Goal: Task Accomplishment & Management: Use online tool/utility

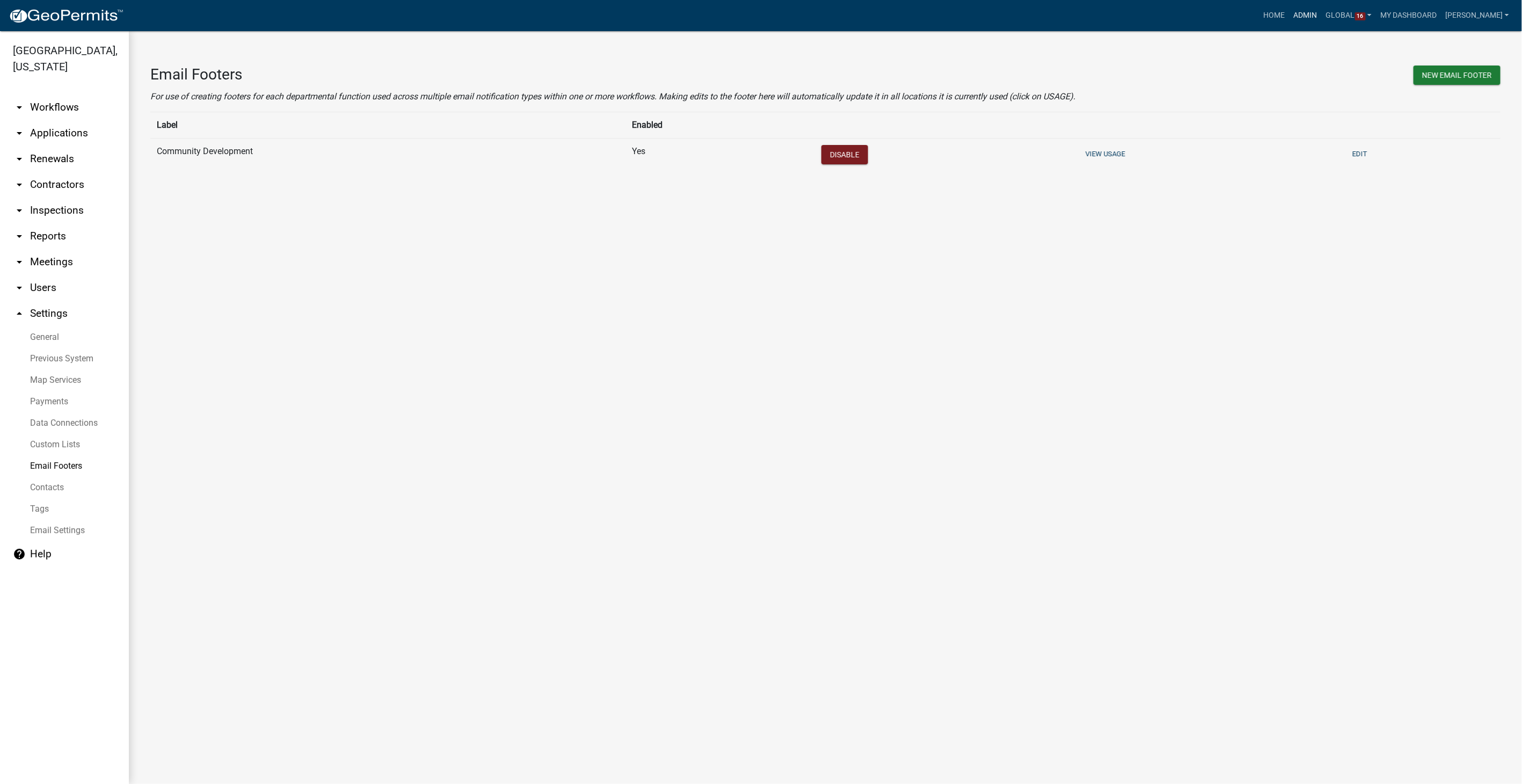
click at [1313, 15] on link "Admin" at bounding box center [1306, 15] width 32 height 21
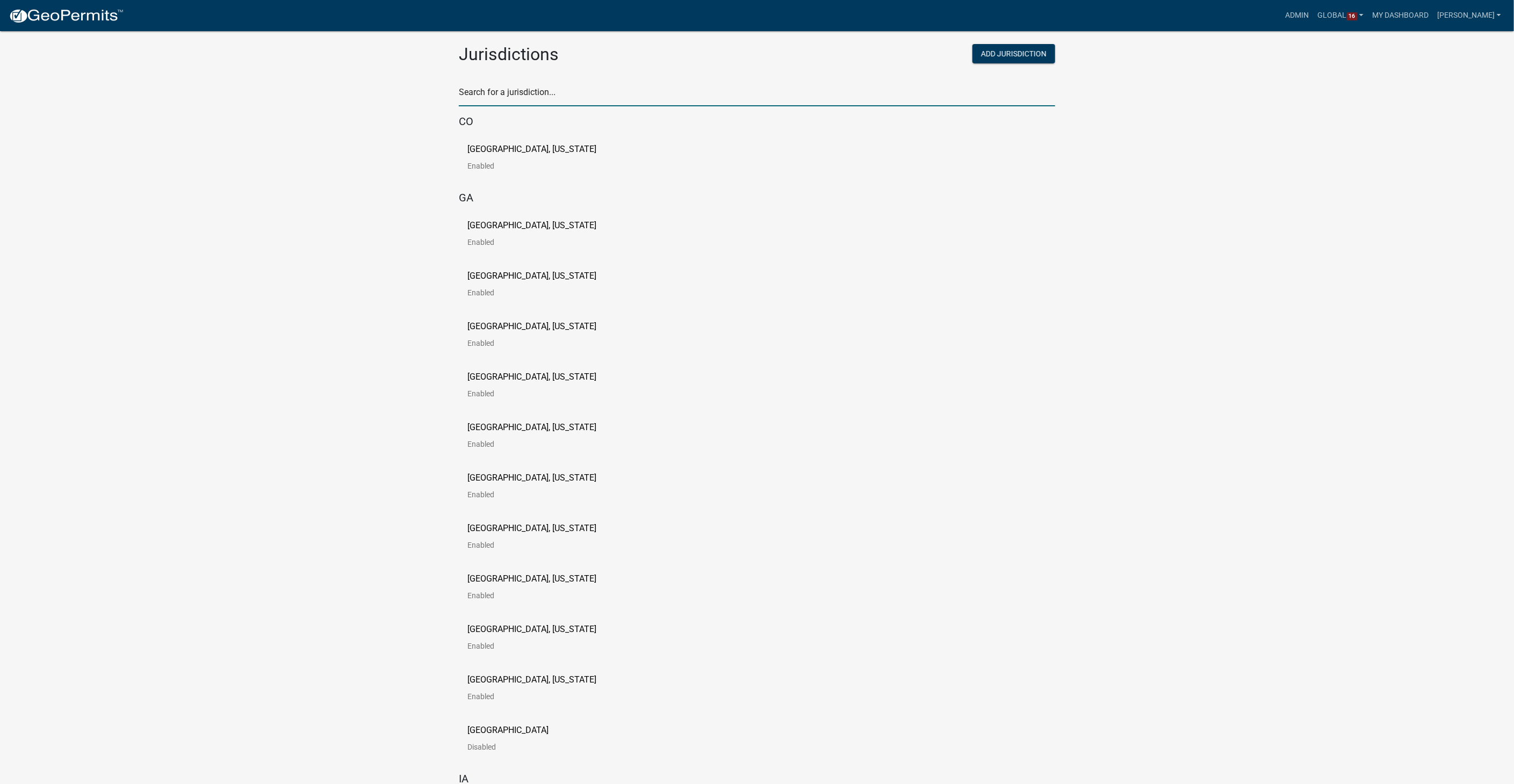
click at [489, 93] on input "text" at bounding box center [757, 95] width 596 height 22
click at [492, 577] on p "[GEOGRAPHIC_DATA], [US_STATE]" at bounding box center [532, 578] width 129 height 9
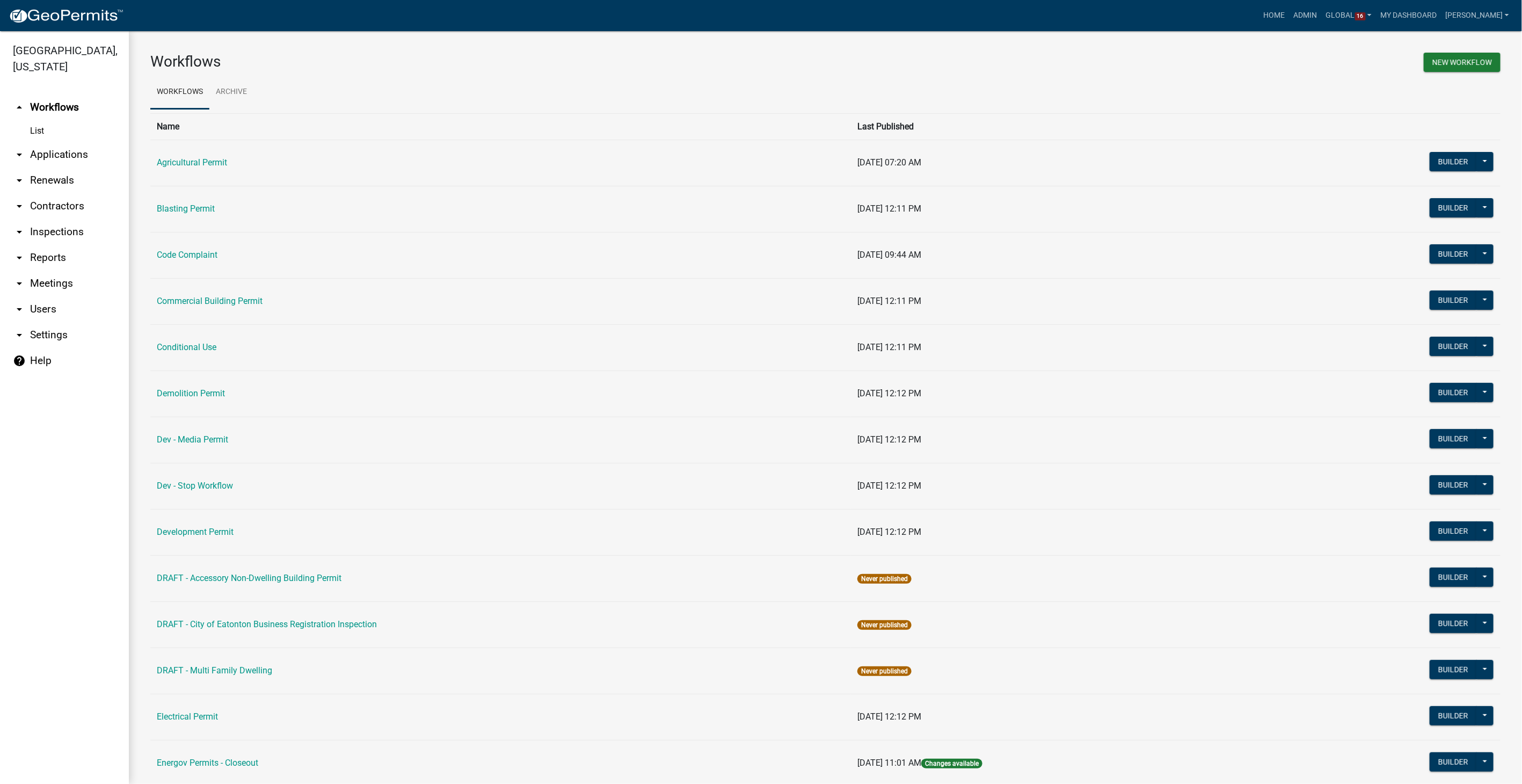
click at [37, 207] on link "arrow_drop_down Contractors" at bounding box center [64, 206] width 129 height 26
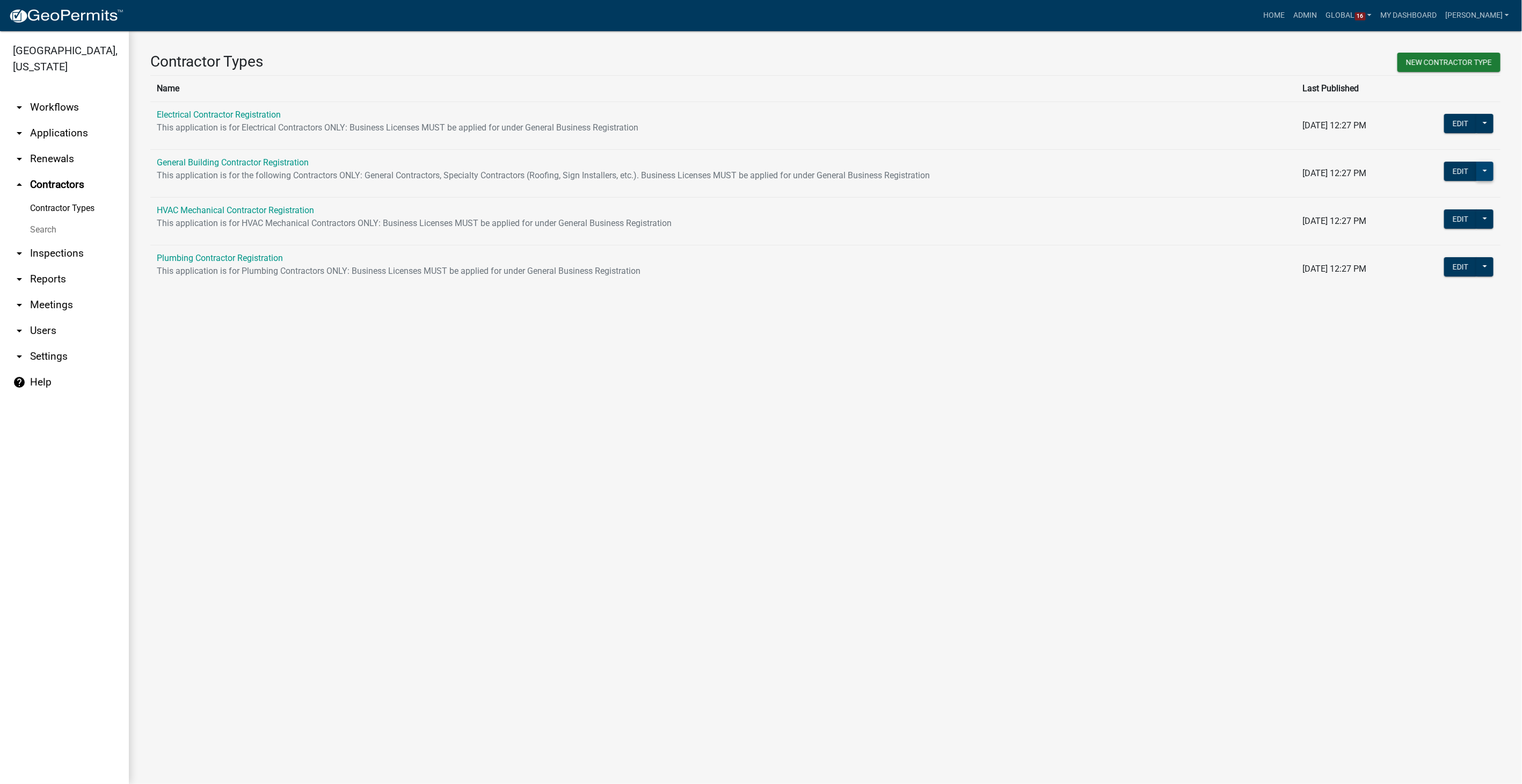
click at [1490, 170] on button at bounding box center [1485, 171] width 17 height 19
click at [1453, 328] on span "Workflow Builder" at bounding box center [1449, 328] width 64 height 9
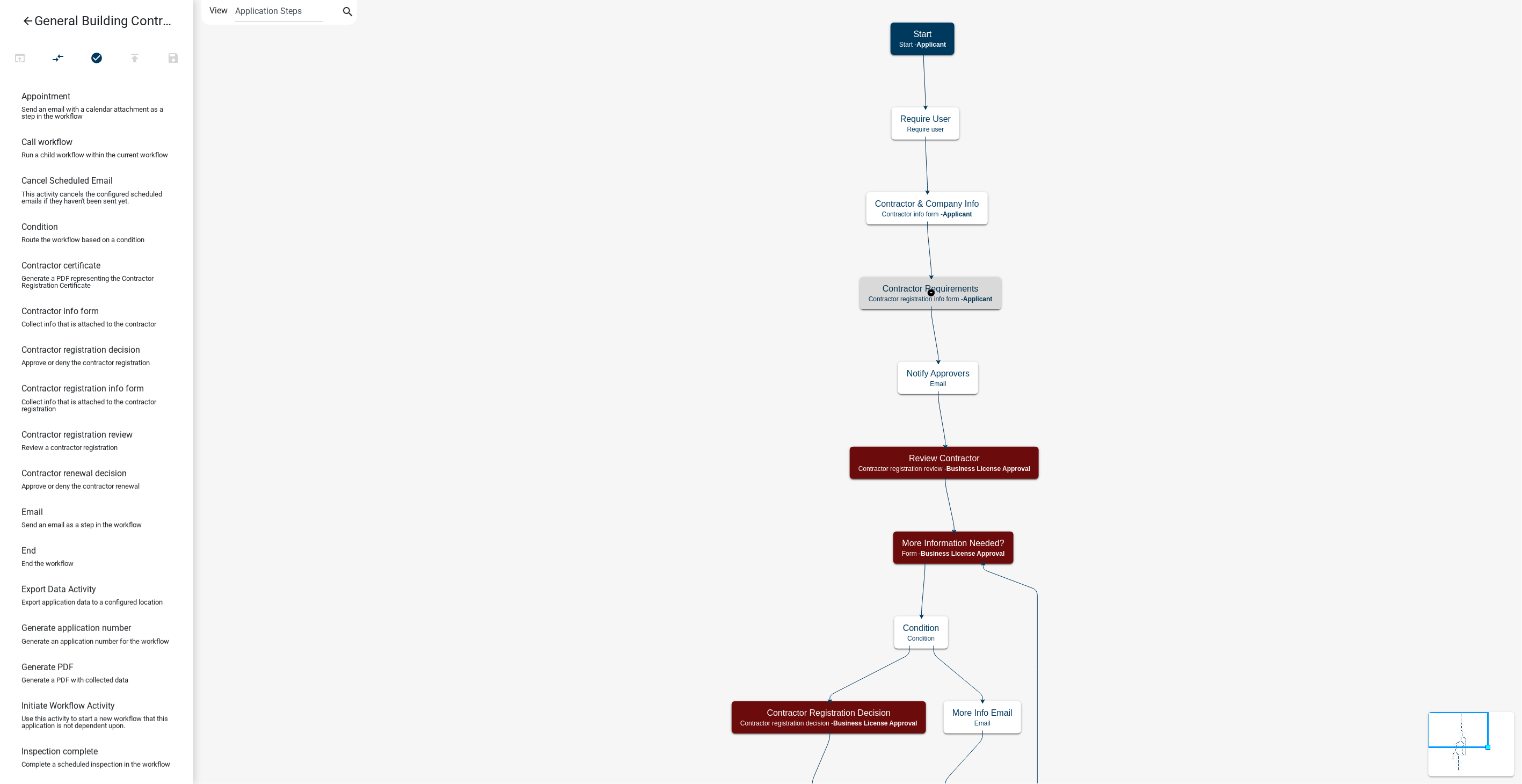
click at [989, 298] on span "Applicant" at bounding box center [978, 299] width 30 height 8
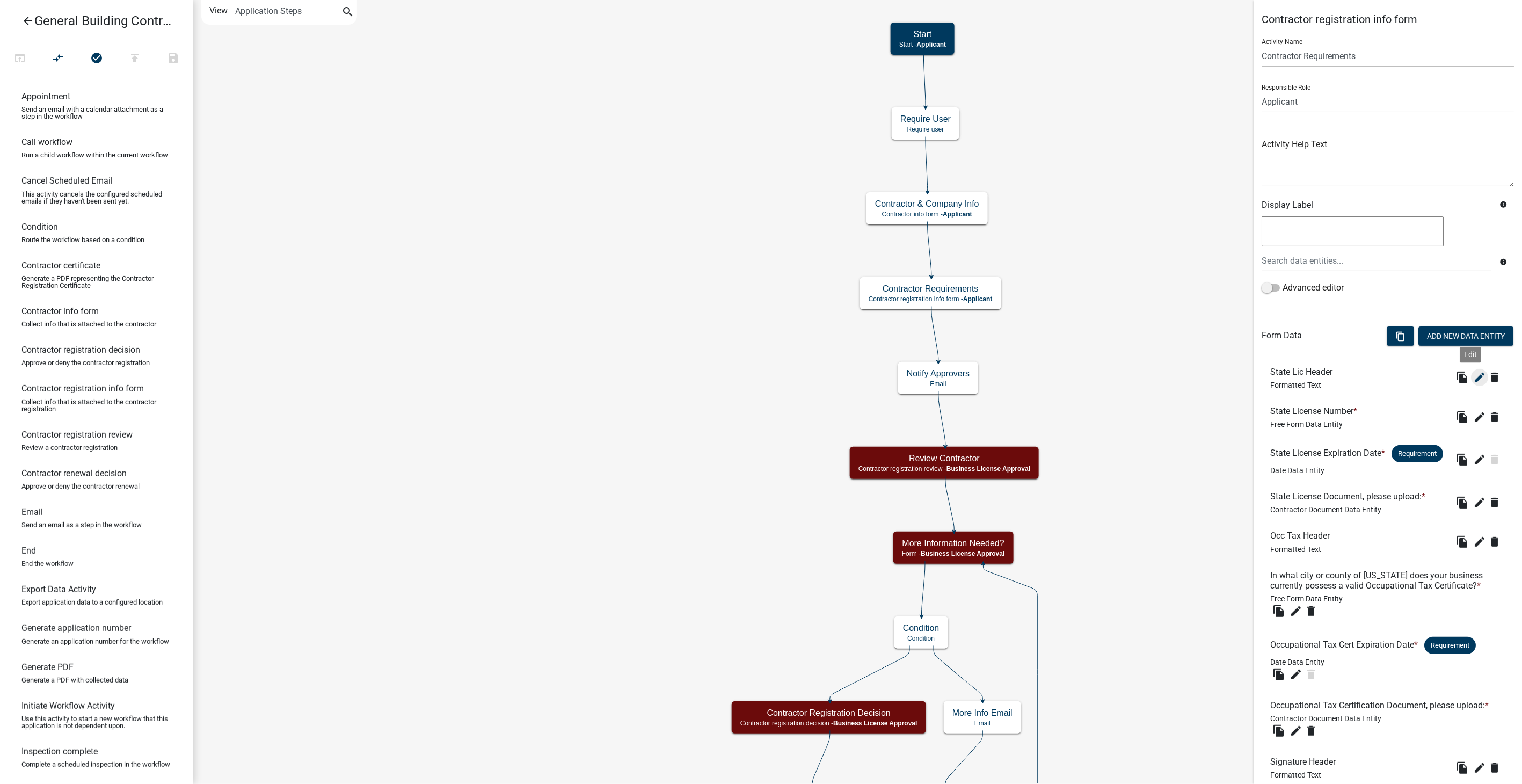
click at [1473, 378] on icon "edit" at bounding box center [1479, 378] width 13 height 13
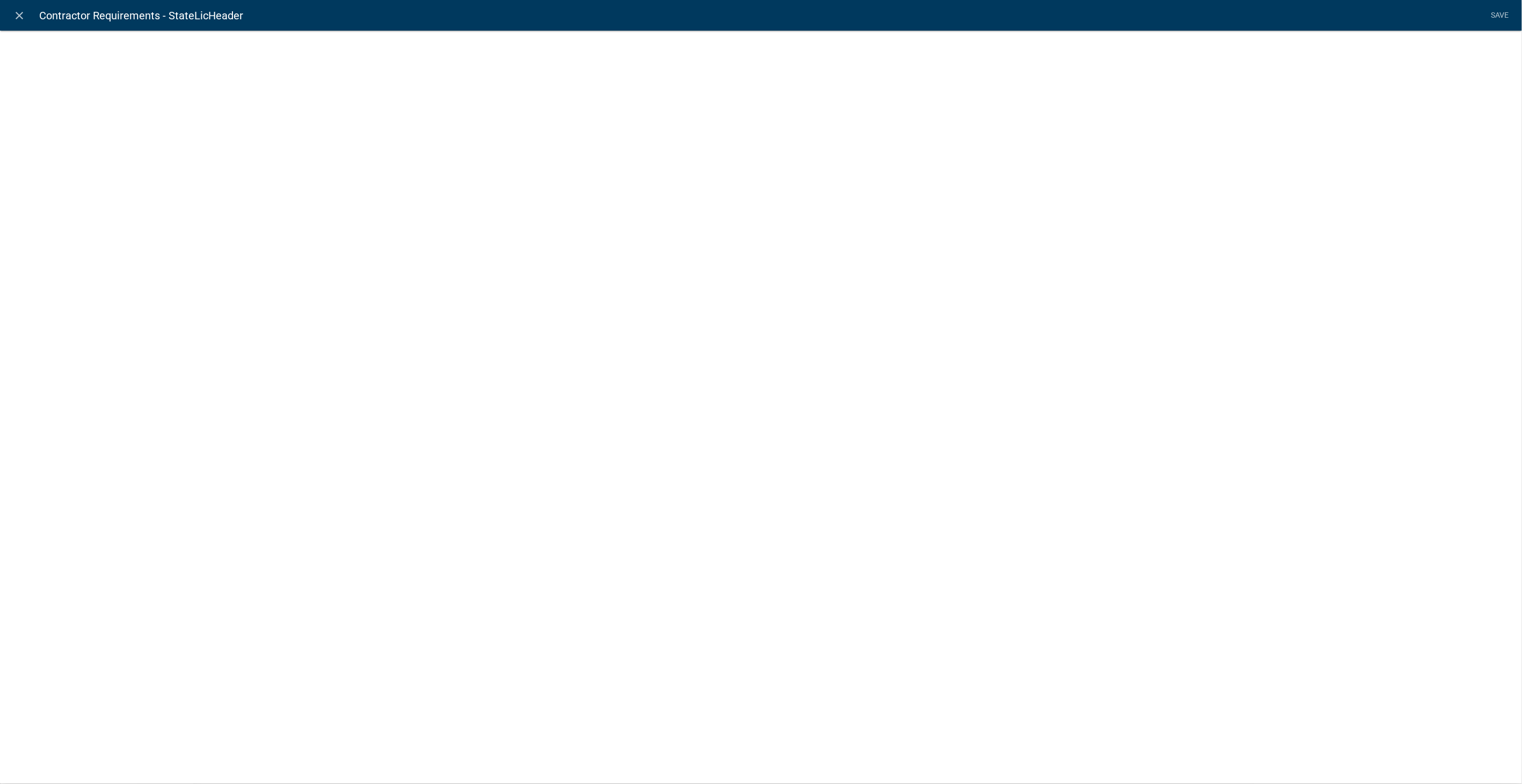
select select "rich-text"
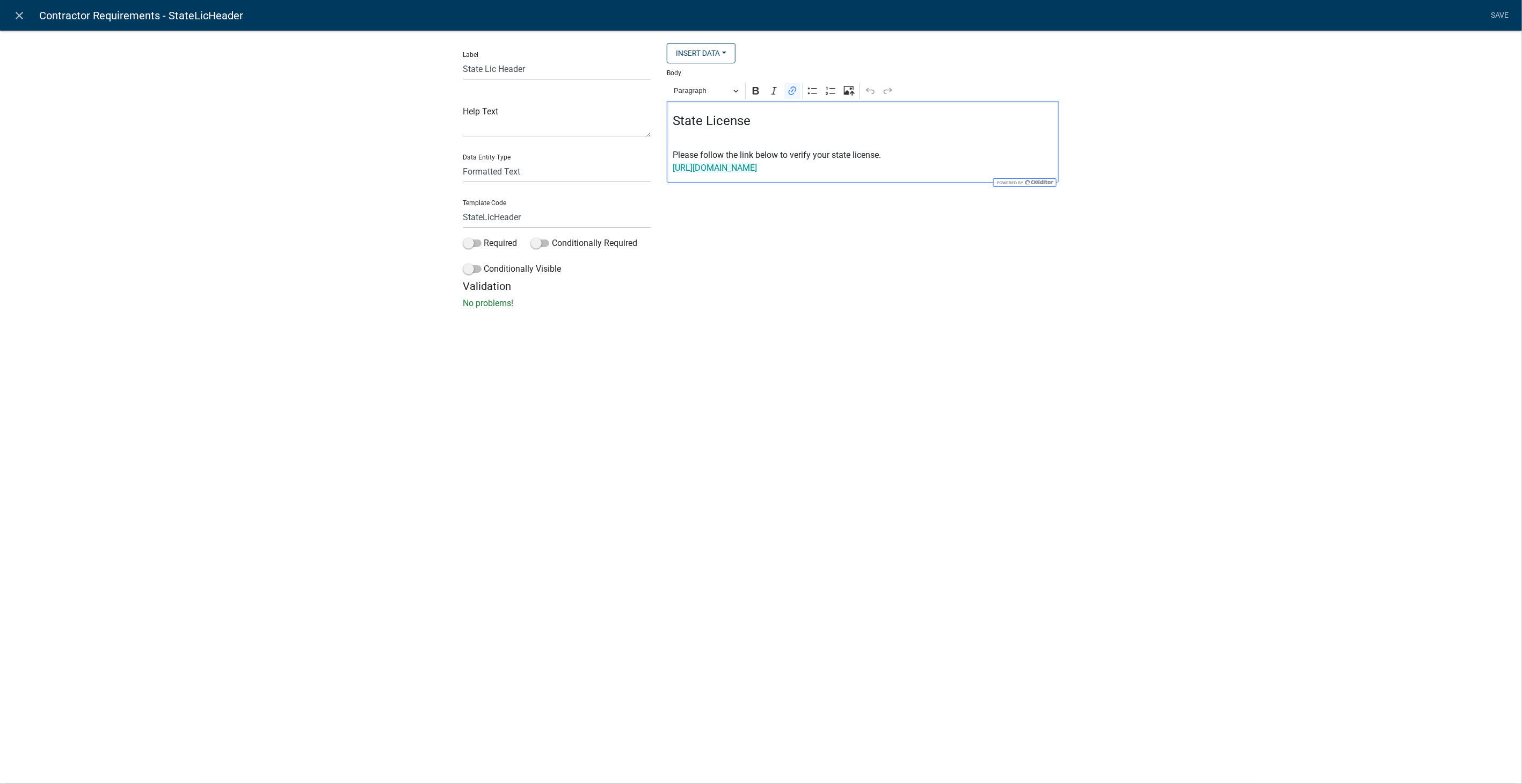
drag, startPoint x: 825, startPoint y: 167, endPoint x: 647, endPoint y: 168, distance: 178.0
click at [647, 168] on div "Label State Lic Header Help Text Data Entity Type Free Form Text Display Entity…" at bounding box center [762, 161] width 612 height 237
click at [870, 279] on div "Insert Data Fee Recipients City Email Address Full Name Phone Number State Stre…" at bounding box center [863, 161] width 408 height 237
drag, startPoint x: 919, startPoint y: 172, endPoint x: 668, endPoint y: 179, distance: 251.1
click at [668, 179] on div "State License Please follow the link below to verify your state license. https:…" at bounding box center [863, 142] width 392 height 82
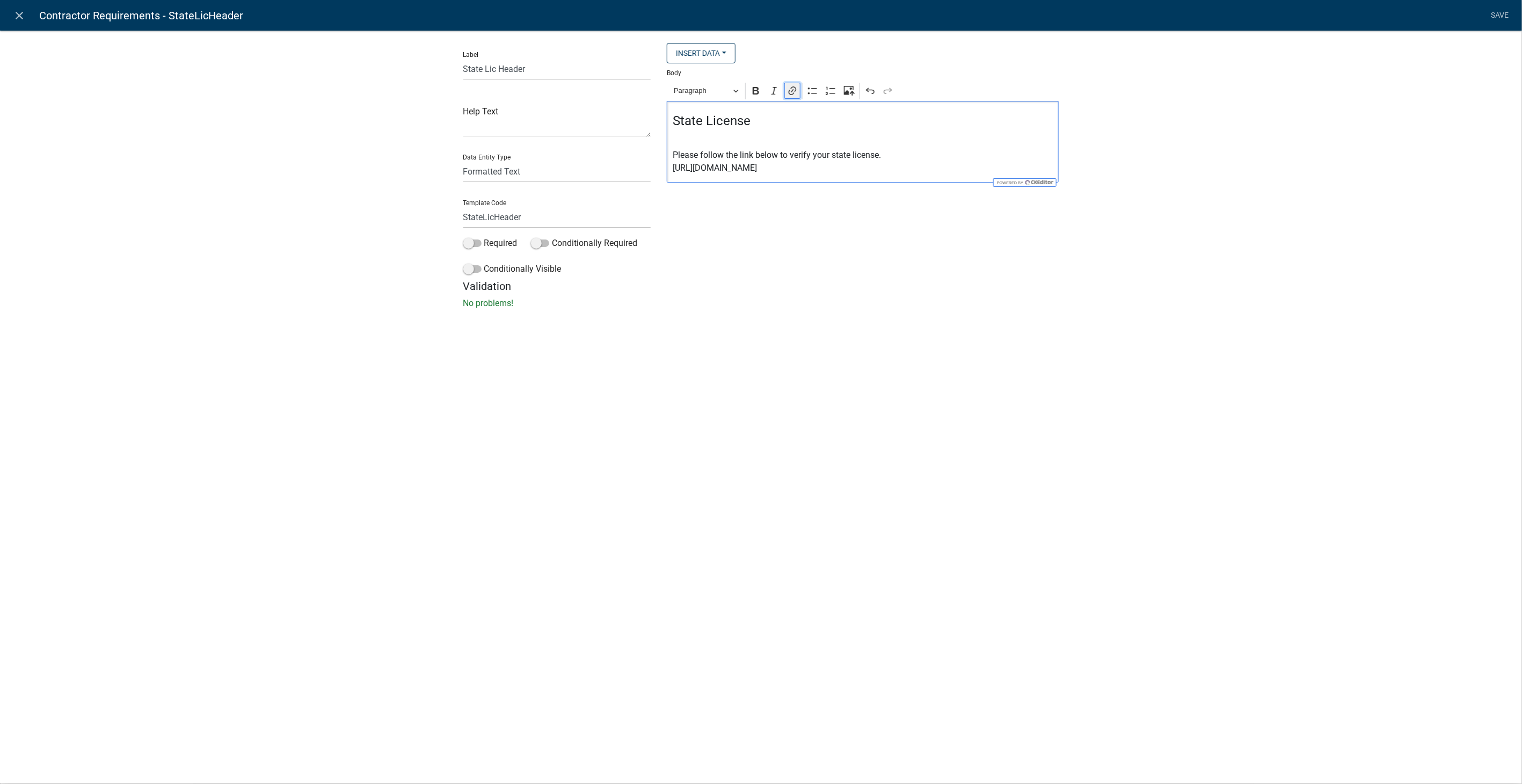
click at [794, 92] on icon "Editor toolbar" at bounding box center [792, 90] width 11 height 11
click at [723, 142] on input "Link URL" at bounding box center [766, 142] width 126 height 16
paste input "https://goals.sos.ga.gov/GASOSOneStop/s/licensee-search"
type input "https://goals.sos.ga.gov/GASOSOneStop/s/licensee-search"
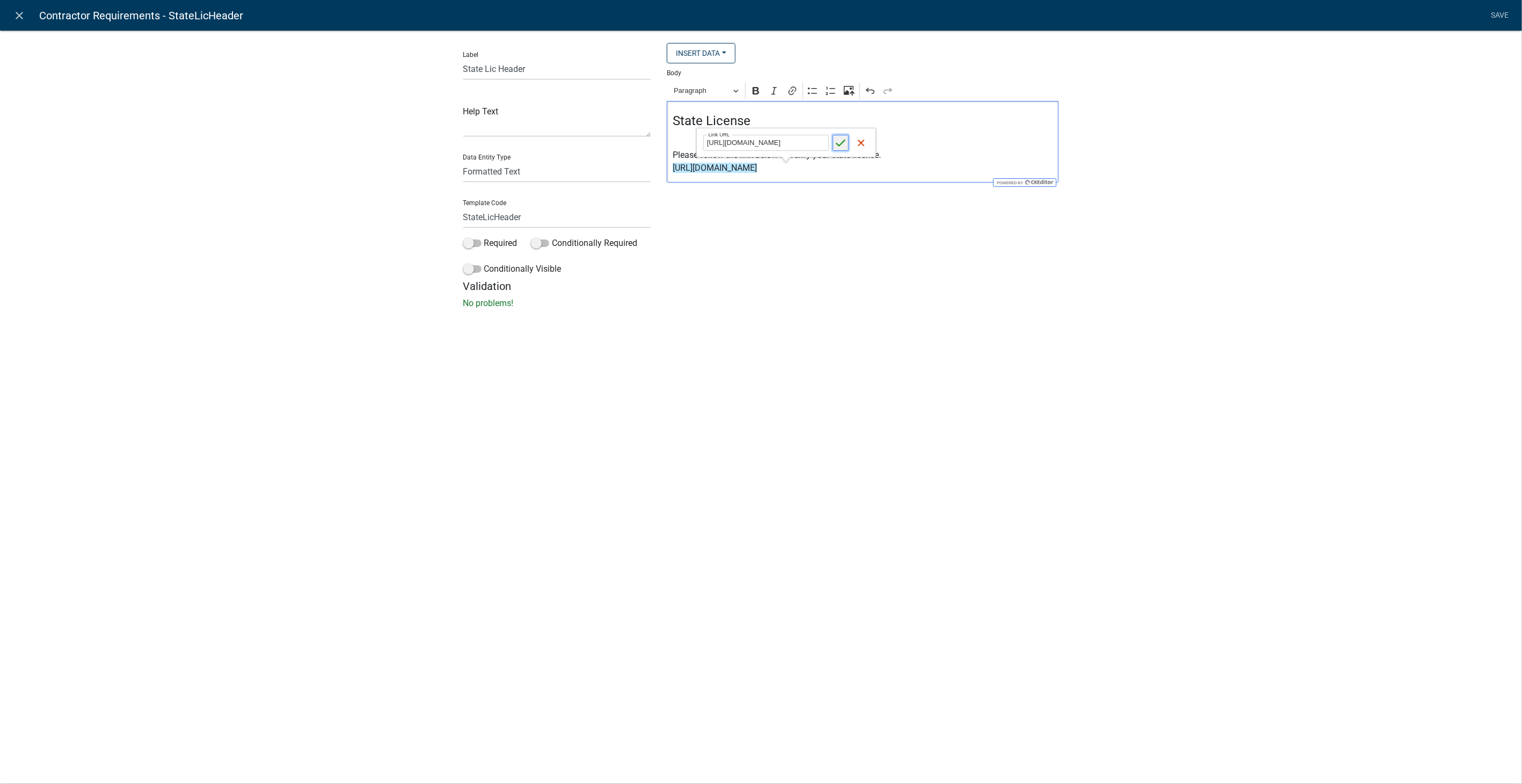
scroll to position [0, 0]
click at [838, 144] on icon "submit" at bounding box center [841, 143] width 9 height 7
click at [1215, 160] on div "Label State Lic Header Help Text Data Entity Type Free Form Text Display Entity…" at bounding box center [761, 173] width 1522 height 320
click at [1495, 12] on link "Save" at bounding box center [1500, 15] width 27 height 21
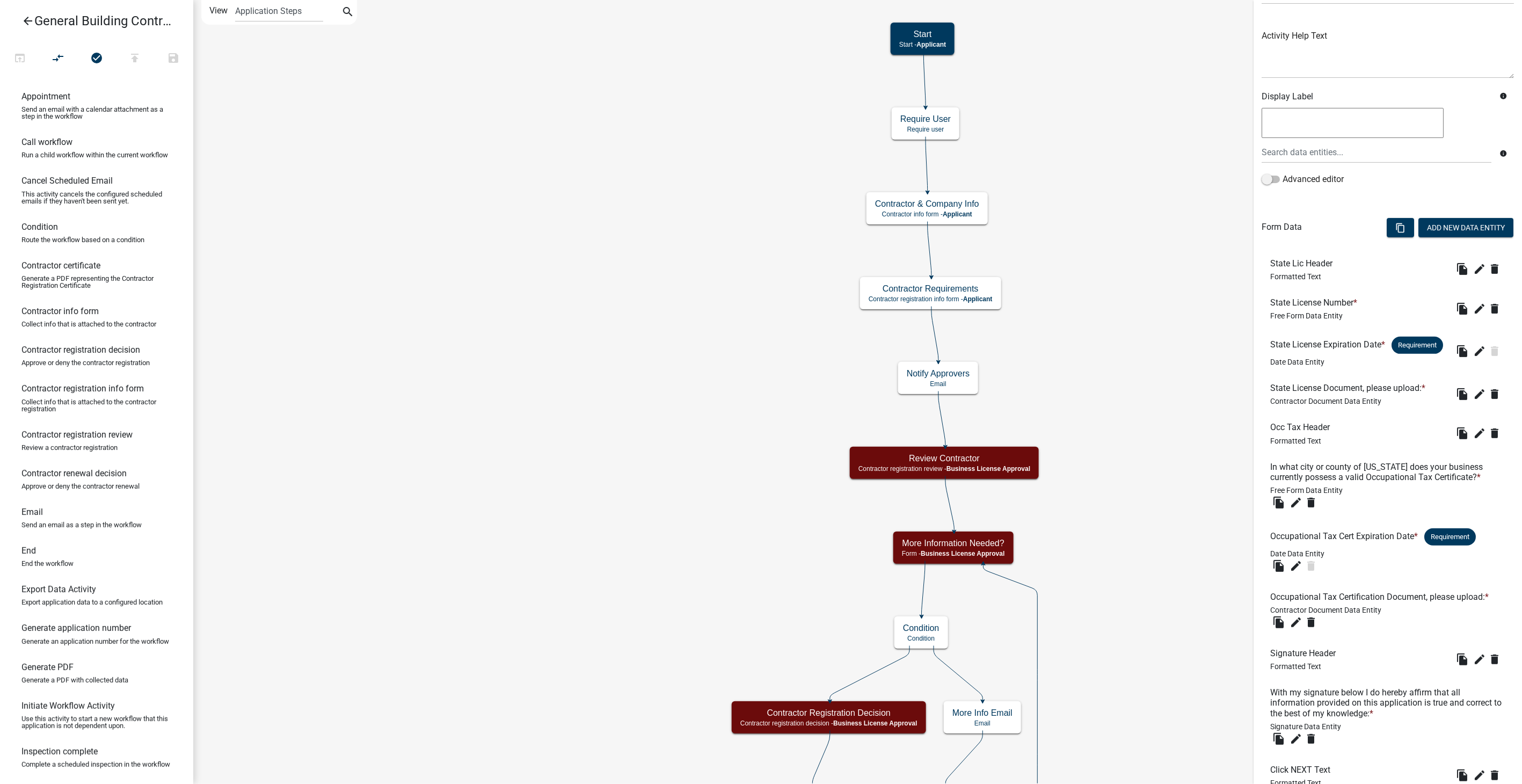
scroll to position [207, 0]
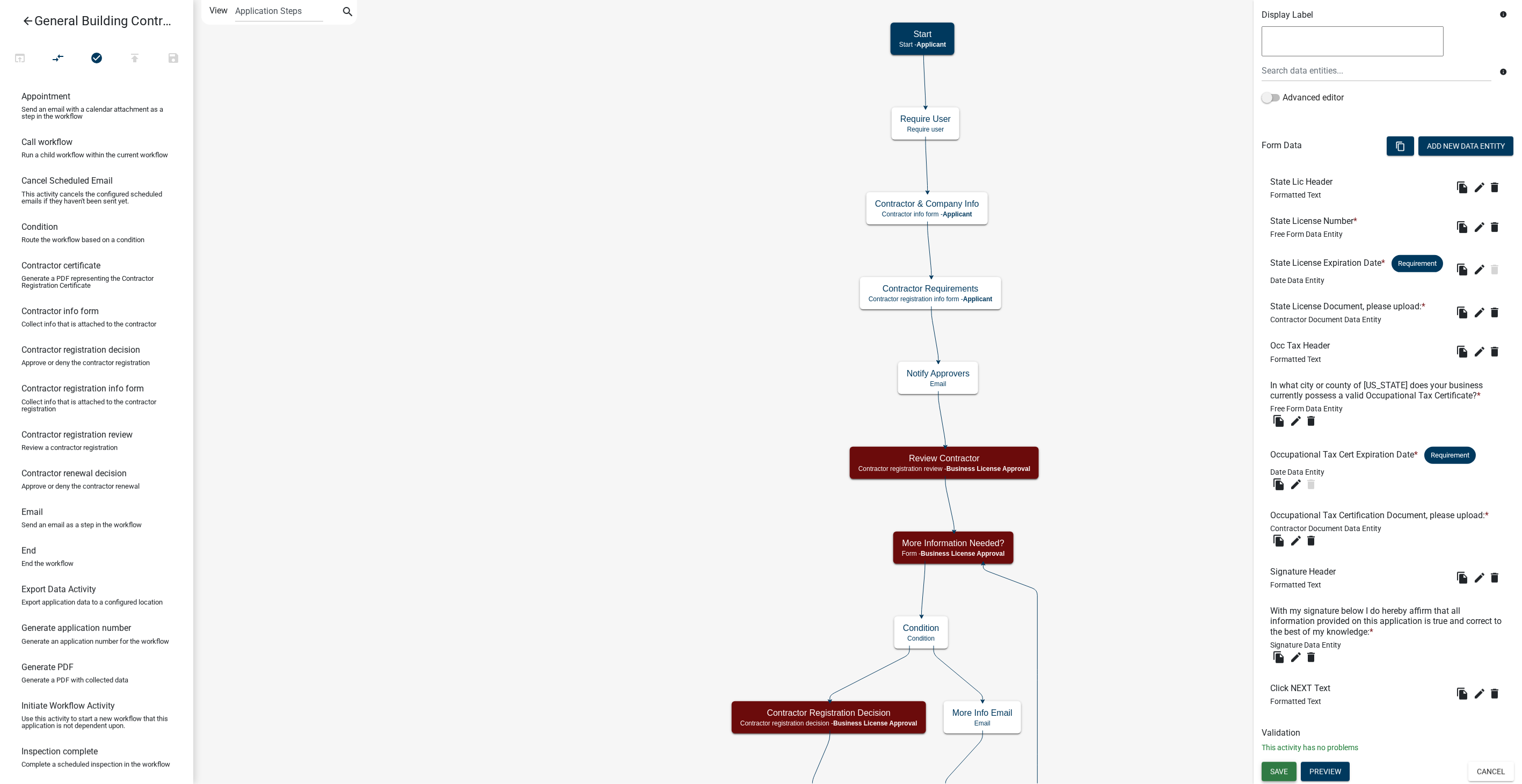
click at [1278, 765] on button "Save" at bounding box center [1279, 771] width 35 height 19
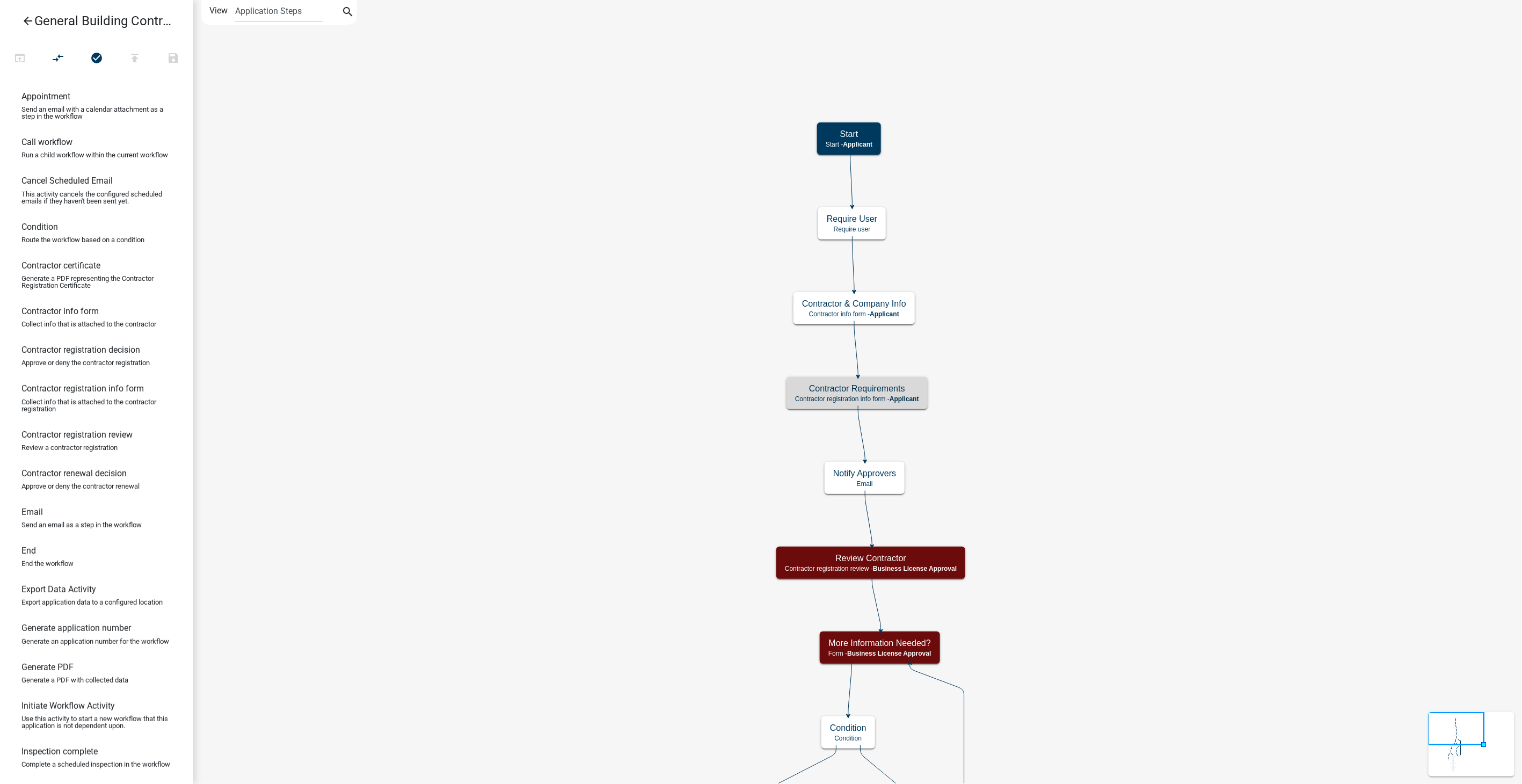
click at [29, 17] on icon "arrow_back" at bounding box center [28, 22] width 13 height 15
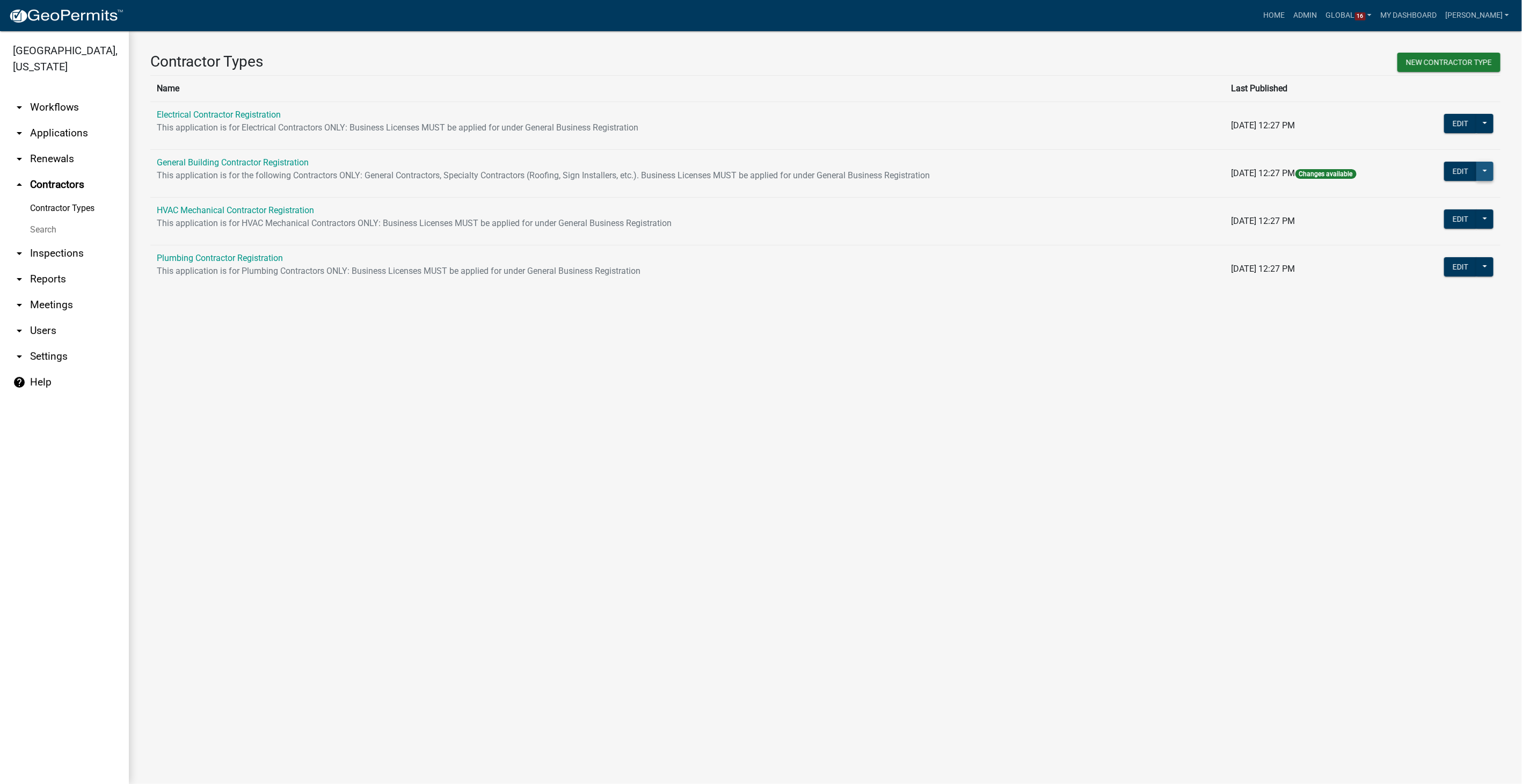
click at [1484, 167] on button at bounding box center [1485, 171] width 17 height 19
click at [1448, 428] on span "Workflow Builder" at bounding box center [1449, 432] width 64 height 9
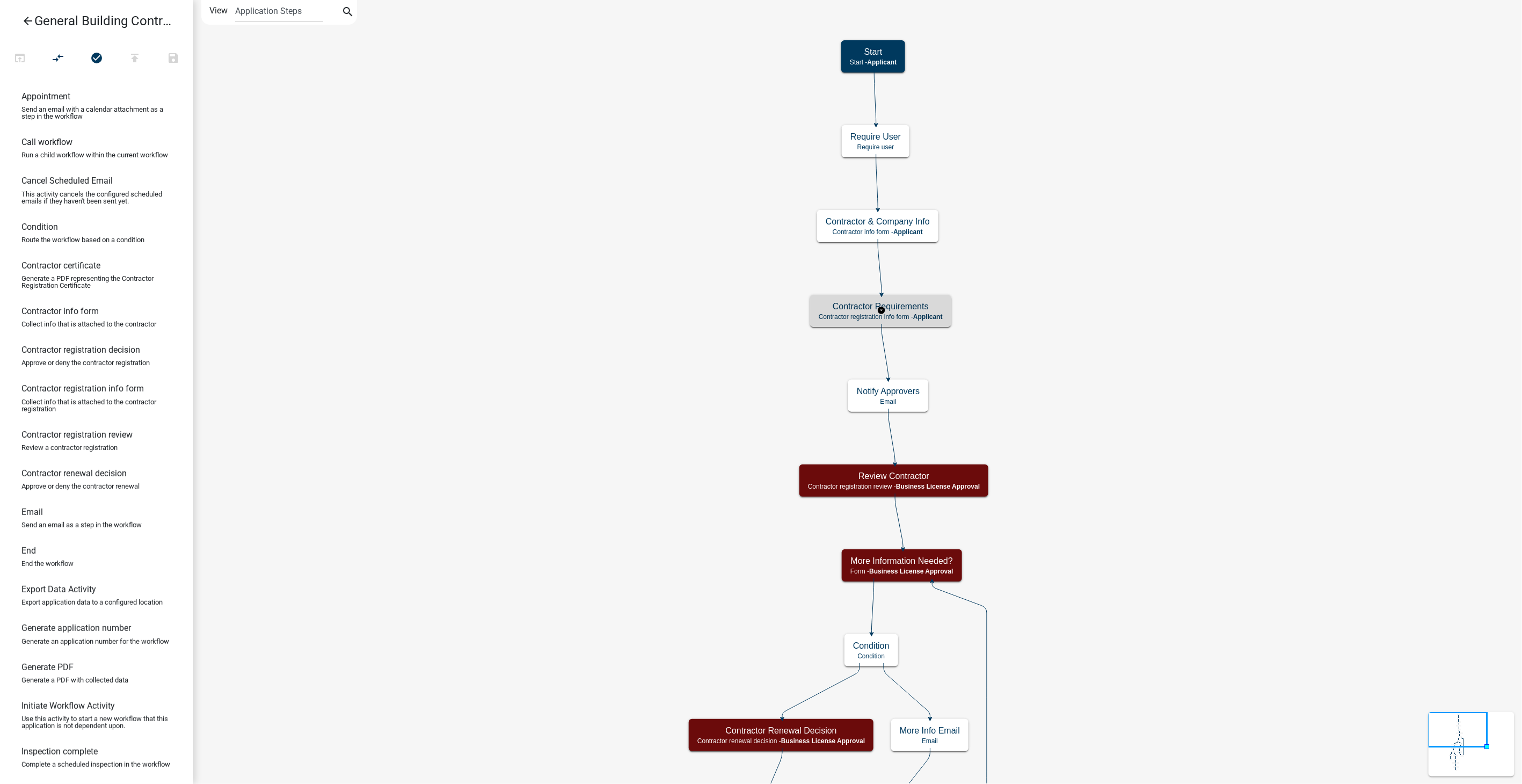
click at [934, 320] on p "Contractor registration info form - Applicant" at bounding box center [881, 317] width 124 height 8
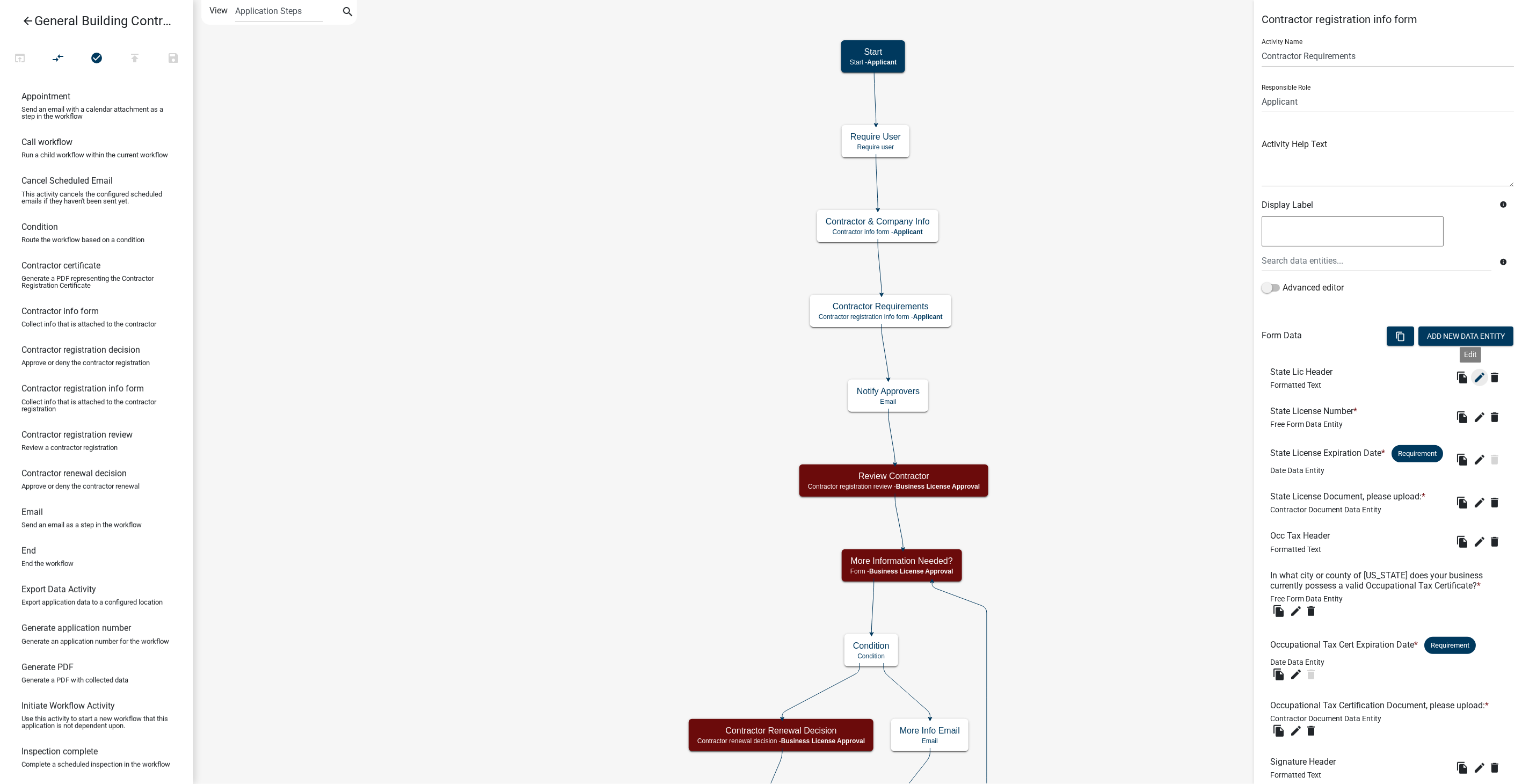
click at [1473, 372] on icon "edit" at bounding box center [1479, 378] width 13 height 13
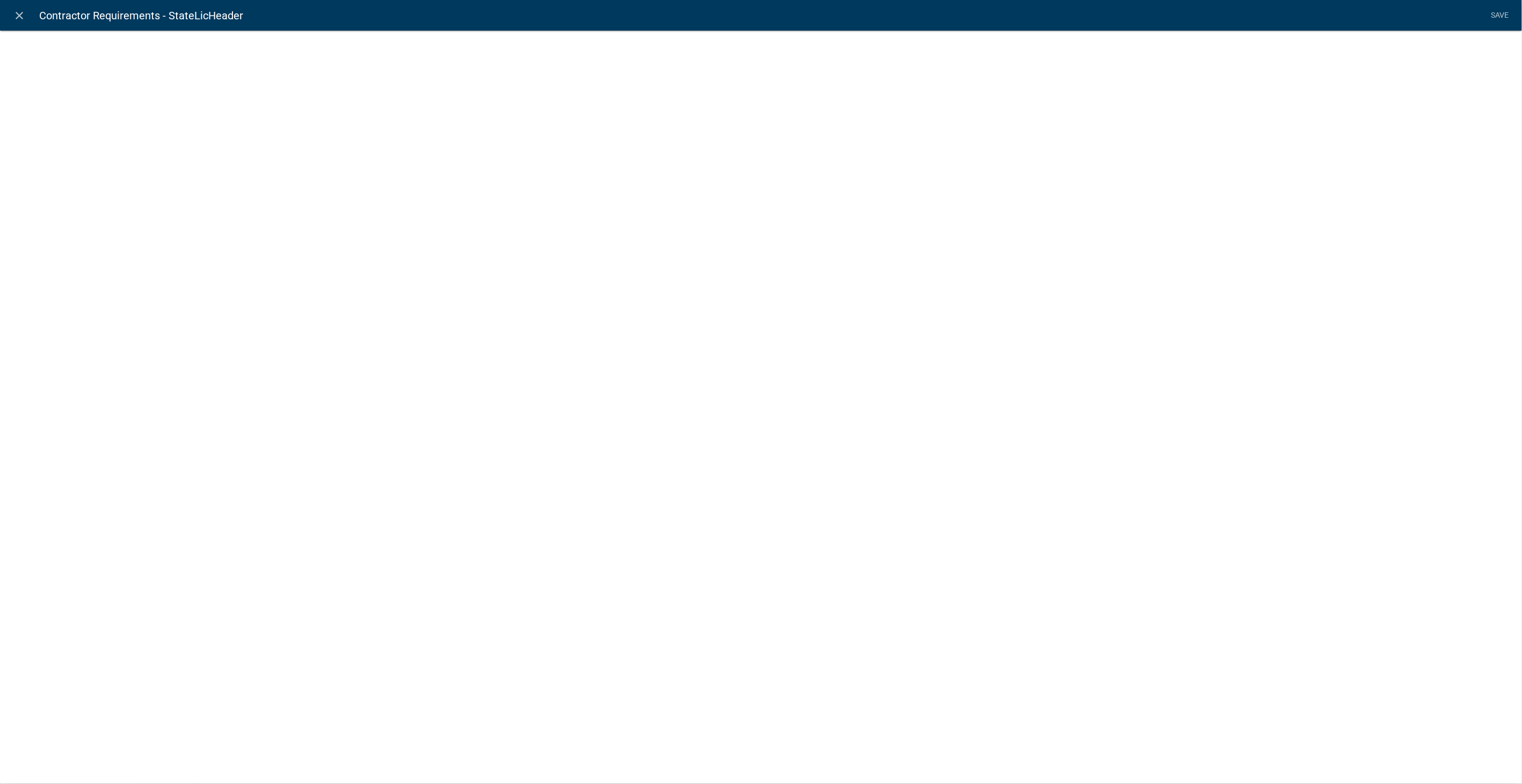
select select "rich-text"
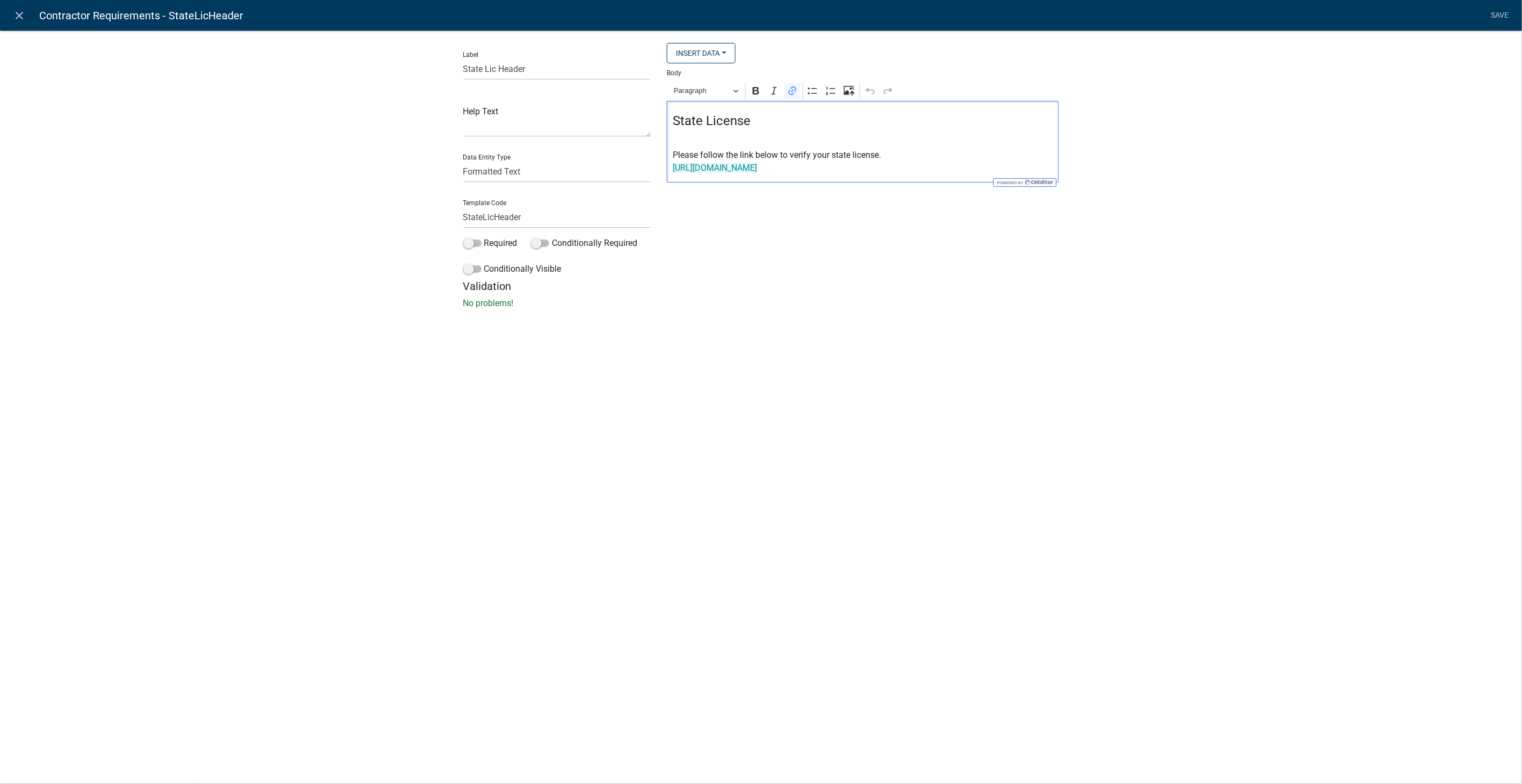
drag, startPoint x: 820, startPoint y: 174, endPoint x: 657, endPoint y: 168, distance: 163.1
click at [657, 168] on div "Label State Lic Header Help Text Data Entity Type Free Form Text Display Entity…" at bounding box center [762, 161] width 612 height 237
drag, startPoint x: 904, startPoint y: 167, endPoint x: 650, endPoint y: 167, distance: 254.0
click at [650, 167] on div "Label State Lic Header Help Text Data Entity Type Free Form Text Display Entity…" at bounding box center [762, 161] width 612 height 237
click at [790, 92] on icon "Editor toolbar" at bounding box center [792, 90] width 11 height 11
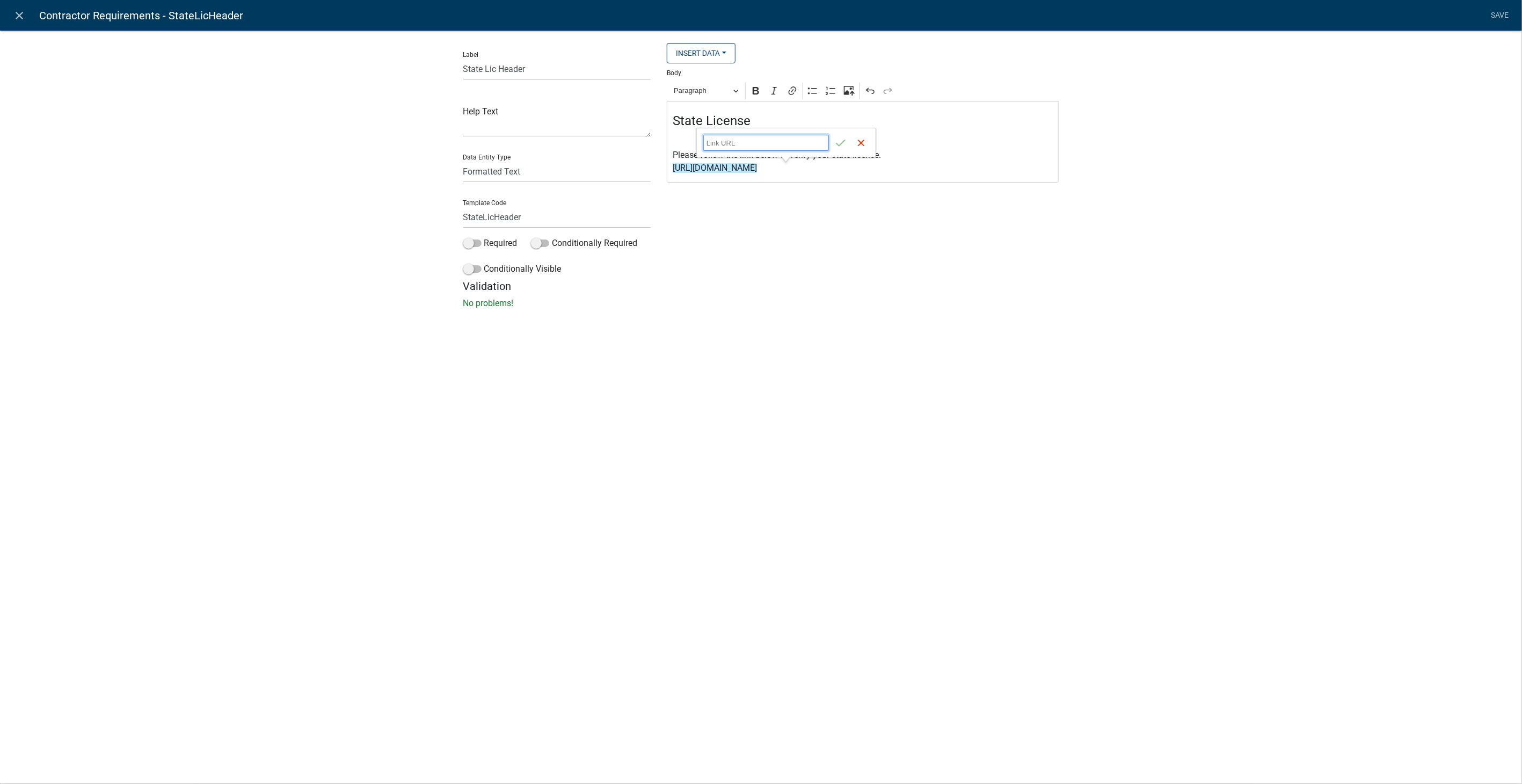
click at [707, 142] on input "Link URL" at bounding box center [766, 142] width 126 height 16
paste input "https://goals.sos.ga.gov/GASOSOneStop/s/licensee-search"
type input "https://goals.sos.ga.gov/GASOSOneStop/s/licensee-search"
click at [840, 138] on icon "submit" at bounding box center [841, 143] width 11 height 11
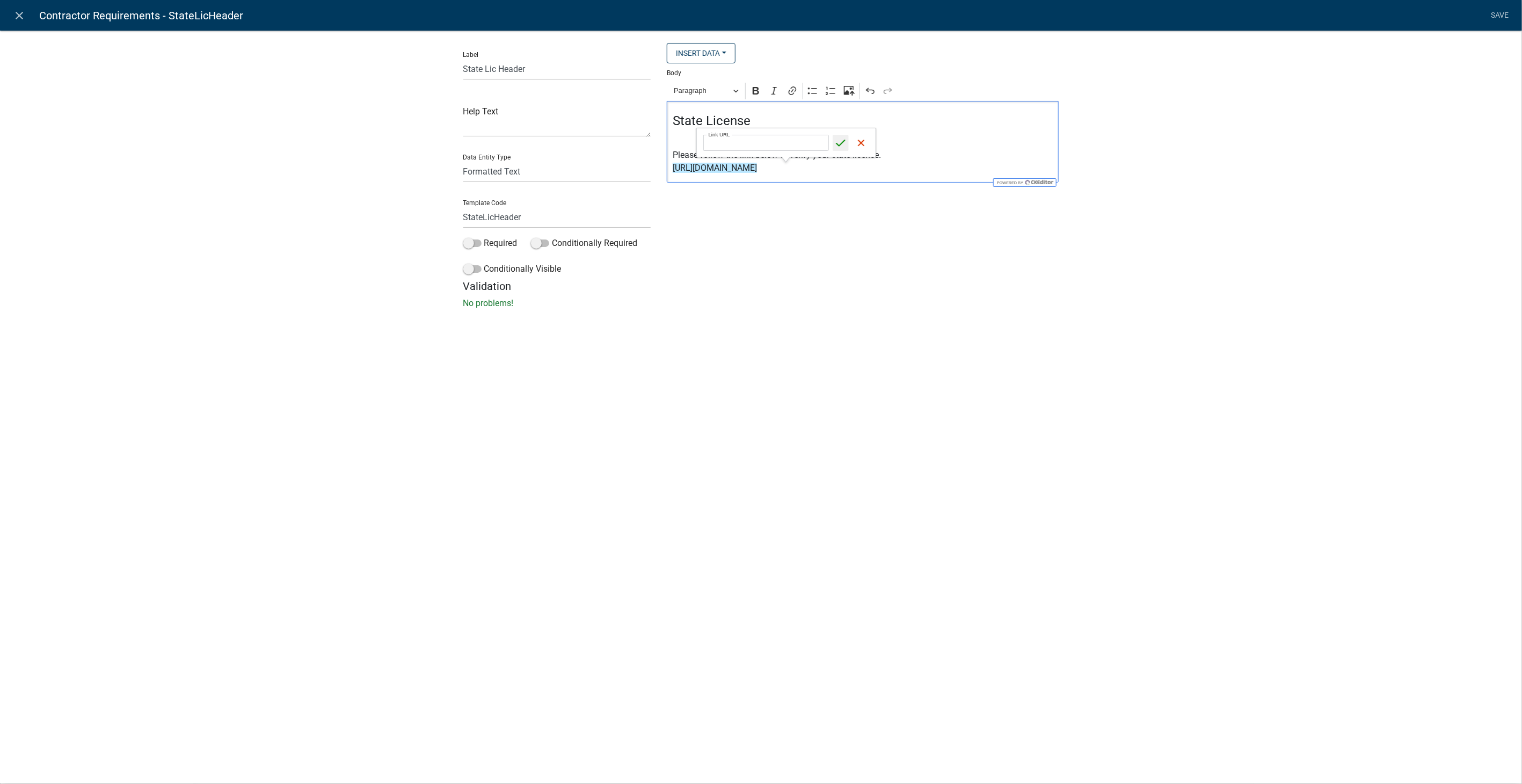
scroll to position [0, 0]
click at [1501, 14] on link "Save" at bounding box center [1500, 15] width 27 height 21
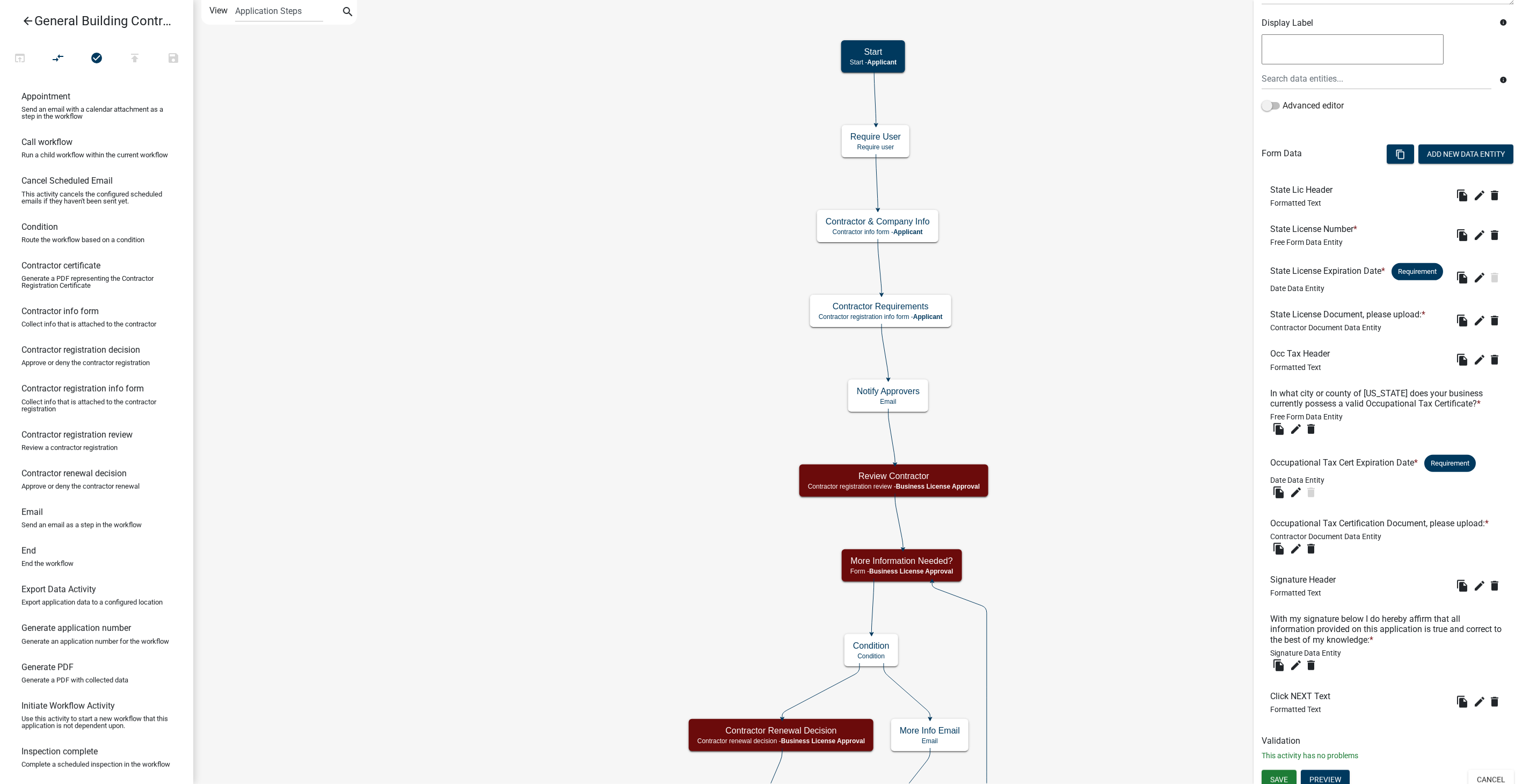
scroll to position [207, 0]
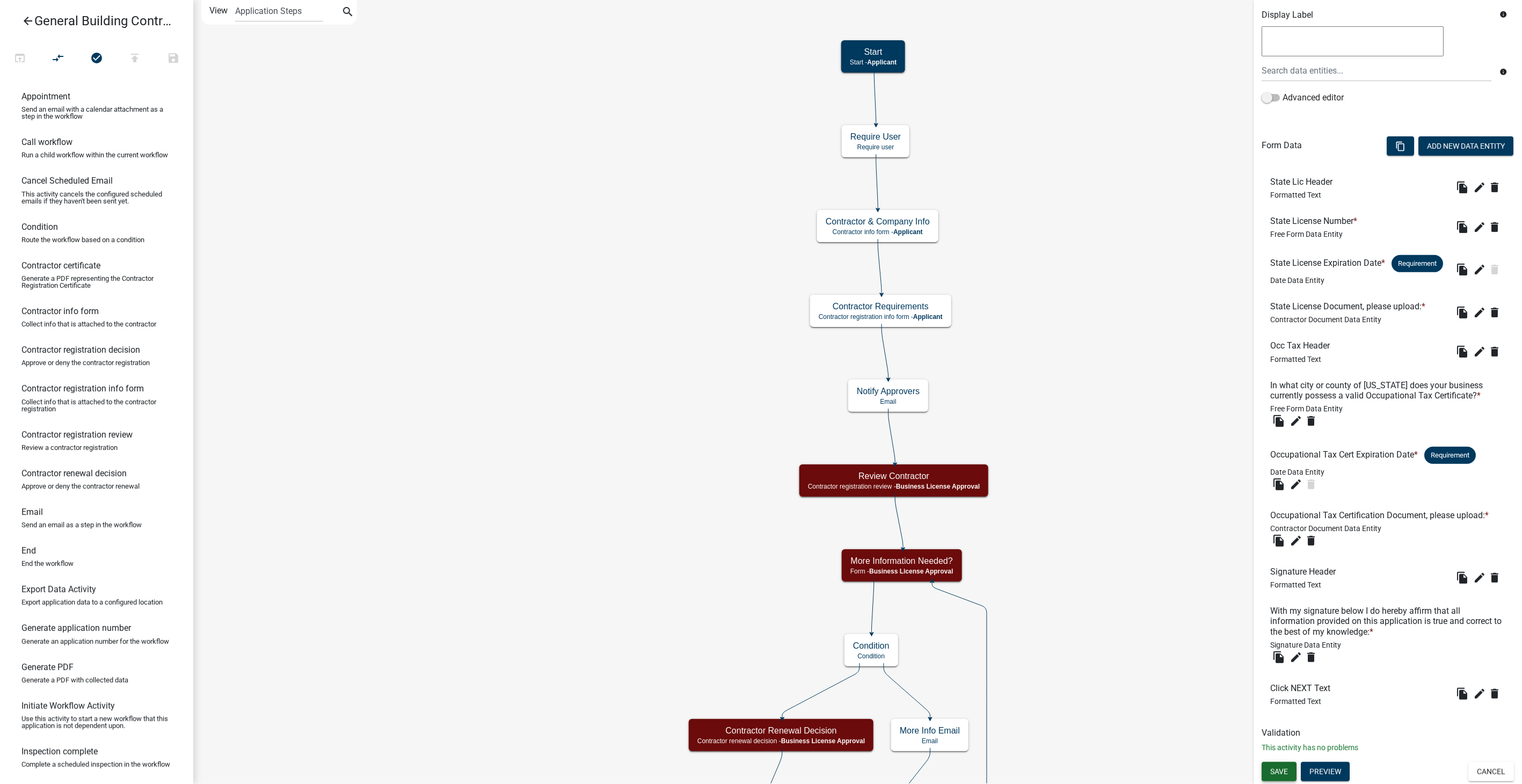
click at [1271, 767] on span "Save" at bounding box center [1279, 771] width 18 height 9
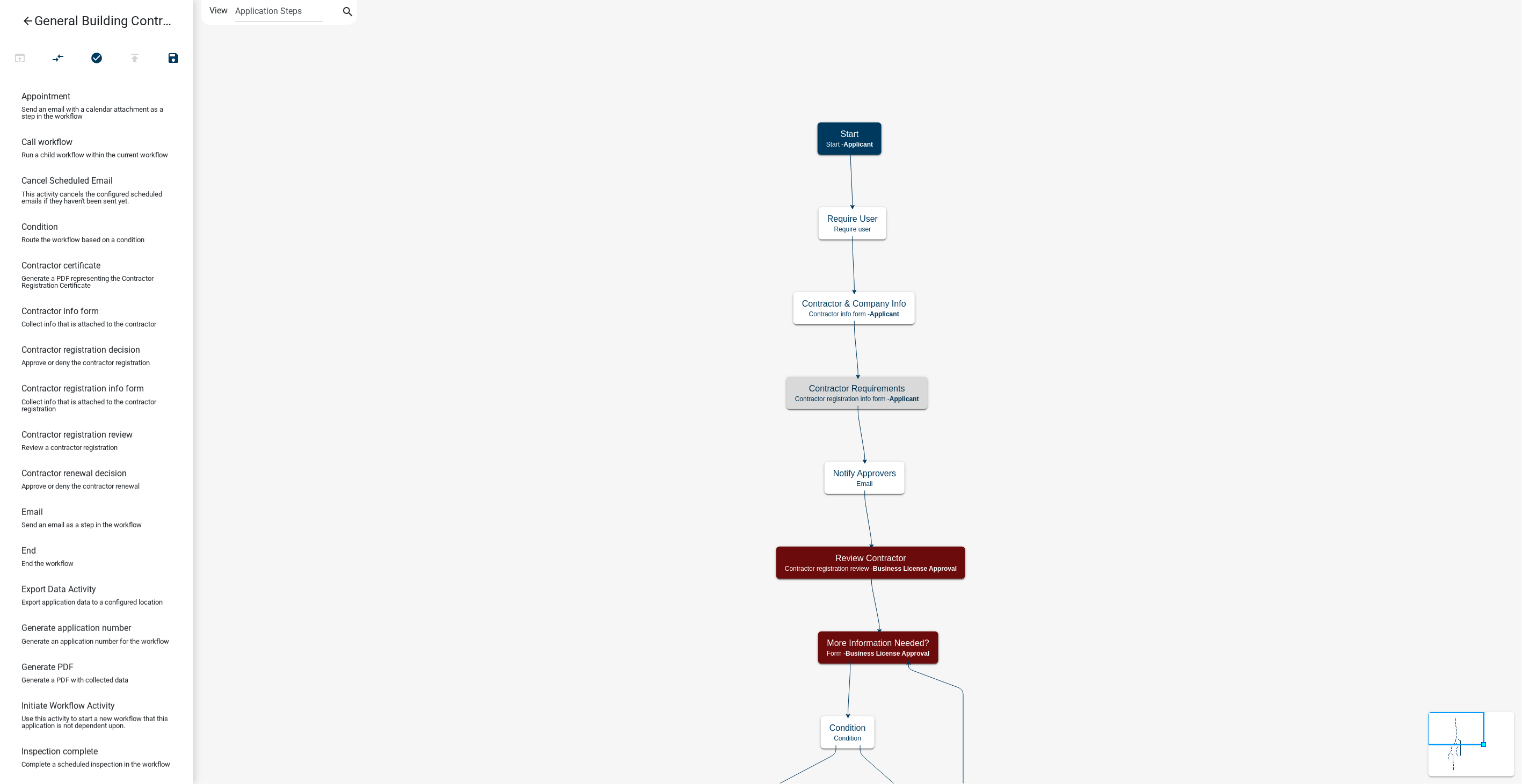
scroll to position [0, 0]
click at [28, 18] on icon "arrow_back" at bounding box center [28, 22] width 13 height 15
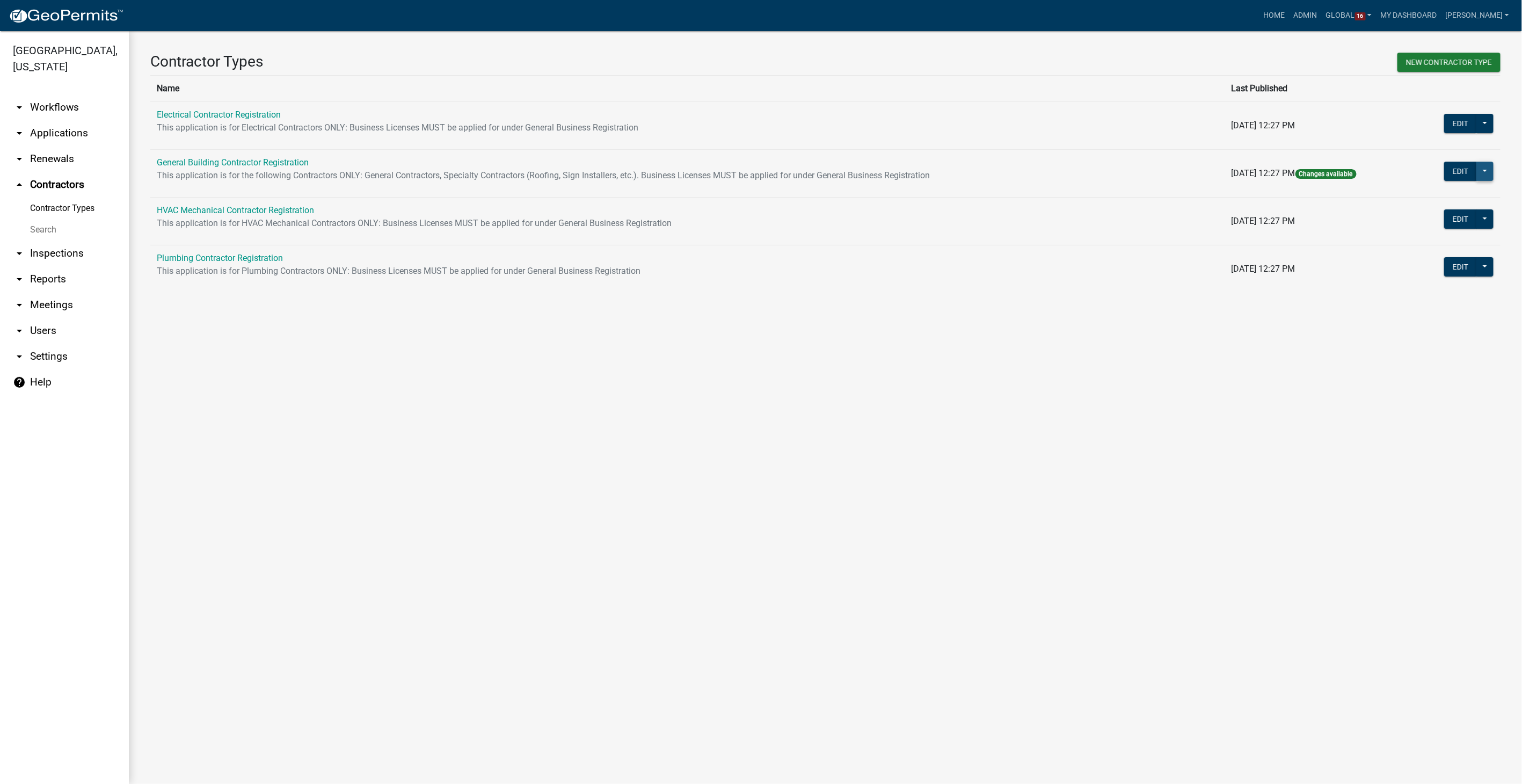
click at [1481, 167] on button at bounding box center [1485, 171] width 17 height 19
click at [1428, 198] on button "Publish" at bounding box center [1445, 199] width 98 height 26
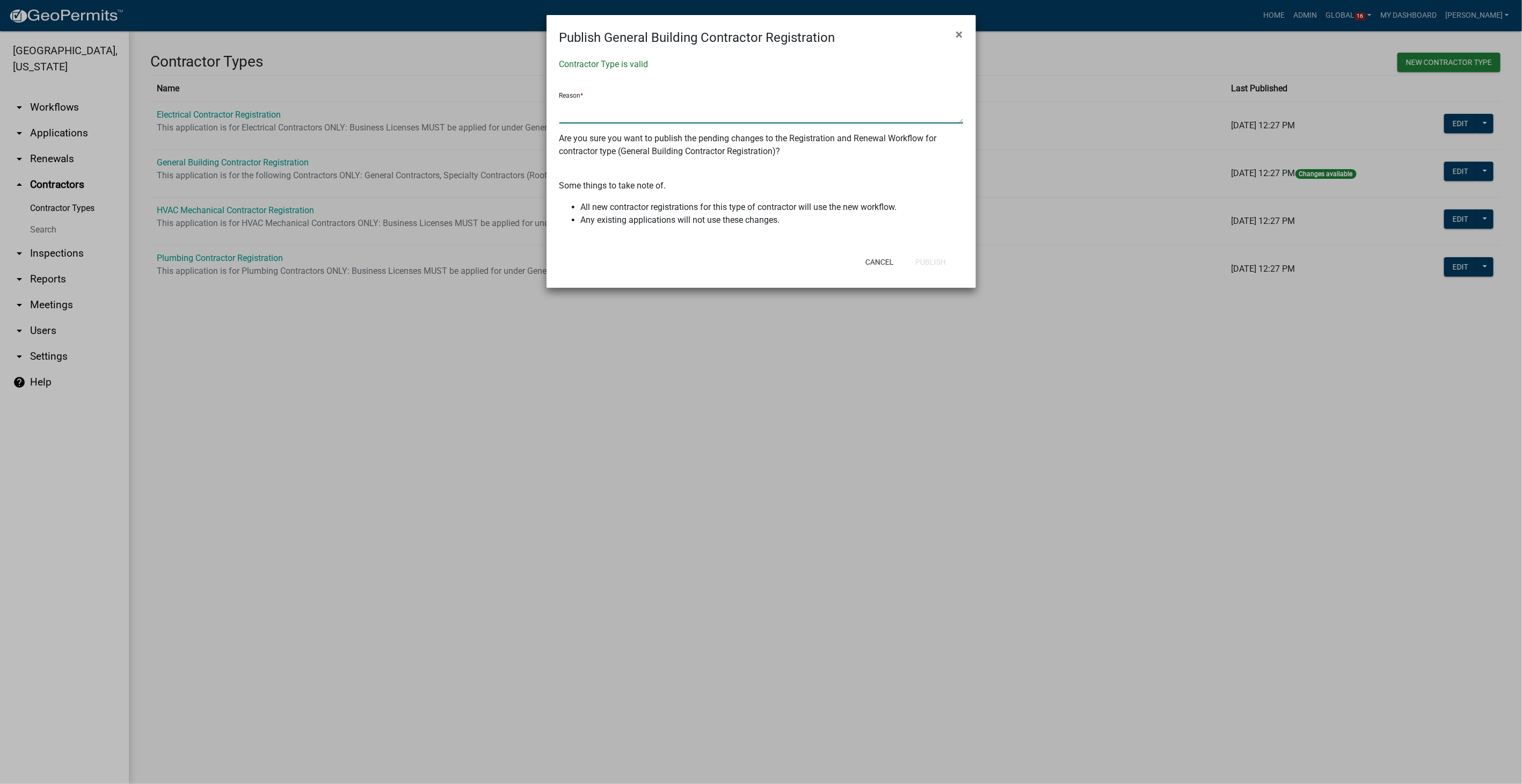
click at [609, 103] on textarea at bounding box center [761, 111] width 404 height 25
type textarea "State license URL updated"
click at [931, 261] on button "Publish" at bounding box center [931, 262] width 48 height 19
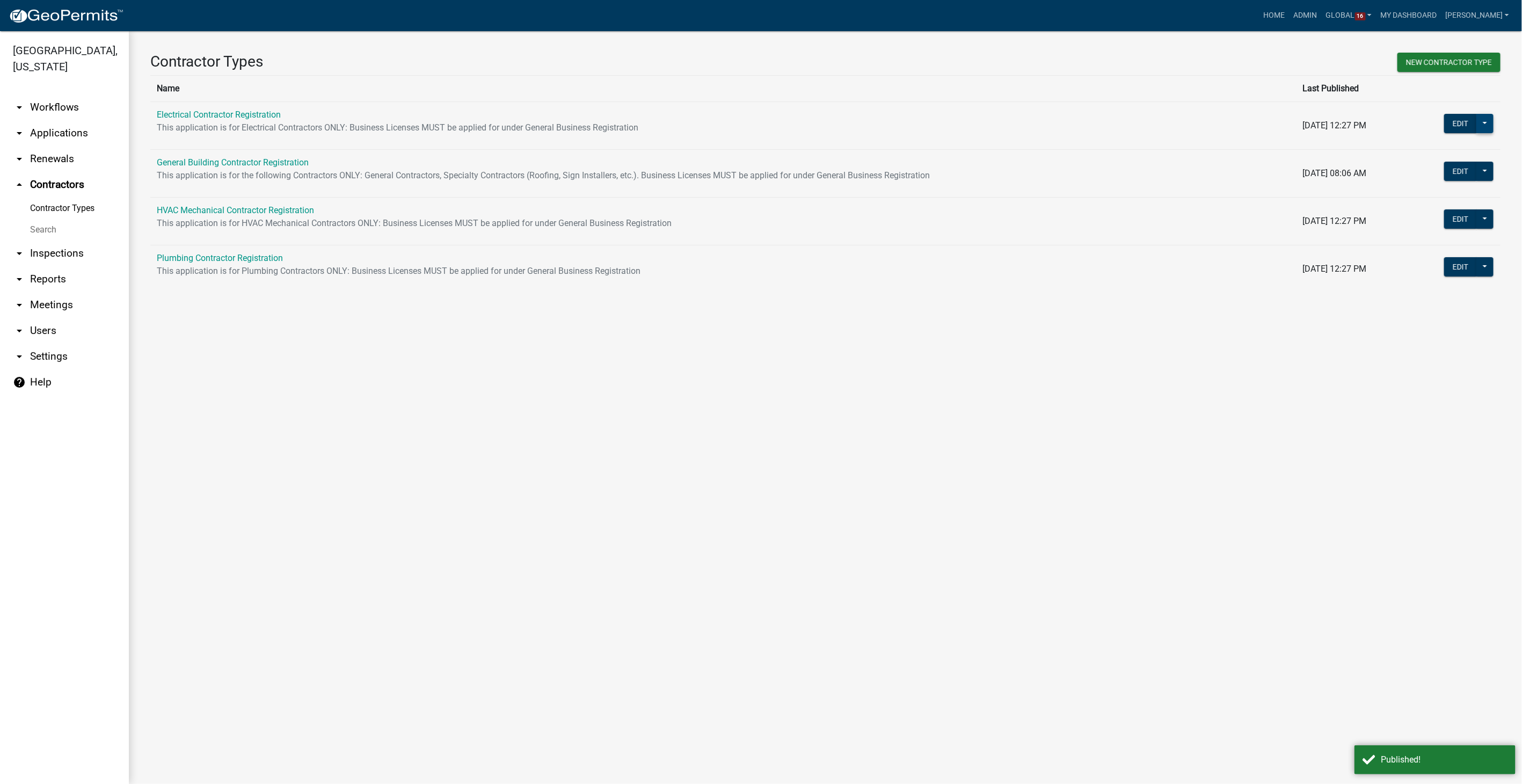
click at [1482, 123] on button at bounding box center [1485, 123] width 17 height 19
click at [1443, 279] on span "Workflow Builder" at bounding box center [1449, 281] width 64 height 9
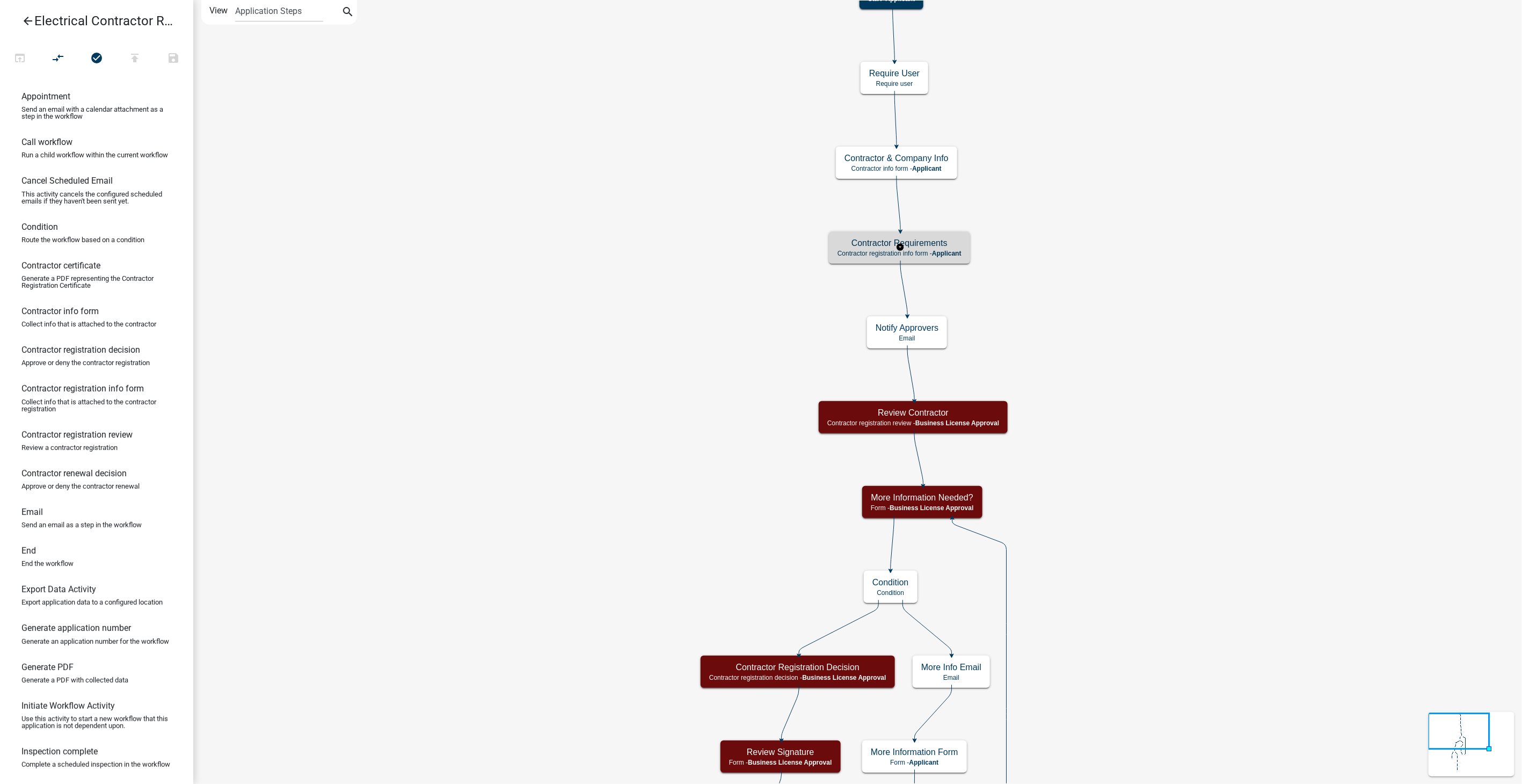
click at [957, 245] on h5 "Contractor Requirements" at bounding box center [899, 243] width 124 height 10
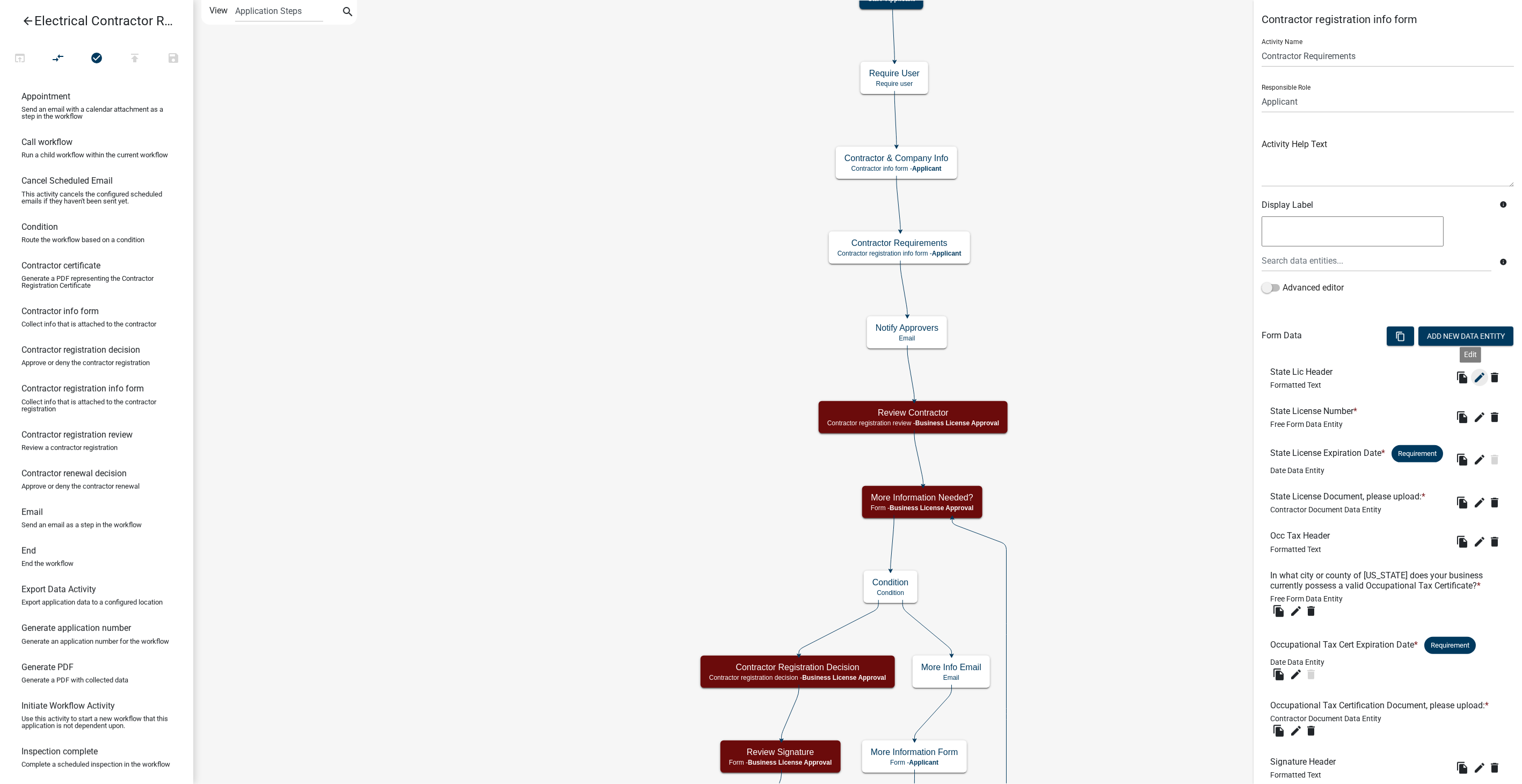
click at [1473, 373] on icon "edit" at bounding box center [1479, 378] width 13 height 13
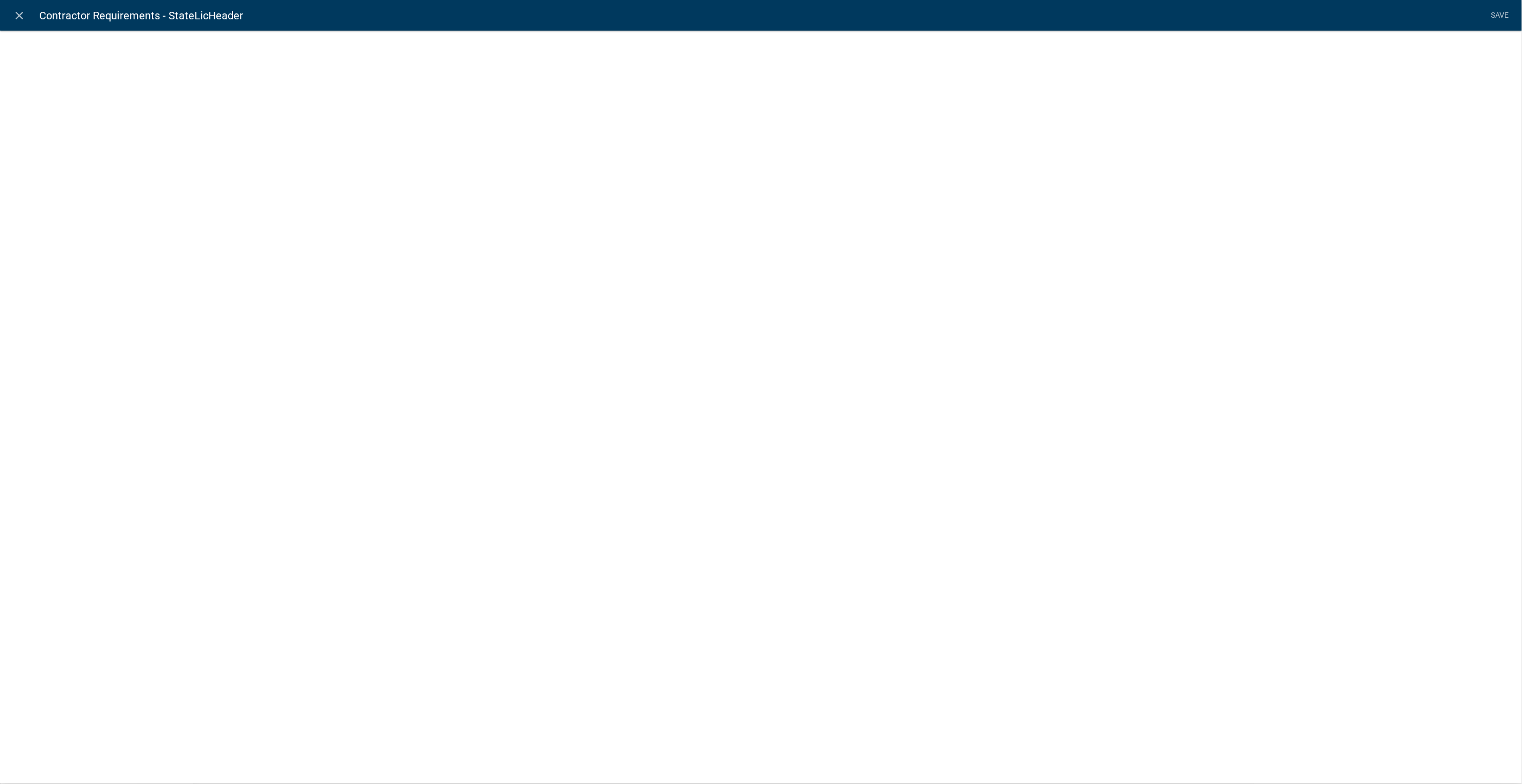
select select "rich-text"
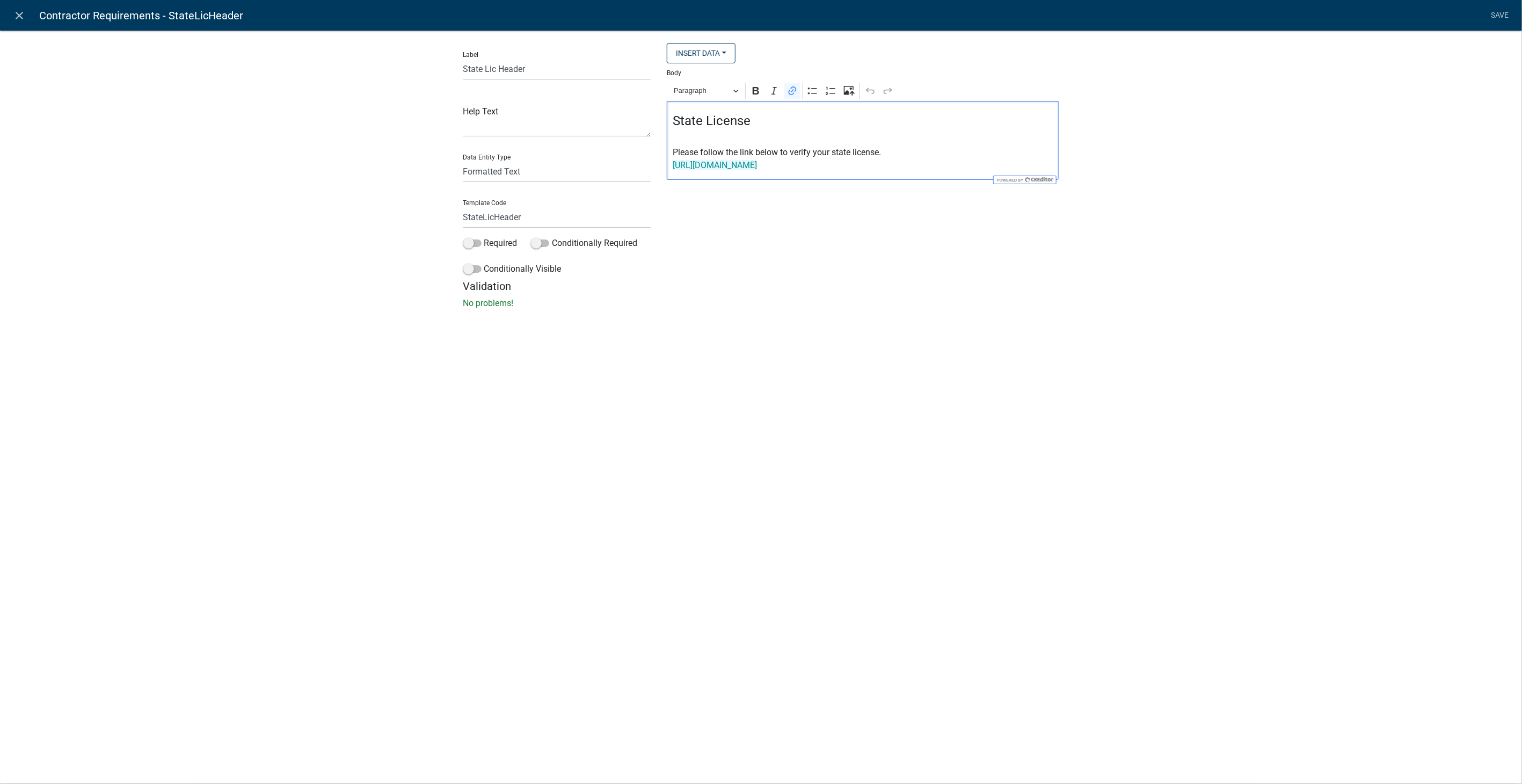
drag, startPoint x: 831, startPoint y: 166, endPoint x: 666, endPoint y: 163, distance: 165.0
click at [666, 163] on div "Insert Data Fee Recipients City Email Address Full Name Phone Number State Stre…" at bounding box center [863, 161] width 408 height 237
drag, startPoint x: 928, startPoint y: 162, endPoint x: 629, endPoint y: 166, distance: 299.0
click at [629, 166] on div "Label State Lic Header Help Text Data Entity Type Free Form Text Display Entity…" at bounding box center [762, 161] width 612 height 237
click at [793, 87] on icon "Editor toolbar" at bounding box center [792, 90] width 11 height 11
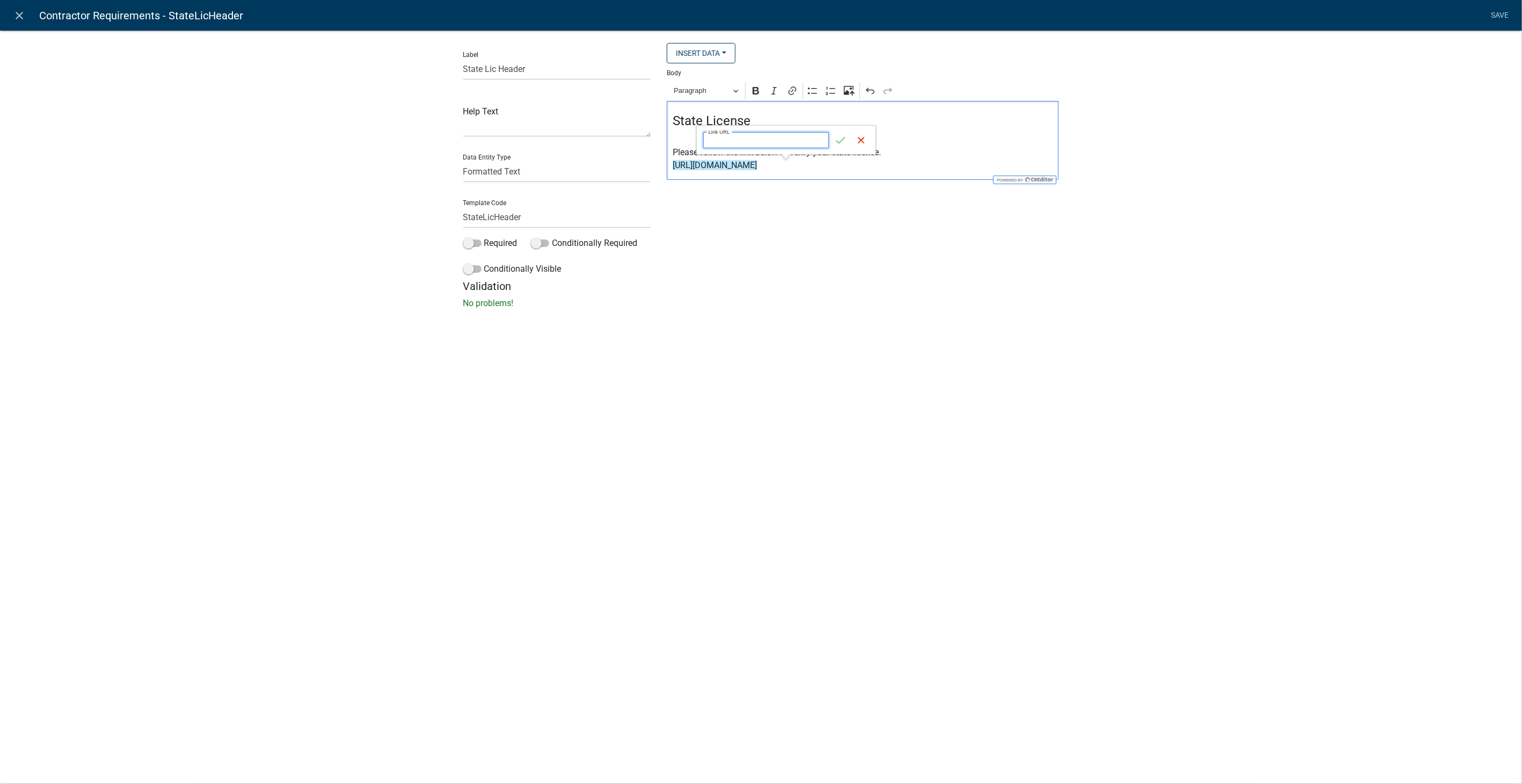
click at [714, 135] on input "Link URL" at bounding box center [766, 140] width 126 height 16
paste input "https://goals.sos.ga.gov/GASOSOneStop/s/licensee-search"
type input "https://goals.sos.ga.gov/GASOSOneStop/s/licensee-search"
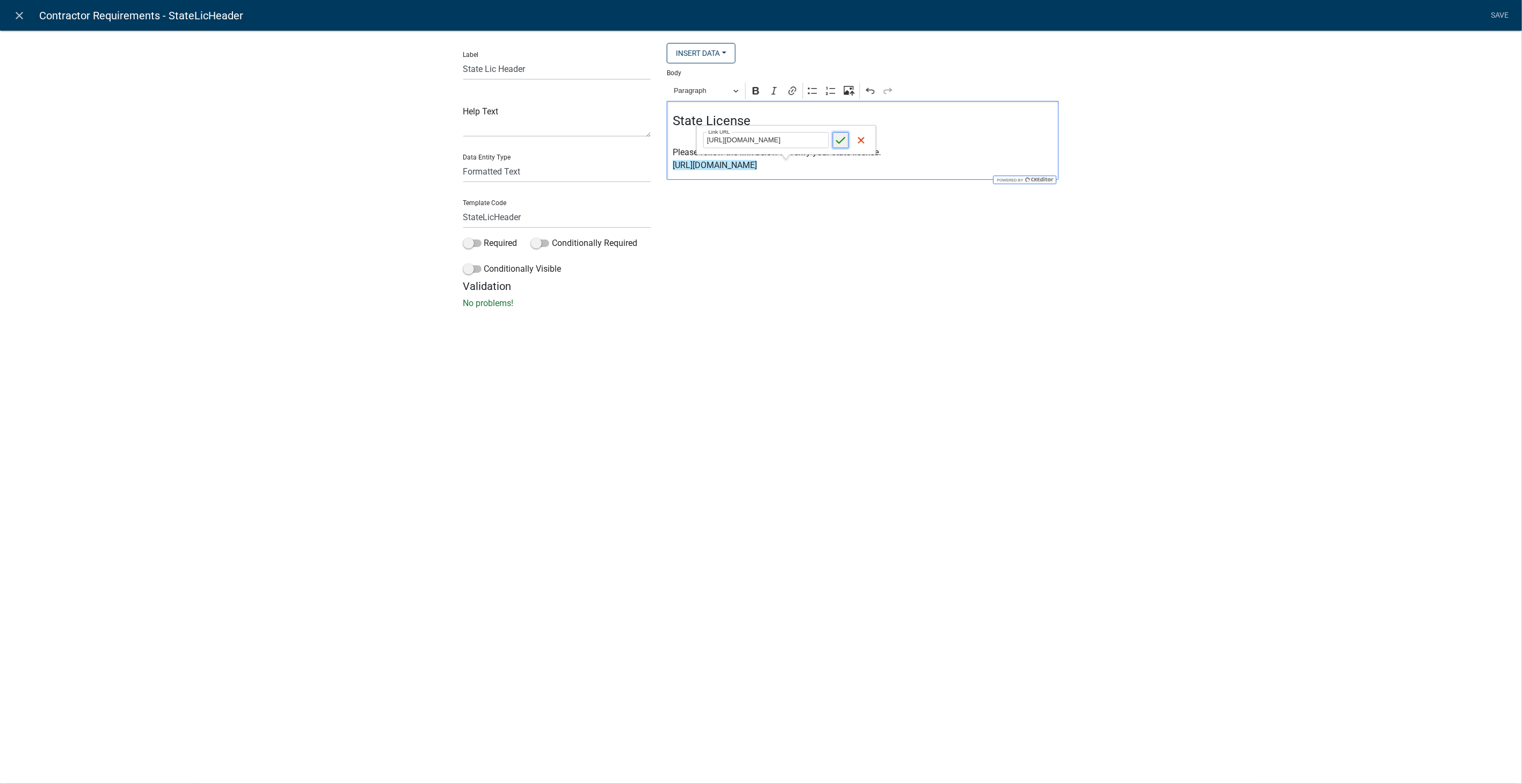
click at [844, 143] on icon "submit" at bounding box center [841, 140] width 11 height 11
click at [1203, 161] on div "Label State Lic Header Help Text Data Entity Type Free Form Text Display Entity…" at bounding box center [761, 173] width 1522 height 320
click at [1500, 18] on link "Save" at bounding box center [1500, 15] width 27 height 21
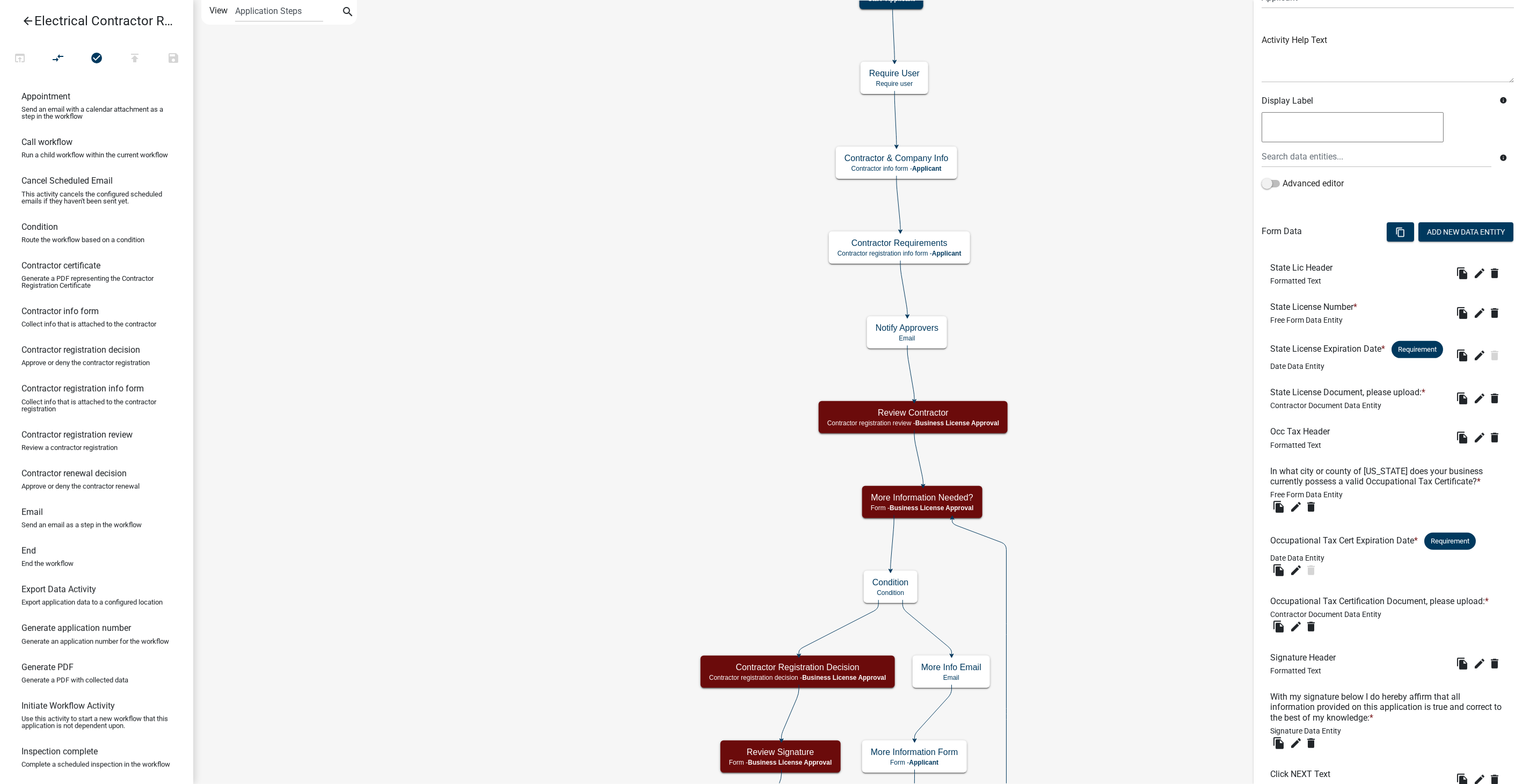
scroll to position [207, 0]
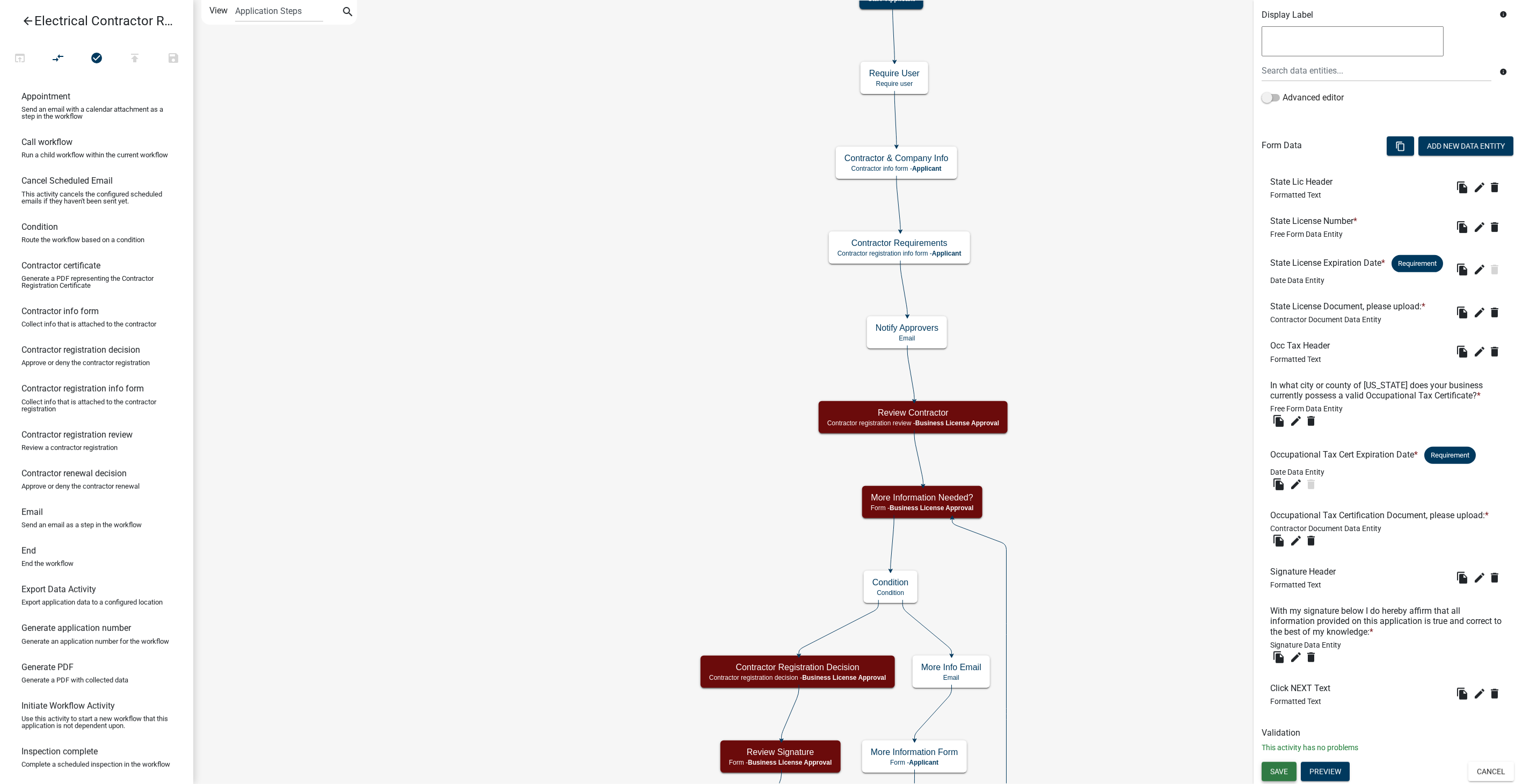
click at [1276, 774] on span "Save" at bounding box center [1279, 771] width 18 height 9
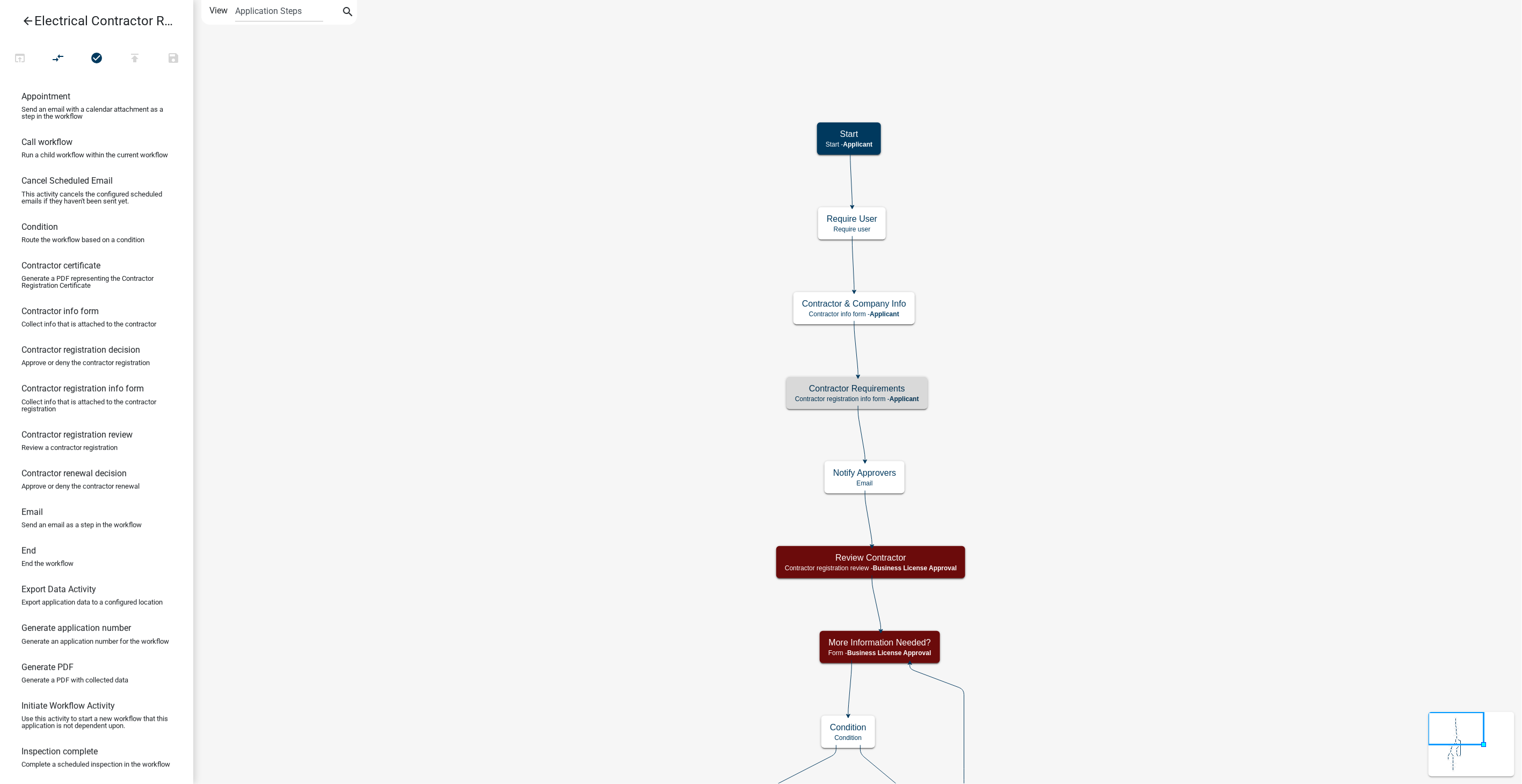
click at [25, 22] on icon "arrow_back" at bounding box center [28, 22] width 13 height 15
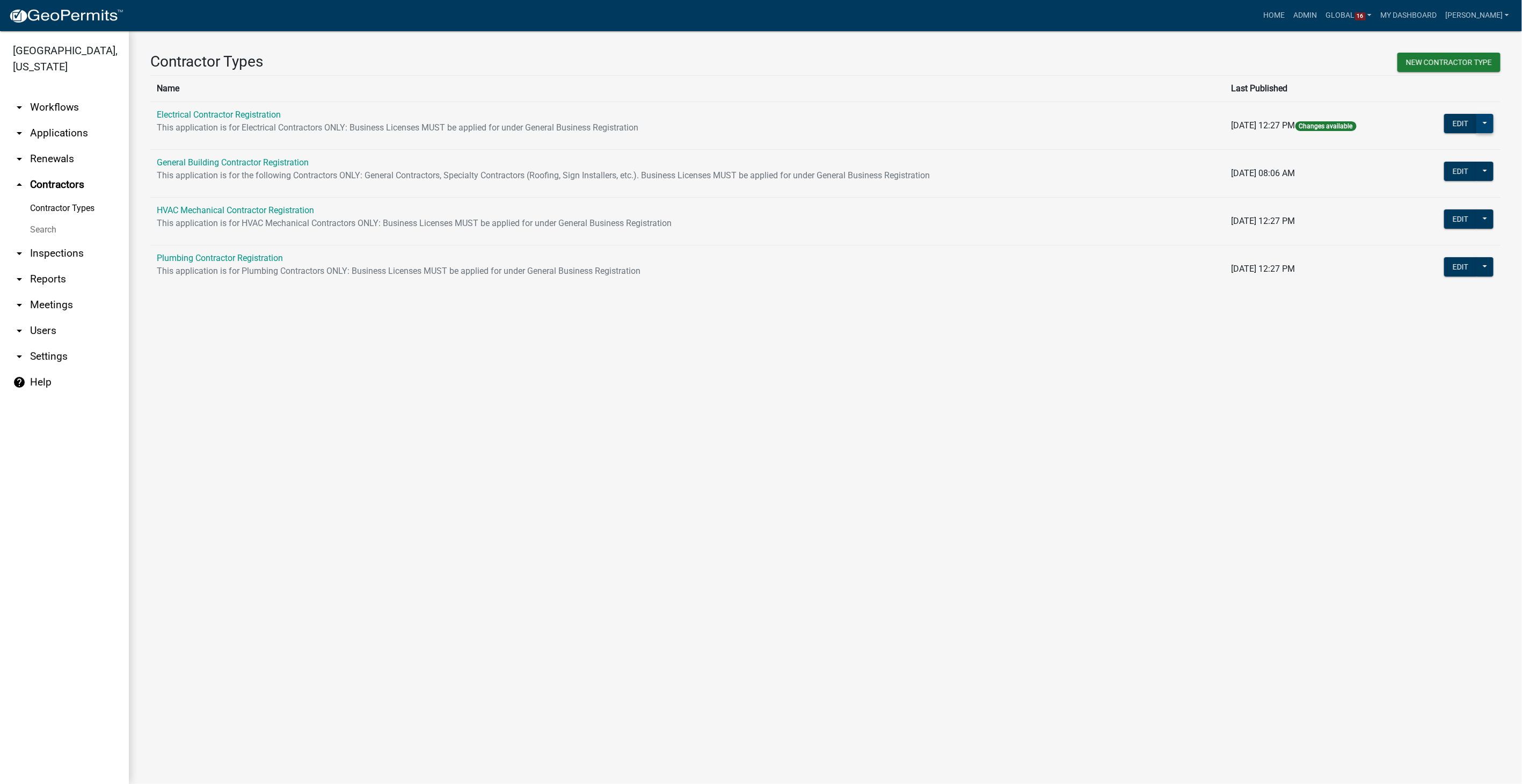
click at [1480, 128] on button at bounding box center [1485, 123] width 17 height 19
click at [1439, 380] on span "Workflow Builder" at bounding box center [1449, 385] width 64 height 9
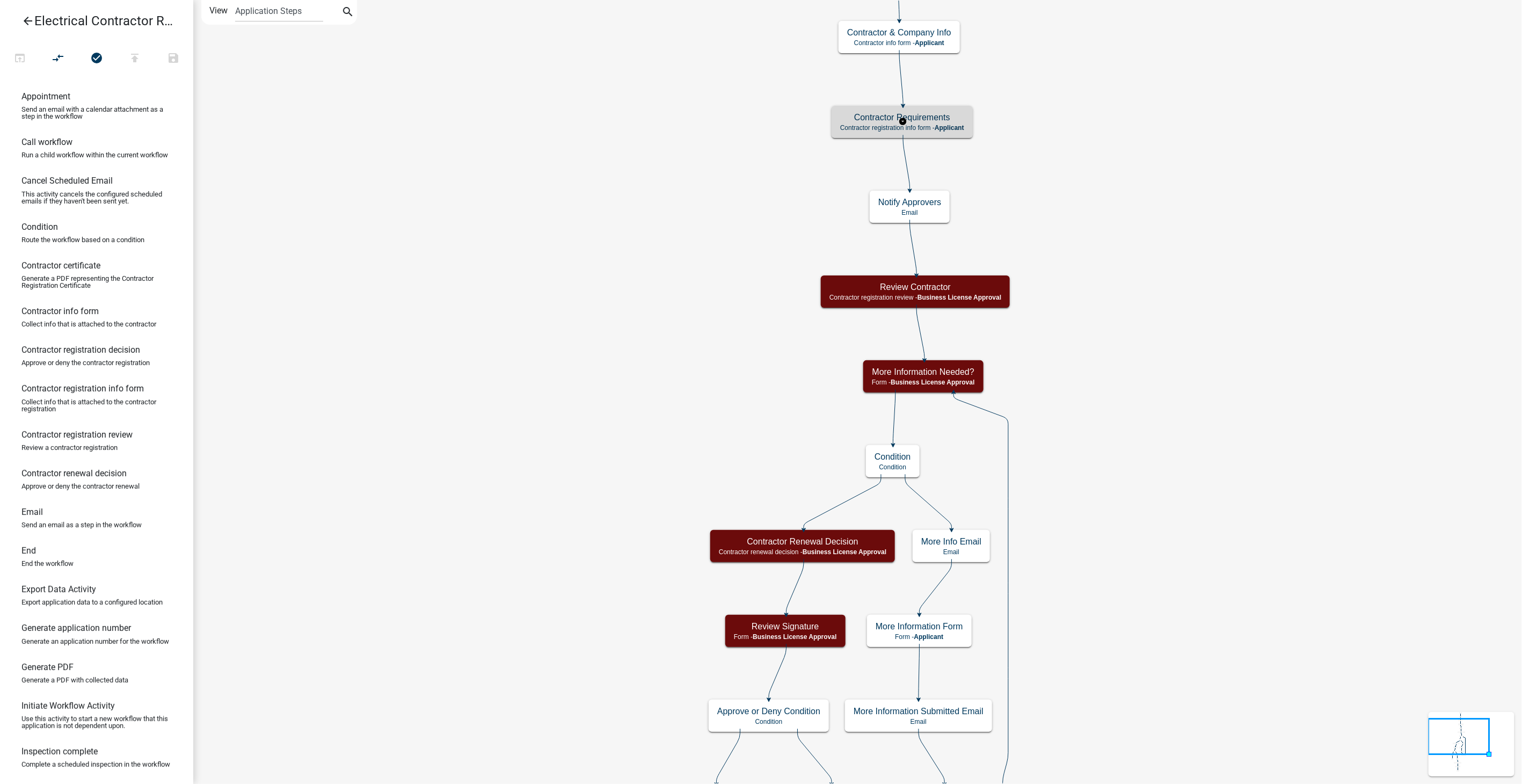
click at [968, 125] on div "Contractor Requirements Contractor registration info form - Applicant" at bounding box center [902, 122] width 141 height 32
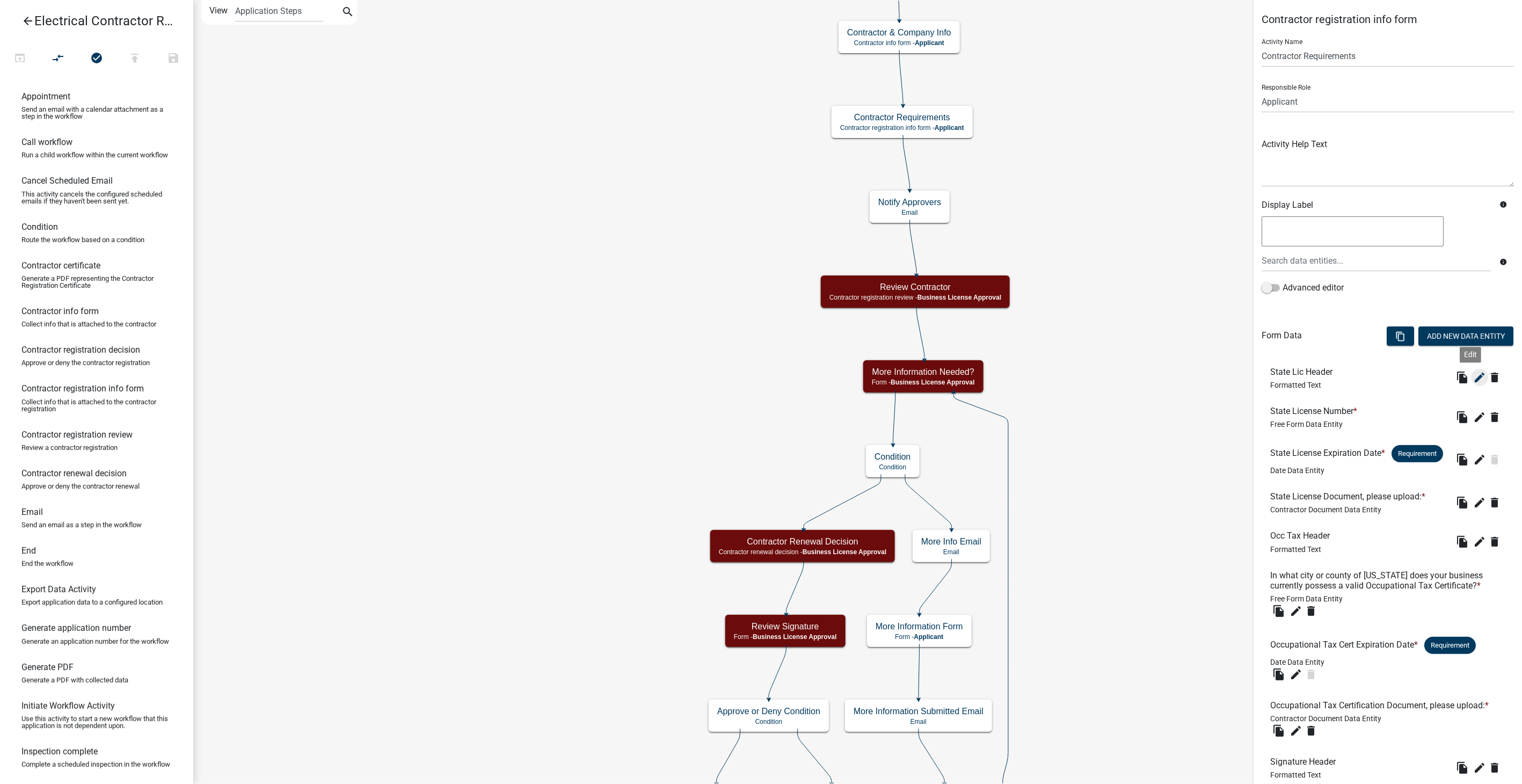
click at [1473, 372] on icon "edit" at bounding box center [1479, 378] width 13 height 13
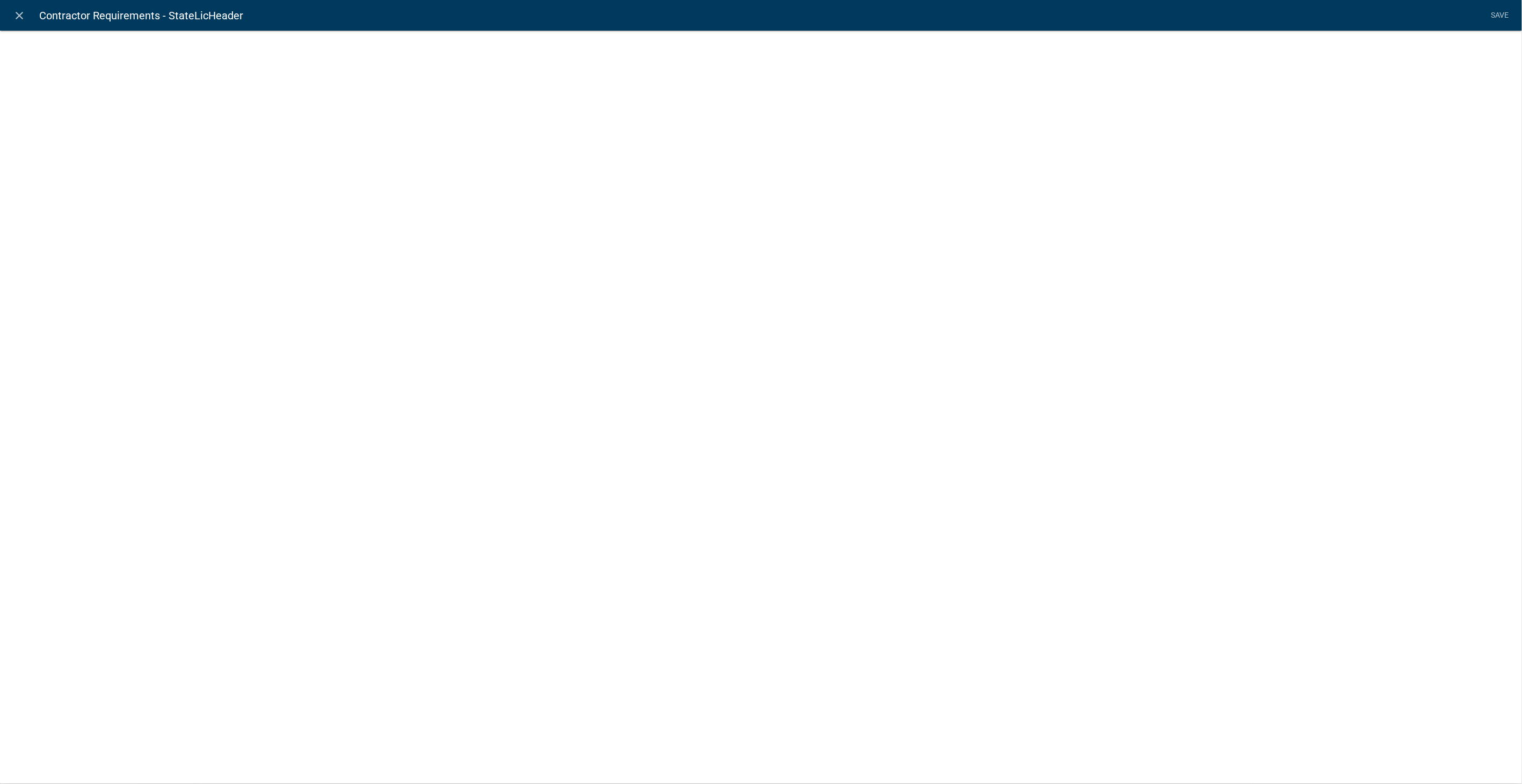
select select "rich-text"
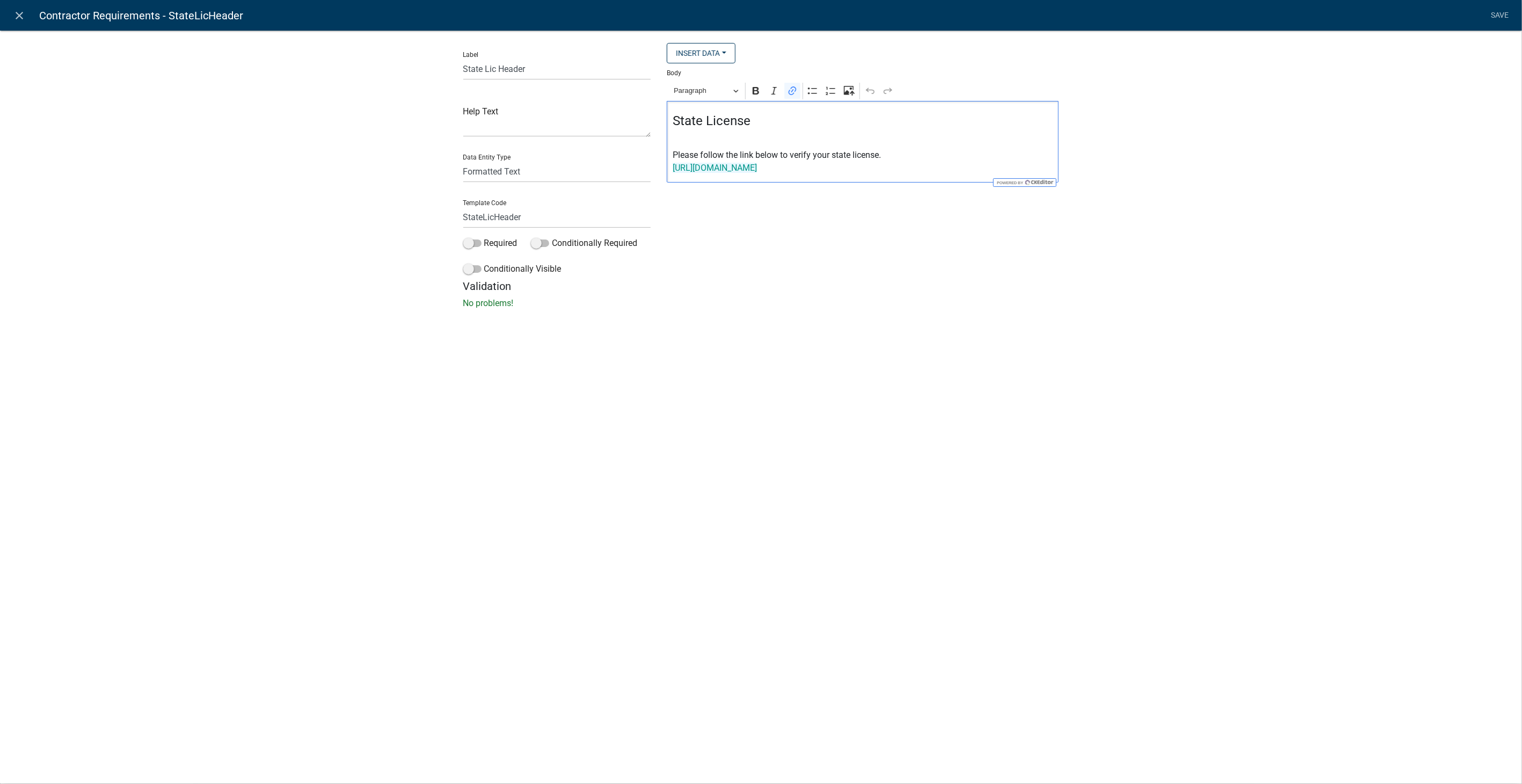
drag, startPoint x: 819, startPoint y: 171, endPoint x: 615, endPoint y: 173, distance: 204.0
click at [615, 173] on div "Label State Lic Header Help Text Data Entity Type Free Form Text Display Entity…" at bounding box center [762, 161] width 612 height 237
drag, startPoint x: 905, startPoint y: 164, endPoint x: 629, endPoint y: 167, distance: 276.0
click at [629, 167] on div "Label State Lic Header Help Text Data Entity Type Free Form Text Display Entity…" at bounding box center [762, 161] width 612 height 237
click at [789, 93] on icon "Editor toolbar" at bounding box center [792, 90] width 8 height 9
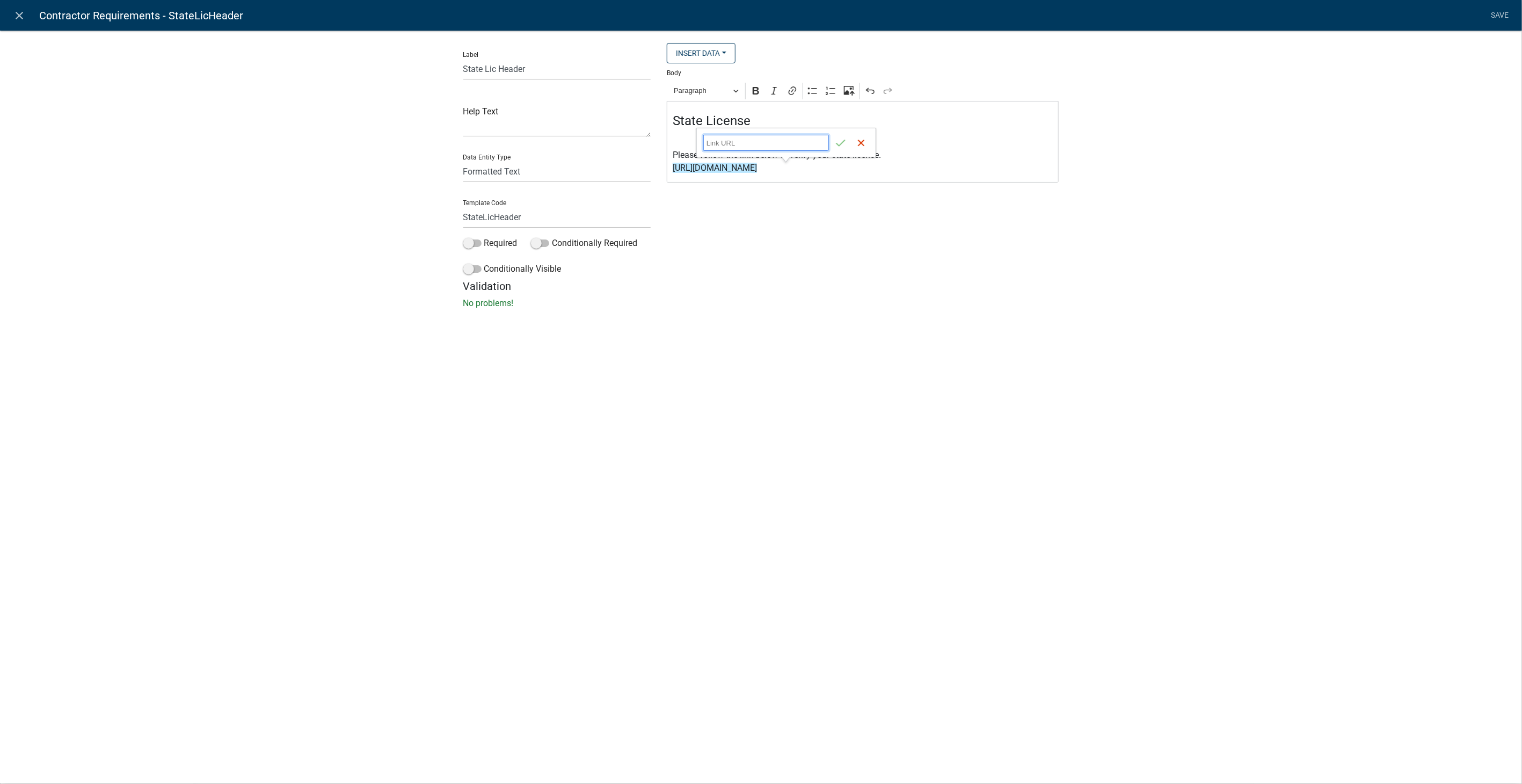
click at [708, 139] on input "Link URL" at bounding box center [766, 142] width 126 height 16
paste input "https://goals.sos.ga.gov/GASOSOneStop/s/licensee-search"
type input "https://goals.sos.ga.gov/GASOSOneStop/s/licensee-search"
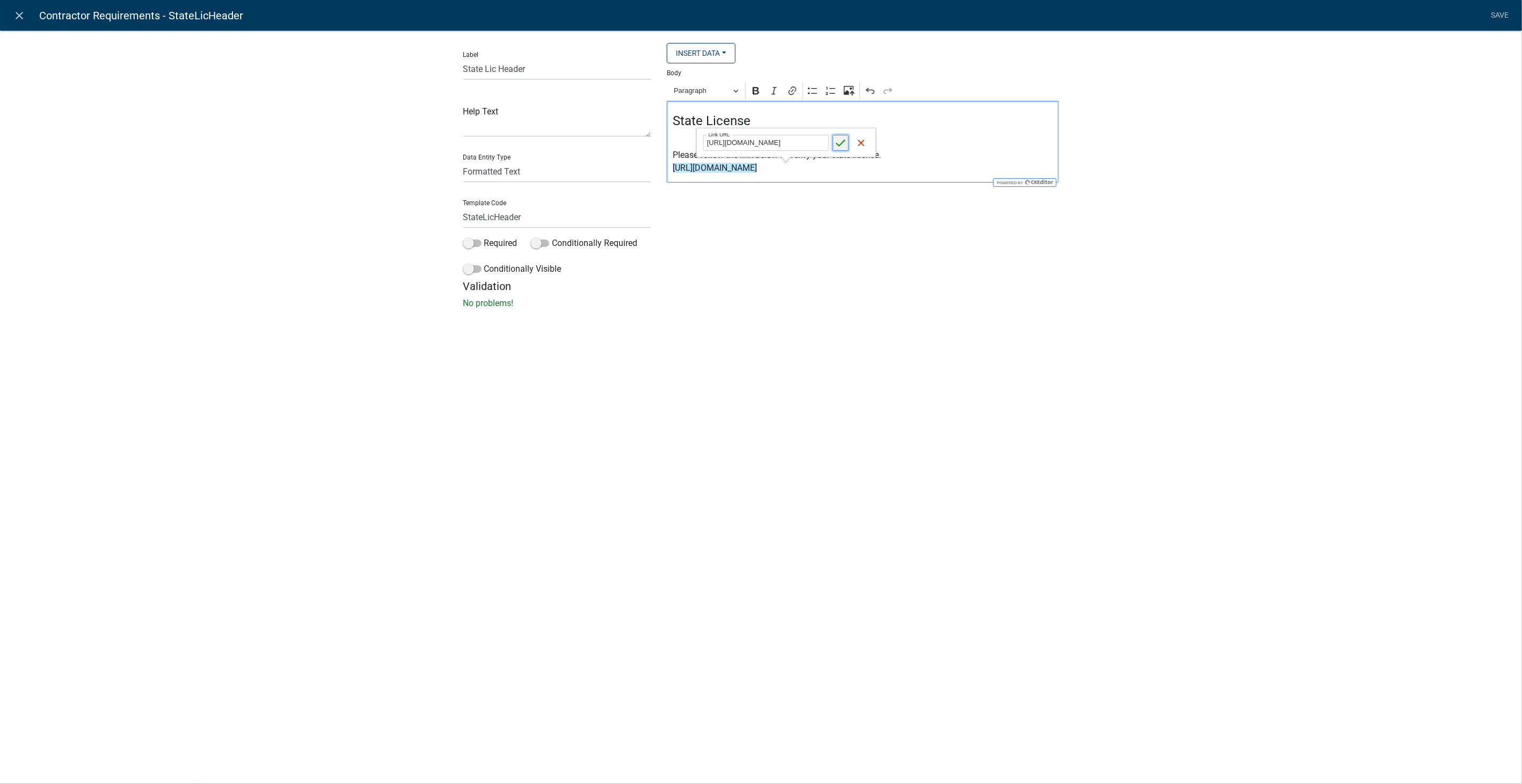
click at [841, 142] on icon "submit" at bounding box center [841, 143] width 11 height 11
click at [1271, 197] on div "Label State Lic Header Help Text Data Entity Type Free Form Text Display Entity…" at bounding box center [761, 173] width 1522 height 320
click at [1496, 14] on link "Save" at bounding box center [1500, 15] width 27 height 21
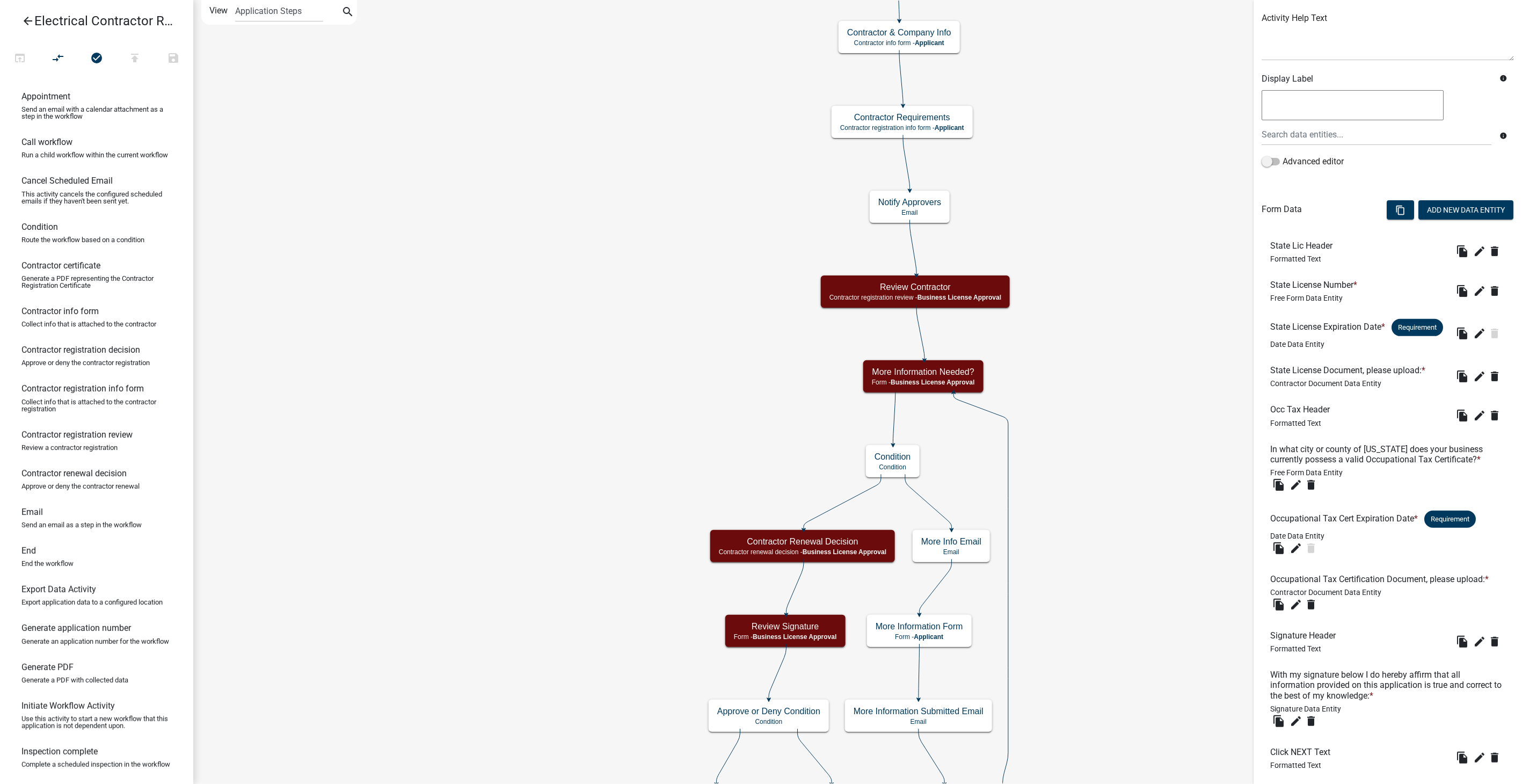
scroll to position [207, 0]
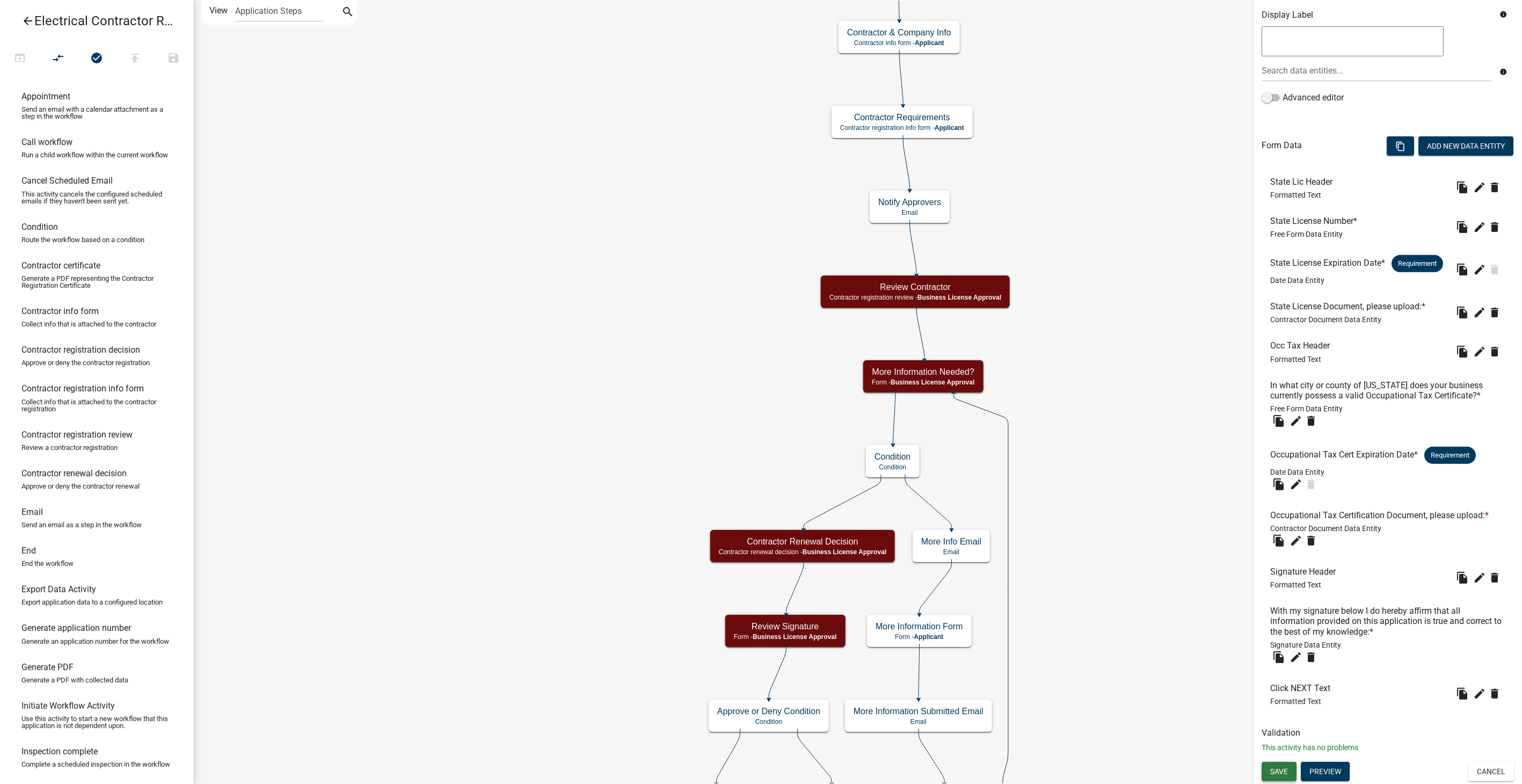
click at [1273, 773] on span "Save" at bounding box center [1279, 771] width 18 height 9
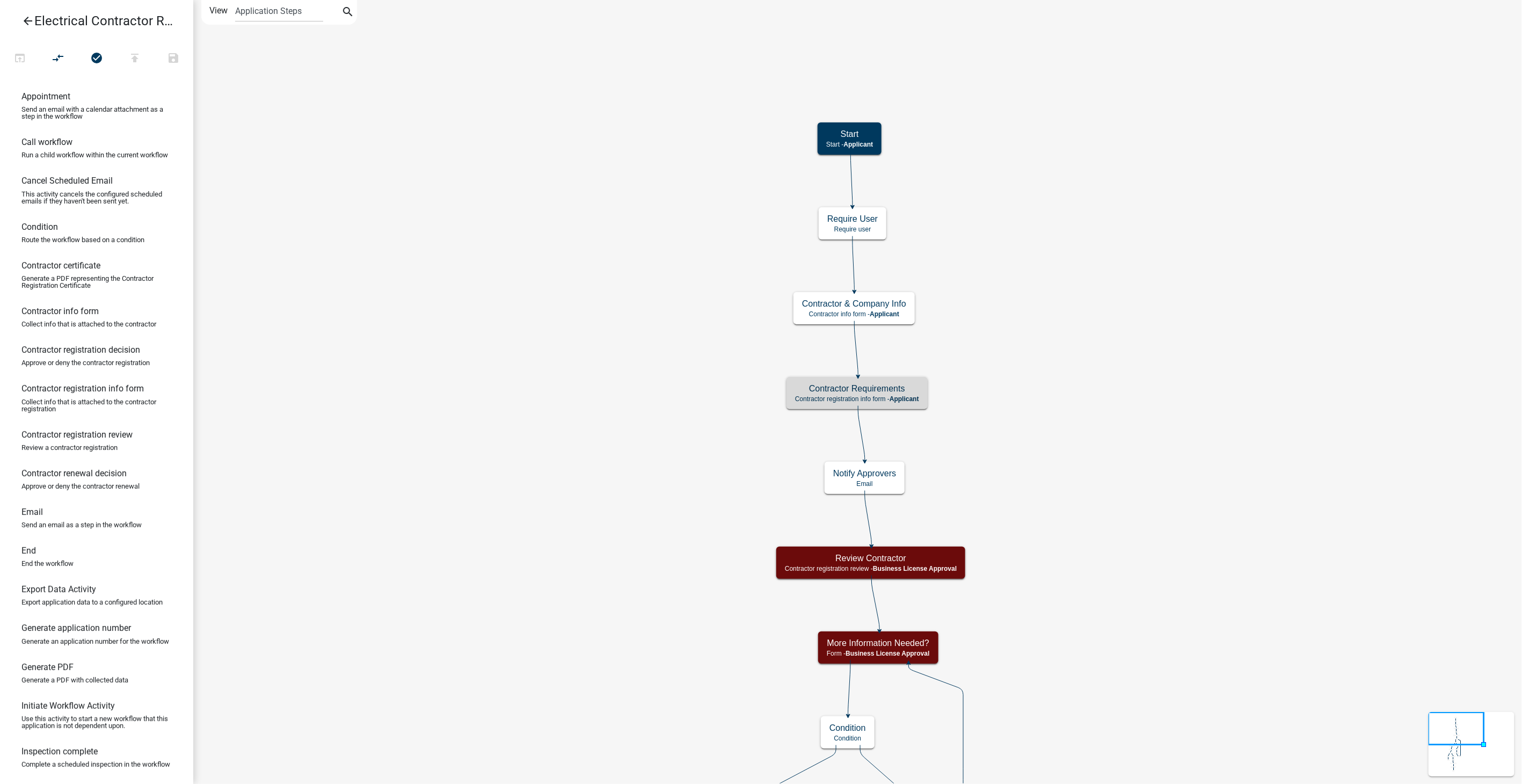
click at [25, 21] on icon "arrow_back" at bounding box center [28, 22] width 13 height 15
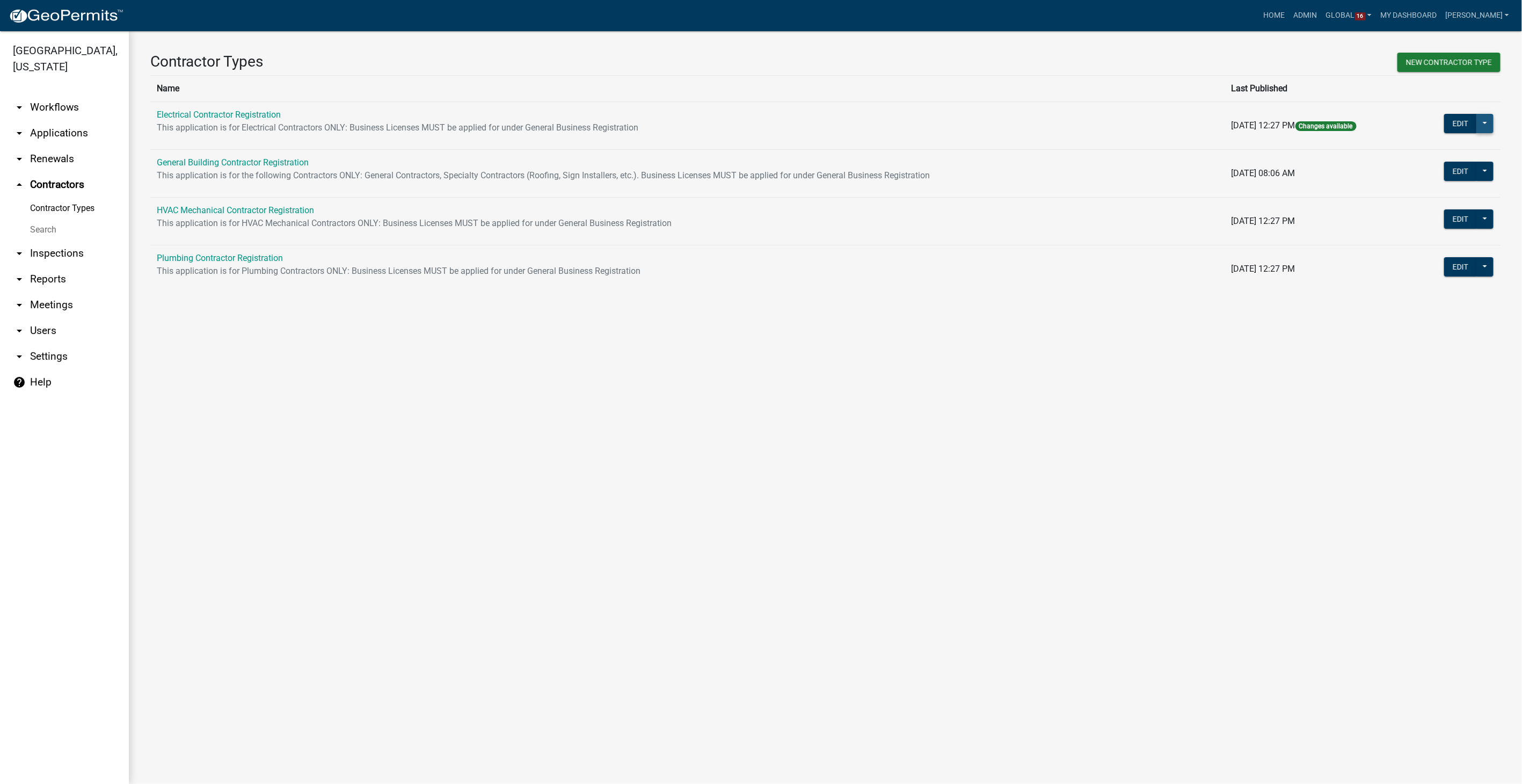
click at [1482, 131] on button at bounding box center [1485, 123] width 17 height 19
click at [1425, 149] on button "Publish" at bounding box center [1445, 151] width 98 height 26
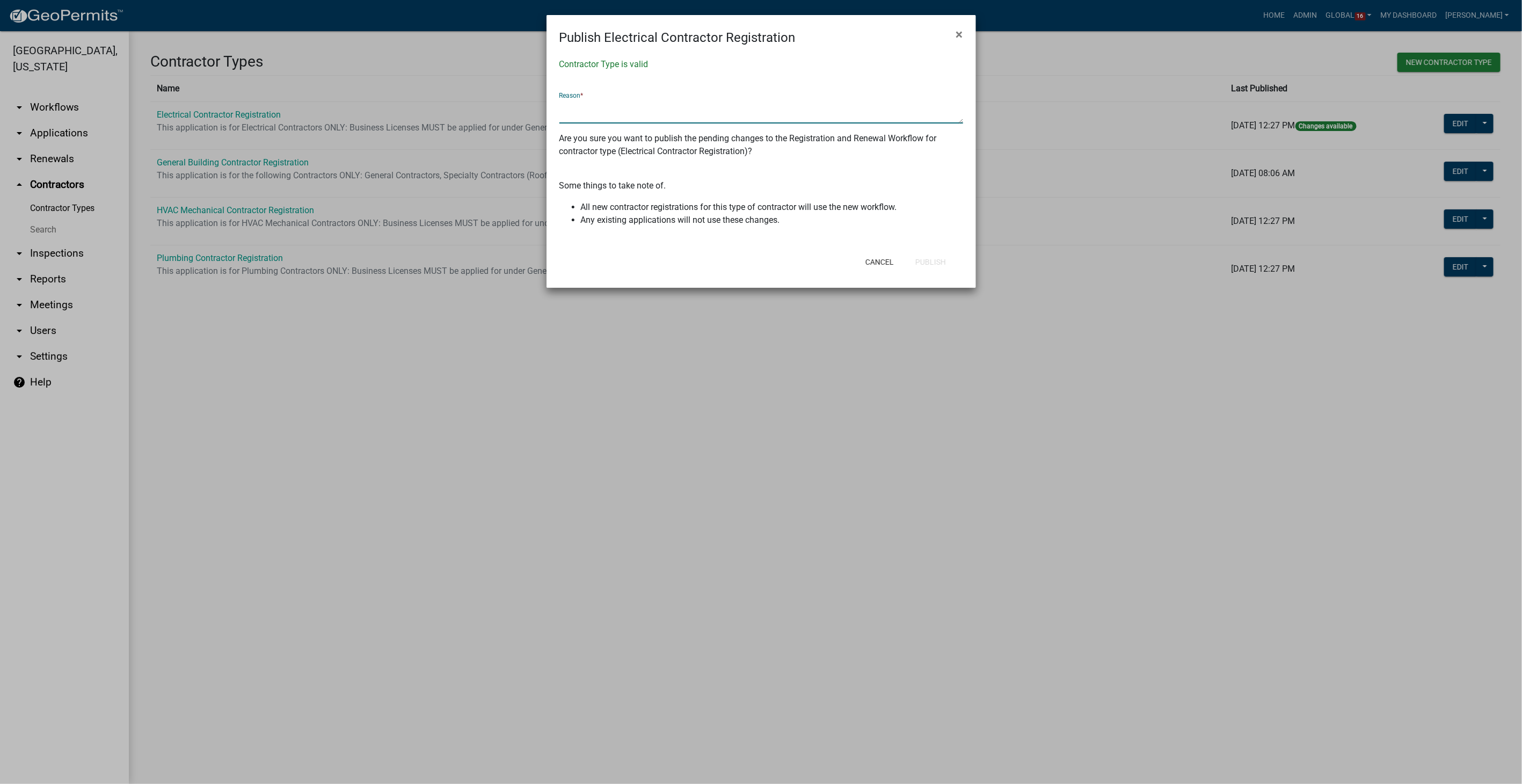
click at [597, 112] on textarea at bounding box center [761, 111] width 404 height 25
type textarea "State license URL updated"
click at [937, 263] on button "Publish" at bounding box center [931, 262] width 48 height 19
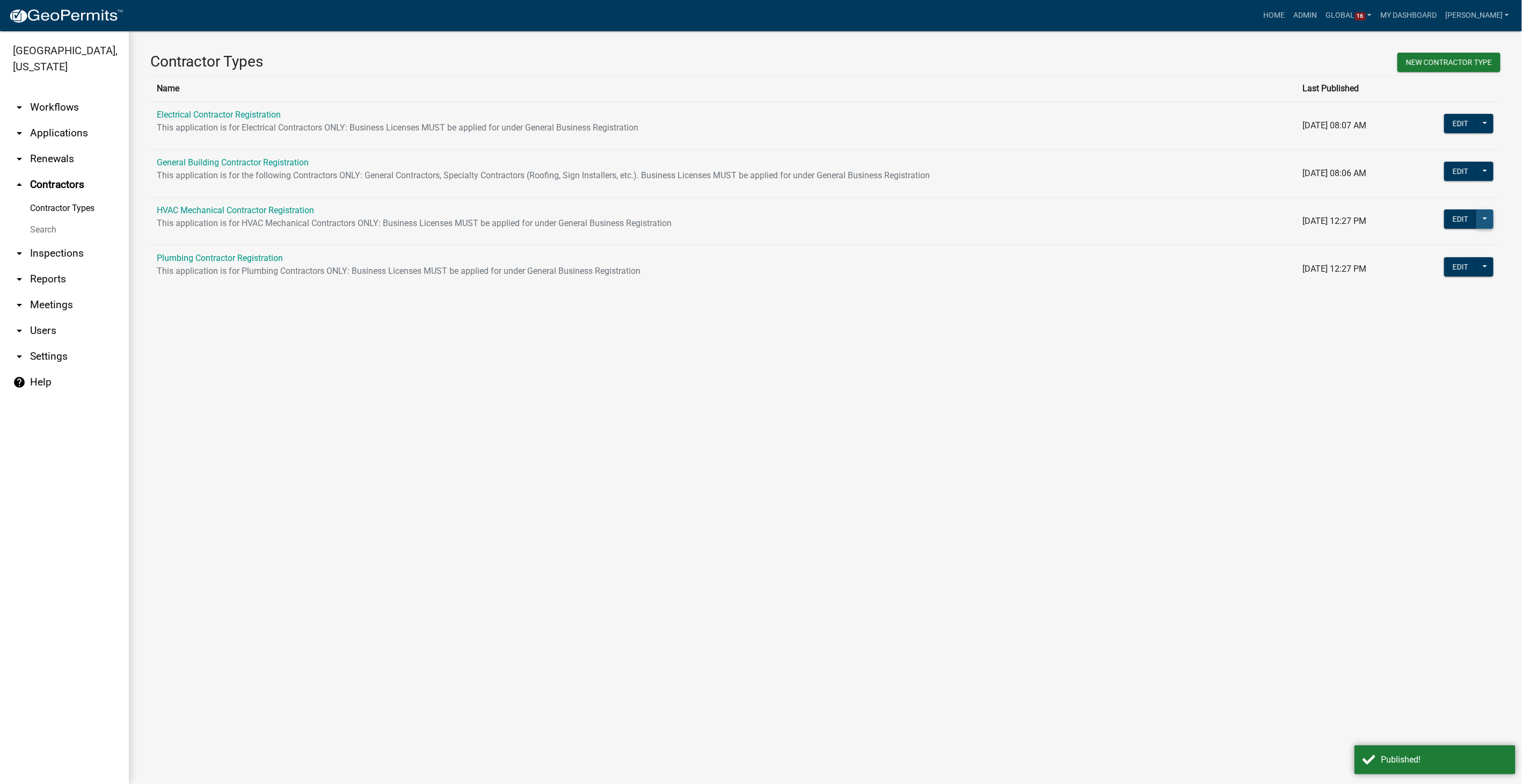
click at [1490, 219] on button at bounding box center [1485, 219] width 17 height 19
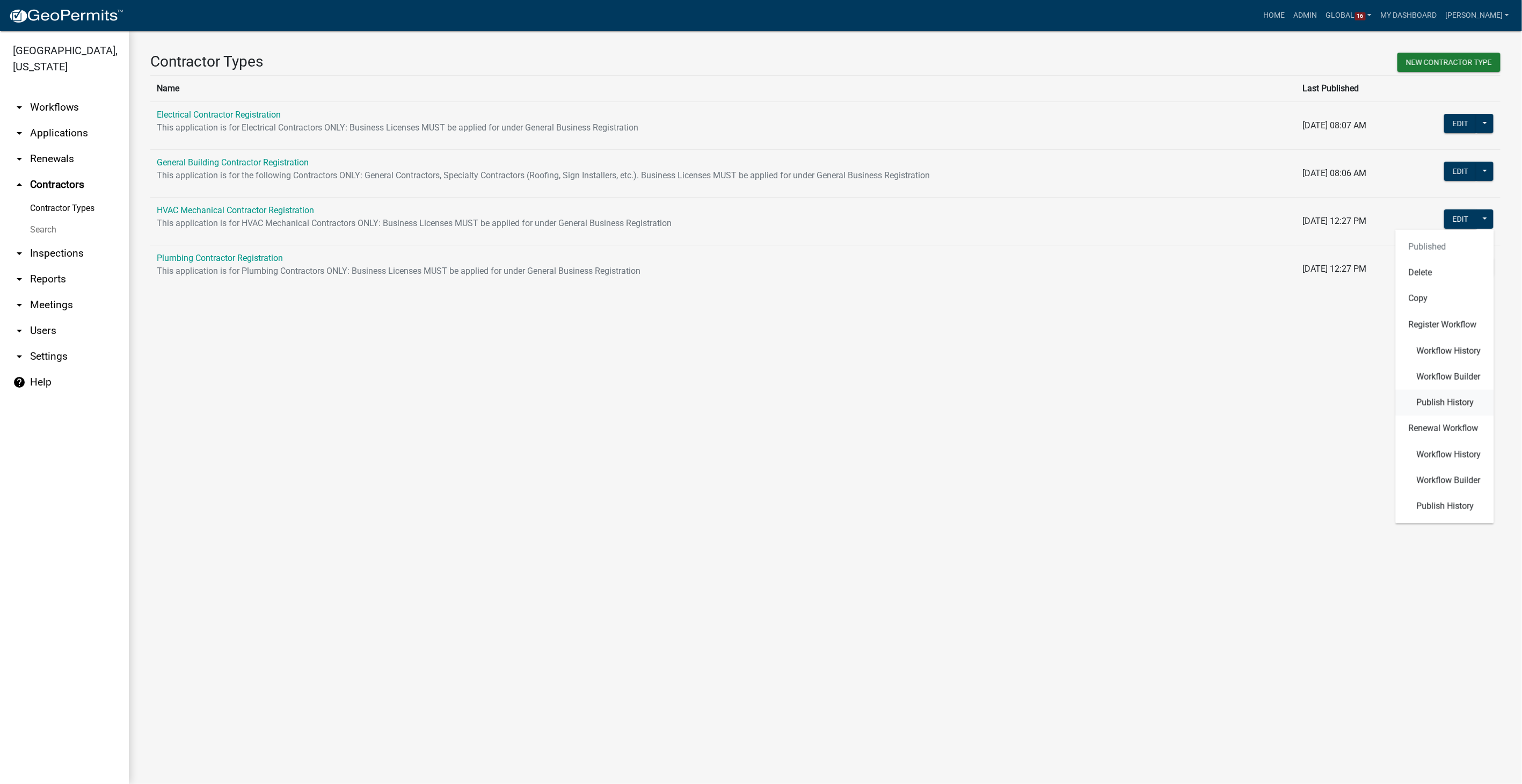
click at [1422, 401] on span "Publish History" at bounding box center [1445, 402] width 57 height 9
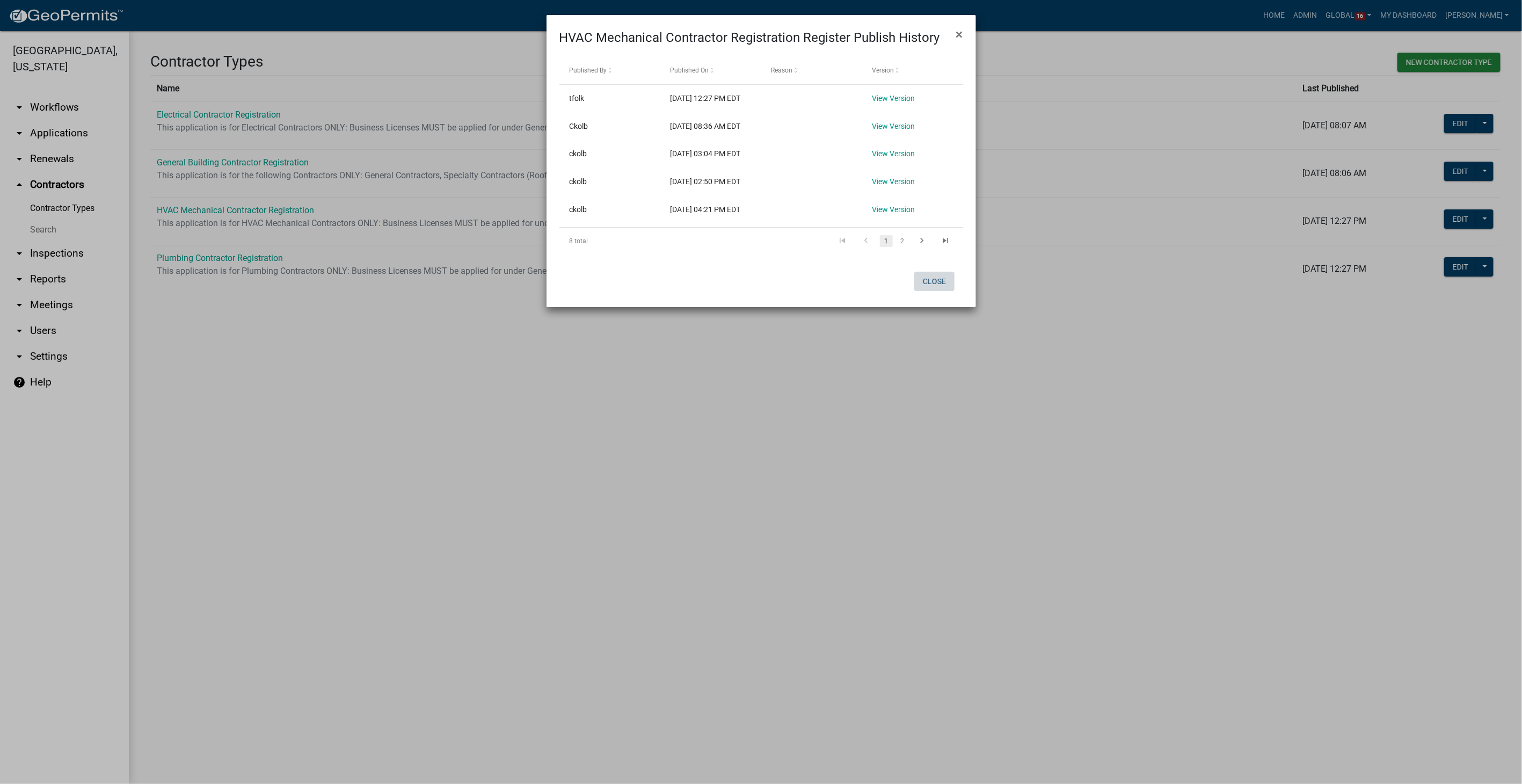
click at [938, 291] on button "Close" at bounding box center [934, 281] width 40 height 19
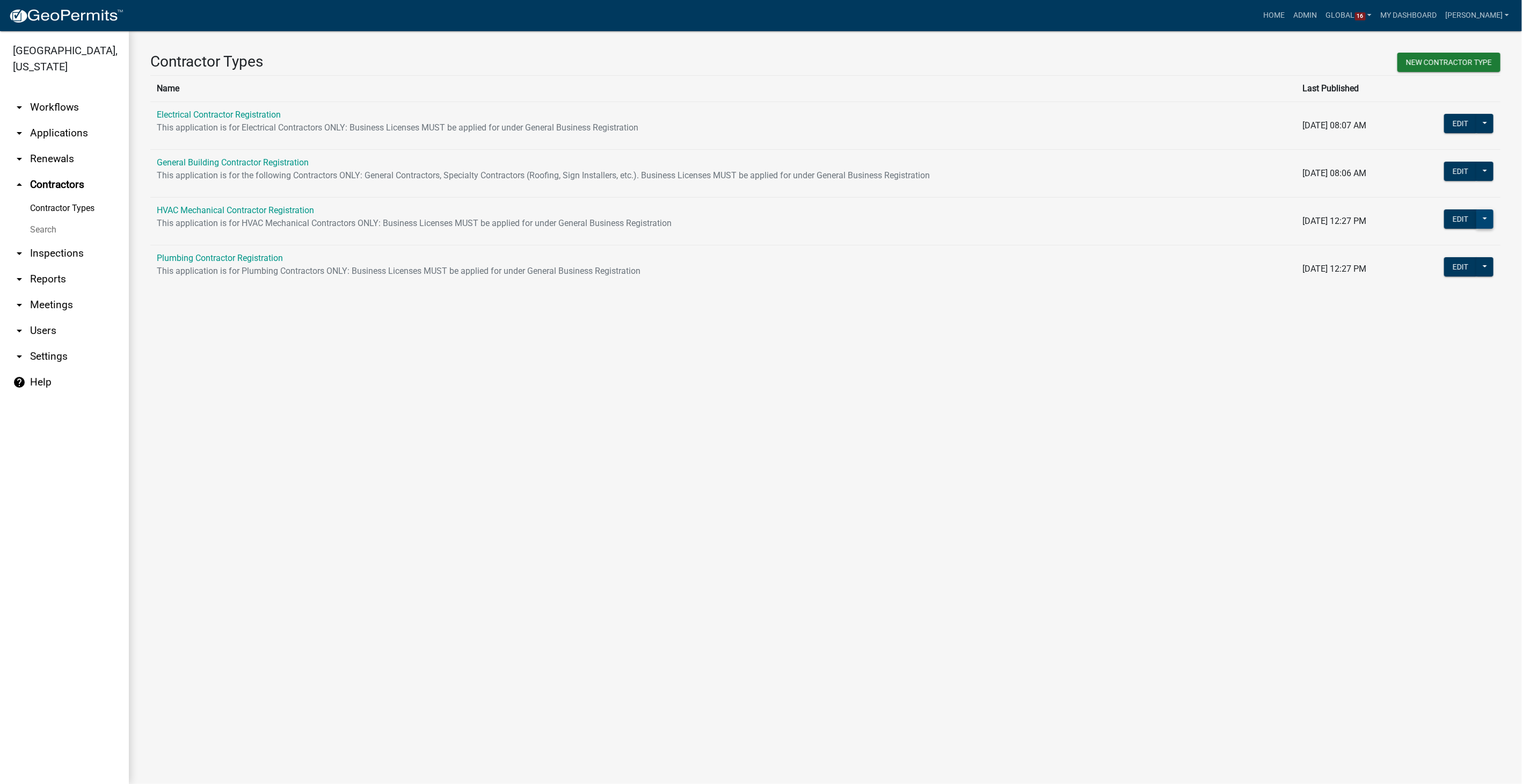
click at [1484, 217] on button at bounding box center [1485, 219] width 17 height 19
click at [1448, 376] on span "Workflow Builder" at bounding box center [1449, 376] width 64 height 9
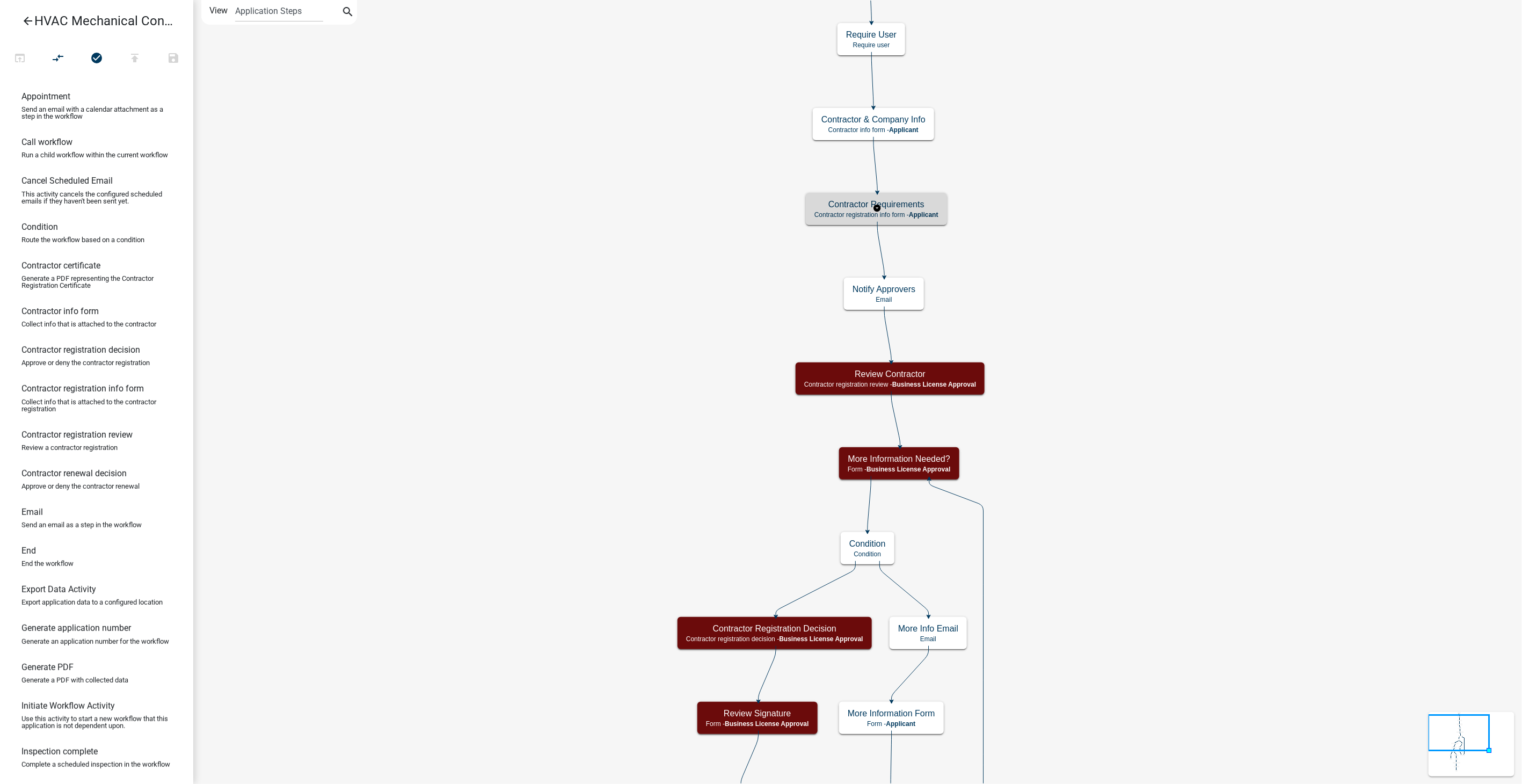
click at [935, 216] on span "Applicant" at bounding box center [923, 214] width 30 height 8
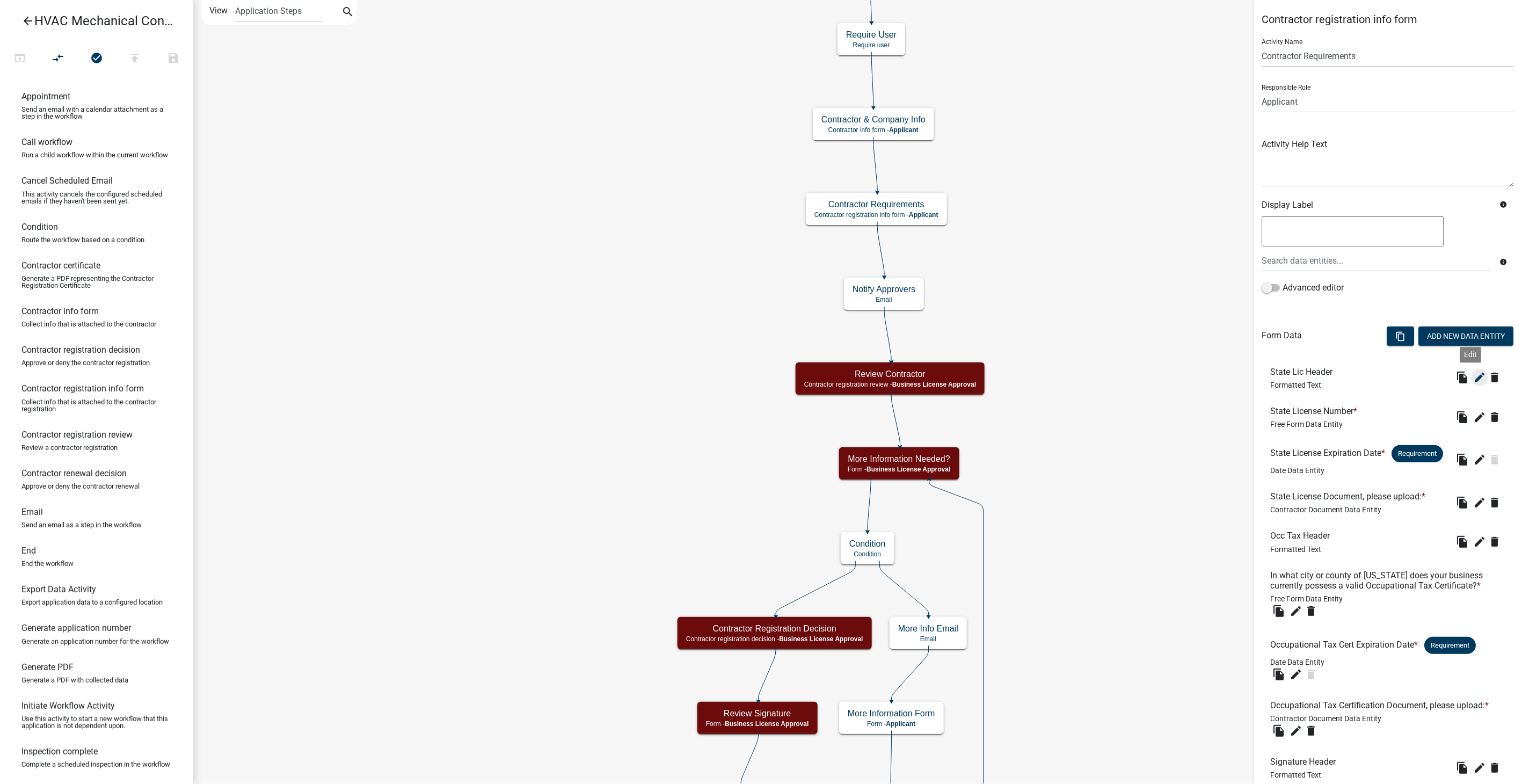
click at [1473, 375] on icon "edit" at bounding box center [1479, 378] width 13 height 13
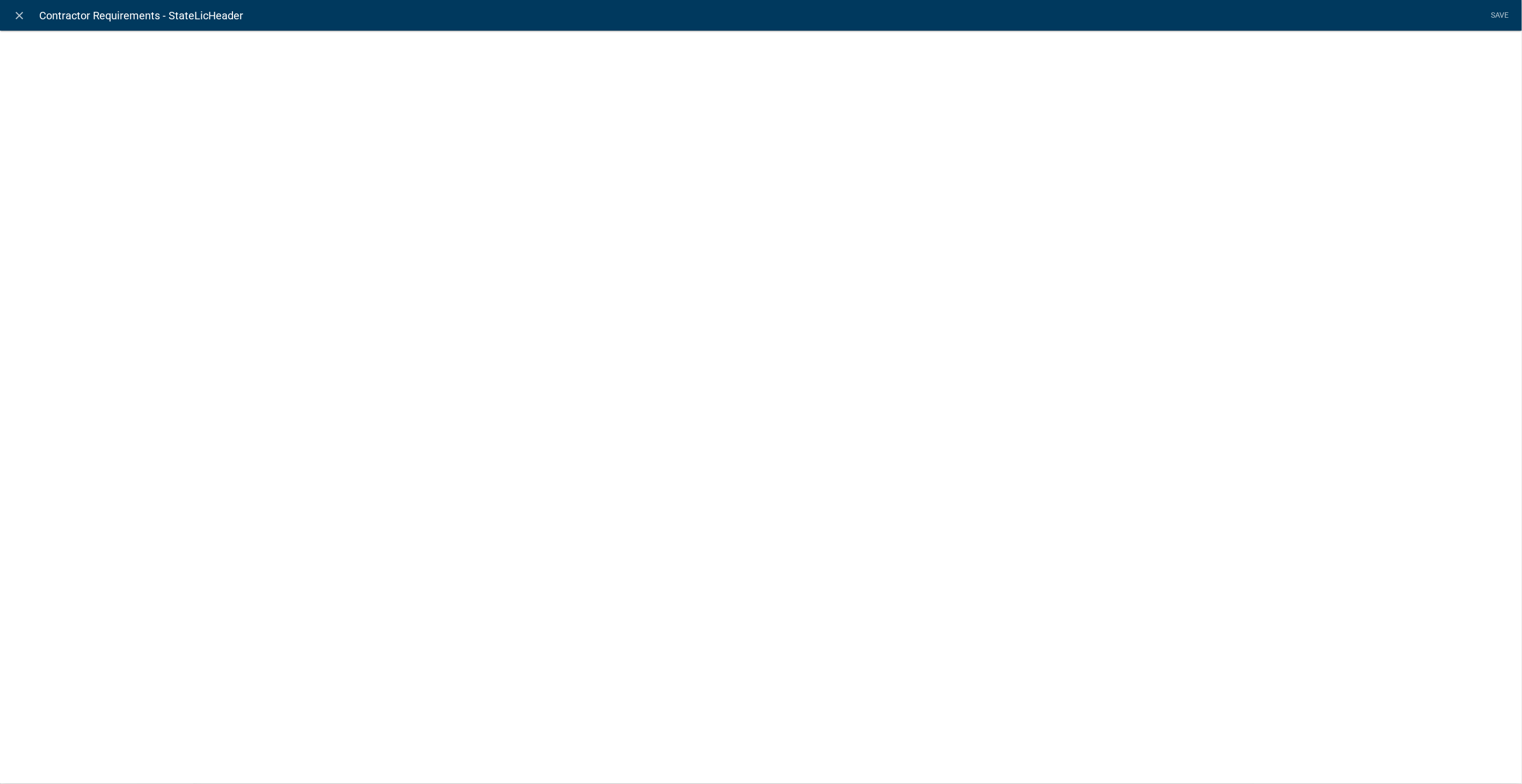
select select "rich-text"
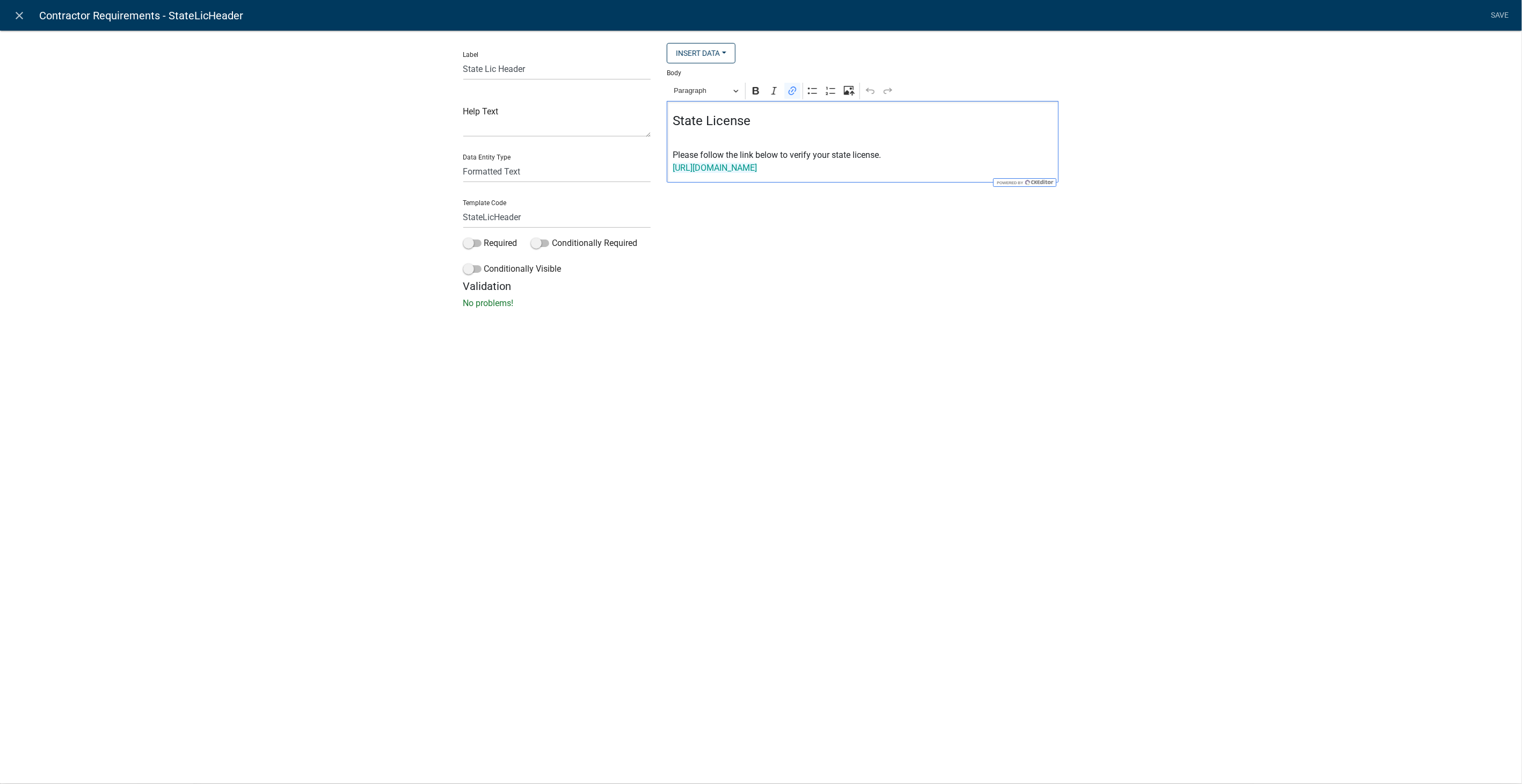
drag, startPoint x: 829, startPoint y: 173, endPoint x: 625, endPoint y: 173, distance: 204.0
click at [625, 173] on div "Label State Lic Header Help Text Data Entity Type Free Form Text Display Entity…" at bounding box center [762, 161] width 612 height 237
drag, startPoint x: 913, startPoint y: 167, endPoint x: 642, endPoint y: 172, distance: 271.0
click at [642, 172] on div "Label State Lic Header Help Text Data Entity Type Free Form Text Display Entity…" at bounding box center [762, 161] width 612 height 237
click at [791, 90] on icon "Editor toolbar" at bounding box center [792, 90] width 11 height 11
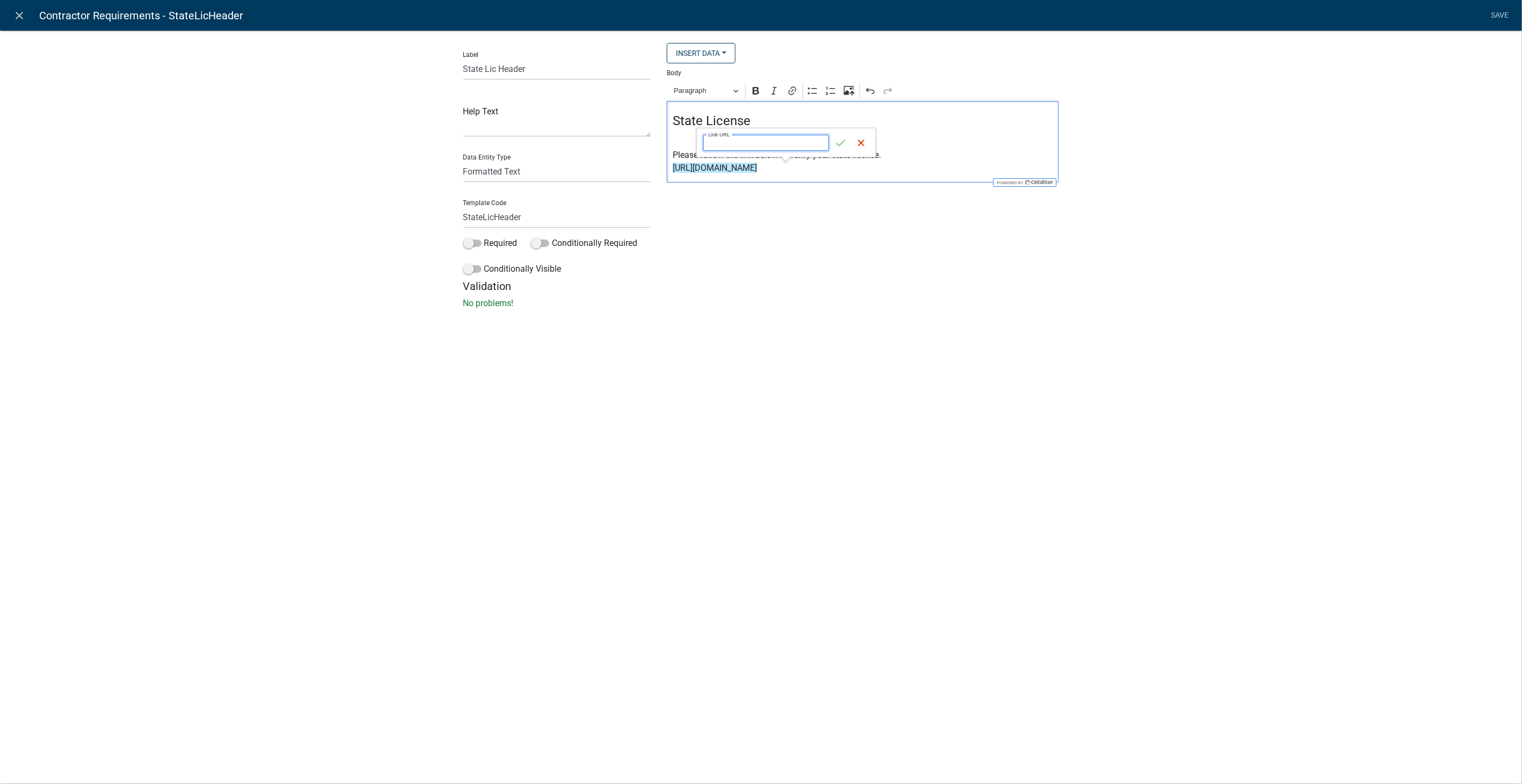
paste input "https://goals.sos.ga.gov/GASOSOneStop/s/licensee-search"
type input "https://goals.sos.ga.gov/GASOSOneStop/s/licensee-search"
click at [838, 141] on icon "submit" at bounding box center [841, 143] width 11 height 11
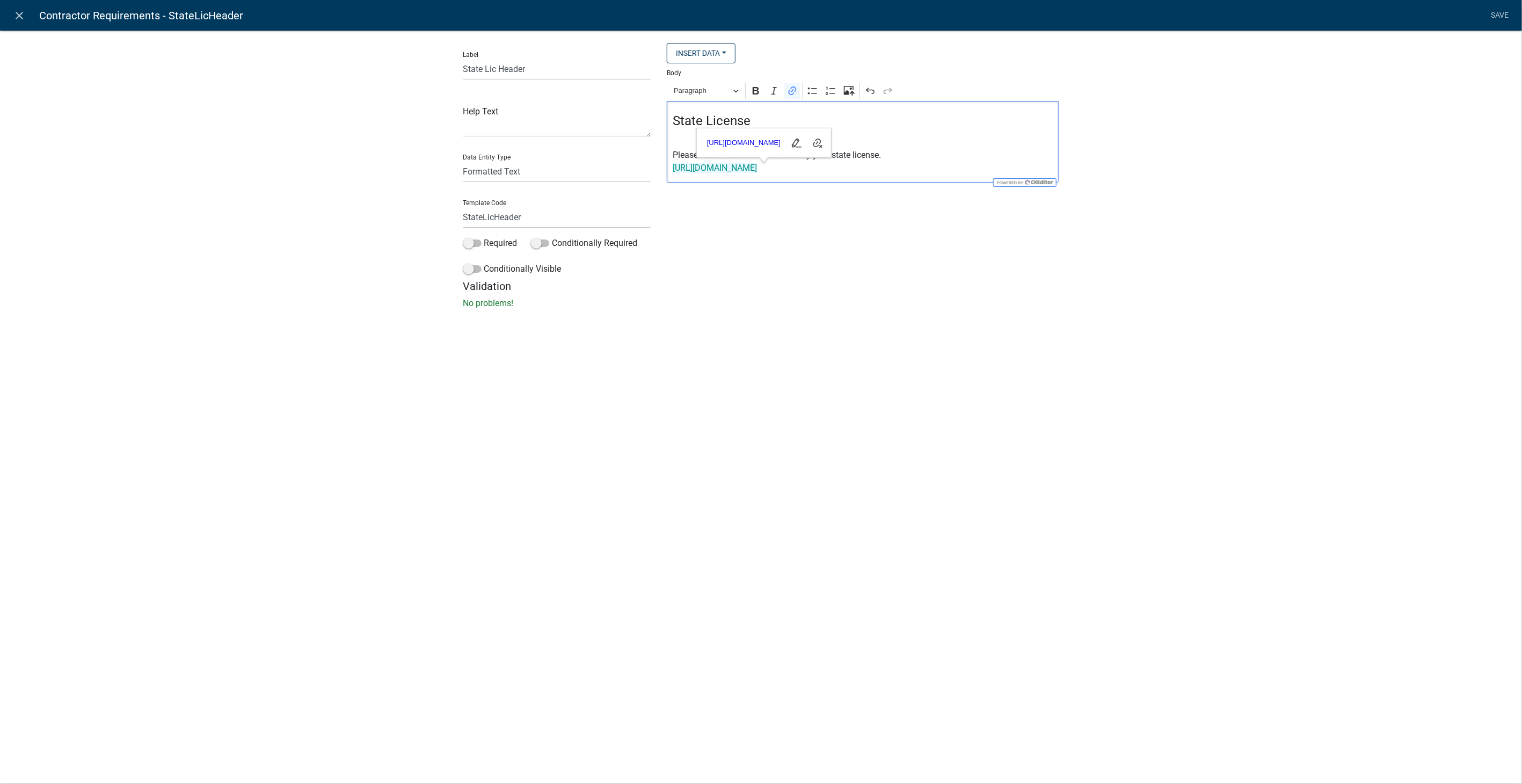
click at [1443, 138] on div "Label State Lic Header Help Text Data Entity Type Free Form Text Display Entity…" at bounding box center [761, 173] width 1522 height 320
click at [1507, 11] on link "Save" at bounding box center [1500, 15] width 27 height 21
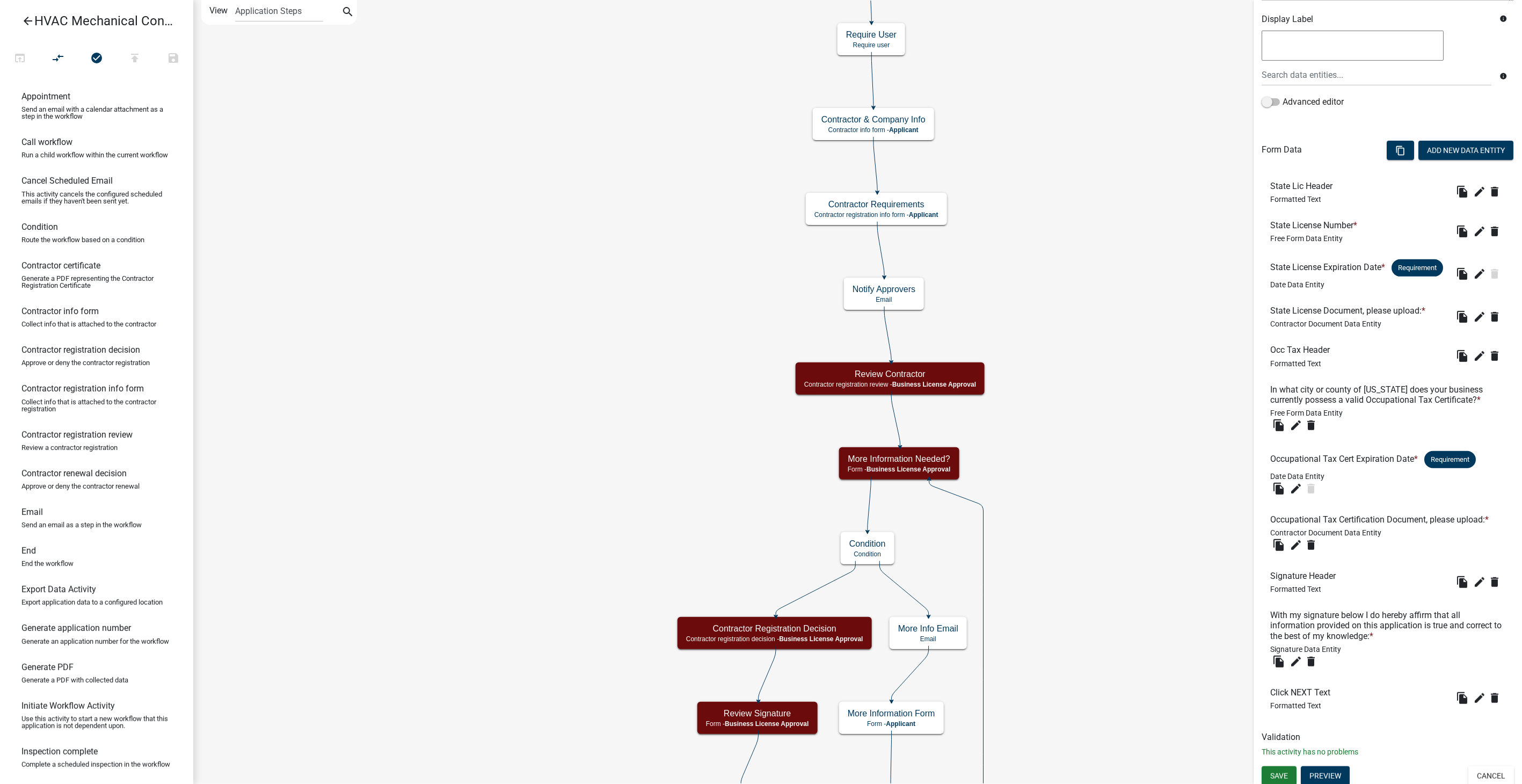
scroll to position [207, 0]
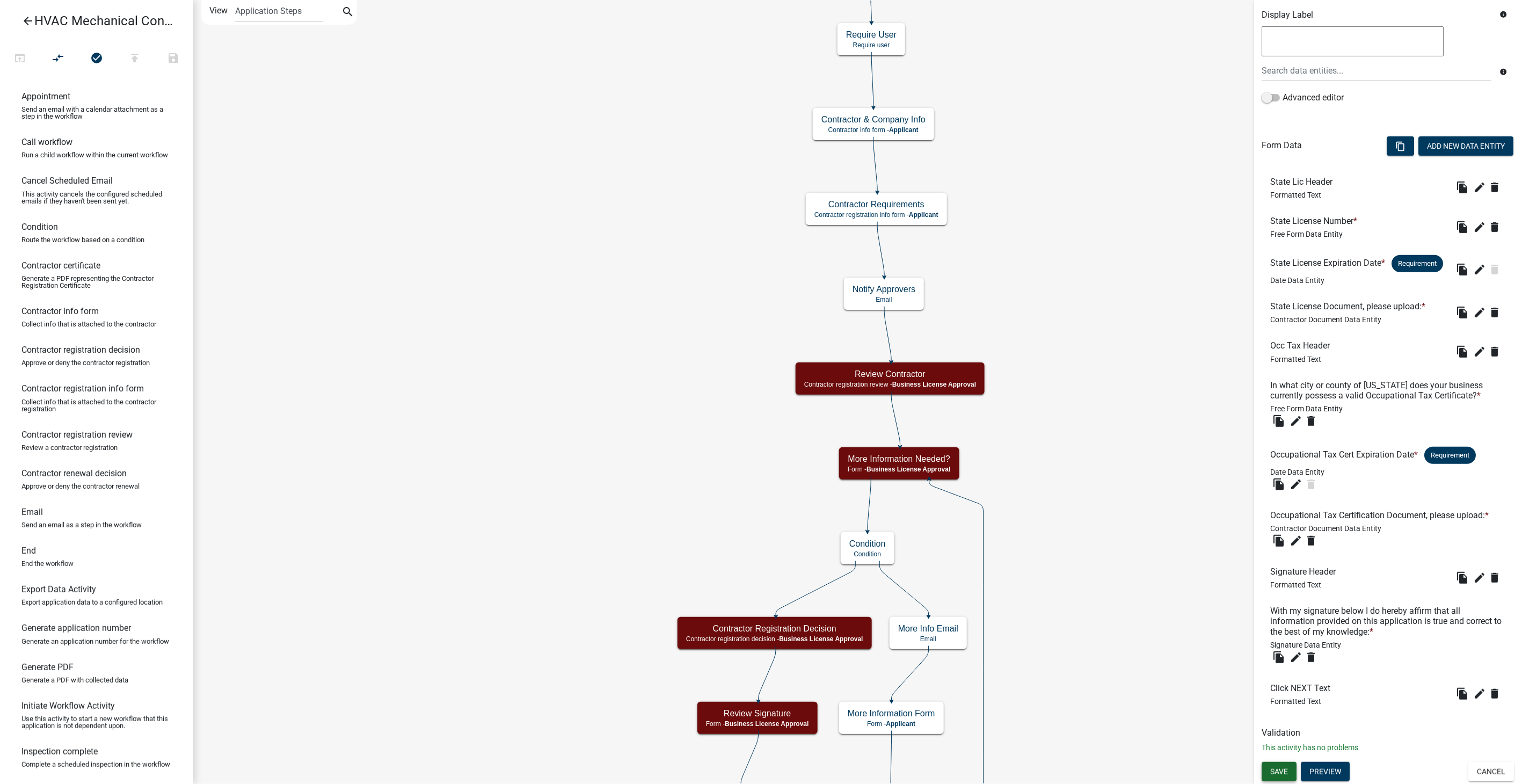
click at [1281, 778] on button "Save" at bounding box center [1279, 771] width 35 height 19
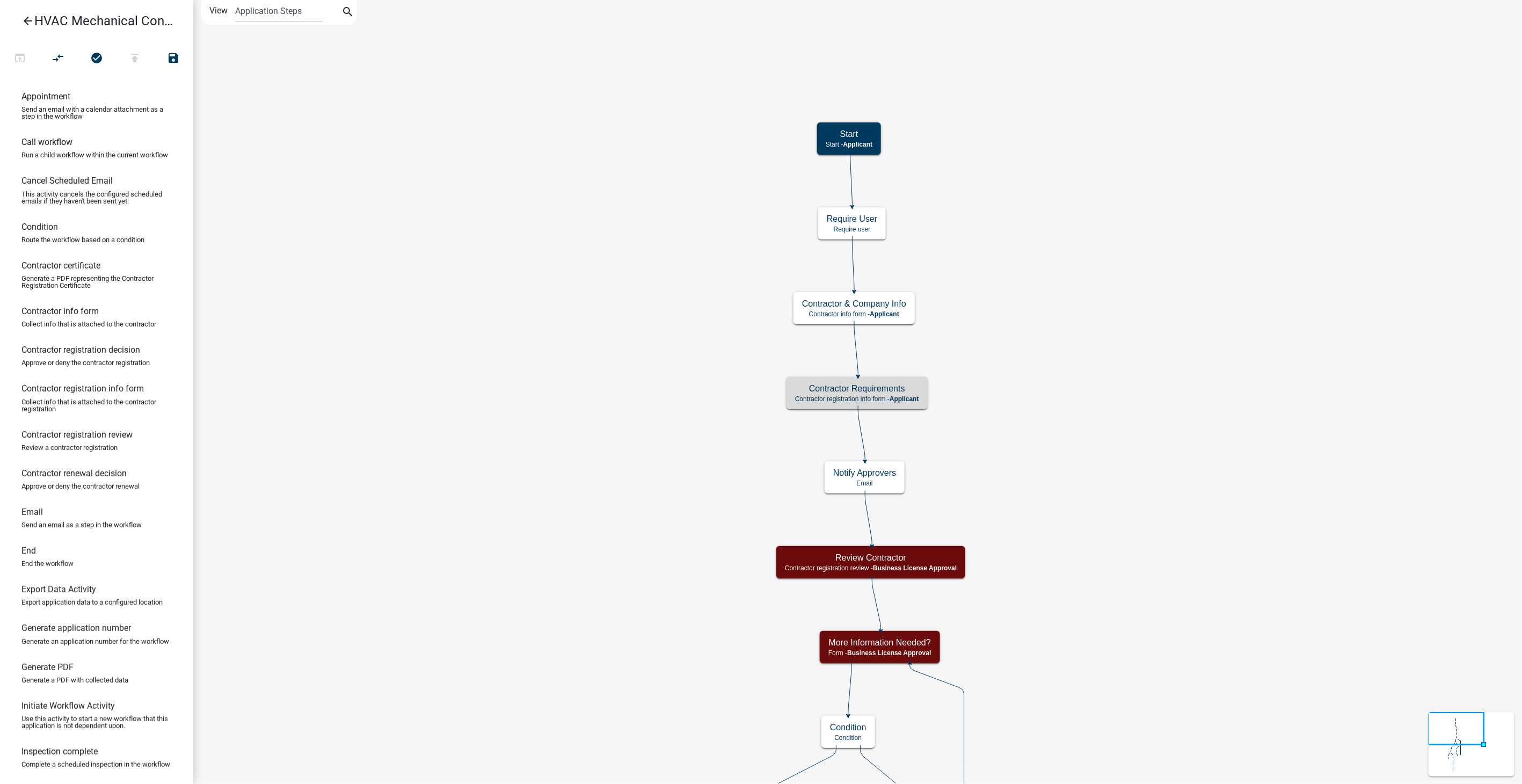
scroll to position [0, 0]
click at [23, 21] on icon "arrow_back" at bounding box center [28, 22] width 13 height 15
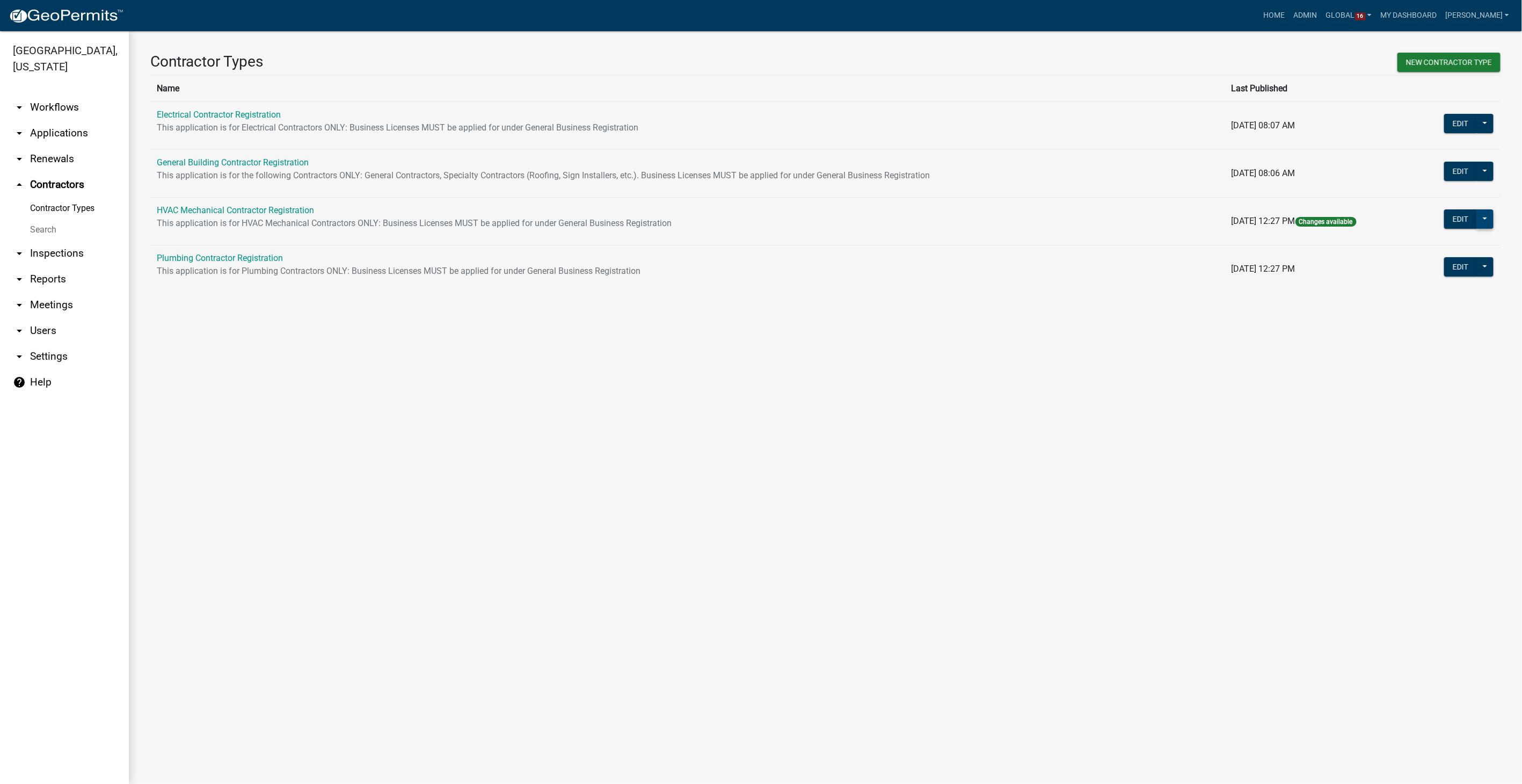
click at [1484, 220] on button at bounding box center [1485, 219] width 17 height 19
click at [1449, 479] on span "Workflow Builder" at bounding box center [1449, 480] width 64 height 9
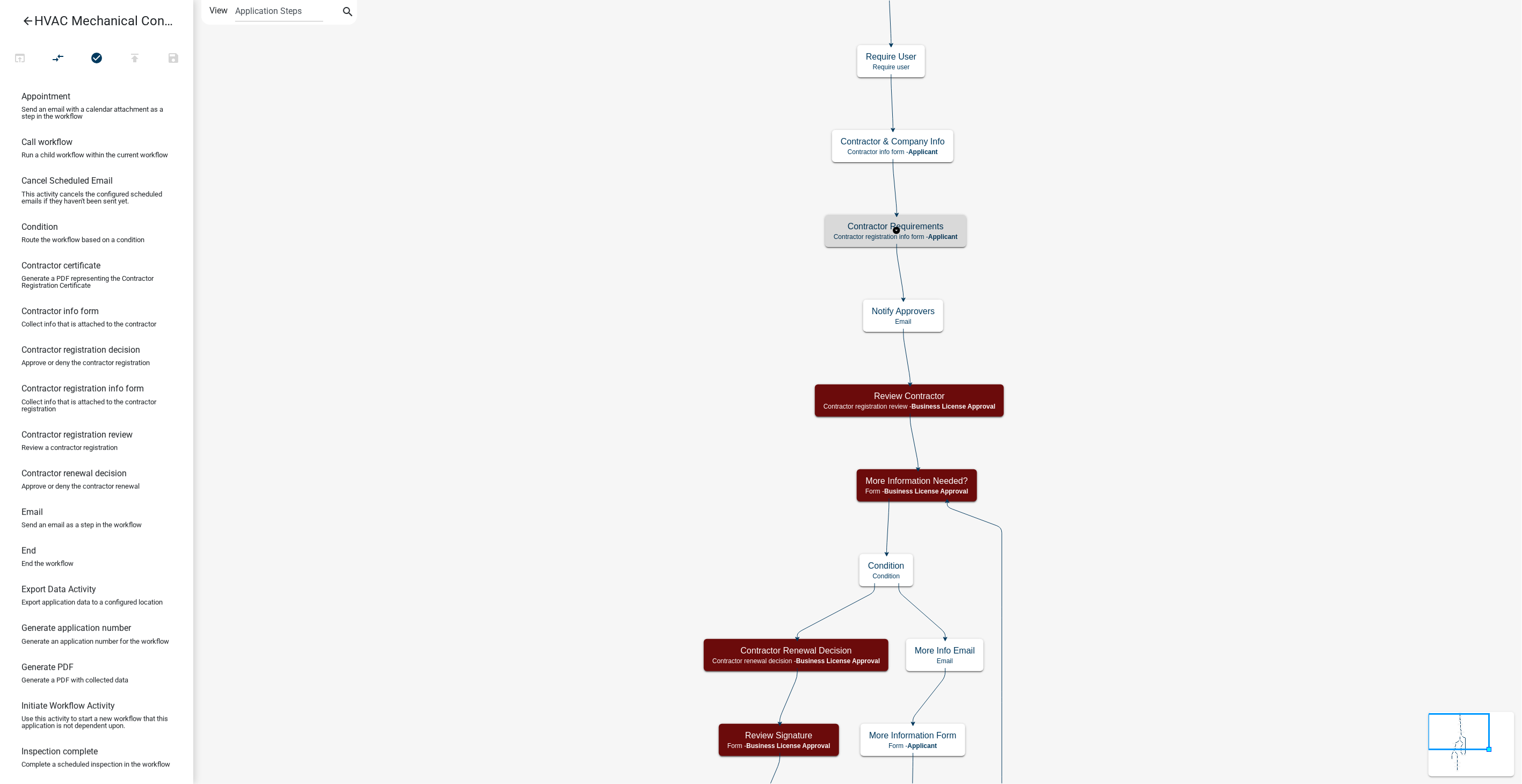
click at [939, 231] on h5 "Contractor Requirements" at bounding box center [896, 226] width 124 height 10
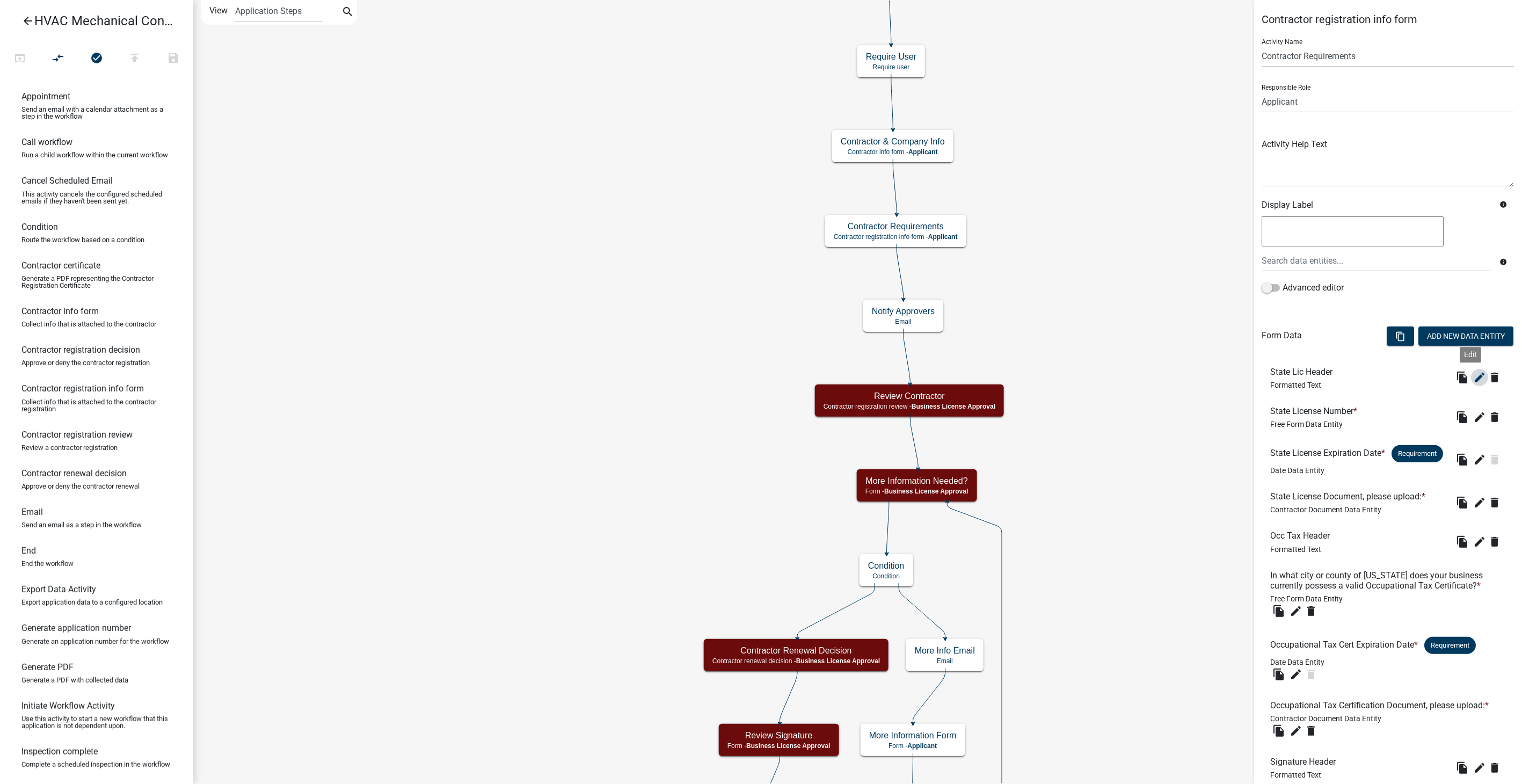
click at [1473, 374] on icon "edit" at bounding box center [1479, 378] width 13 height 13
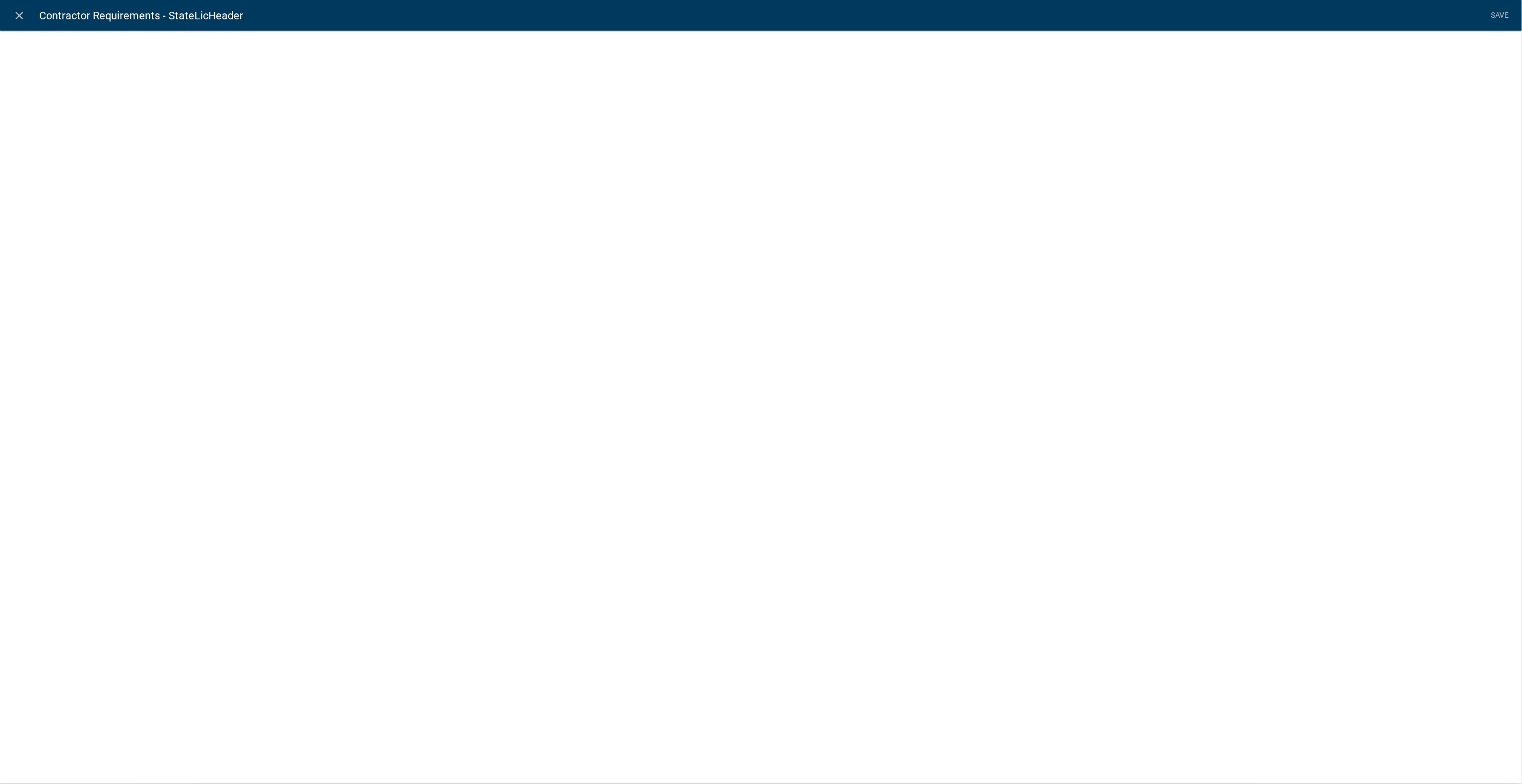
select select "rich-text"
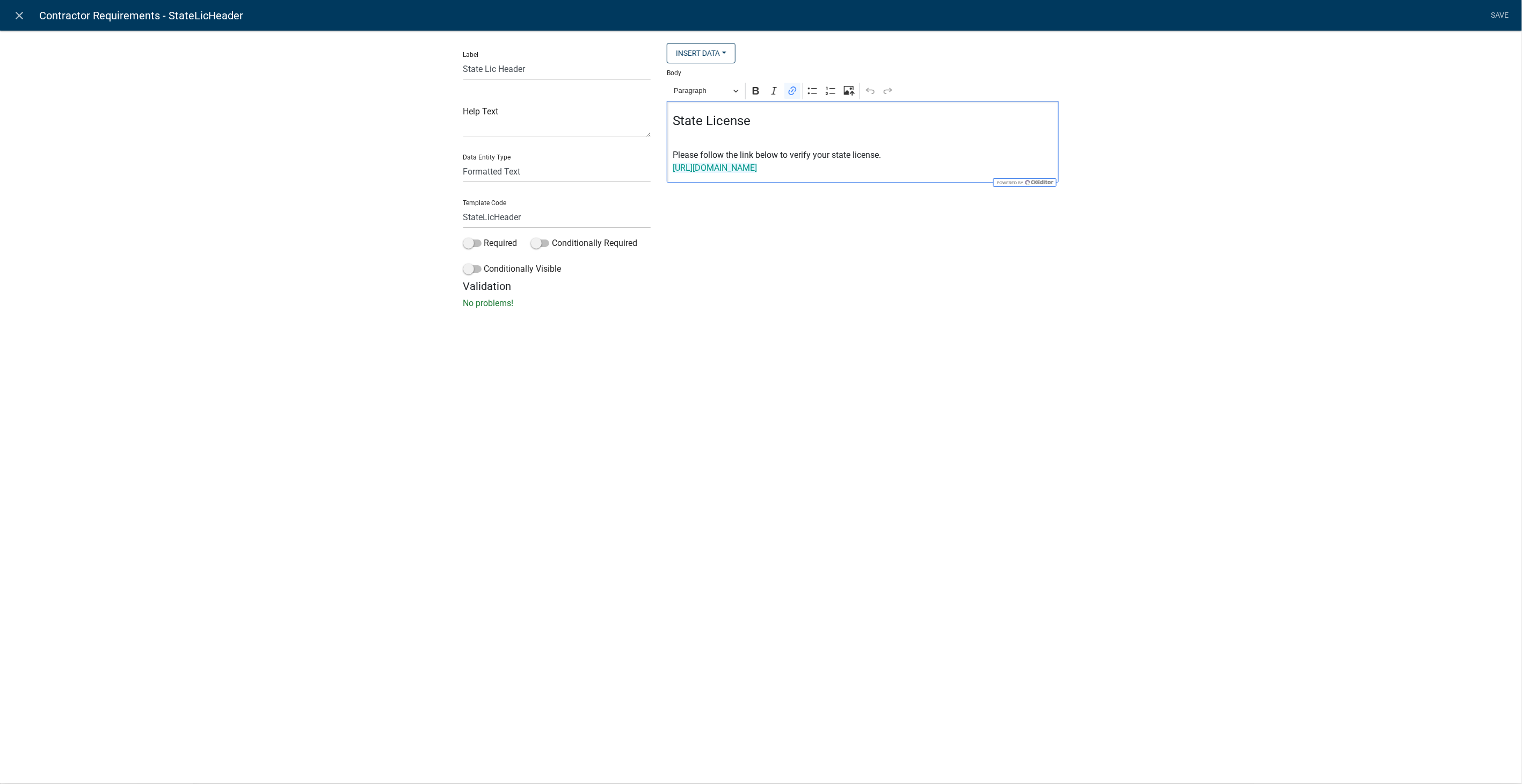
drag, startPoint x: 815, startPoint y: 167, endPoint x: 612, endPoint y: 167, distance: 203.0
click at [612, 167] on div "Label State Lic Header Help Text Data Entity Type Free Form Text Display Entity…" at bounding box center [762, 161] width 612 height 237
drag, startPoint x: 926, startPoint y: 171, endPoint x: 636, endPoint y: 178, distance: 290.1
click at [636, 178] on div "Label State Lic Header Help Text Data Entity Type Free Form Text Display Entity…" at bounding box center [762, 161] width 612 height 237
click at [790, 89] on icon "Editor toolbar" at bounding box center [792, 90] width 11 height 11
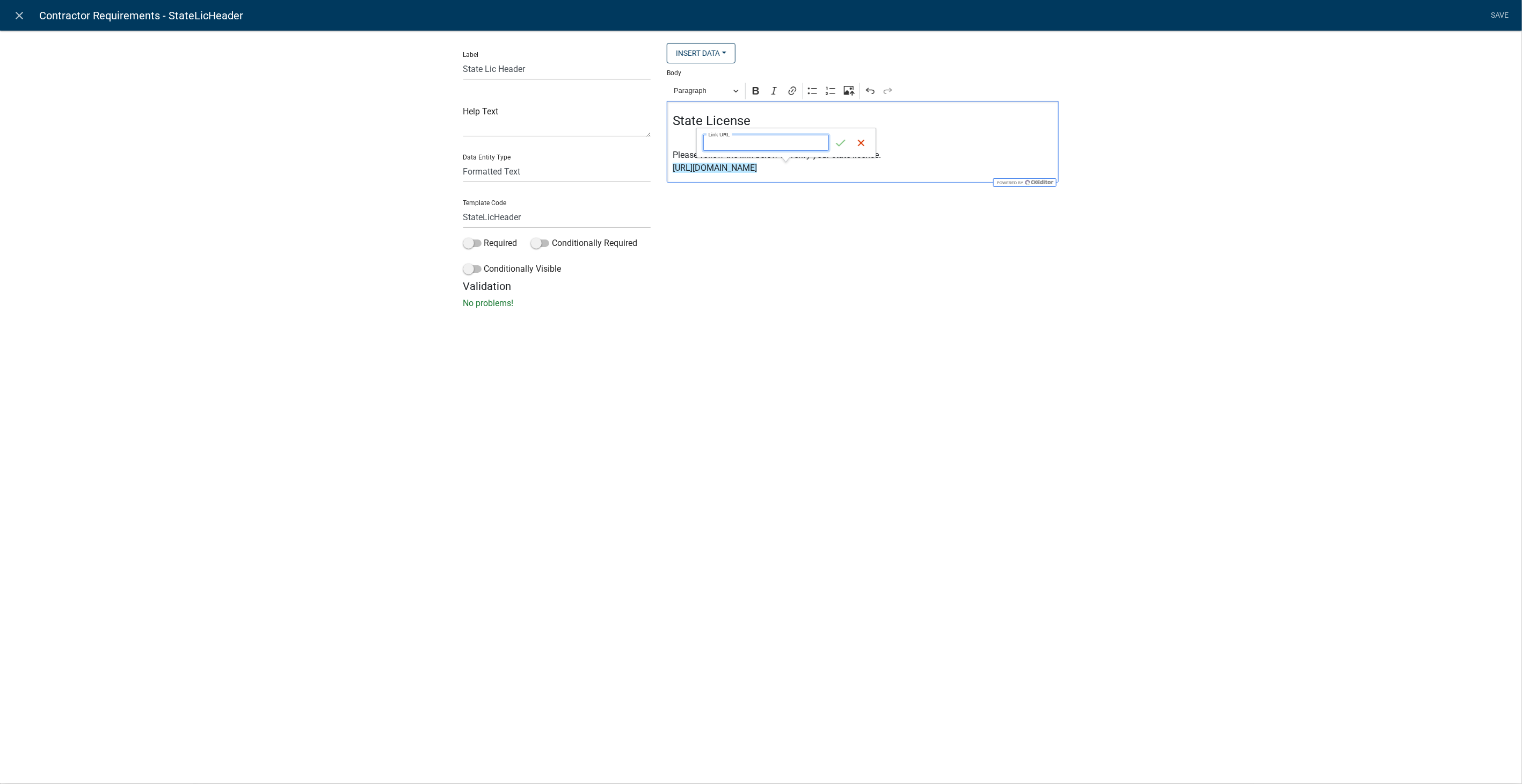
click at [710, 145] on input "Link URL" at bounding box center [766, 142] width 126 height 16
paste input "https://goals.sos.ga.gov/GASOSOneStop/s/licensee-search"
type input "https://goals.sos.ga.gov/GASOSOneStop/s/licensee-search"
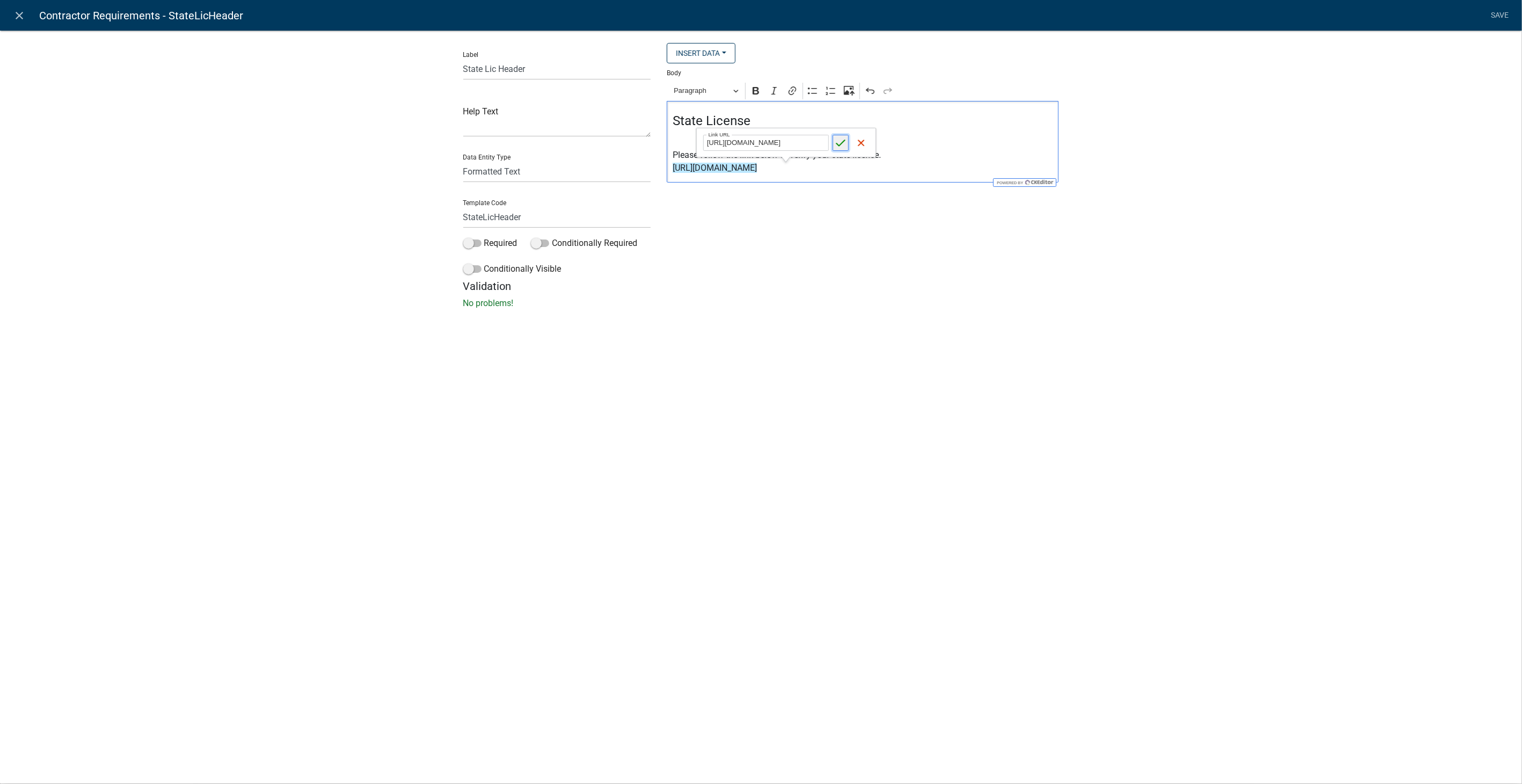
click at [843, 136] on button "Save" at bounding box center [840, 142] width 16 height 16
click at [1204, 164] on div "Label State Lic Header Help Text Data Entity Type Free Form Text Display Entity…" at bounding box center [761, 173] width 1522 height 320
click at [1495, 16] on link "Save" at bounding box center [1500, 15] width 27 height 21
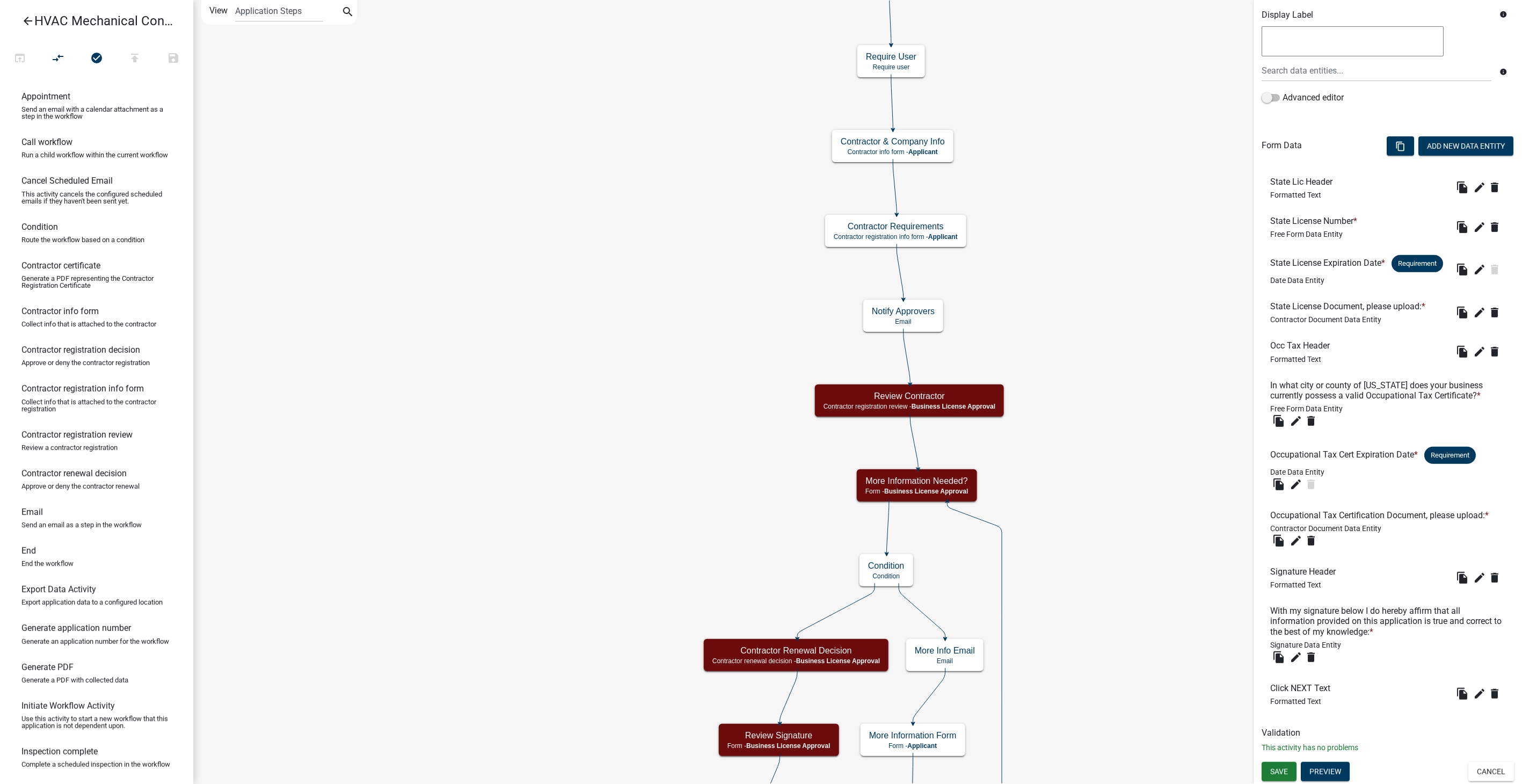
scroll to position [207, 0]
click at [1276, 779] on button "Save" at bounding box center [1279, 771] width 35 height 19
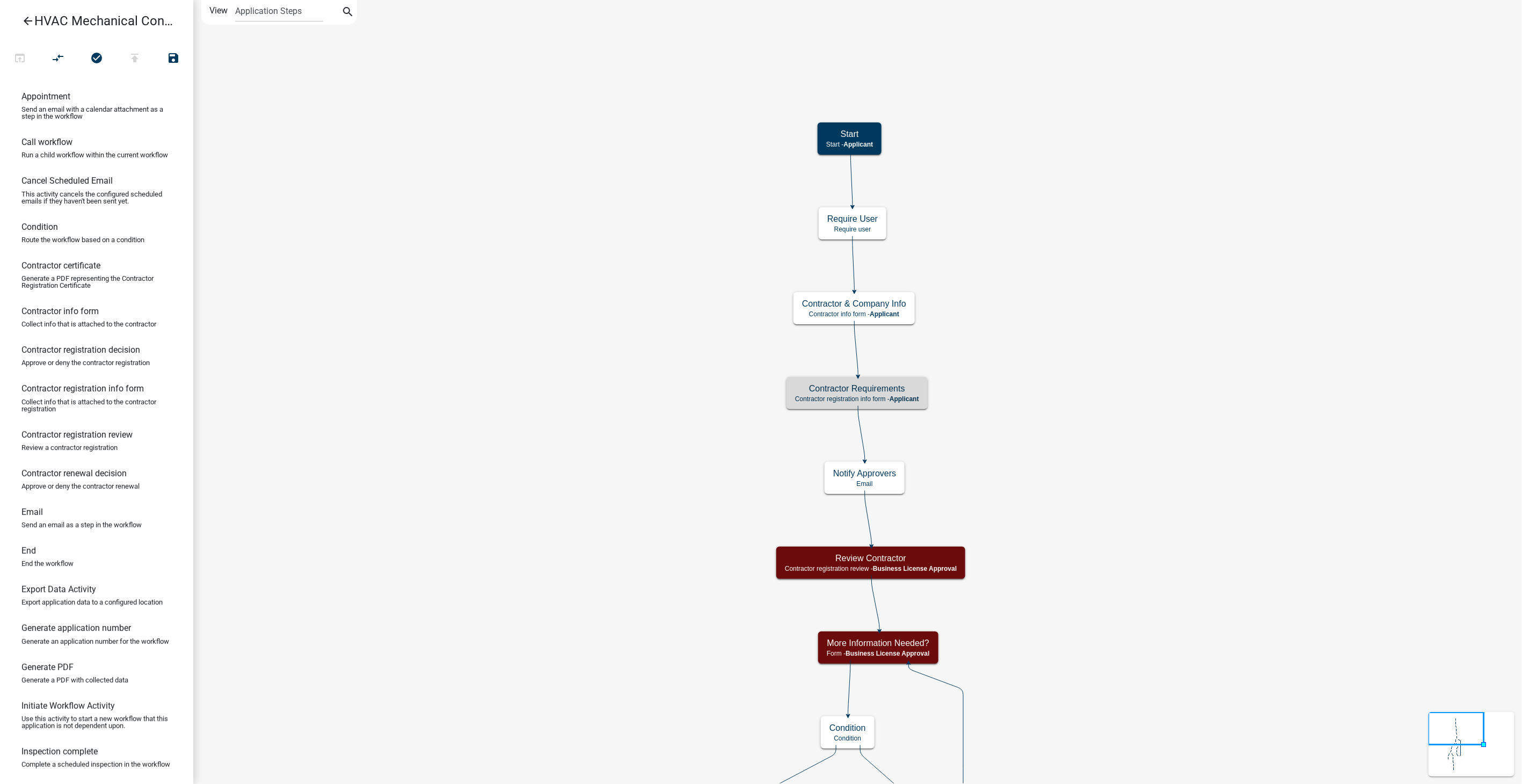
scroll to position [0, 0]
click at [26, 21] on icon "arrow_back" at bounding box center [28, 22] width 13 height 15
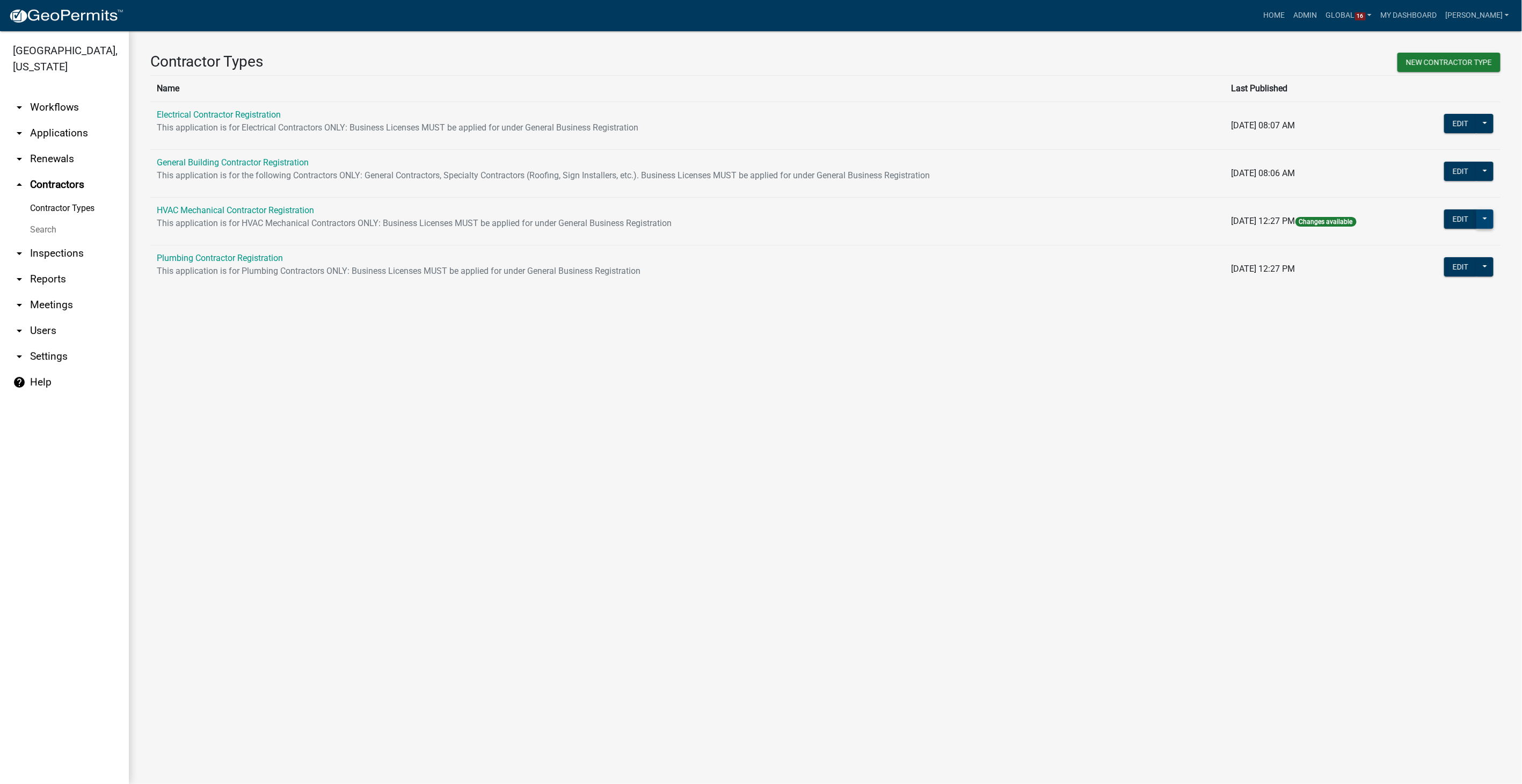
click at [1490, 219] on button at bounding box center [1485, 219] width 17 height 19
click at [1413, 247] on button "Publish" at bounding box center [1445, 247] width 98 height 26
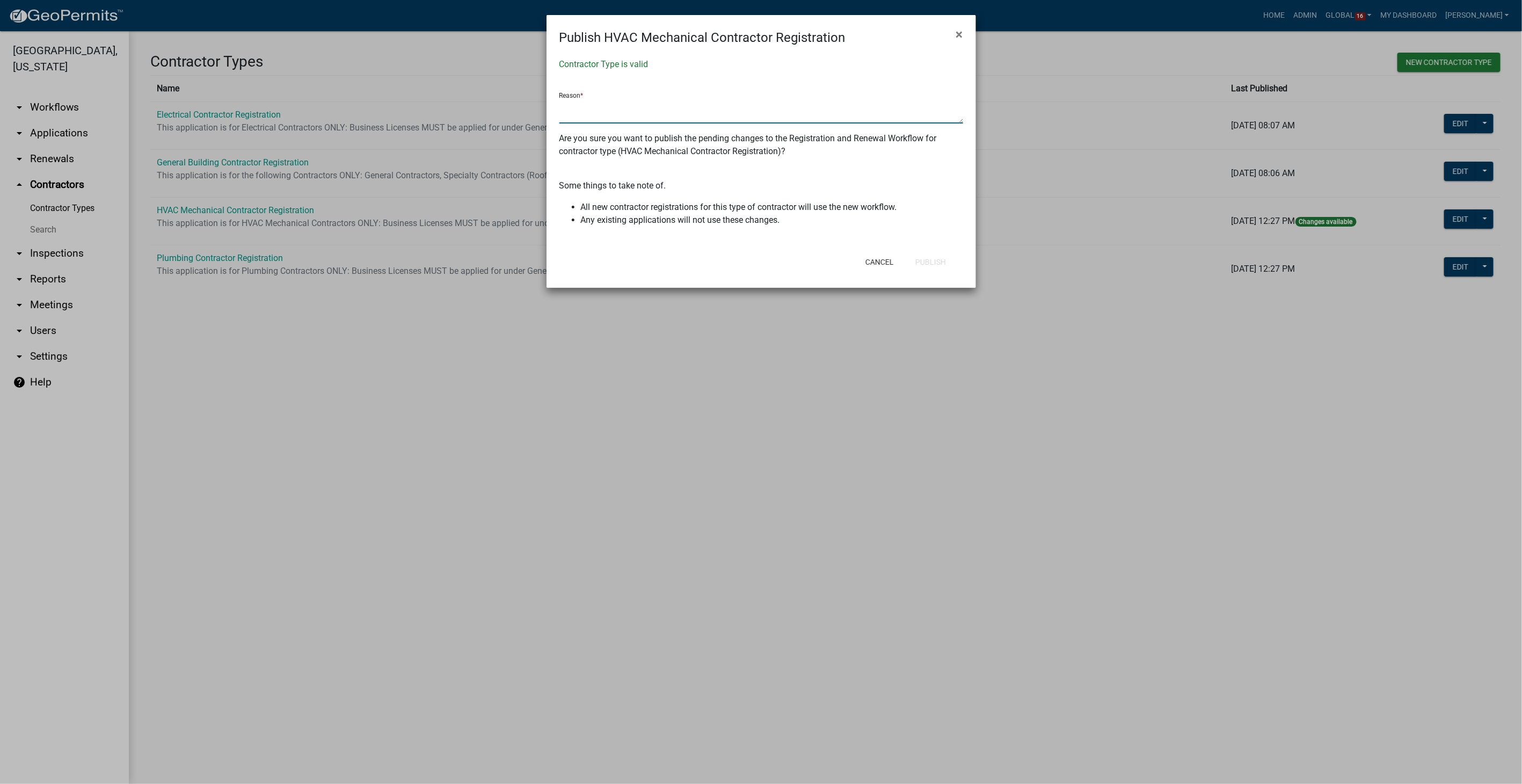
click at [633, 113] on textarea at bounding box center [761, 111] width 404 height 25
type textarea "State license URL updated"
click at [948, 261] on button "Publish" at bounding box center [931, 262] width 48 height 19
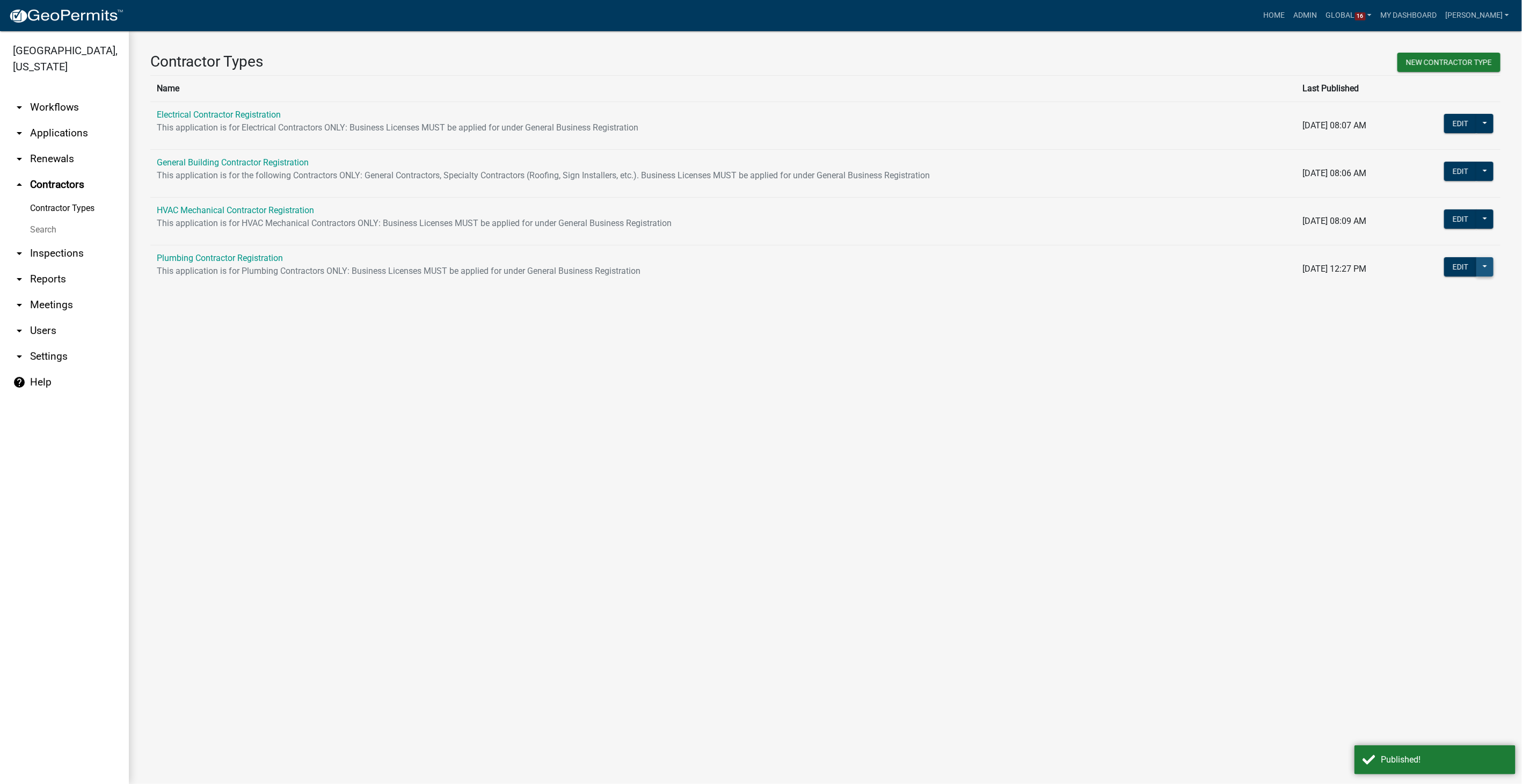
click at [1490, 268] on button at bounding box center [1485, 266] width 17 height 19
click at [1436, 420] on span "Workflow Builder" at bounding box center [1449, 424] width 64 height 9
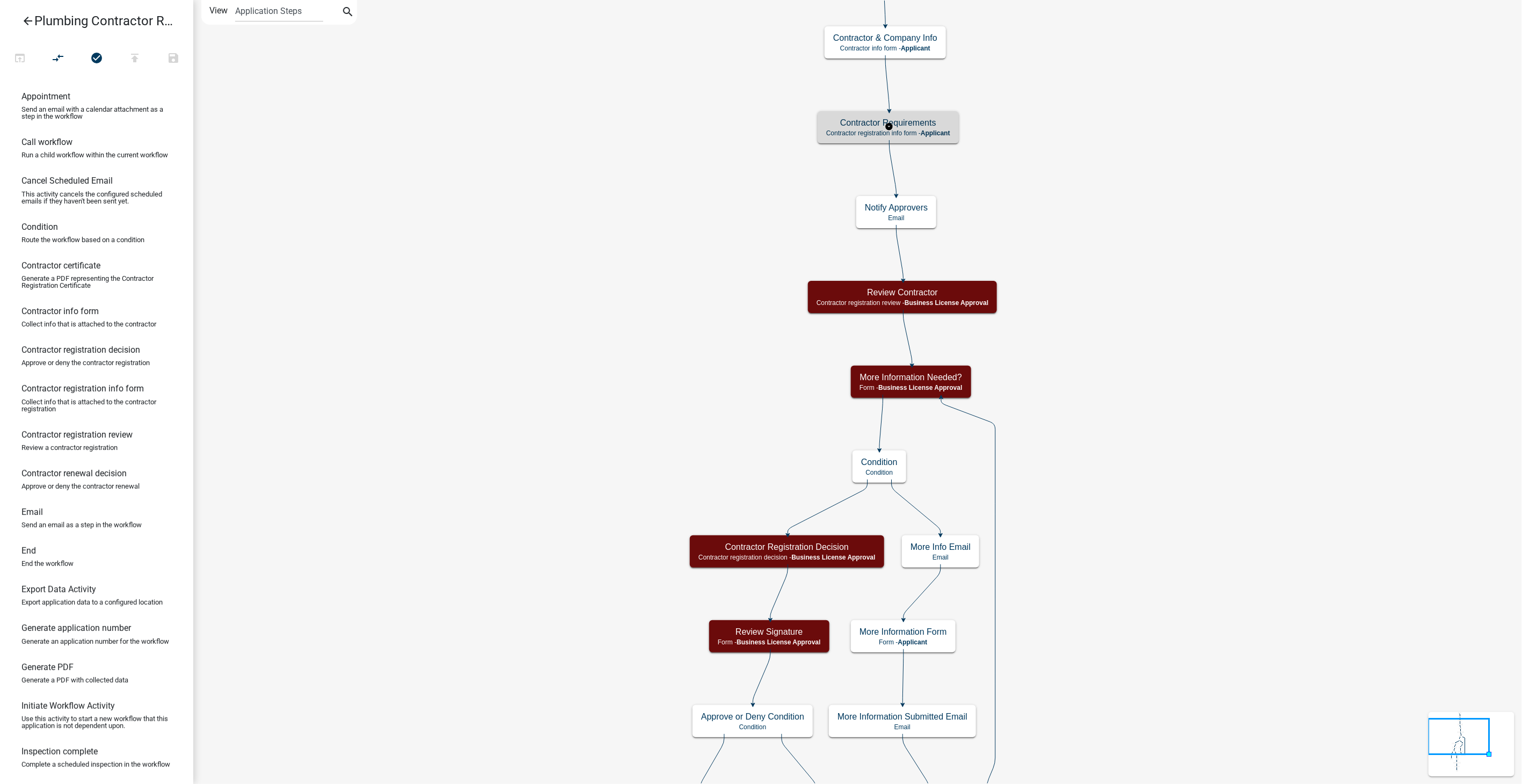
click at [910, 128] on div "Contractor Requirements Contractor registration info form - Applicant" at bounding box center [888, 127] width 141 height 32
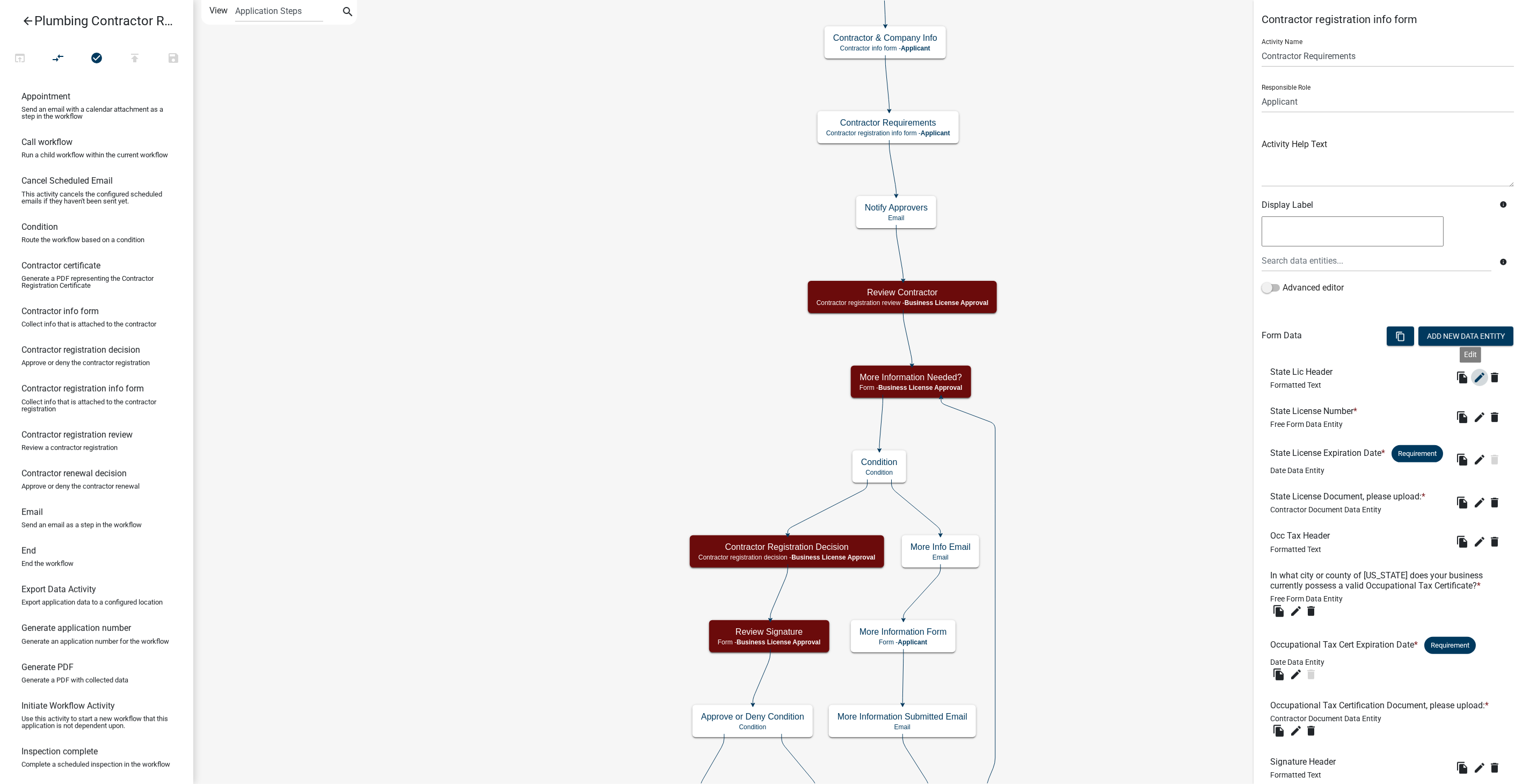
click at [1472, 369] on button "edit" at bounding box center [1479, 377] width 17 height 17
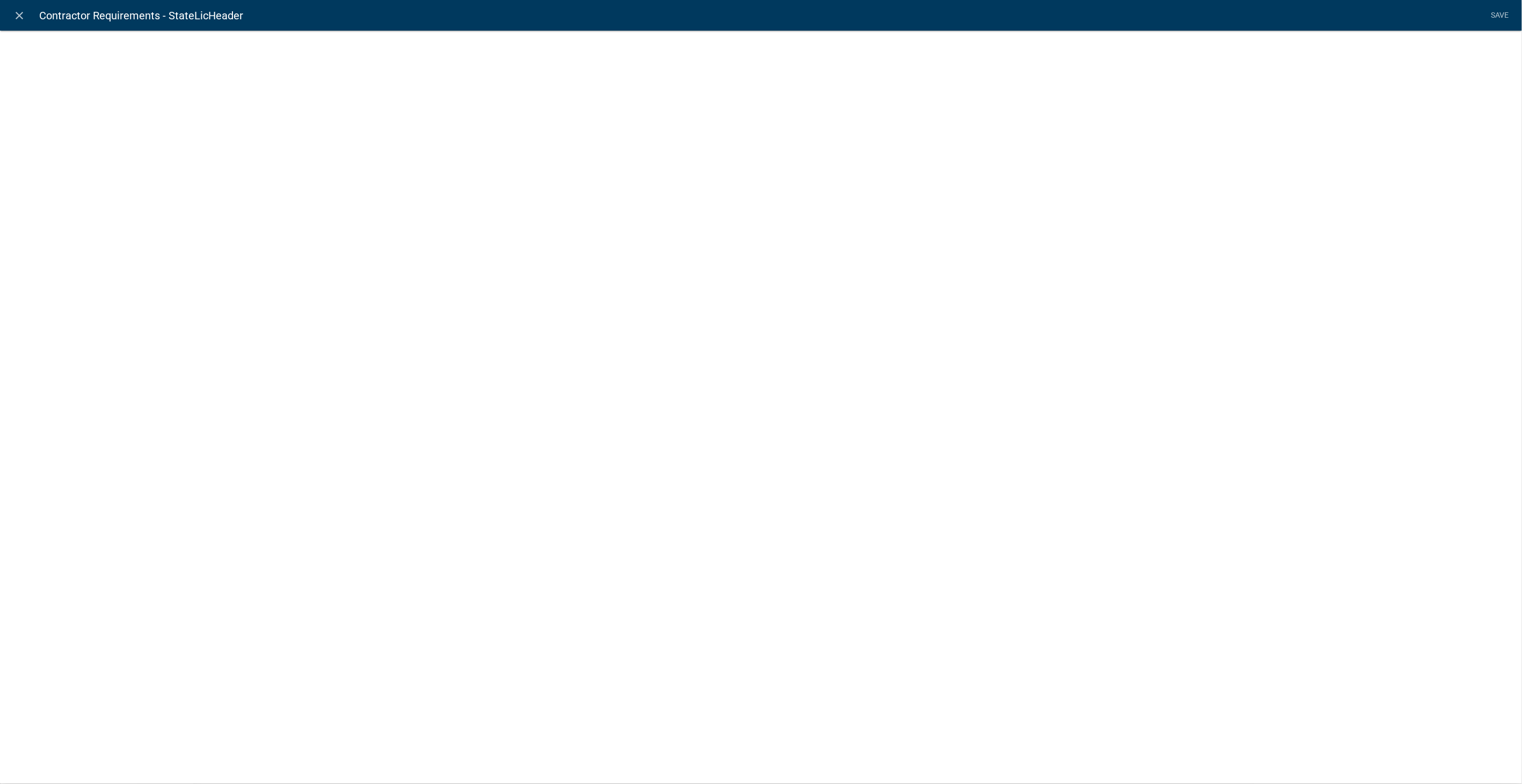
select select "rich-text"
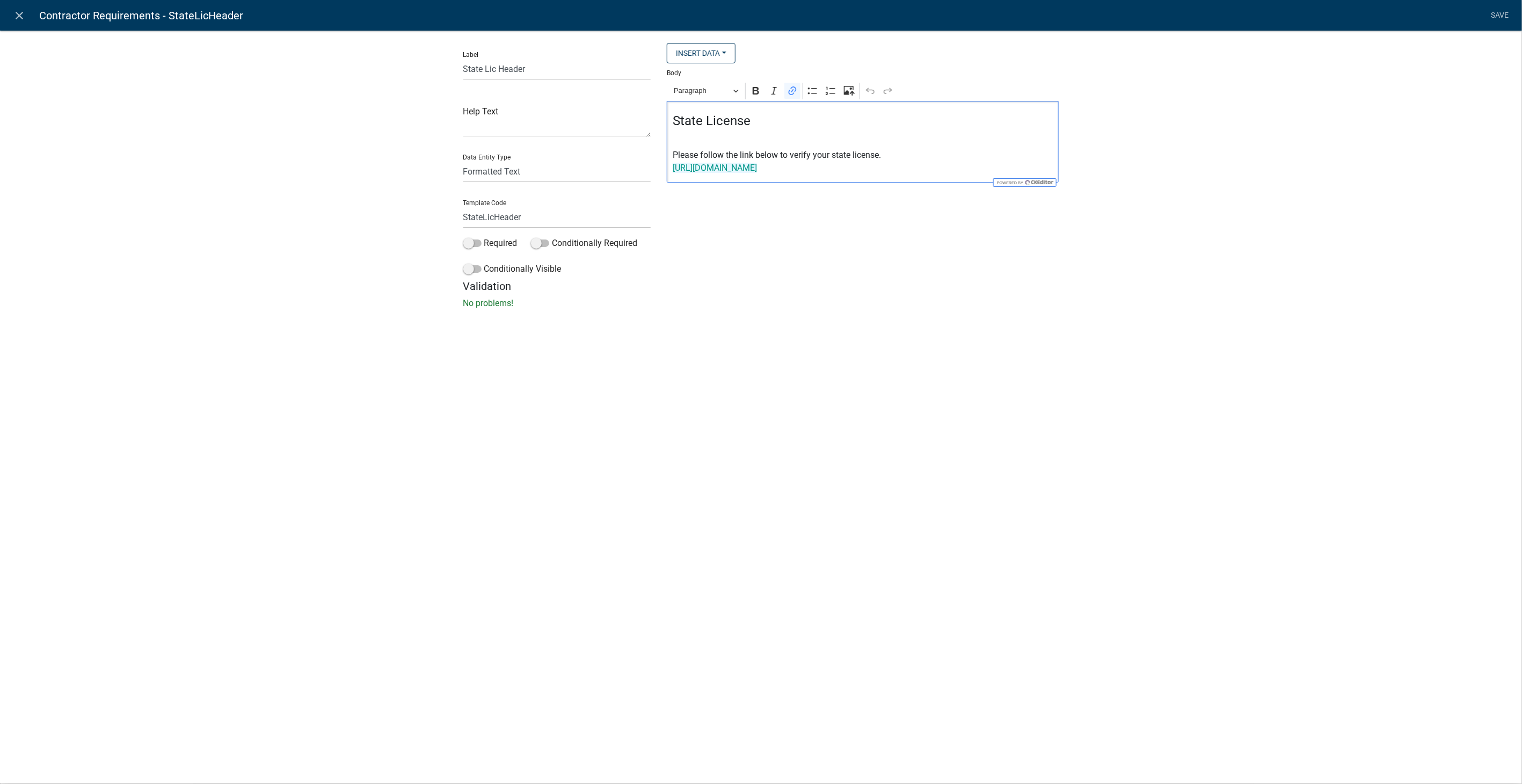
drag, startPoint x: 820, startPoint y: 170, endPoint x: 638, endPoint y: 172, distance: 182.0
click at [638, 172] on div "Label State Lic Header Help Text Data Entity Type Free Form Text Display Entity…" at bounding box center [762, 161] width 612 height 237
drag, startPoint x: 920, startPoint y: 167, endPoint x: 642, endPoint y: 162, distance: 278.0
click at [636, 161] on div "Label State Lic Header Help Text Data Entity Type Free Form Text Display Entity…" at bounding box center [762, 161] width 612 height 237
click at [755, 201] on div "Insert Data Fee Recipients City Email Address Full Name Phone Number State Stre…" at bounding box center [863, 161] width 408 height 237
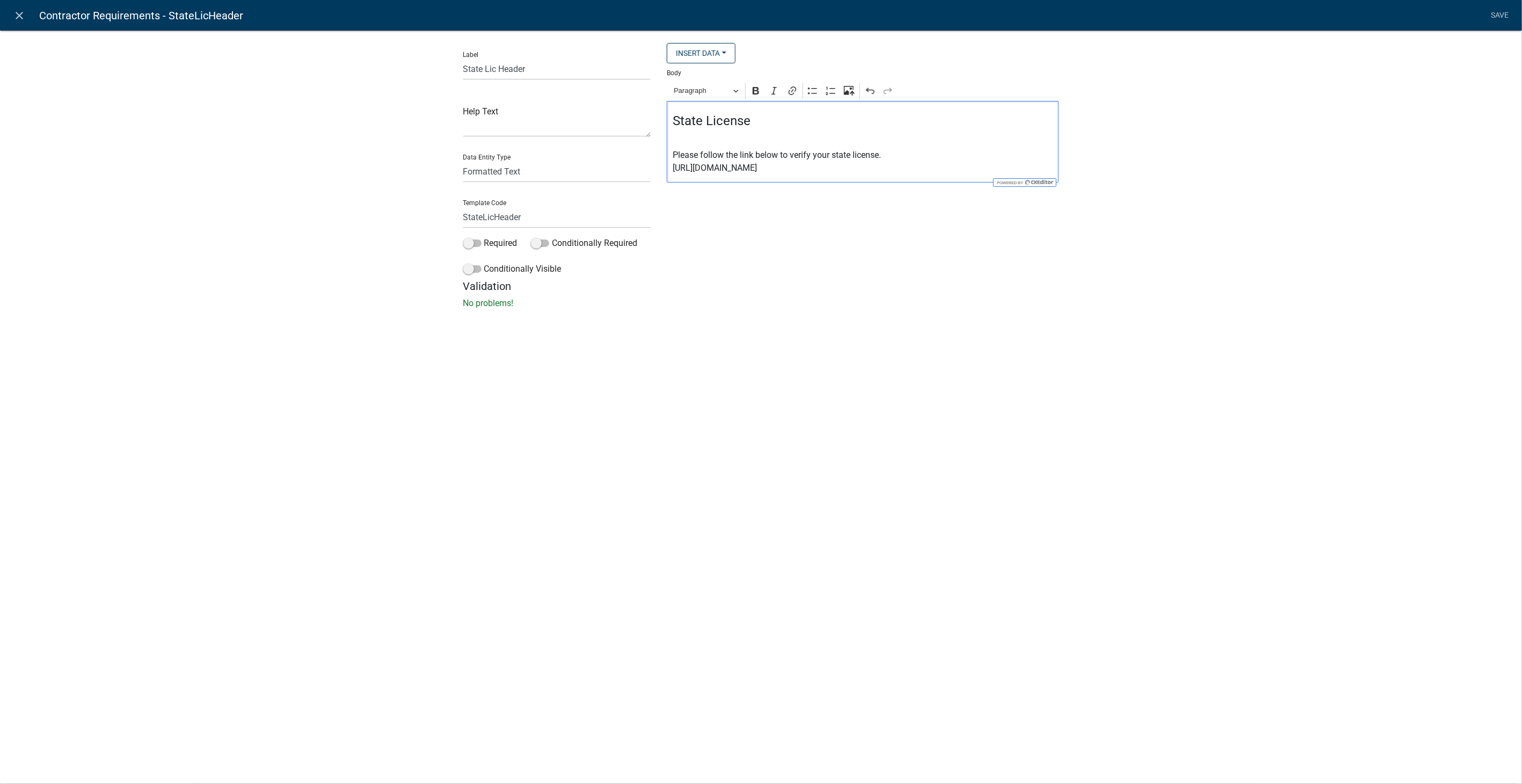
drag, startPoint x: 909, startPoint y: 168, endPoint x: 636, endPoint y: 170, distance: 273.0
click at [636, 170] on div "Label State Lic Header Help Text Data Entity Type Free Form Text Display Entity…" at bounding box center [762, 161] width 612 height 237
click at [795, 92] on icon "Editor toolbar" at bounding box center [792, 90] width 8 height 9
click at [737, 142] on input "Link URL" at bounding box center [766, 142] width 126 height 16
paste input "https://goals.sos.ga.gov/GASOSOneStop/s/licensee-search"
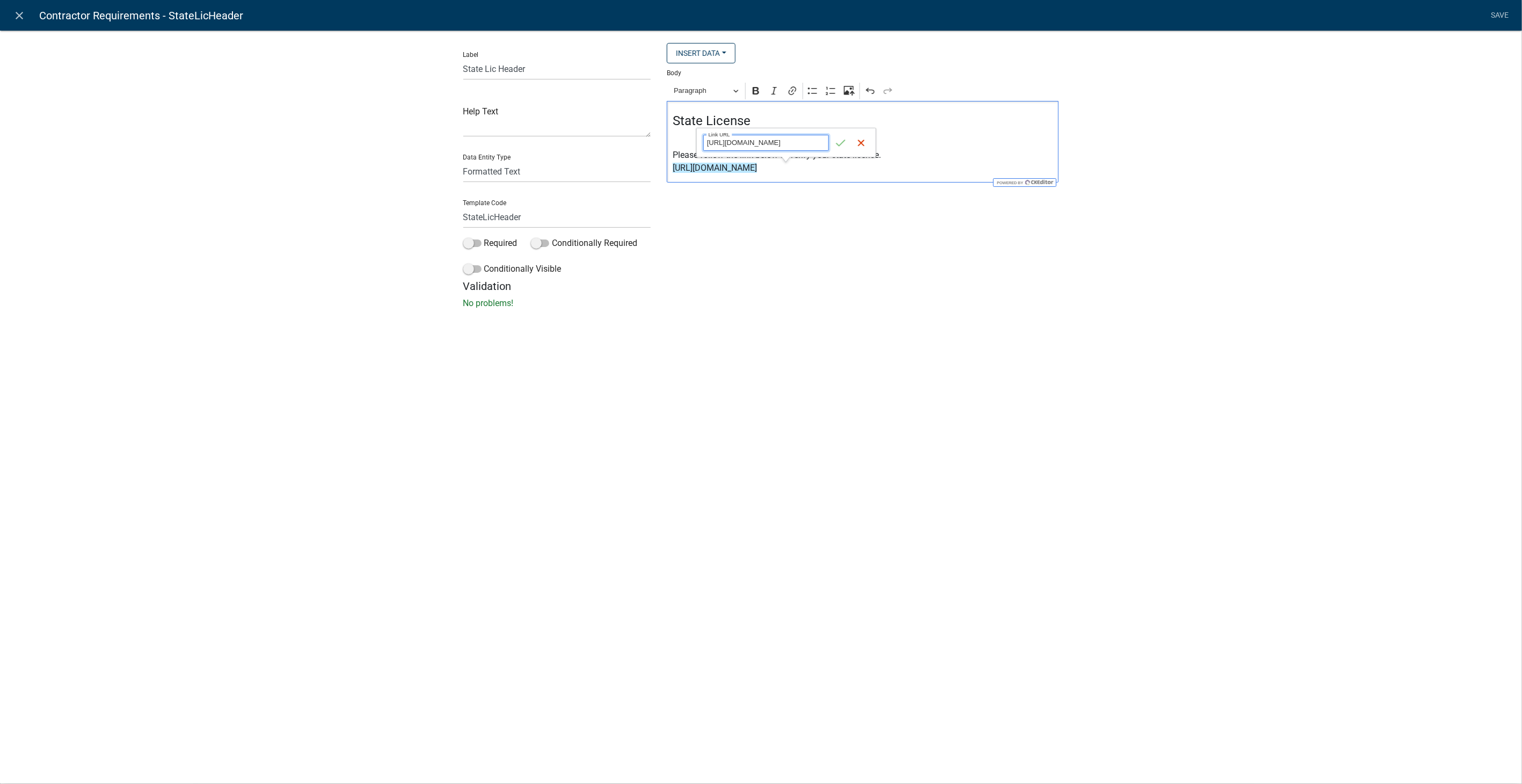
scroll to position [0, 66]
type input "https://goals.sos.ga.gov/GASOSOneStop/s/licensee-search"
click at [837, 141] on icon "submit" at bounding box center [841, 143] width 11 height 11
click at [1361, 124] on div "Label State Lic Header Help Text Data Entity Type Free Form Text Display Entity…" at bounding box center [761, 173] width 1522 height 320
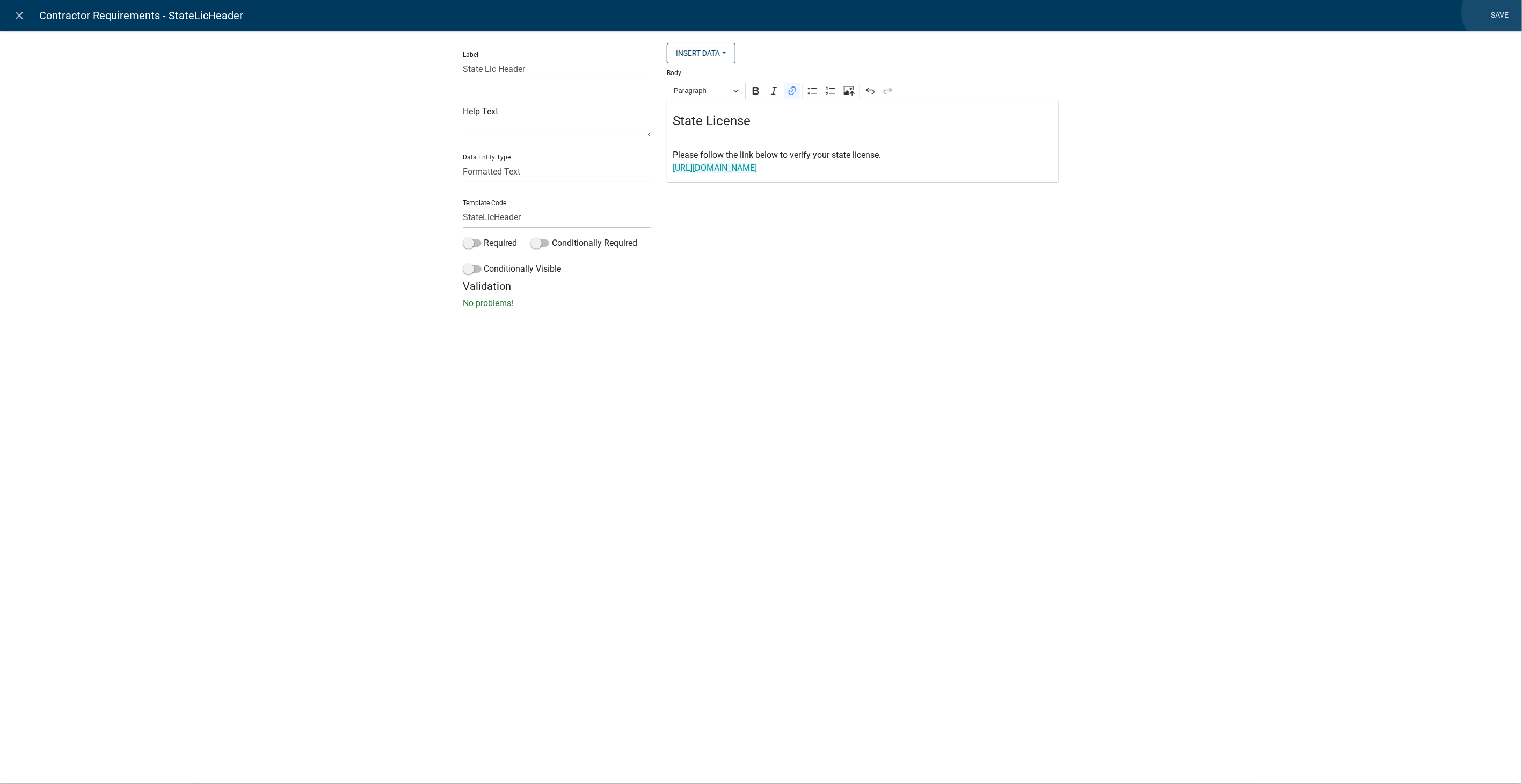
click at [1495, 12] on link "Save" at bounding box center [1500, 15] width 27 height 21
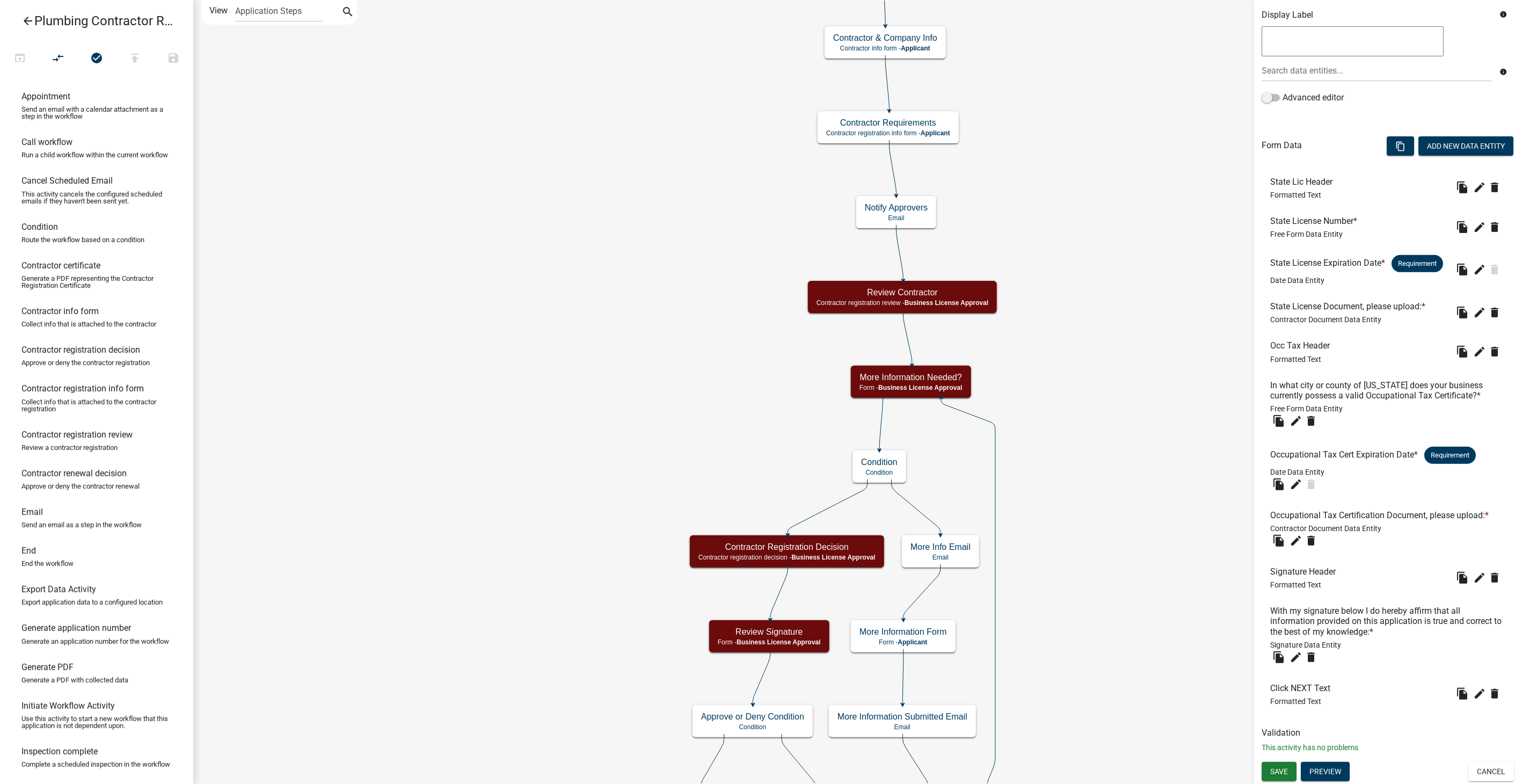
scroll to position [207, 0]
click at [1289, 770] on button "Save" at bounding box center [1279, 771] width 35 height 19
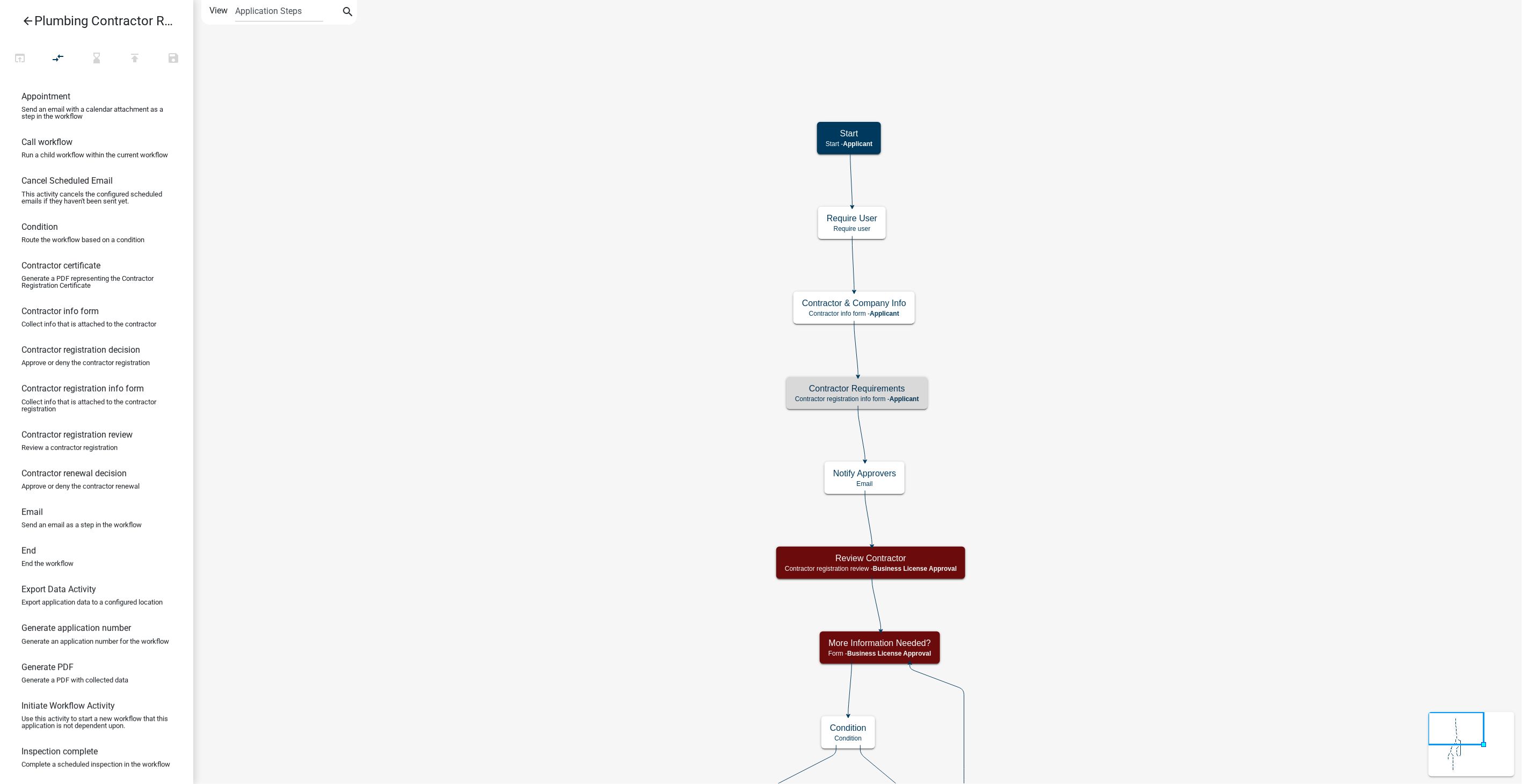
click at [24, 18] on icon "arrow_back" at bounding box center [28, 22] width 13 height 15
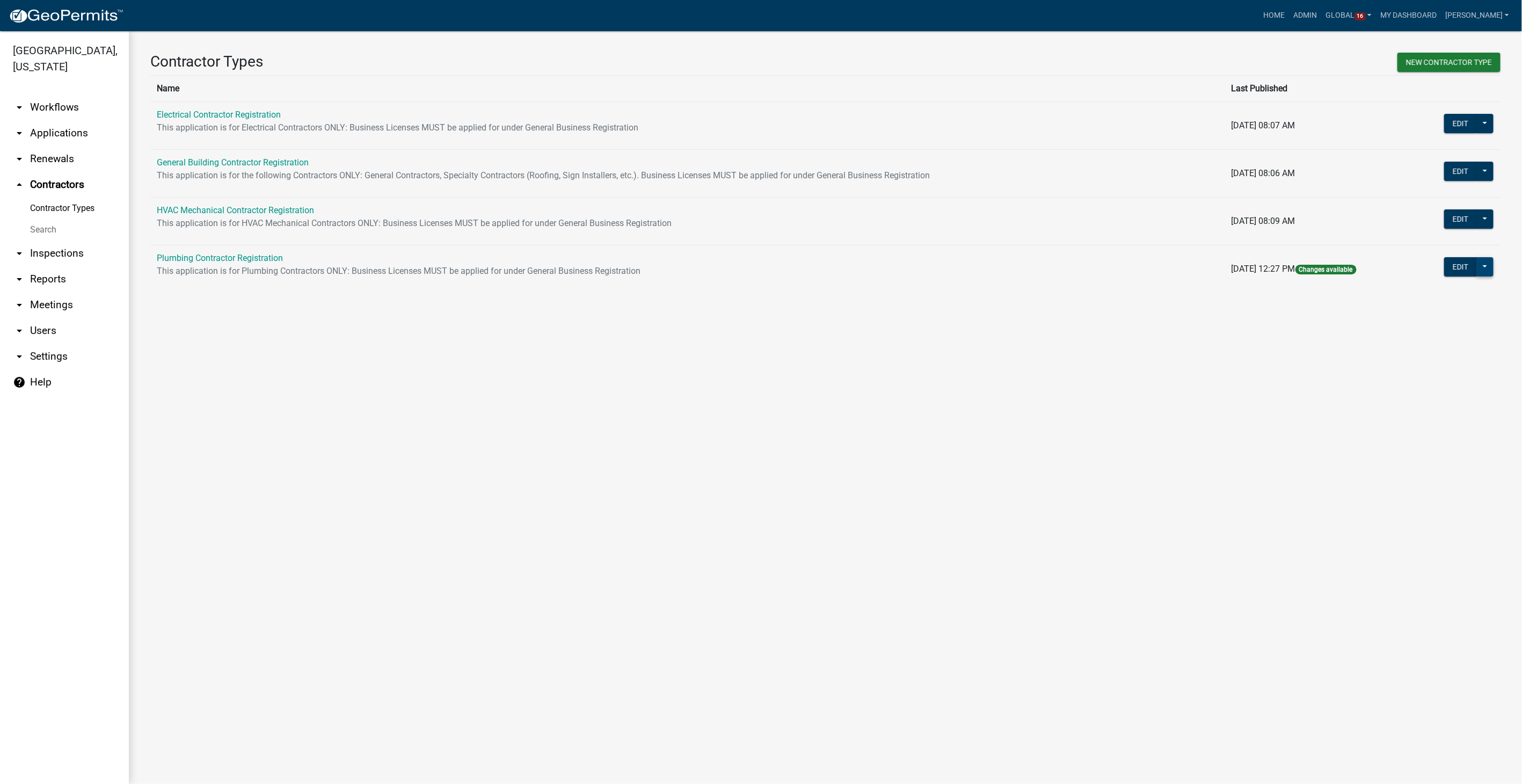
click at [1491, 265] on button at bounding box center [1485, 266] width 17 height 19
click at [1432, 529] on span "Workflow Builder" at bounding box center [1449, 528] width 64 height 9
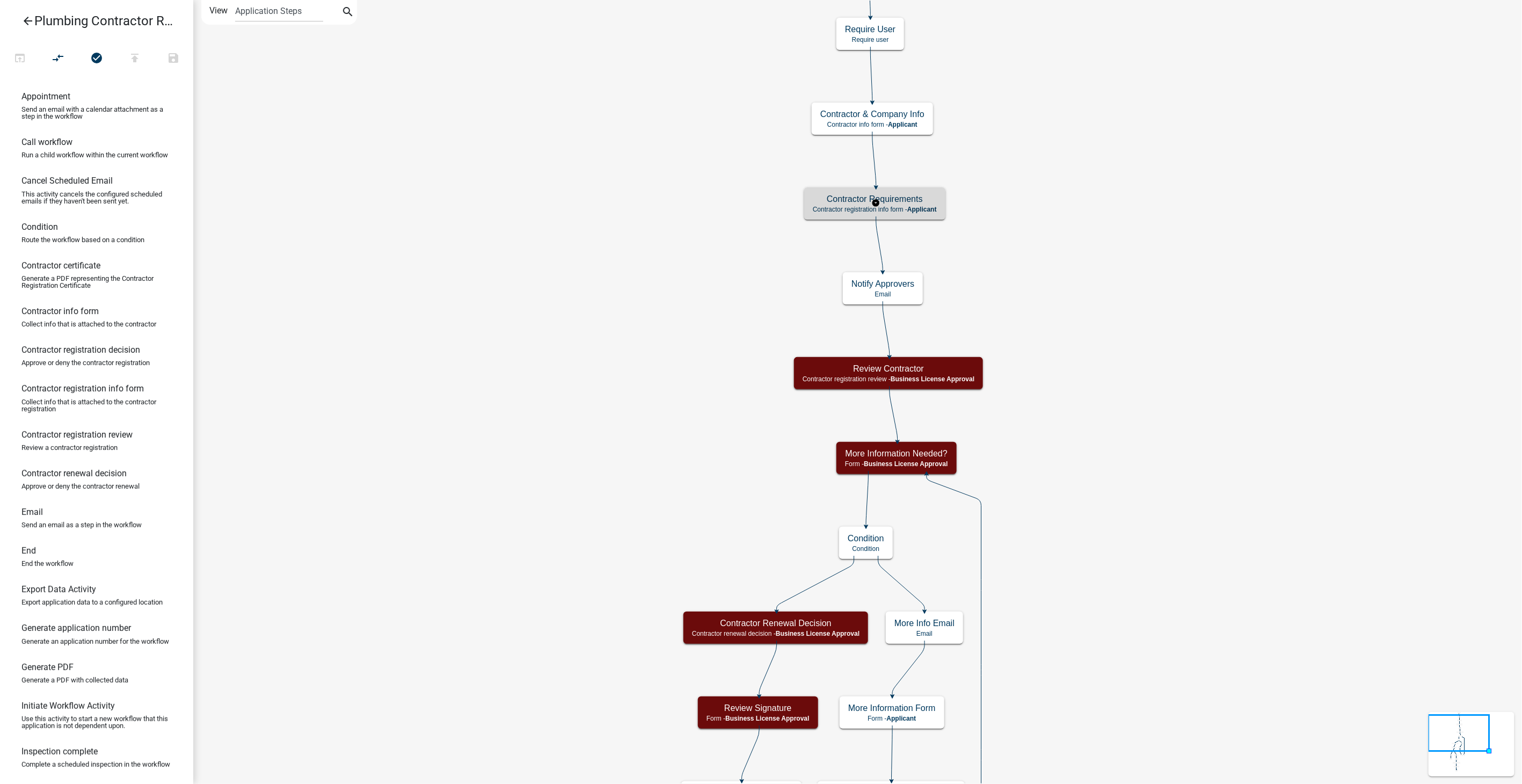
click at [919, 203] on h5 "Contractor Requirements" at bounding box center [875, 199] width 124 height 10
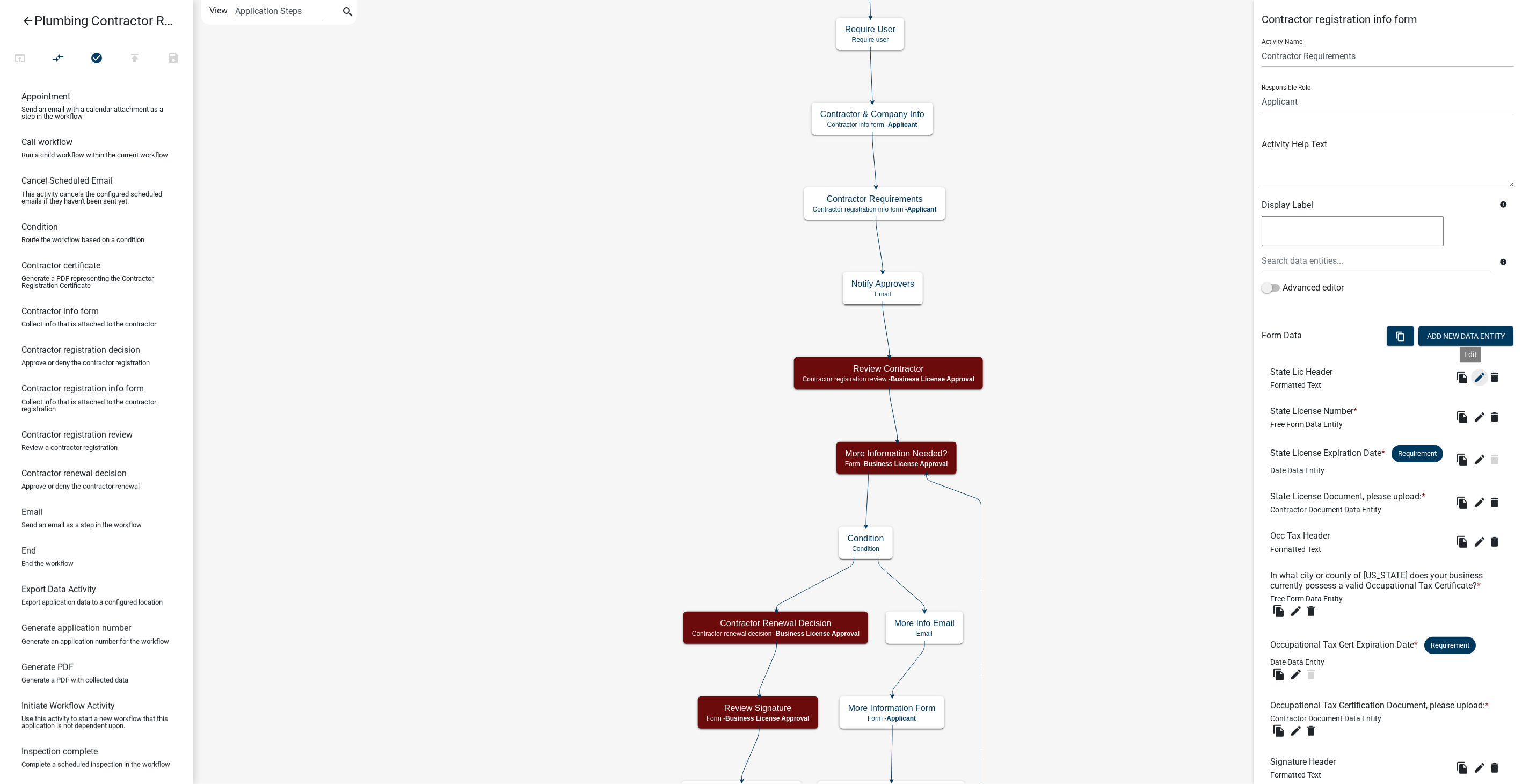
click at [1473, 379] on icon "edit" at bounding box center [1479, 378] width 13 height 13
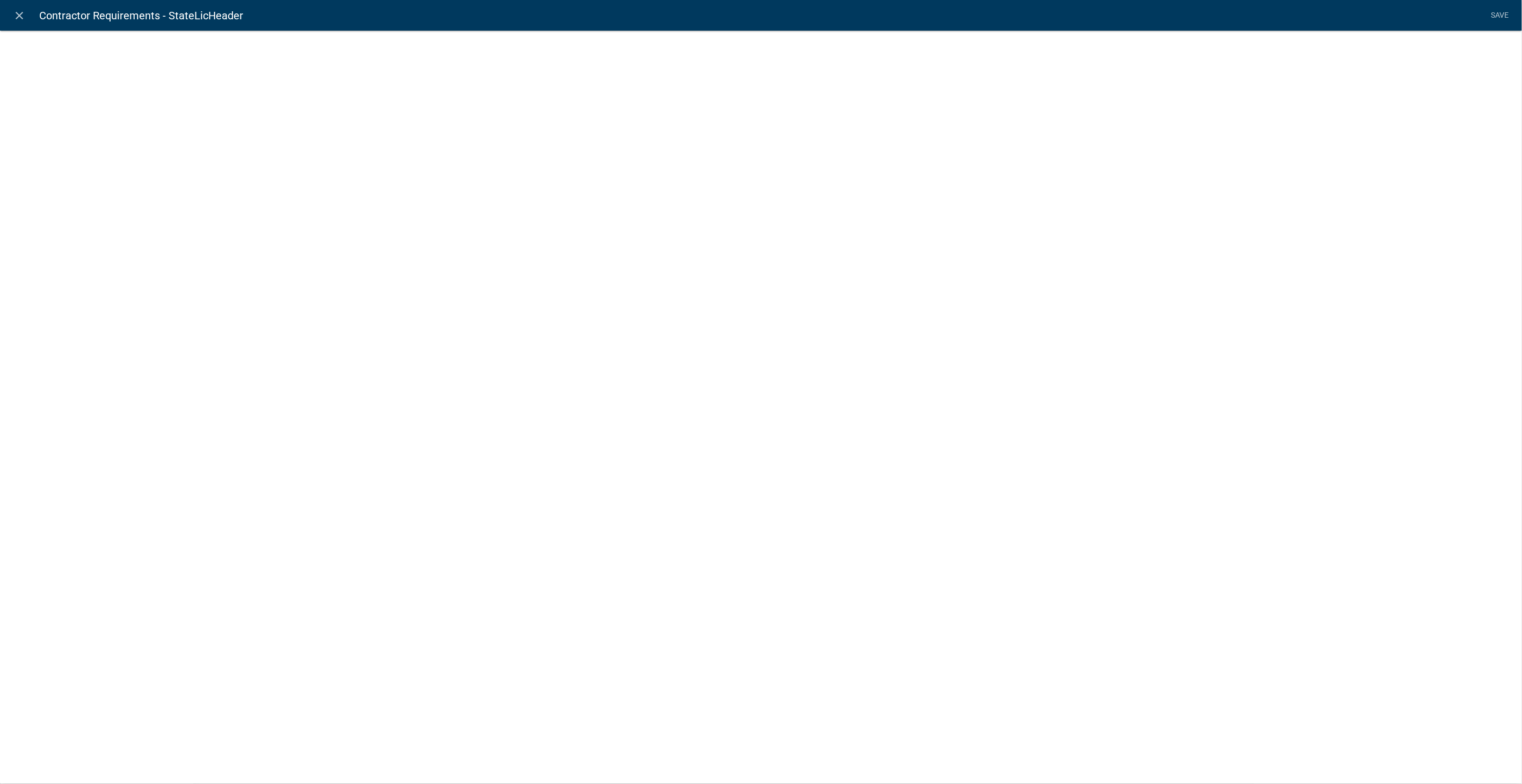
select select "rich-text"
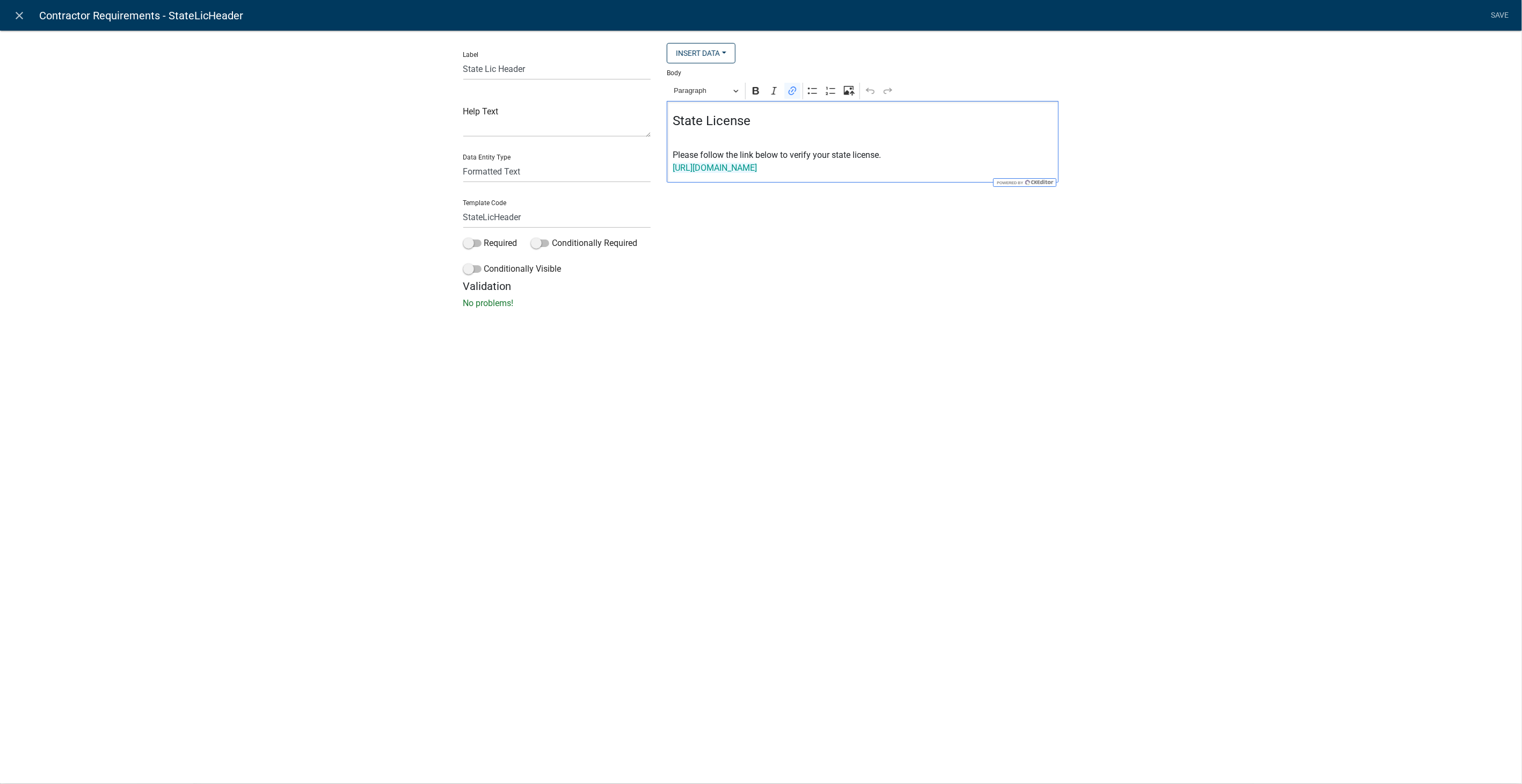
drag, startPoint x: 818, startPoint y: 175, endPoint x: 635, endPoint y: 181, distance: 183.1
click at [635, 181] on div "Label State Lic Header Help Text Data Entity Type Free Form Text Display Entity…" at bounding box center [762, 161] width 612 height 237
drag, startPoint x: 917, startPoint y: 167, endPoint x: 603, endPoint y: 174, distance: 314.1
click at [603, 174] on div "Label State Lic Header Help Text Data Entity Type Free Form Text Display Entity…" at bounding box center [762, 161] width 612 height 237
click at [793, 91] on icon "Editor toolbar" at bounding box center [792, 90] width 11 height 11
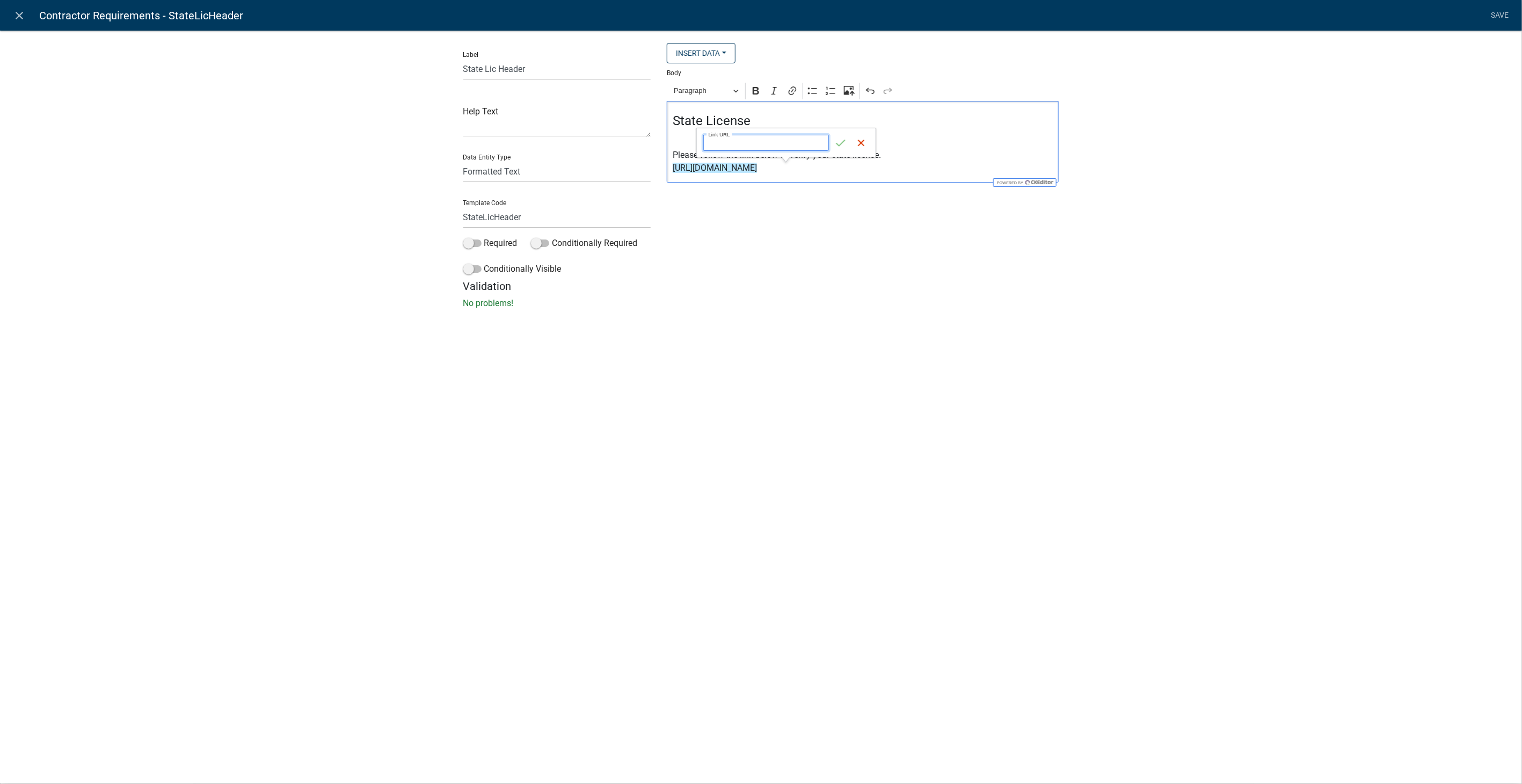
paste input "https://goals.sos.ga.gov/GASOSOneStop/s/licensee-search"
type input "https://goals.sos.ga.gov/GASOSOneStop/s/licensee-search"
click at [838, 142] on icon "submit" at bounding box center [841, 143] width 11 height 11
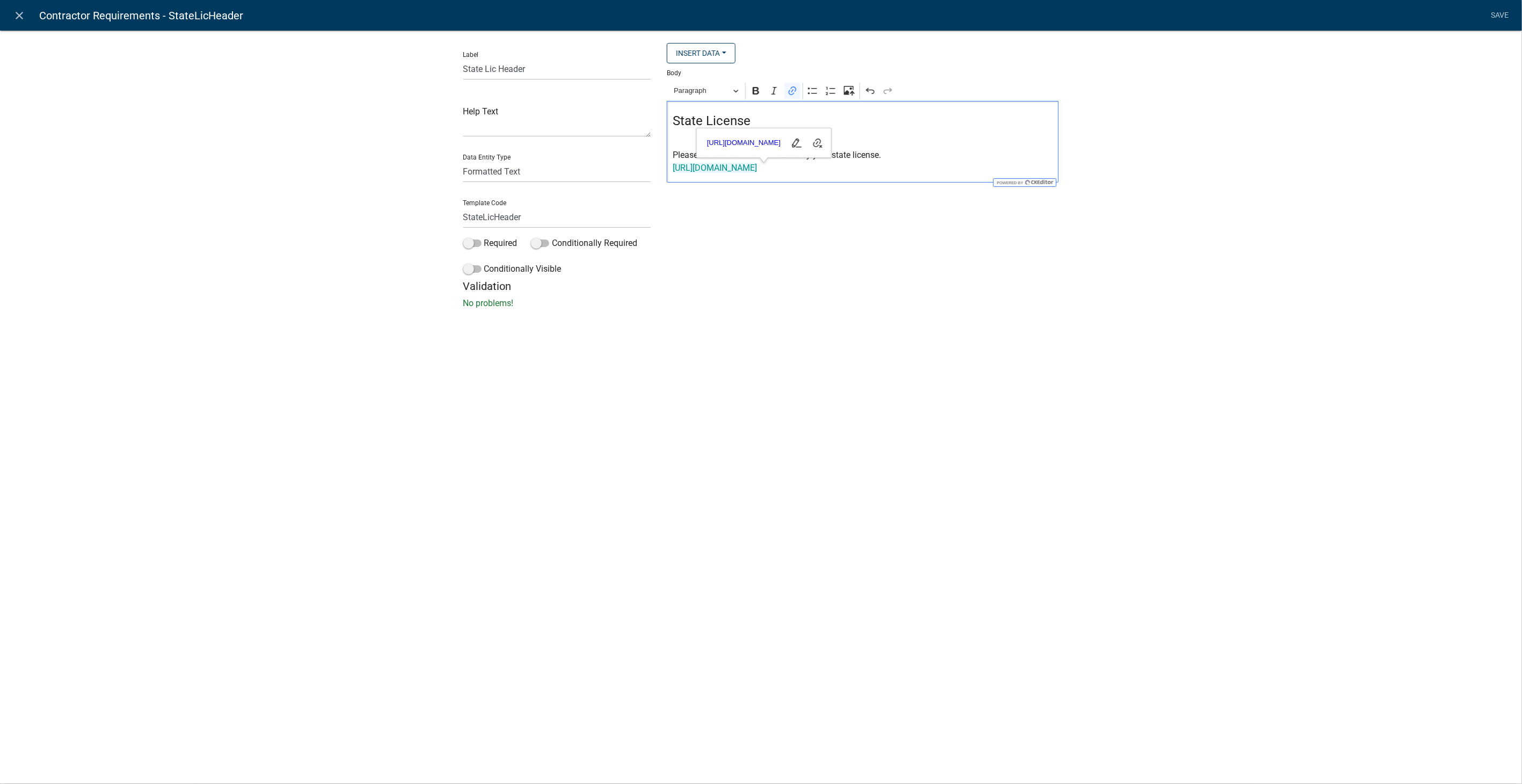
click at [1363, 167] on div "Label State Lic Header Help Text Data Entity Type Free Form Text Display Entity…" at bounding box center [761, 173] width 1522 height 320
click at [1511, 9] on link "Save" at bounding box center [1500, 15] width 27 height 21
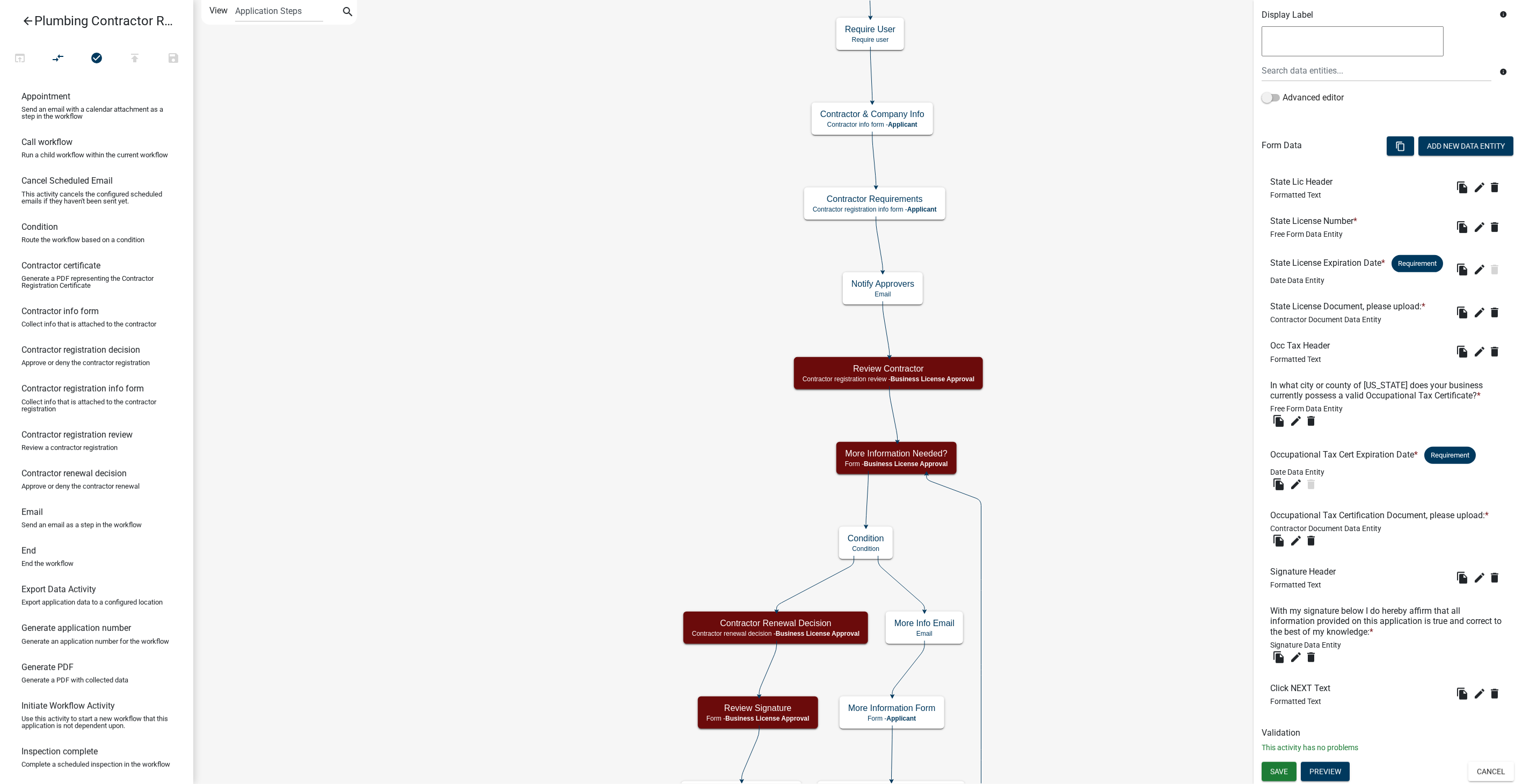
scroll to position [207, 0]
click at [1276, 776] on span "Save" at bounding box center [1279, 771] width 18 height 9
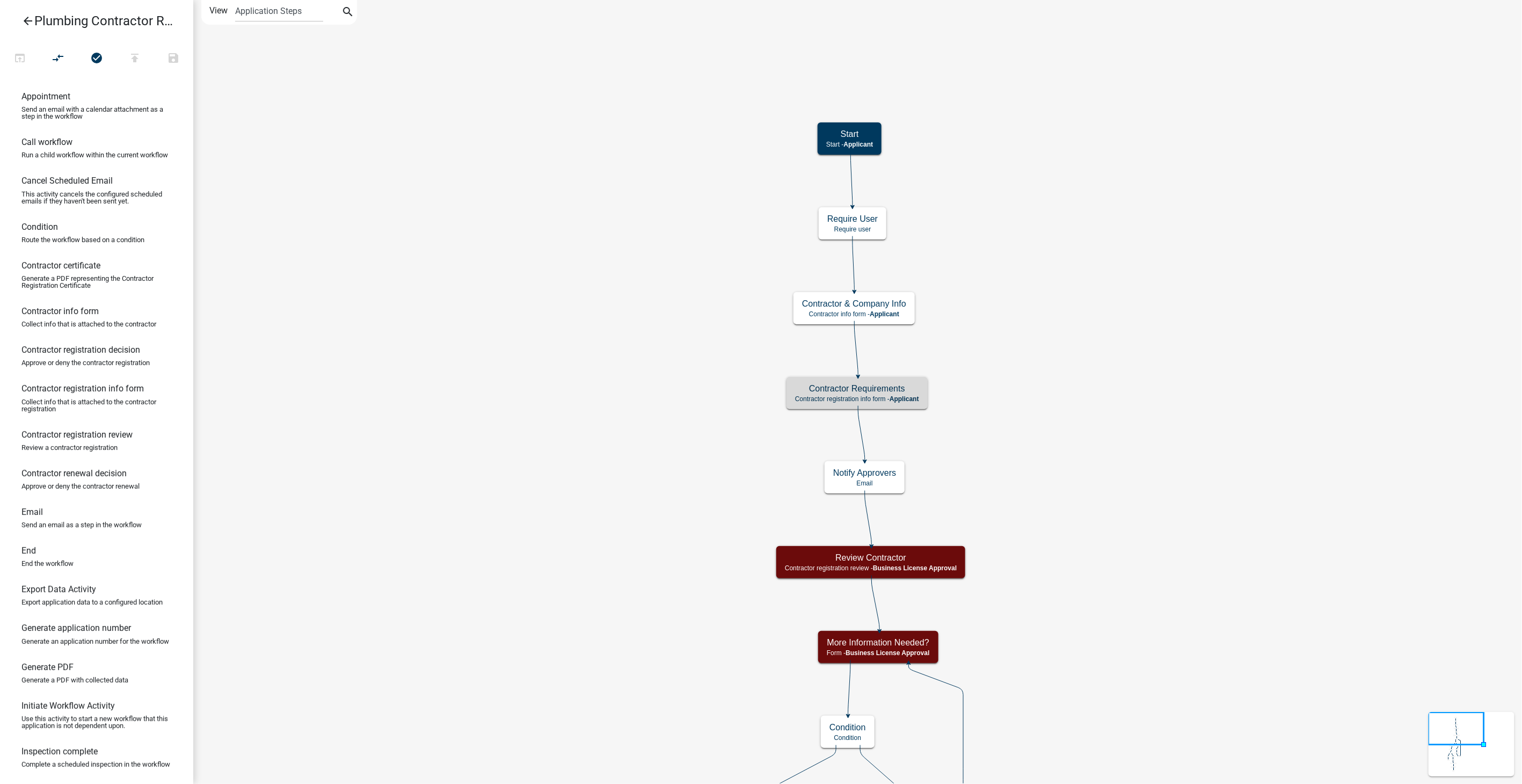
click at [29, 18] on icon "arrow_back" at bounding box center [28, 22] width 13 height 15
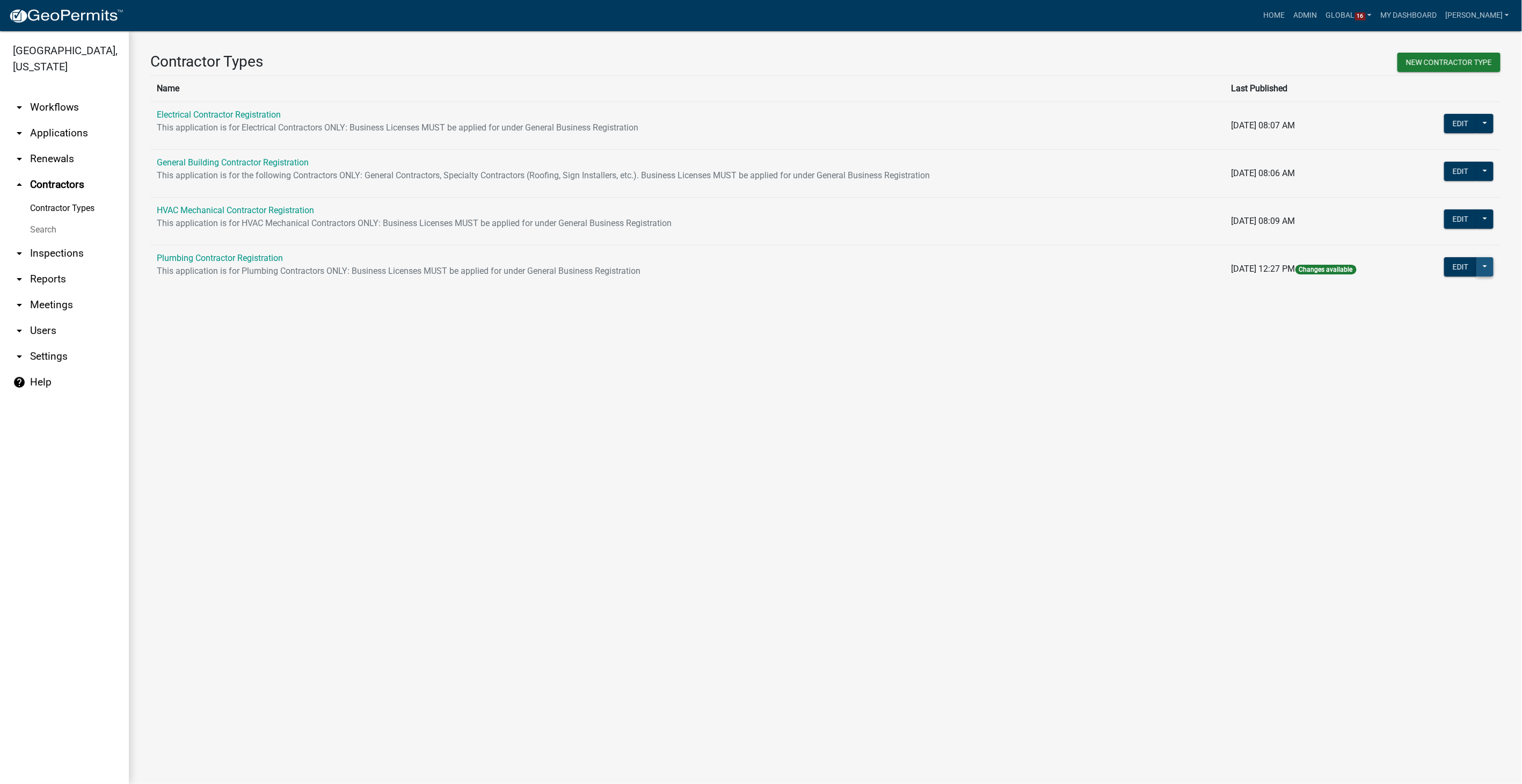
click at [1484, 268] on button at bounding box center [1485, 266] width 17 height 19
click at [1425, 288] on button "Publish" at bounding box center [1445, 295] width 98 height 26
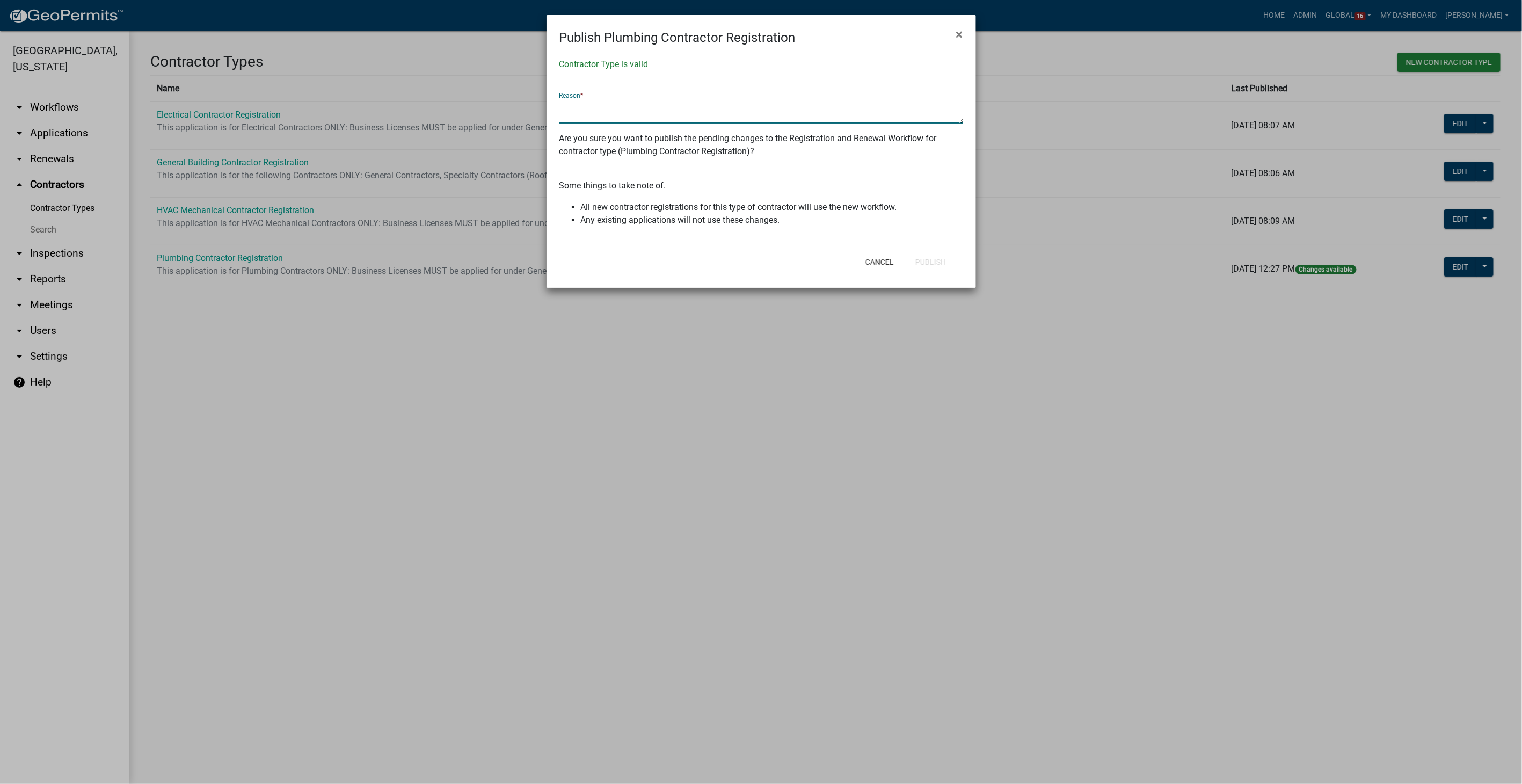
click at [595, 102] on textarea at bounding box center [761, 111] width 404 height 25
type textarea "State license URL updated"
click at [947, 268] on button "Publish" at bounding box center [931, 262] width 48 height 19
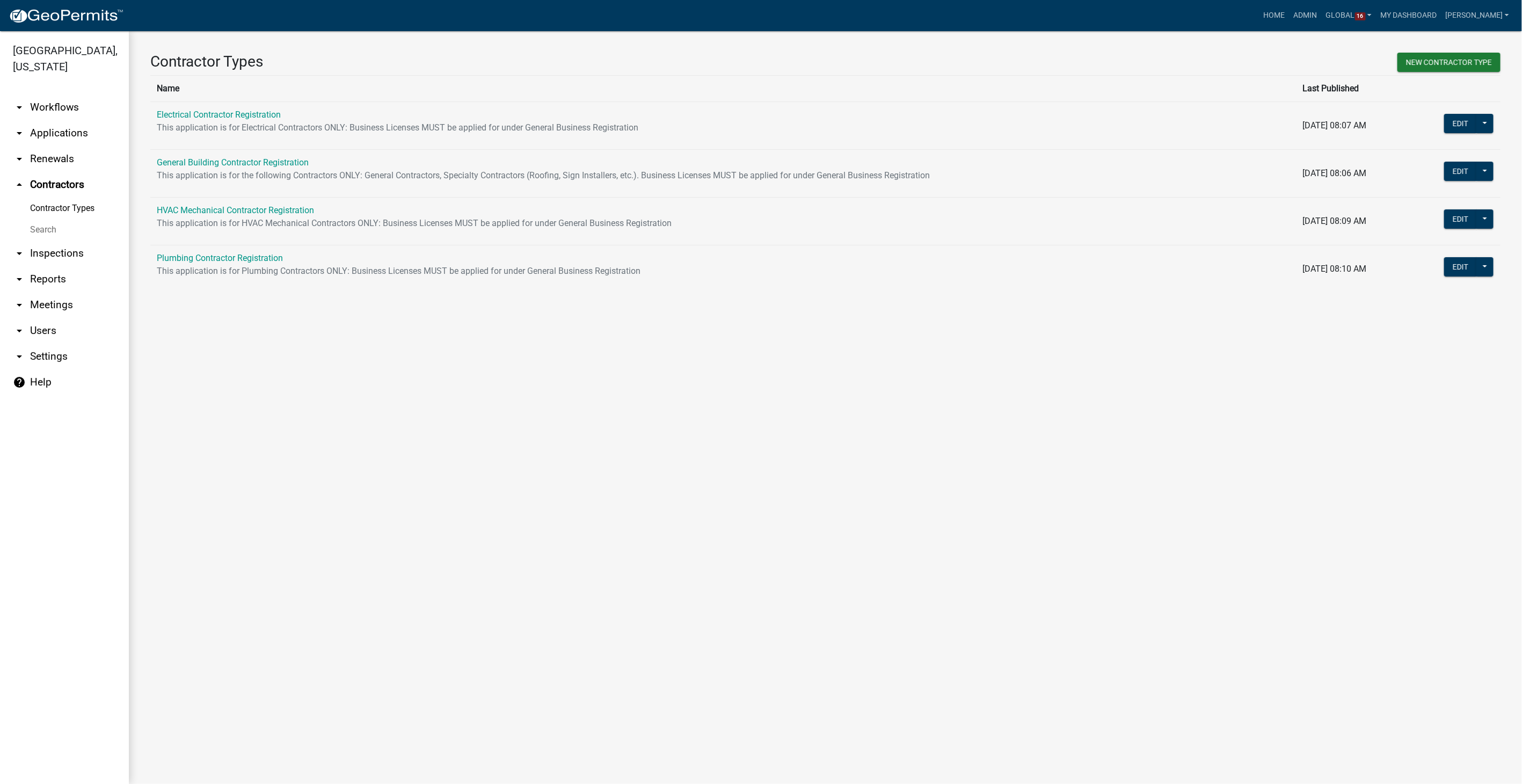
click at [47, 112] on link "arrow_drop_down Workflows" at bounding box center [64, 108] width 129 height 26
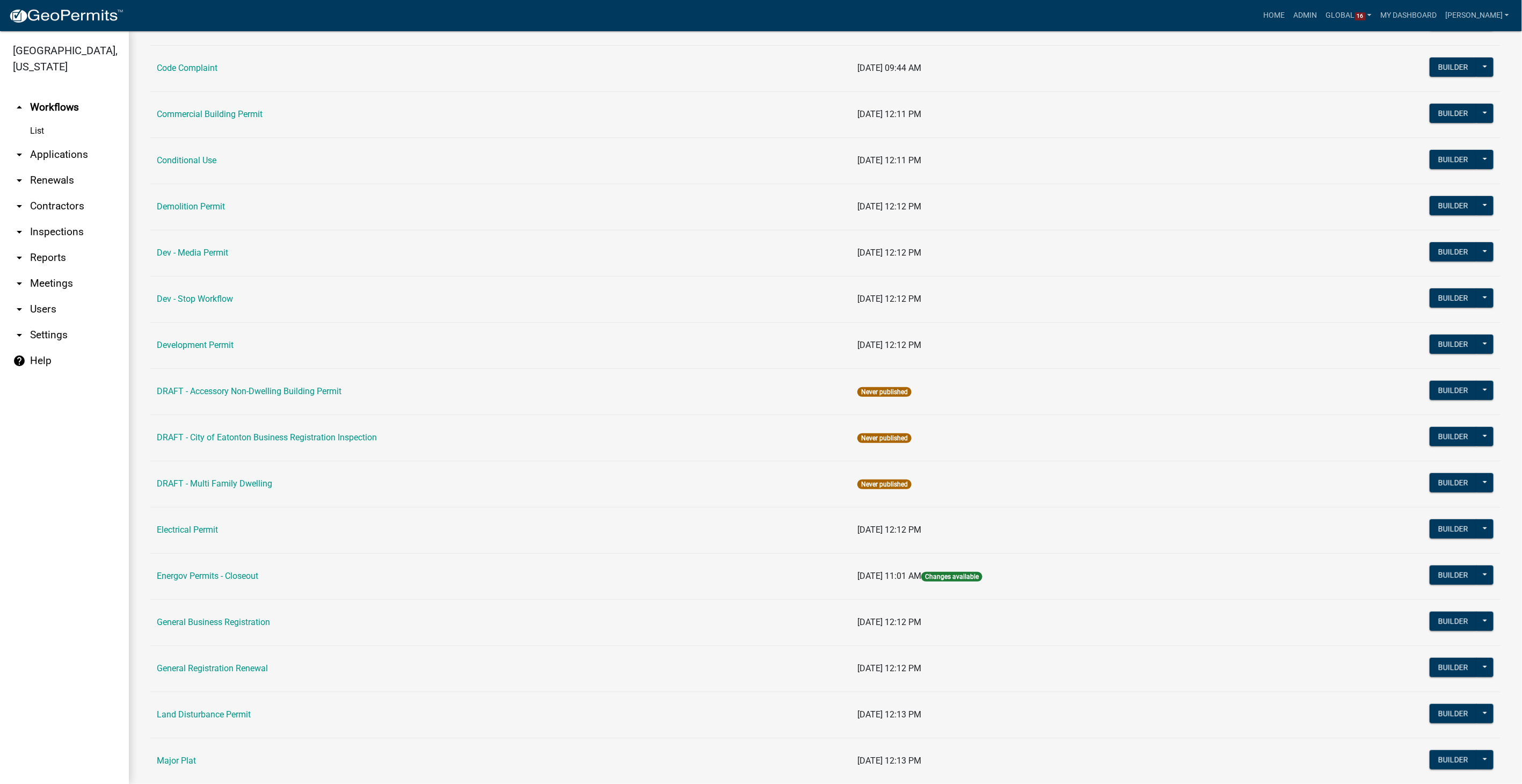
scroll to position [238, 0]
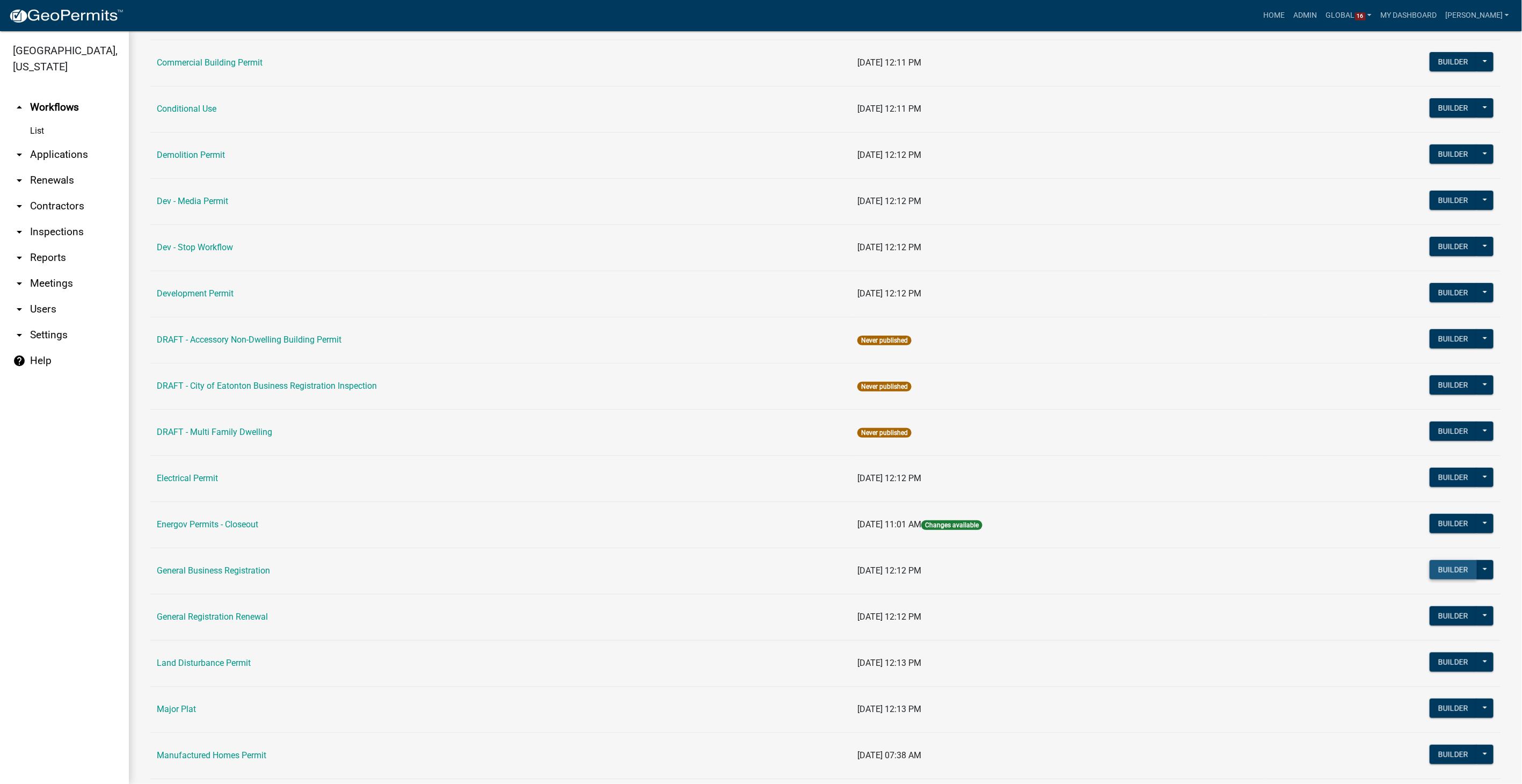
click at [1443, 565] on button "Builder" at bounding box center [1453, 570] width 47 height 19
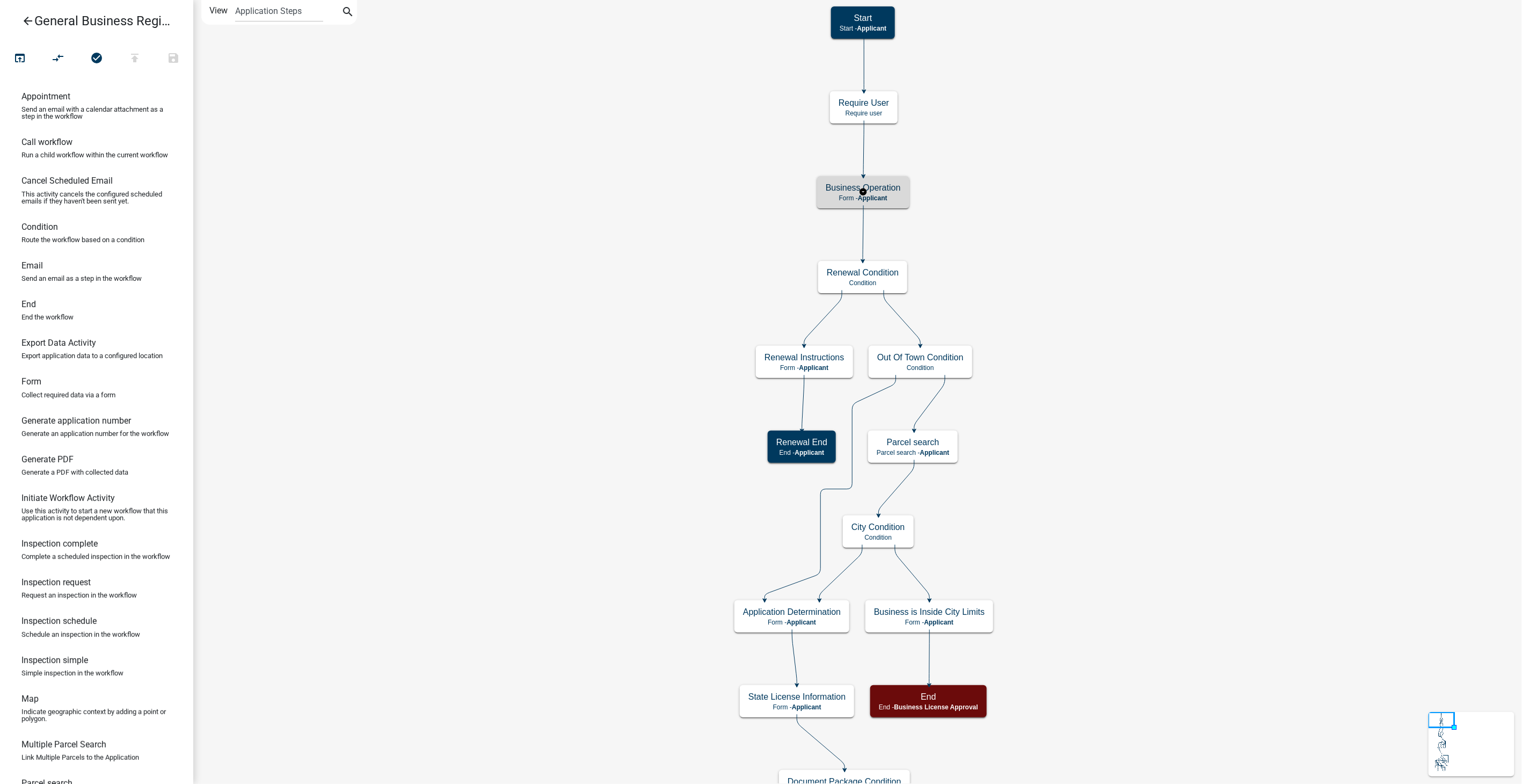
click at [882, 197] on span "Applicant" at bounding box center [873, 198] width 30 height 8
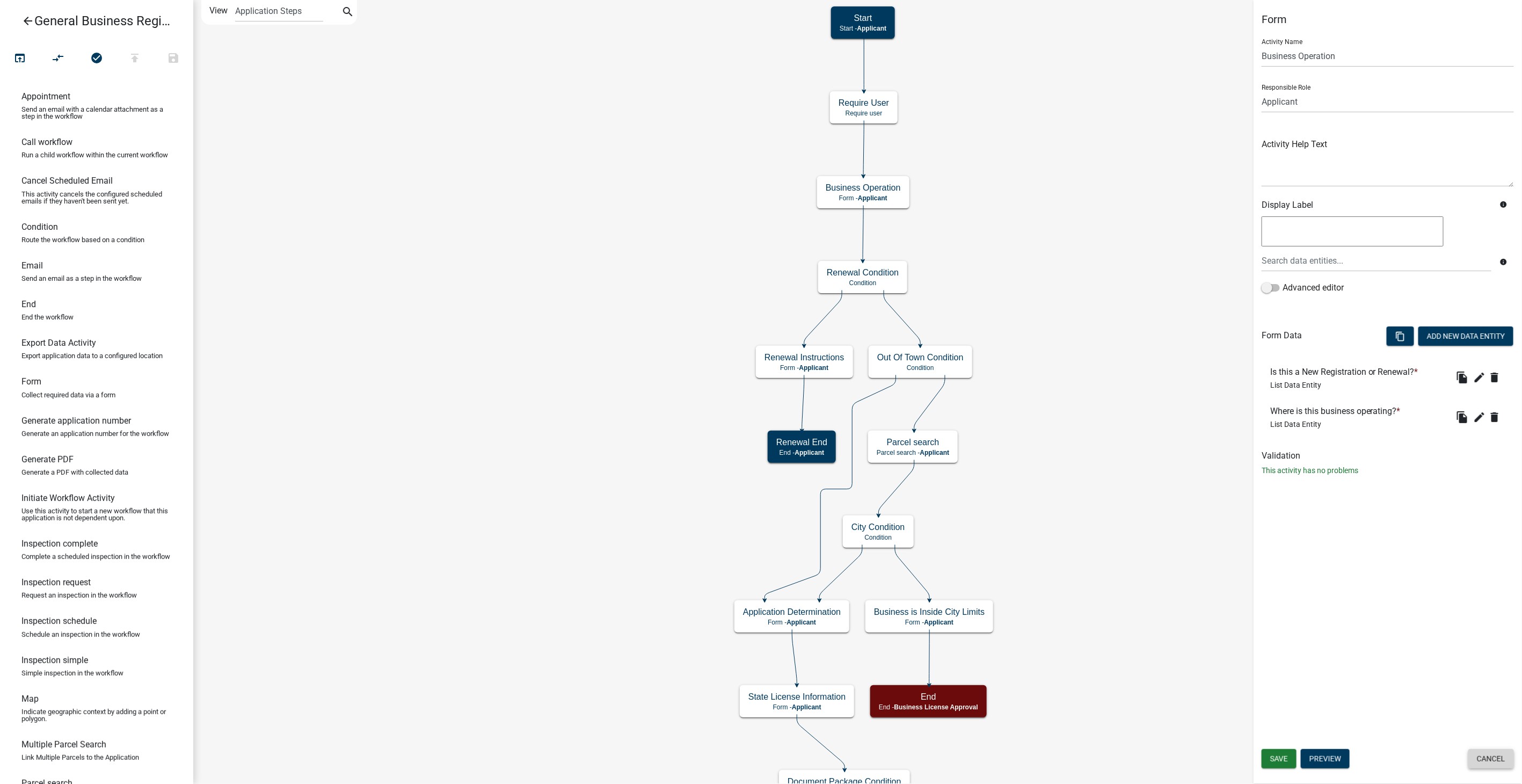
click at [1492, 762] on button "Cancel" at bounding box center [1491, 759] width 45 height 19
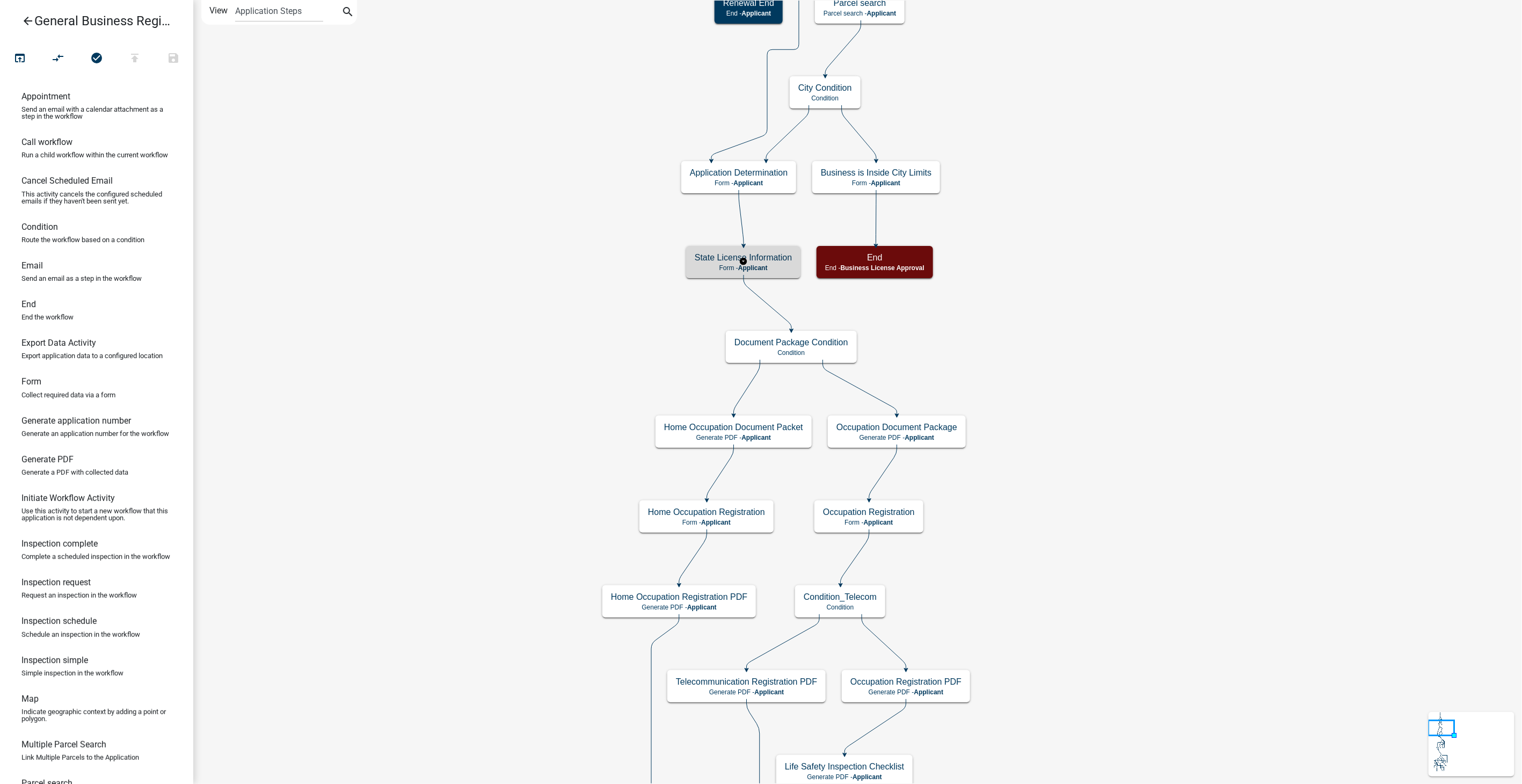
click at [762, 262] on h5 "State License Information" at bounding box center [743, 257] width 97 height 10
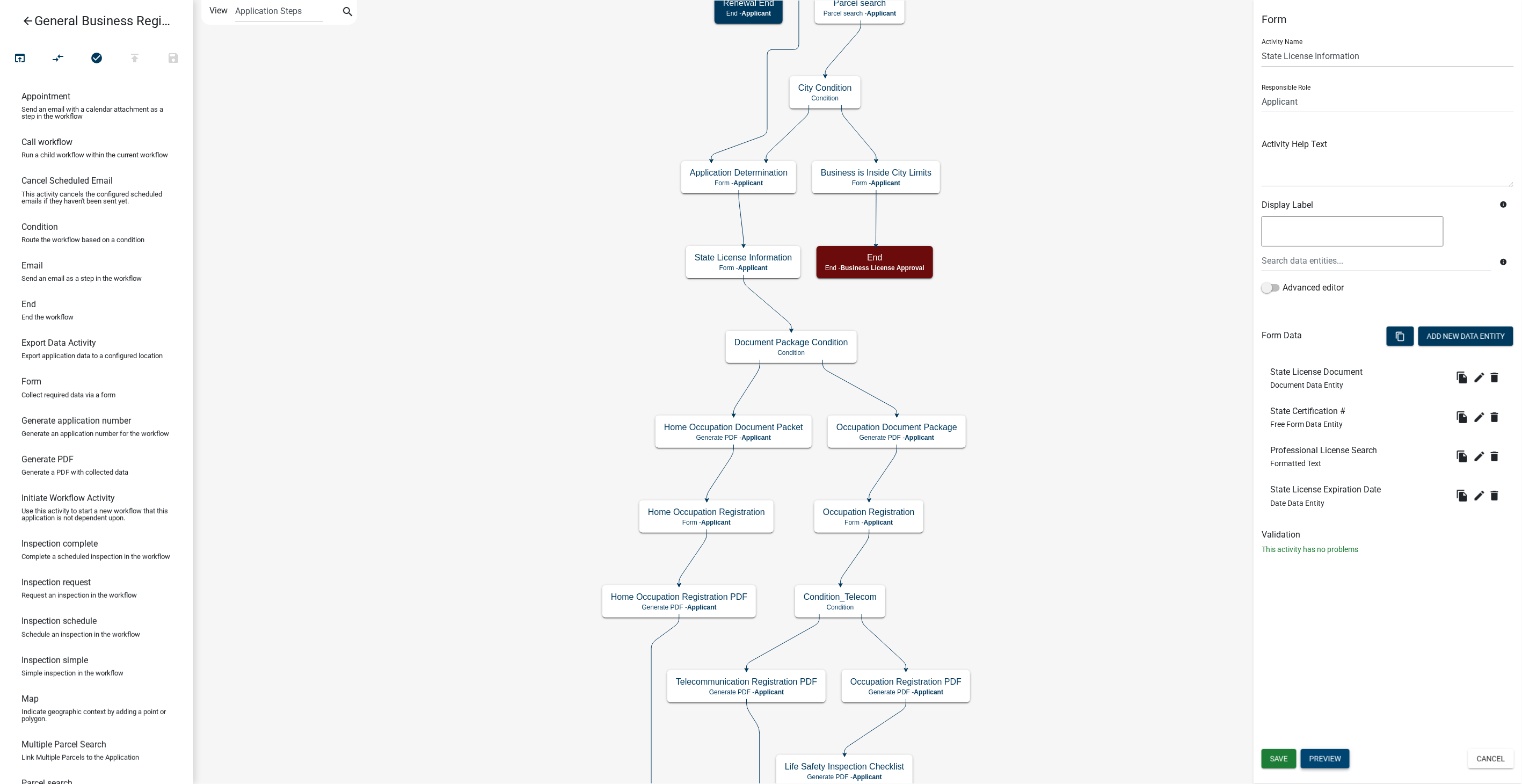
click at [1315, 762] on button "Preview" at bounding box center [1325, 759] width 49 height 19
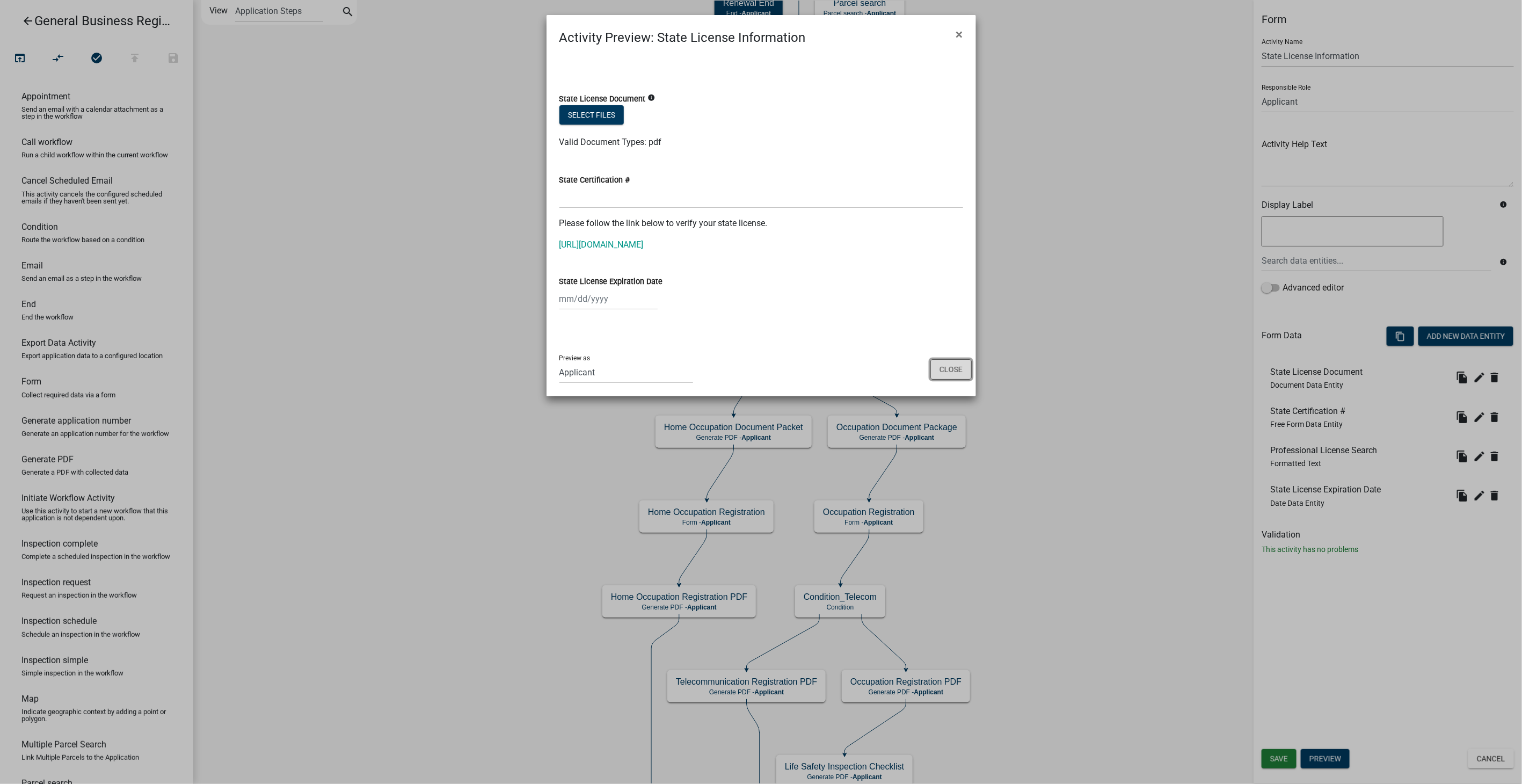
click at [955, 372] on button "Close" at bounding box center [951, 369] width 41 height 21
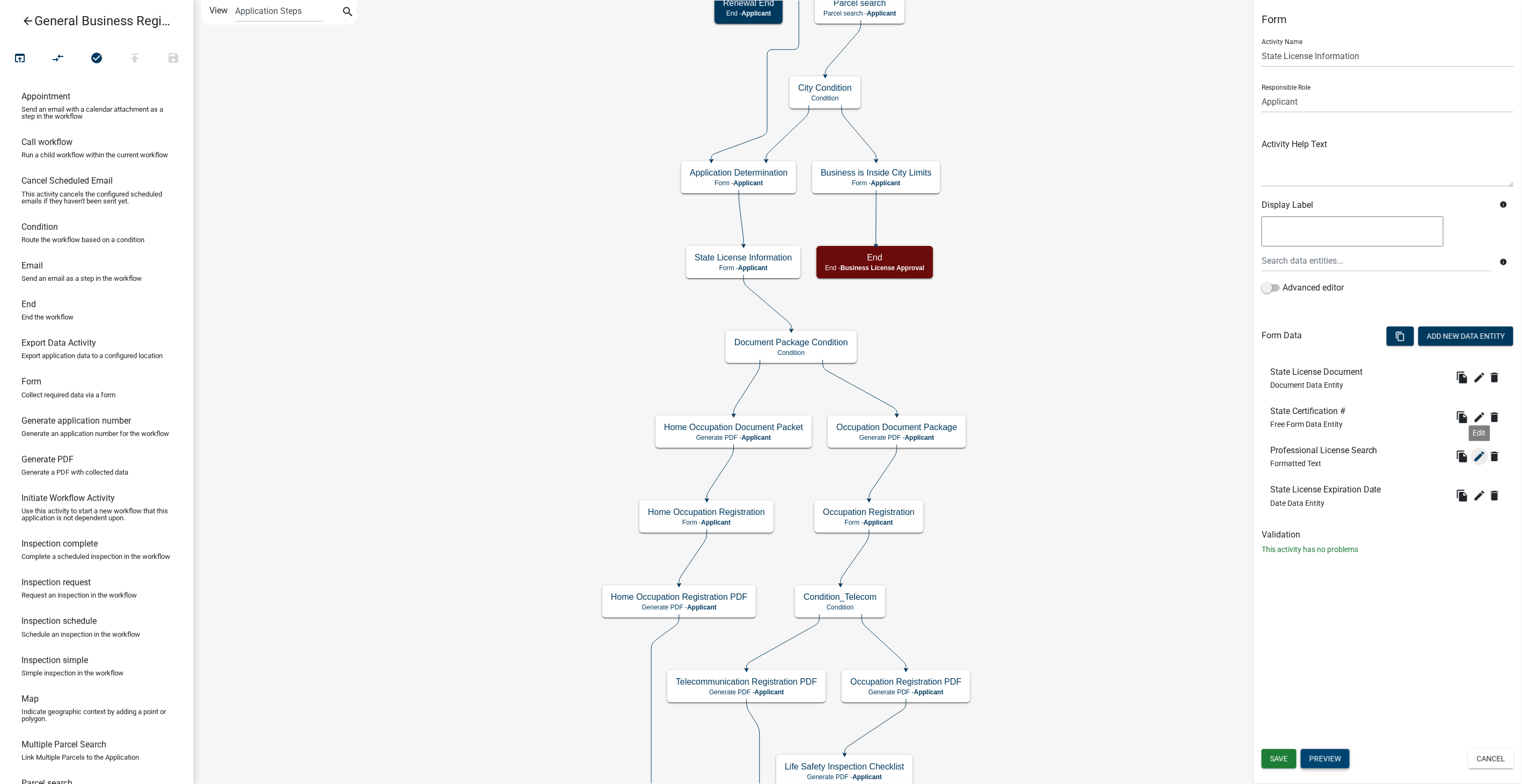
click at [1482, 456] on icon "edit" at bounding box center [1479, 456] width 13 height 13
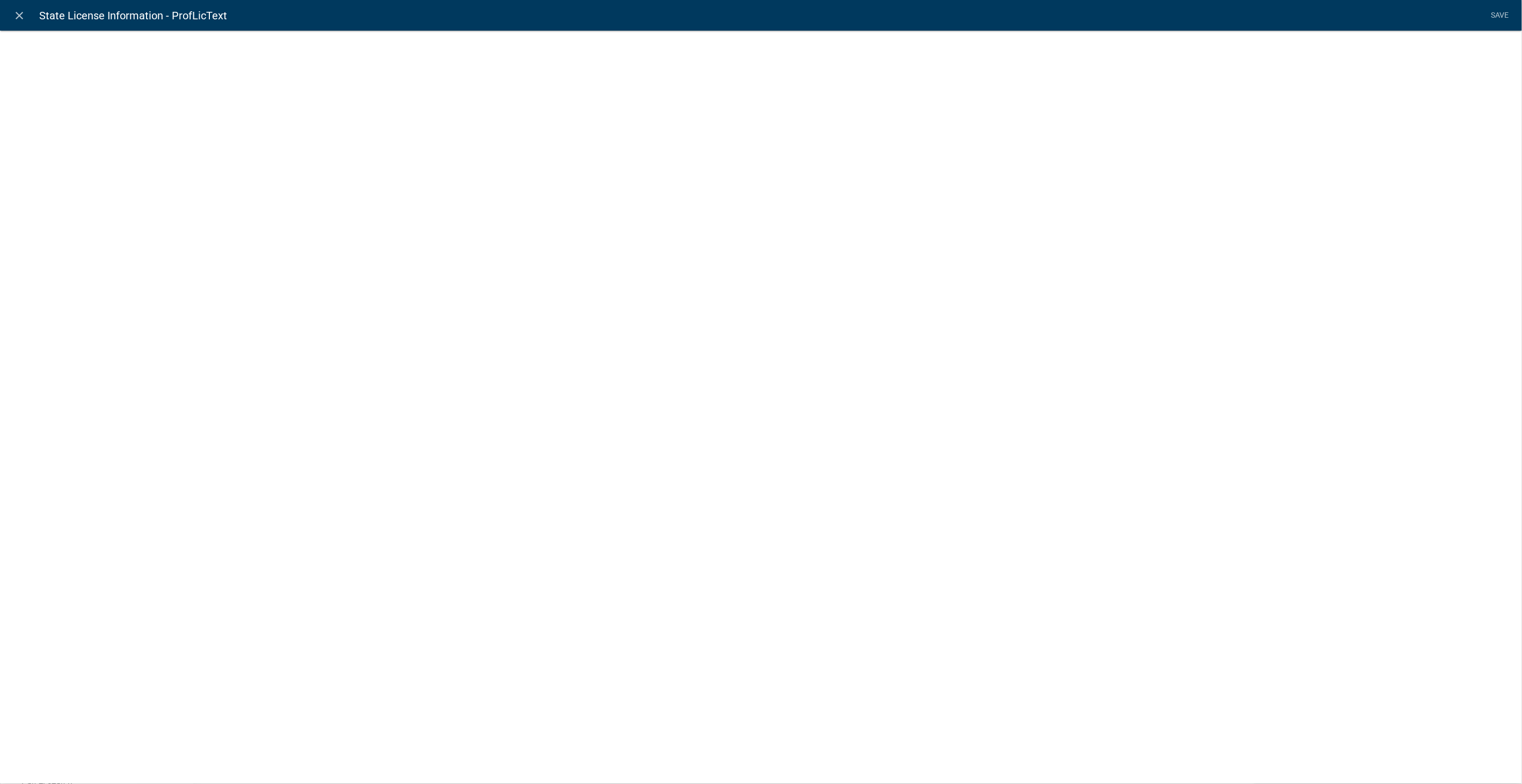
select select "rich-text"
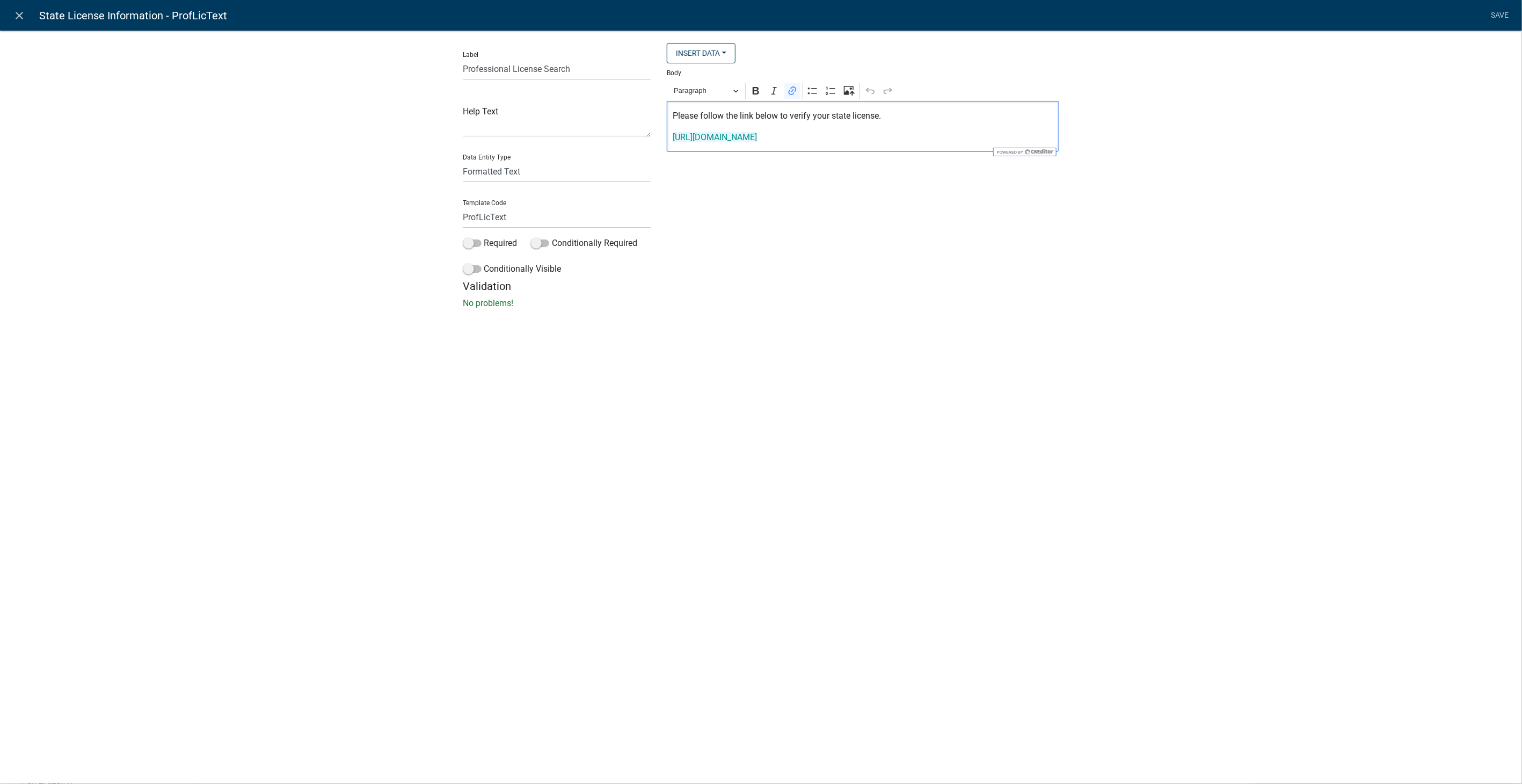
drag, startPoint x: 819, startPoint y: 133, endPoint x: 635, endPoint y: 153, distance: 185.1
click at [635, 153] on div "Label Professional License Search Help Text Data Entity Type Free Form Text Doc…" at bounding box center [762, 161] width 612 height 237
drag, startPoint x: 919, startPoint y: 137, endPoint x: 644, endPoint y: 138, distance: 275.0
click at [644, 138] on div "Label Professional License Search Help Text Data Entity Type Free Form Text Doc…" at bounding box center [762, 161] width 612 height 237
click at [796, 93] on icon "Editor toolbar" at bounding box center [792, 90] width 11 height 11
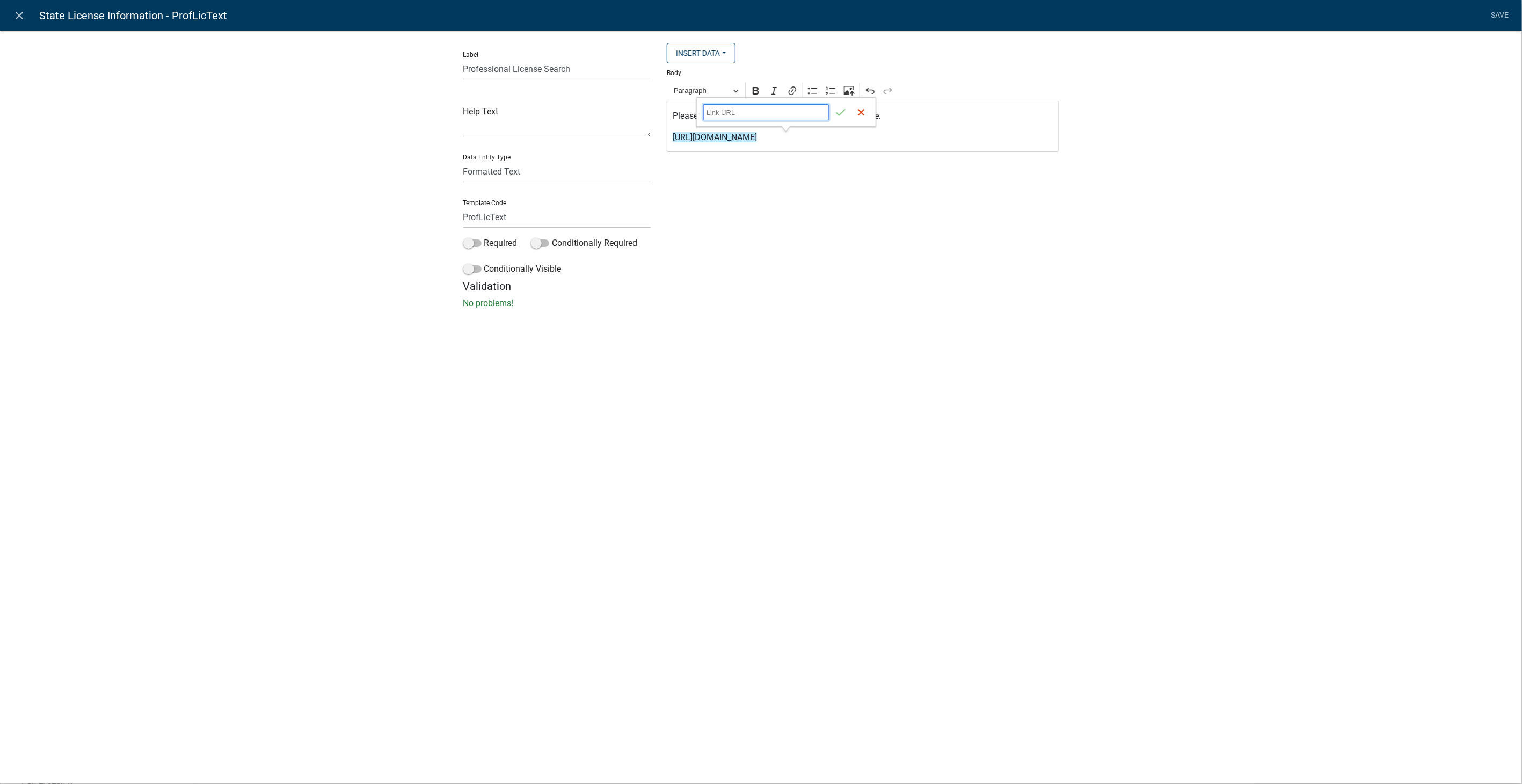
click at [718, 109] on input "Link URL" at bounding box center [766, 112] width 126 height 16
paste input "https://goals.sos.ga.gov/GASOSOneStop/s/licensee-search"
type input "https://goals.sos.ga.gov/GASOSOneStop/s/licensee-search"
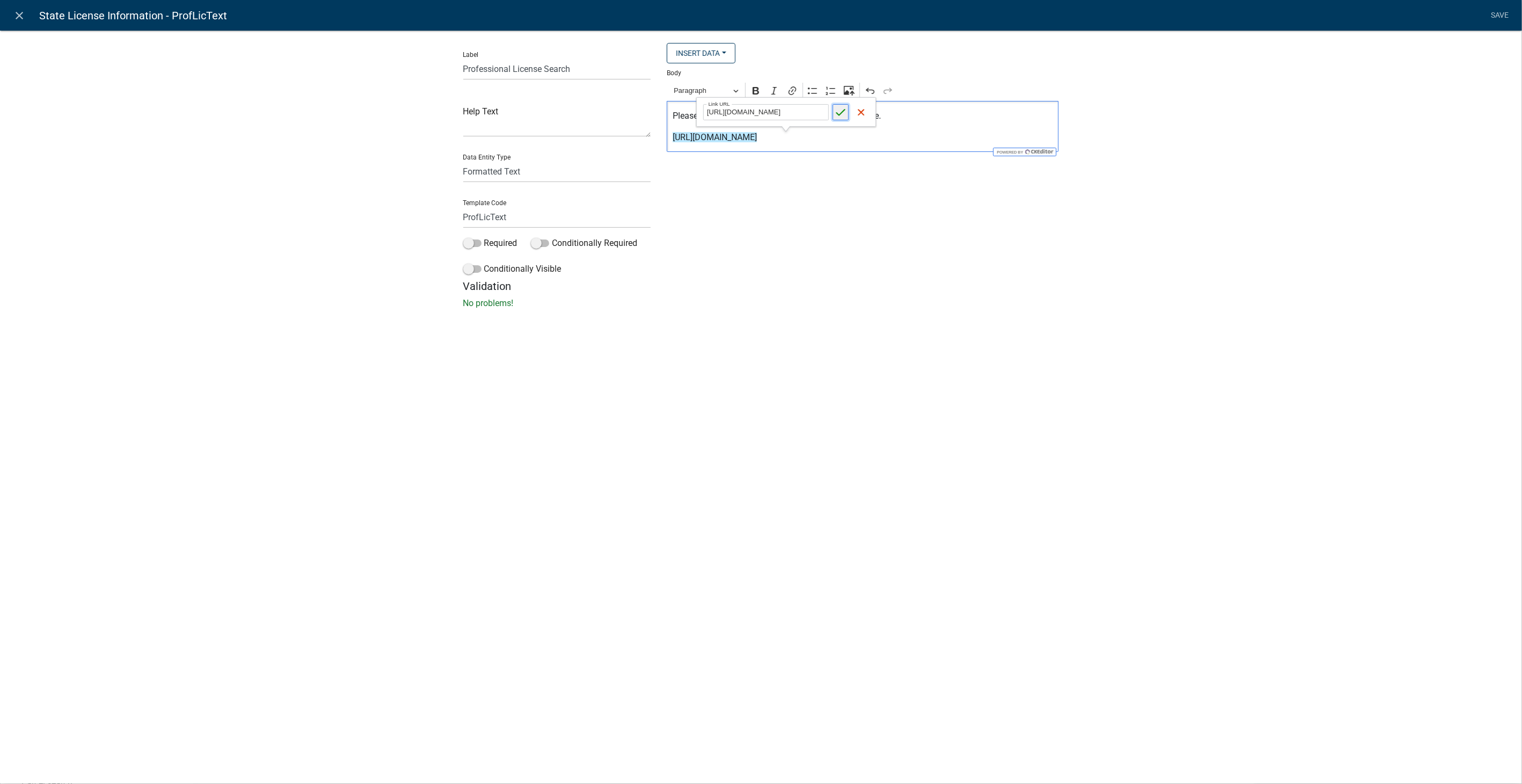
click at [840, 107] on icon "submit" at bounding box center [841, 112] width 11 height 11
click at [1209, 118] on div "Label Professional License Search Help Text Data Entity Type Free Form Text Doc…" at bounding box center [761, 173] width 1522 height 320
click at [1500, 15] on link "Save" at bounding box center [1500, 15] width 27 height 21
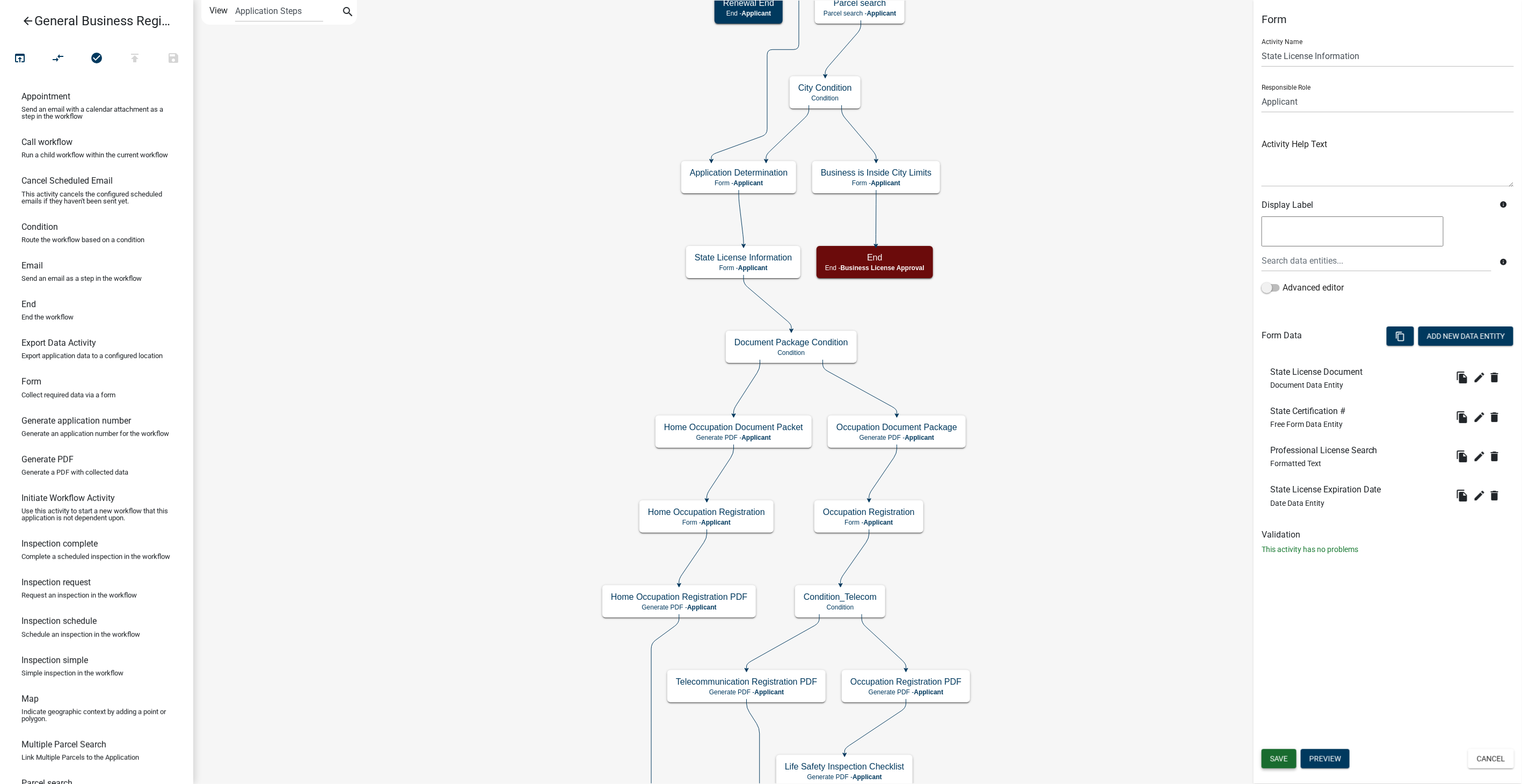
click at [1284, 757] on span "Save" at bounding box center [1279, 759] width 18 height 9
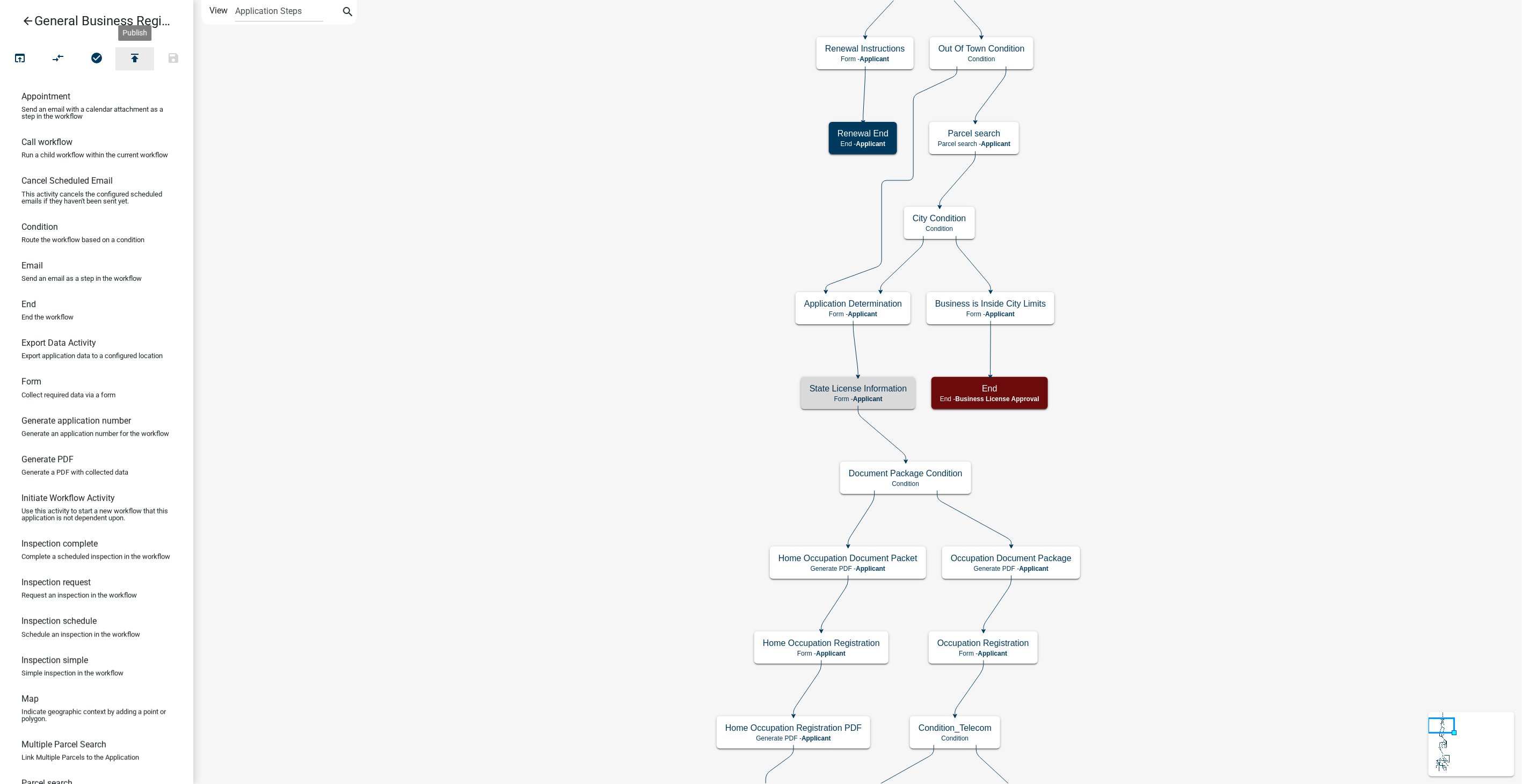
click at [132, 53] on icon "publish" at bounding box center [135, 58] width 13 height 15
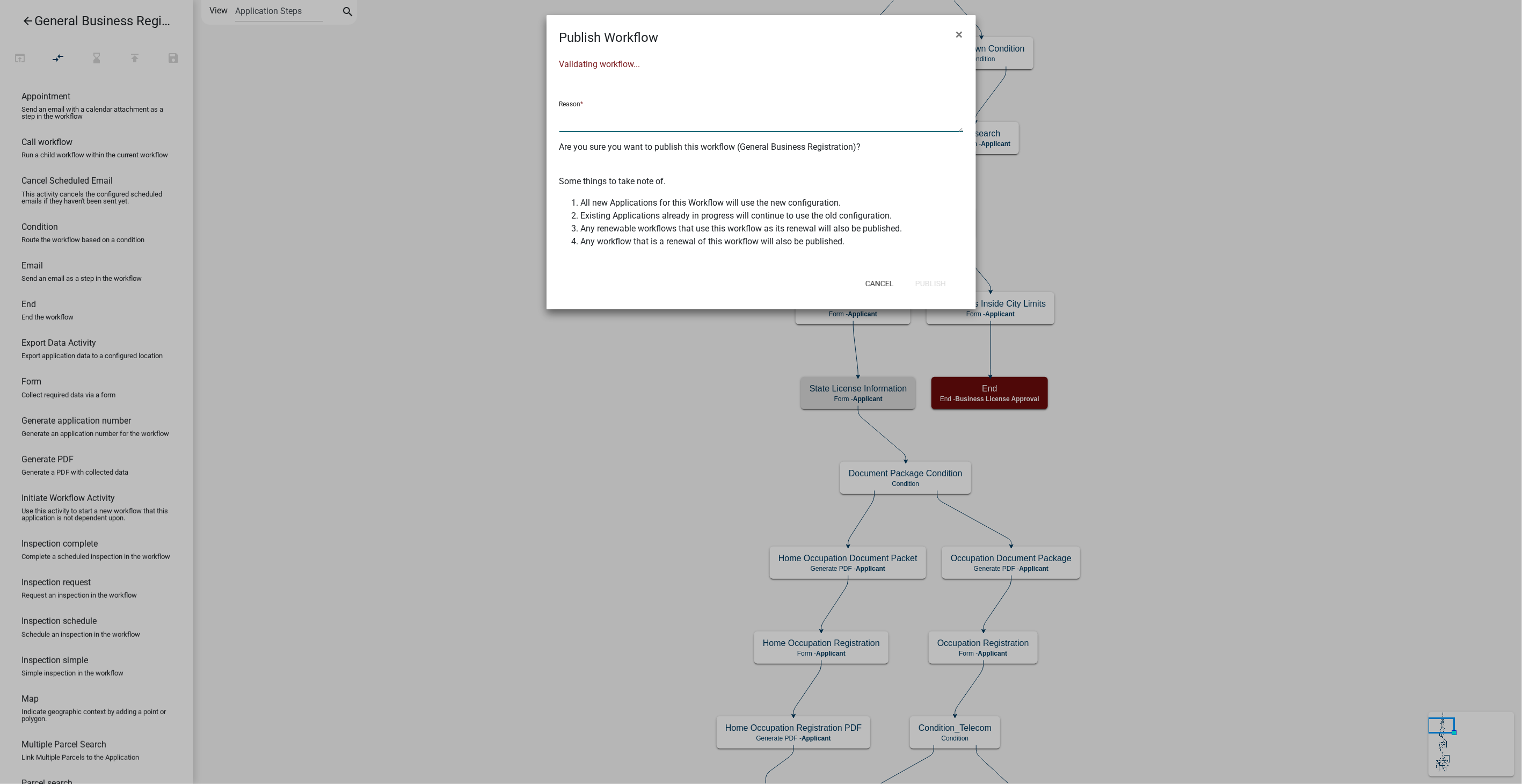
click at [586, 119] on textarea at bounding box center [761, 120] width 404 height 25
type textarea "State license search URL updated"
click at [922, 284] on button "Publish" at bounding box center [931, 283] width 48 height 19
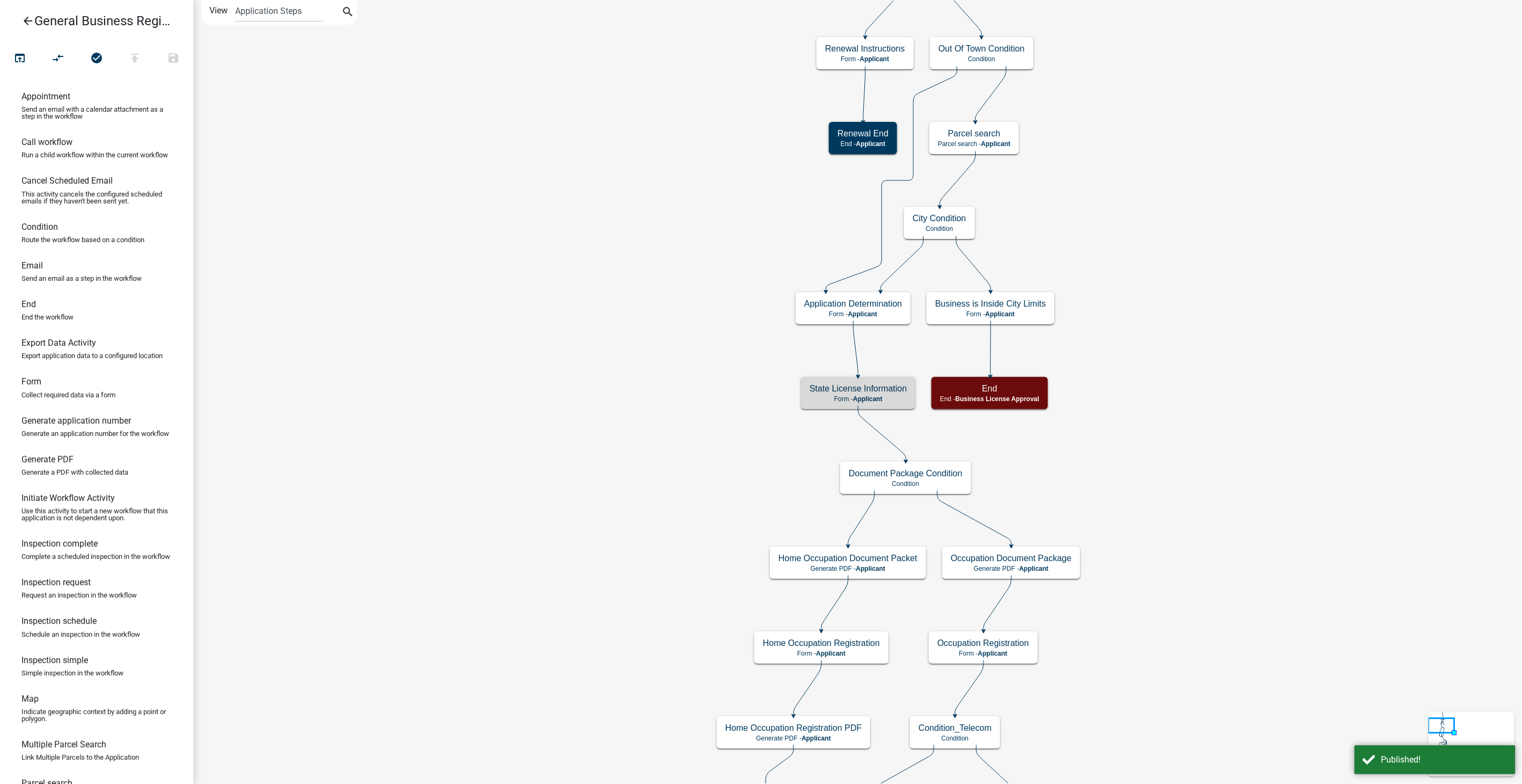
click at [27, 18] on icon "arrow_back" at bounding box center [28, 22] width 13 height 15
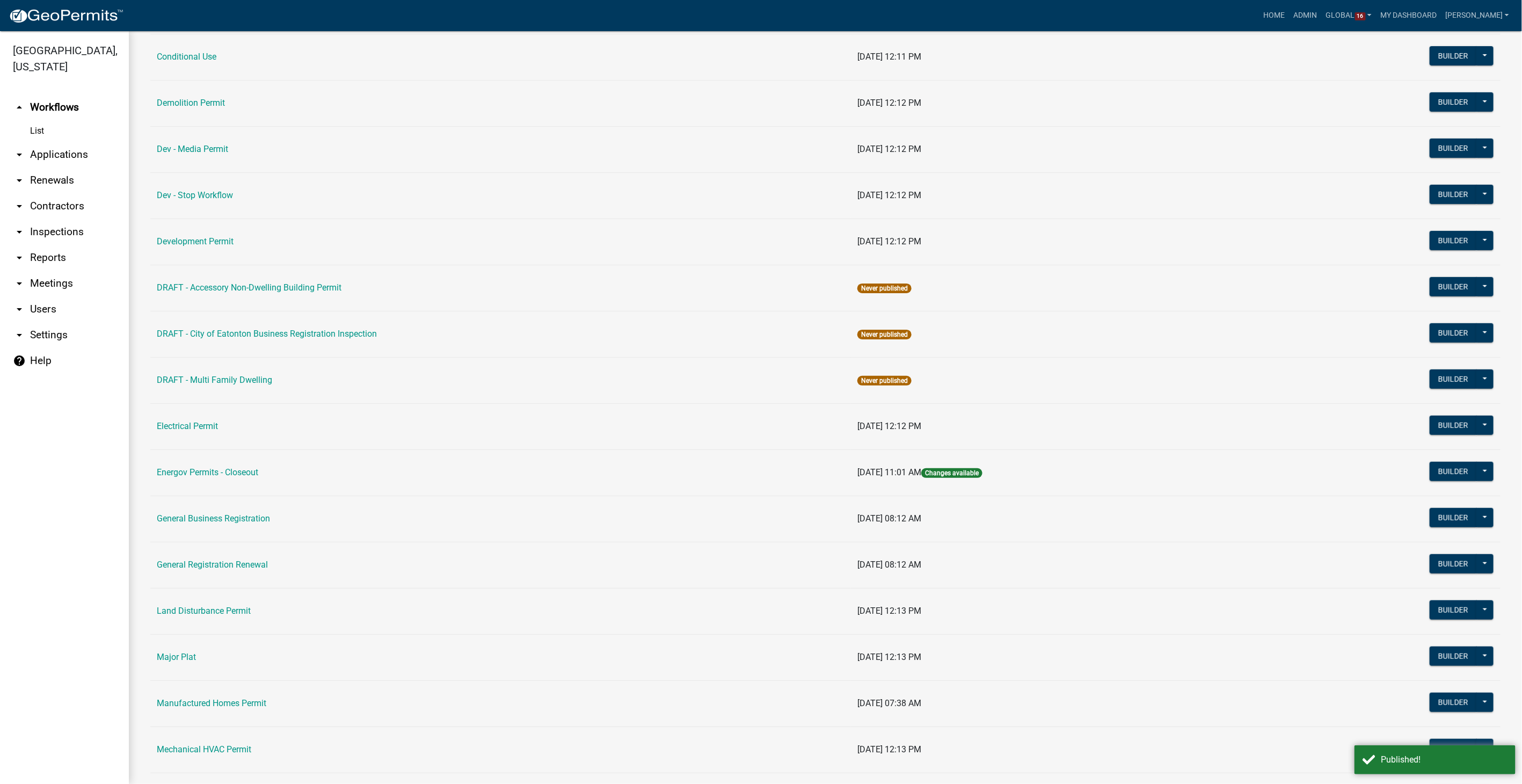
scroll to position [298, 0]
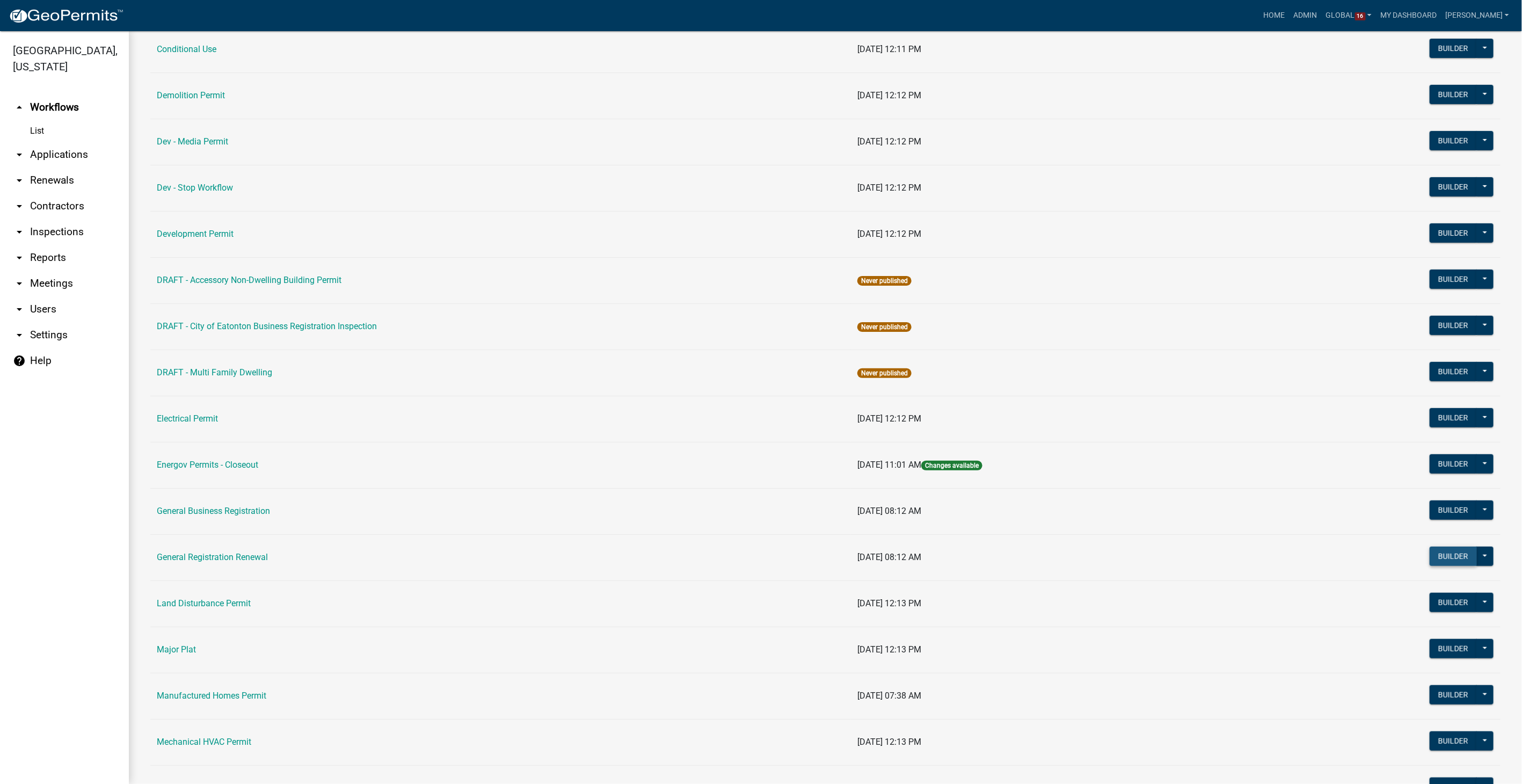
click at [1430, 549] on button "Builder" at bounding box center [1453, 556] width 47 height 19
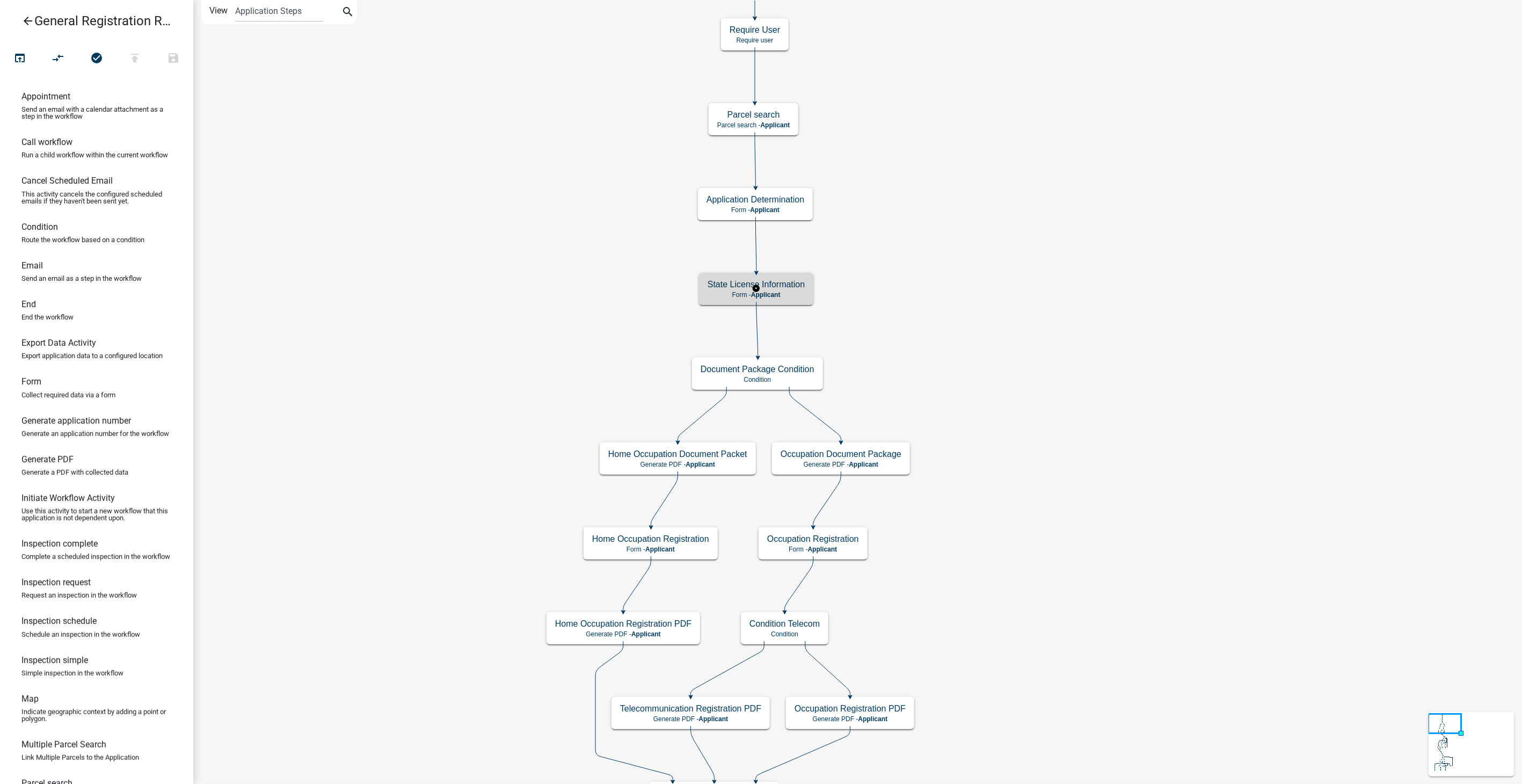
click at [791, 281] on h5 "State License Information" at bounding box center [756, 284] width 97 height 10
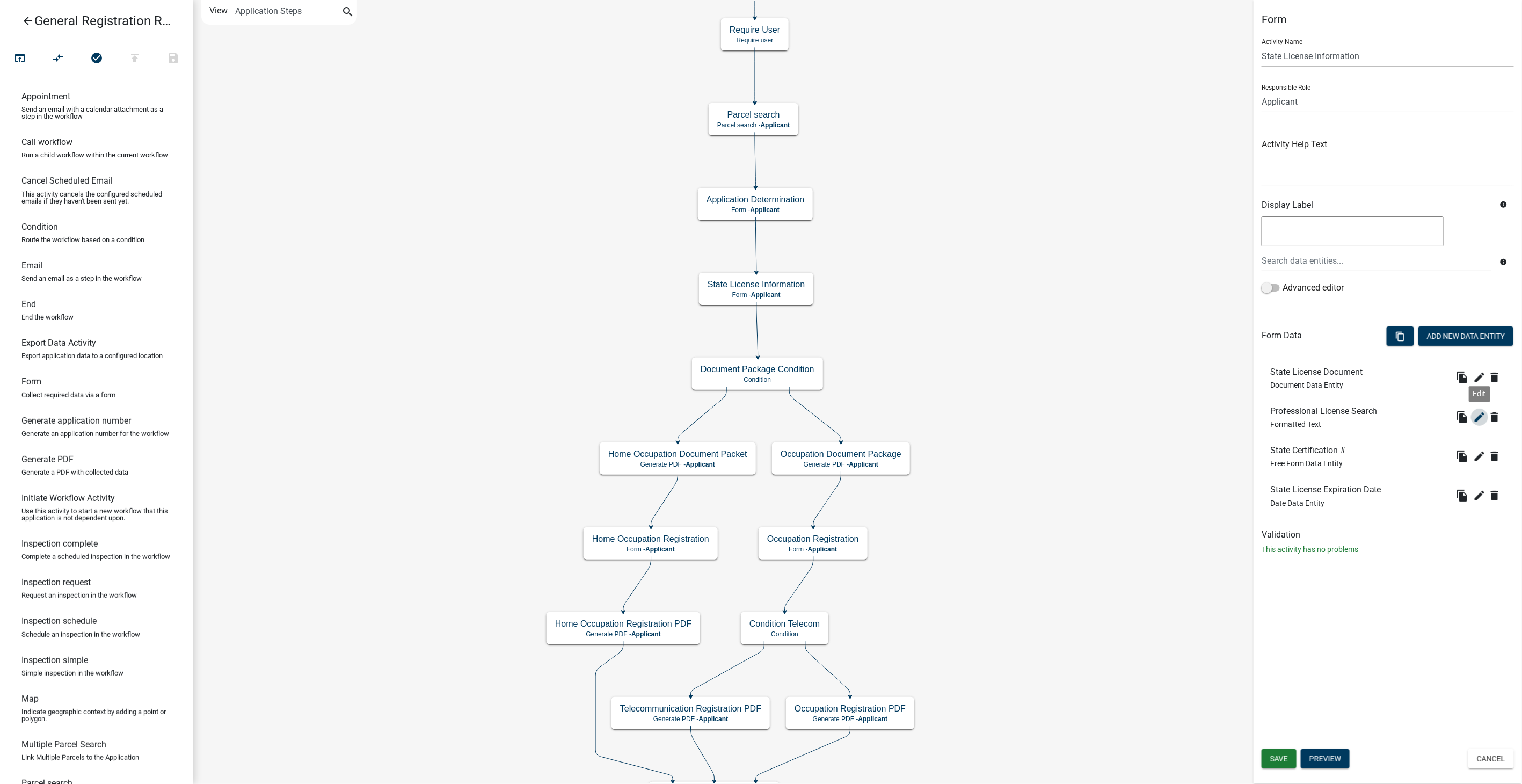
click at [1483, 417] on icon "edit" at bounding box center [1479, 417] width 13 height 13
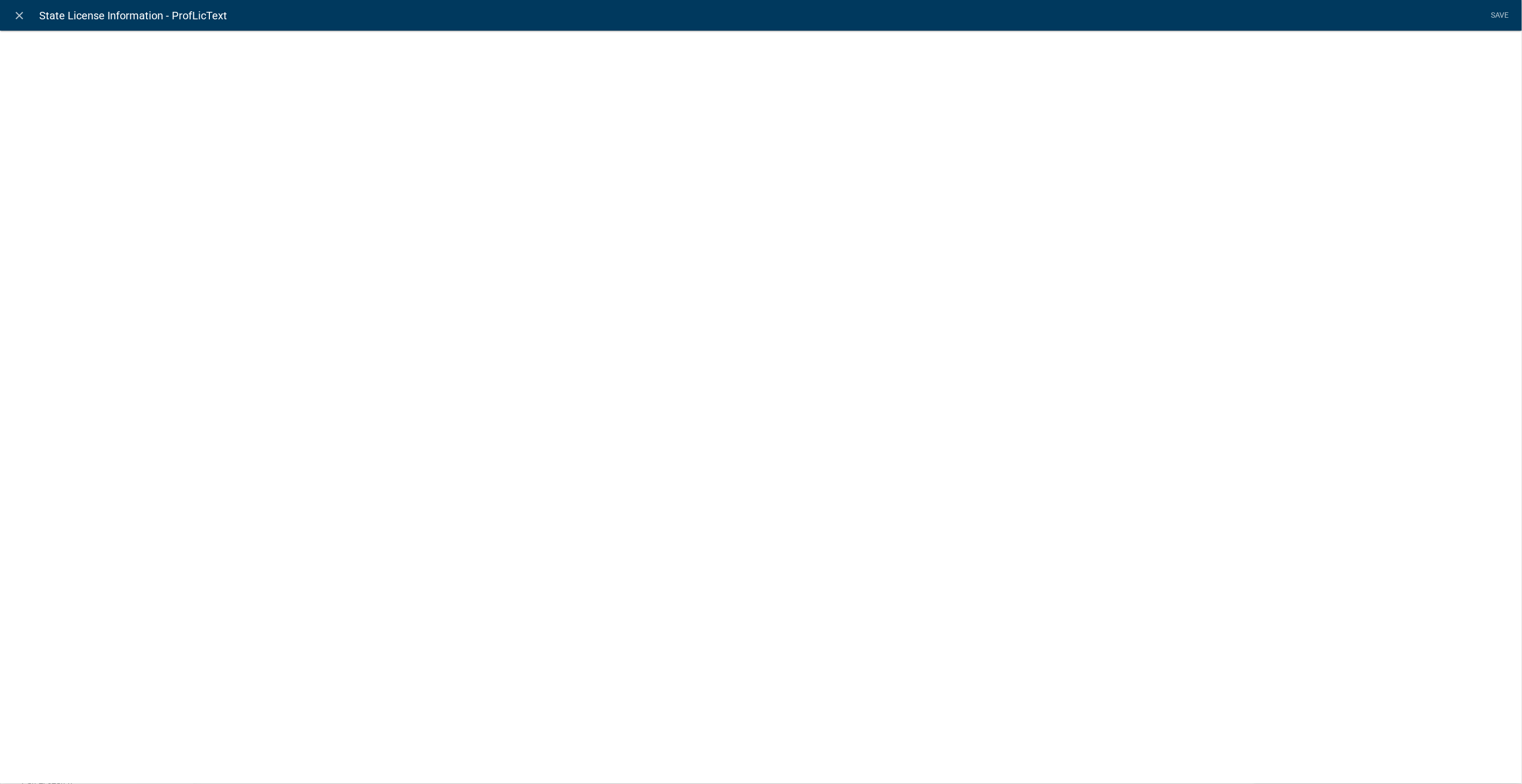
select select "rich-text"
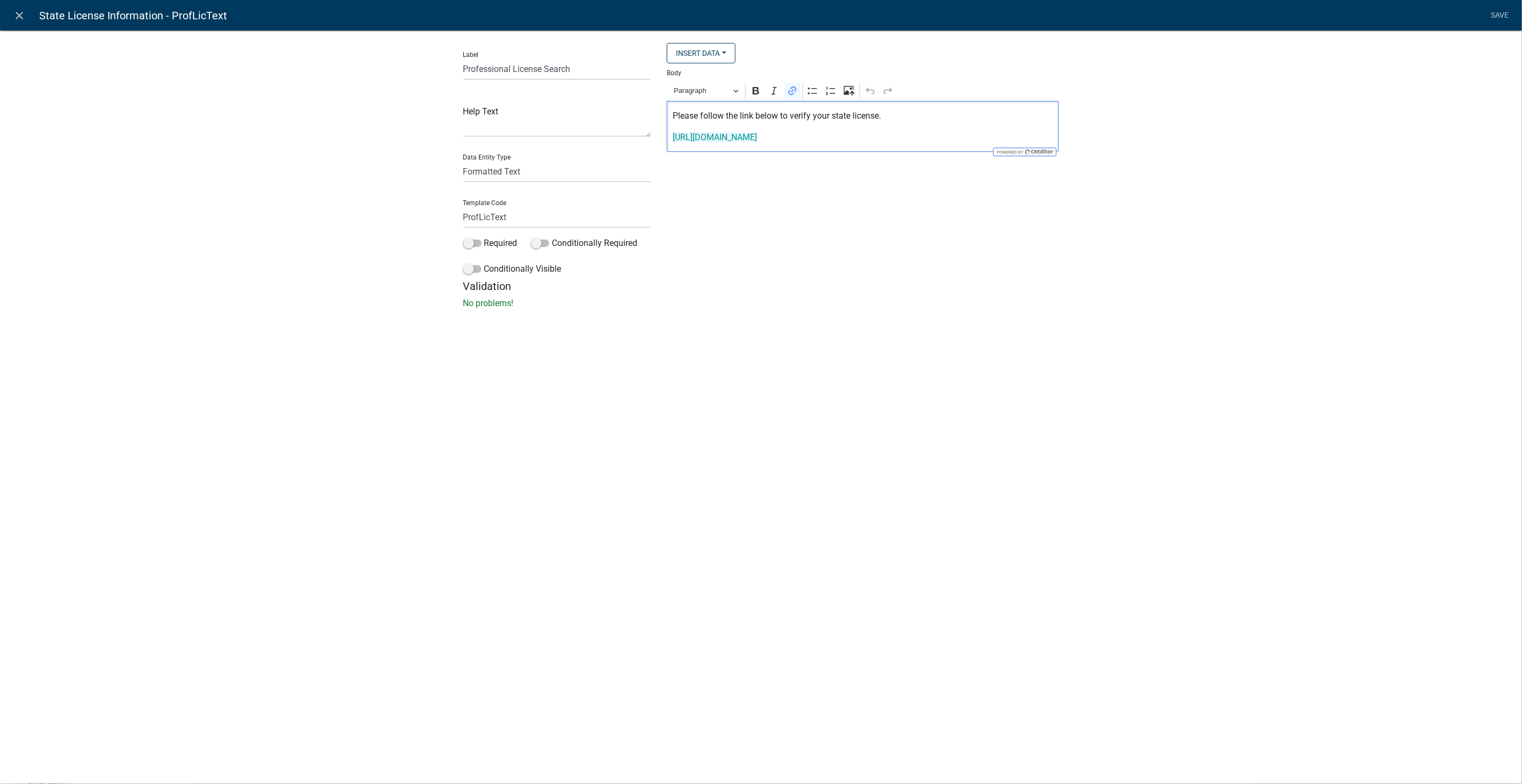
drag, startPoint x: 837, startPoint y: 141, endPoint x: 644, endPoint y: 141, distance: 193.0
click at [644, 141] on div "Label Professional License Search Help Text Data Entity Type Free Form Text Doc…" at bounding box center [762, 161] width 612 height 237
drag, startPoint x: 909, startPoint y: 138, endPoint x: 664, endPoint y: 134, distance: 245.0
click at [664, 134] on div "Insert Data Prior Registration Expiration Date Fee Recipients City Email Addres…" at bounding box center [863, 161] width 408 height 237
click at [789, 92] on icon "Editor toolbar" at bounding box center [792, 90] width 8 height 9
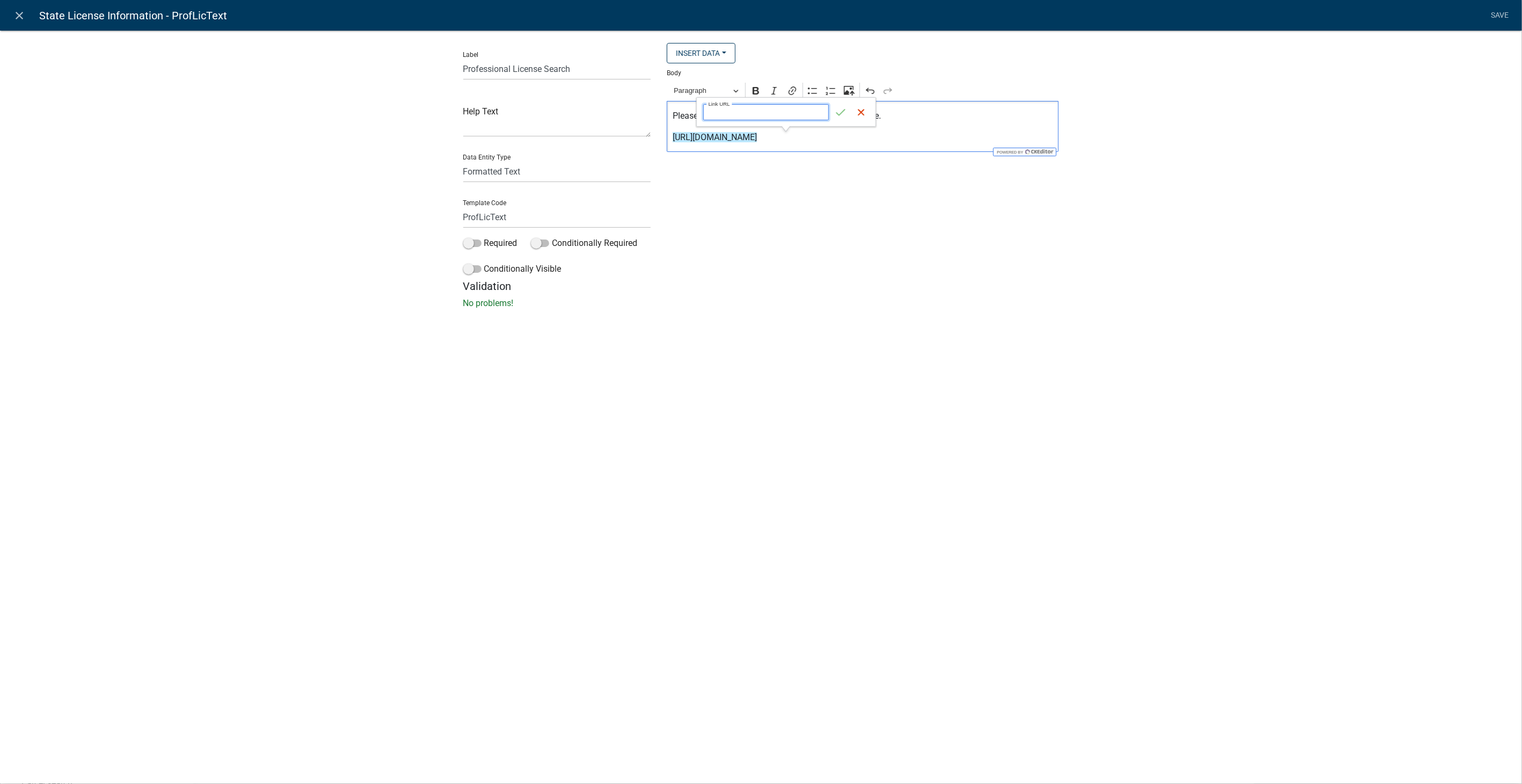
paste input "https://goals.sos.ga.gov/GASOSOneStop/s/licensee-search"
type input "https://goals.sos.ga.gov/GASOSOneStop/s/licensee-search"
click at [843, 109] on icon "submit" at bounding box center [841, 112] width 9 height 7
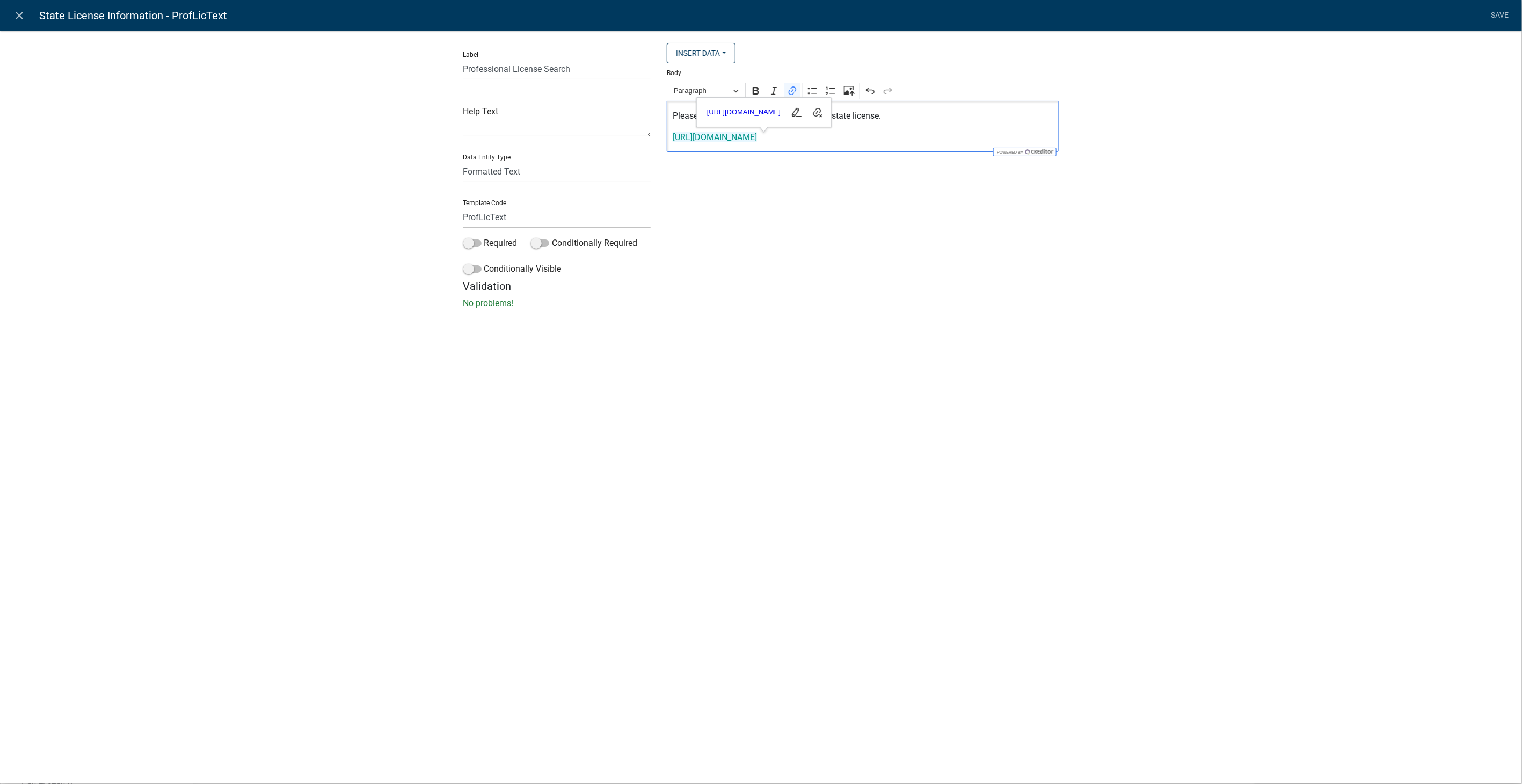
click at [1094, 230] on div "Label Professional License Search Help Text Data Entity Type Free Form Text Doc…" at bounding box center [761, 173] width 1522 height 320
click at [1501, 15] on link "Save" at bounding box center [1500, 15] width 27 height 21
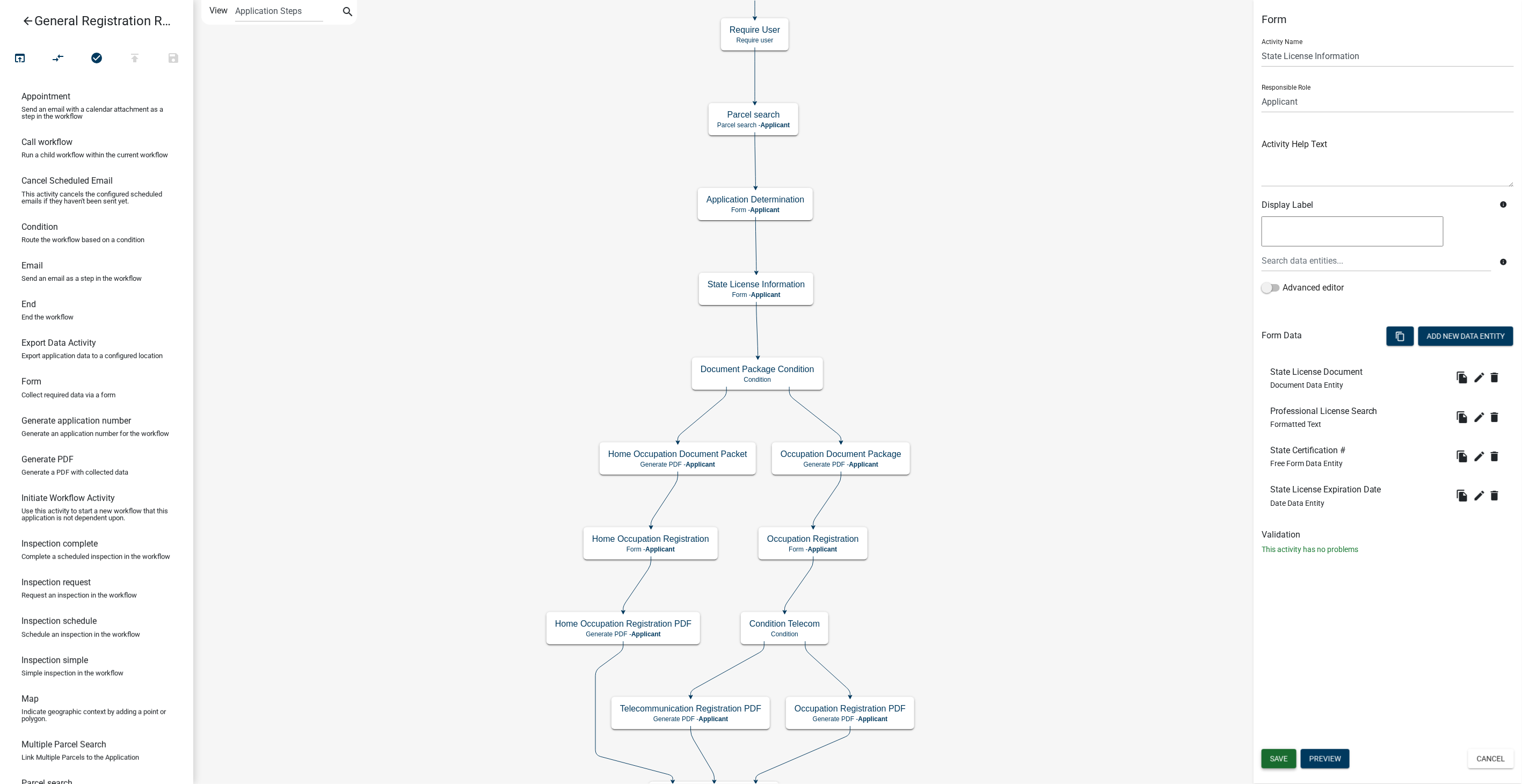
click at [1278, 765] on button "Save" at bounding box center [1279, 759] width 35 height 19
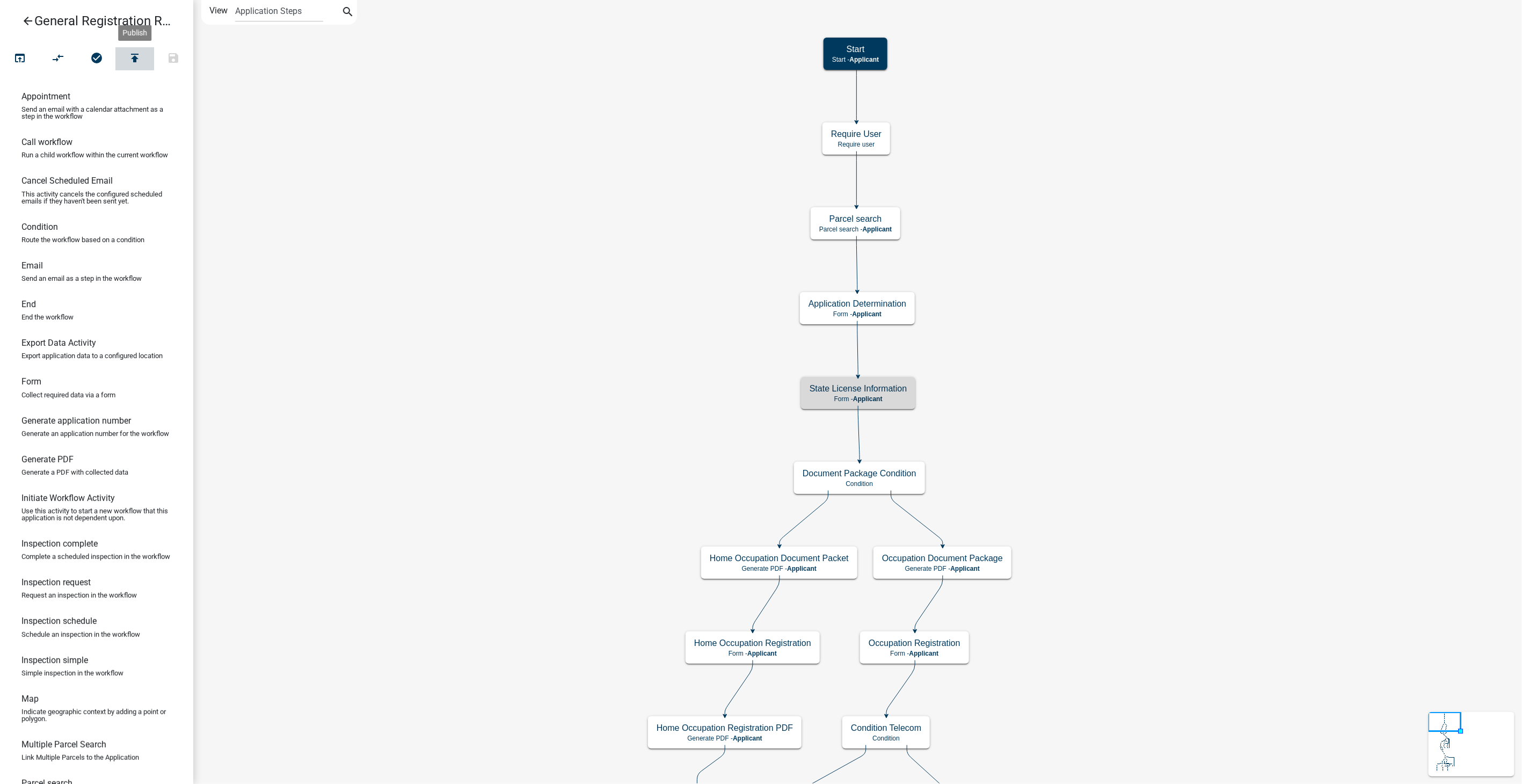
click at [135, 54] on icon "publish" at bounding box center [135, 58] width 13 height 15
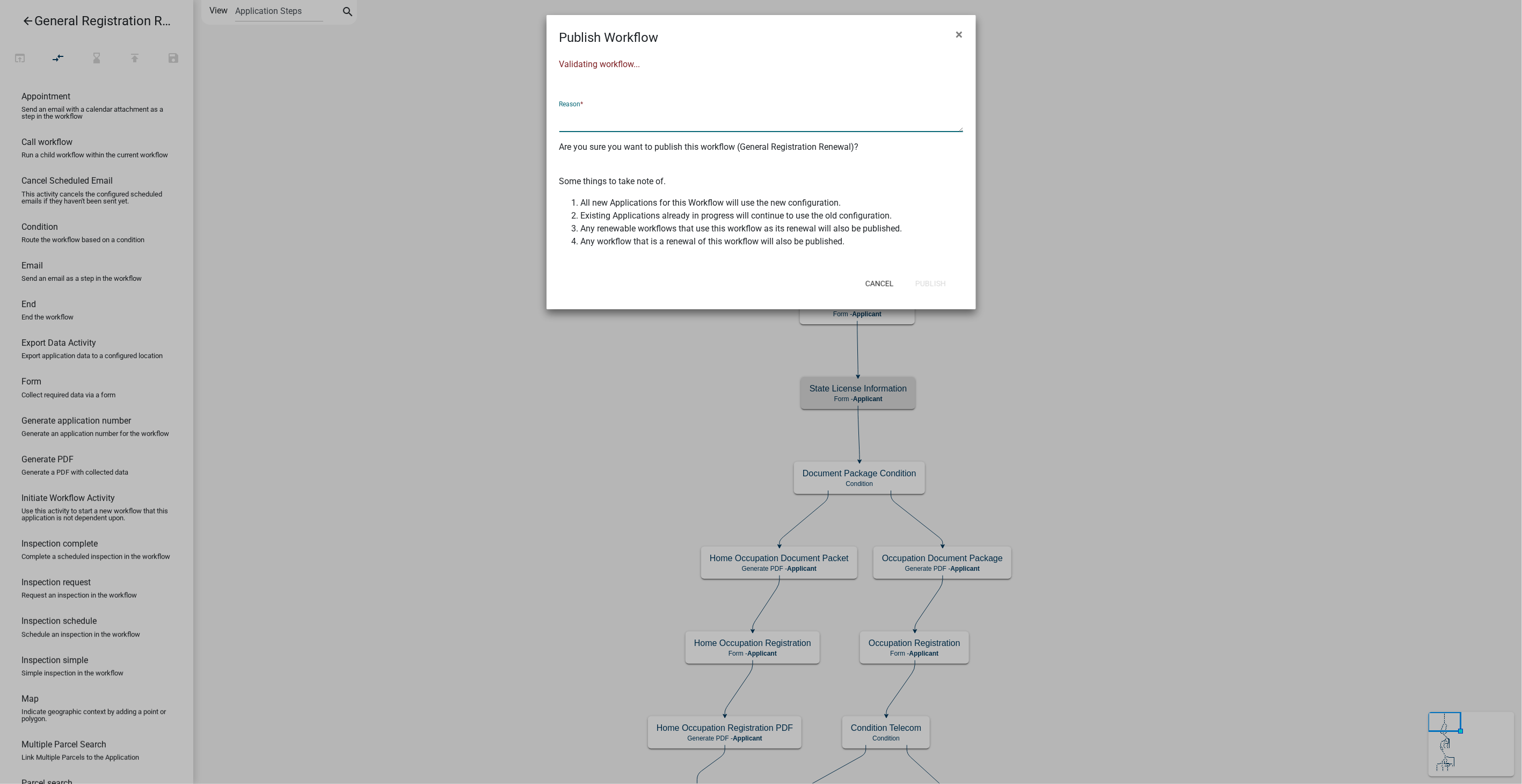
click at [573, 121] on textarea at bounding box center [761, 120] width 404 height 25
type textarea "State license search URL updated"
click at [945, 288] on button "Publish" at bounding box center [931, 283] width 48 height 19
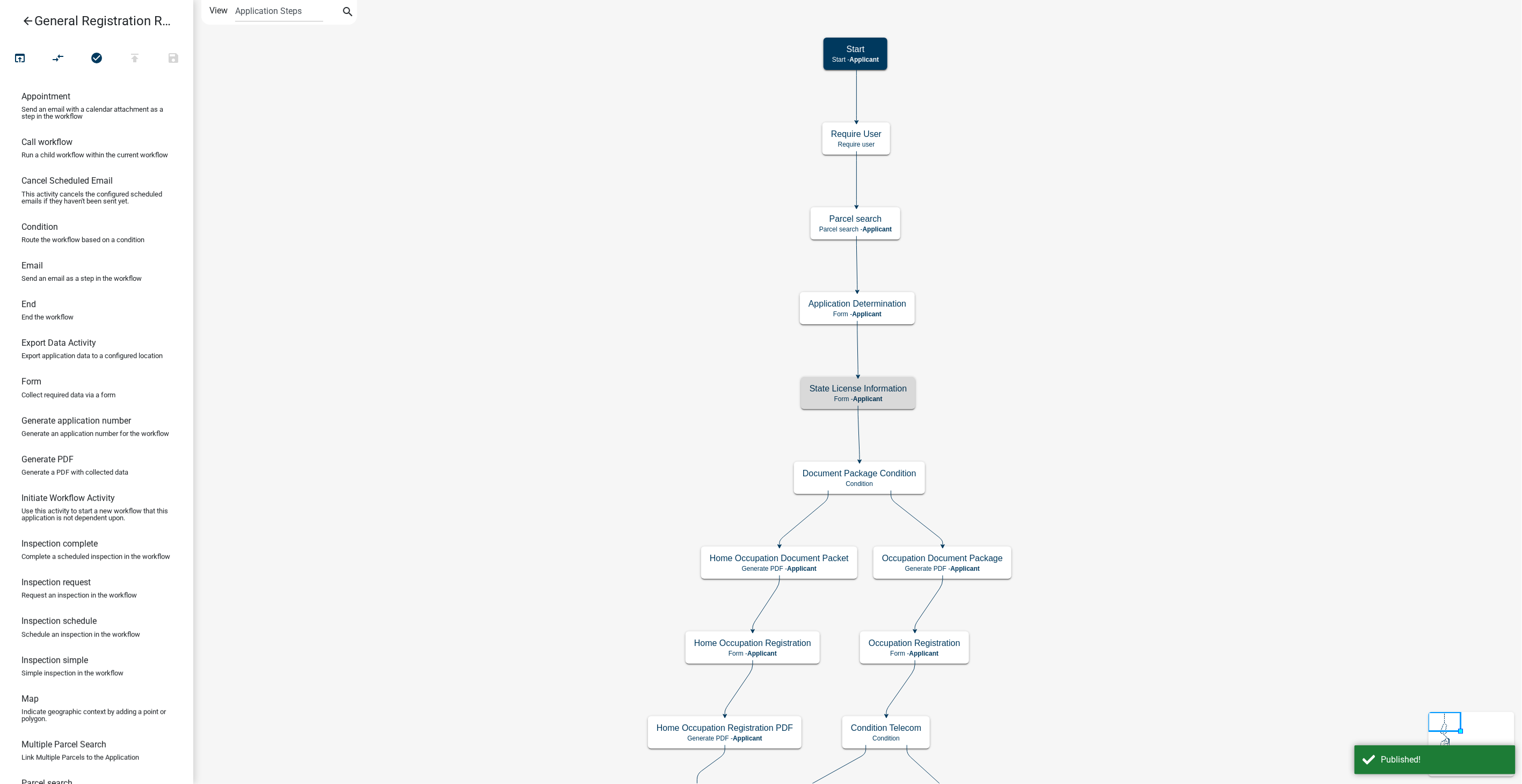
click at [29, 18] on icon "arrow_back" at bounding box center [28, 22] width 13 height 15
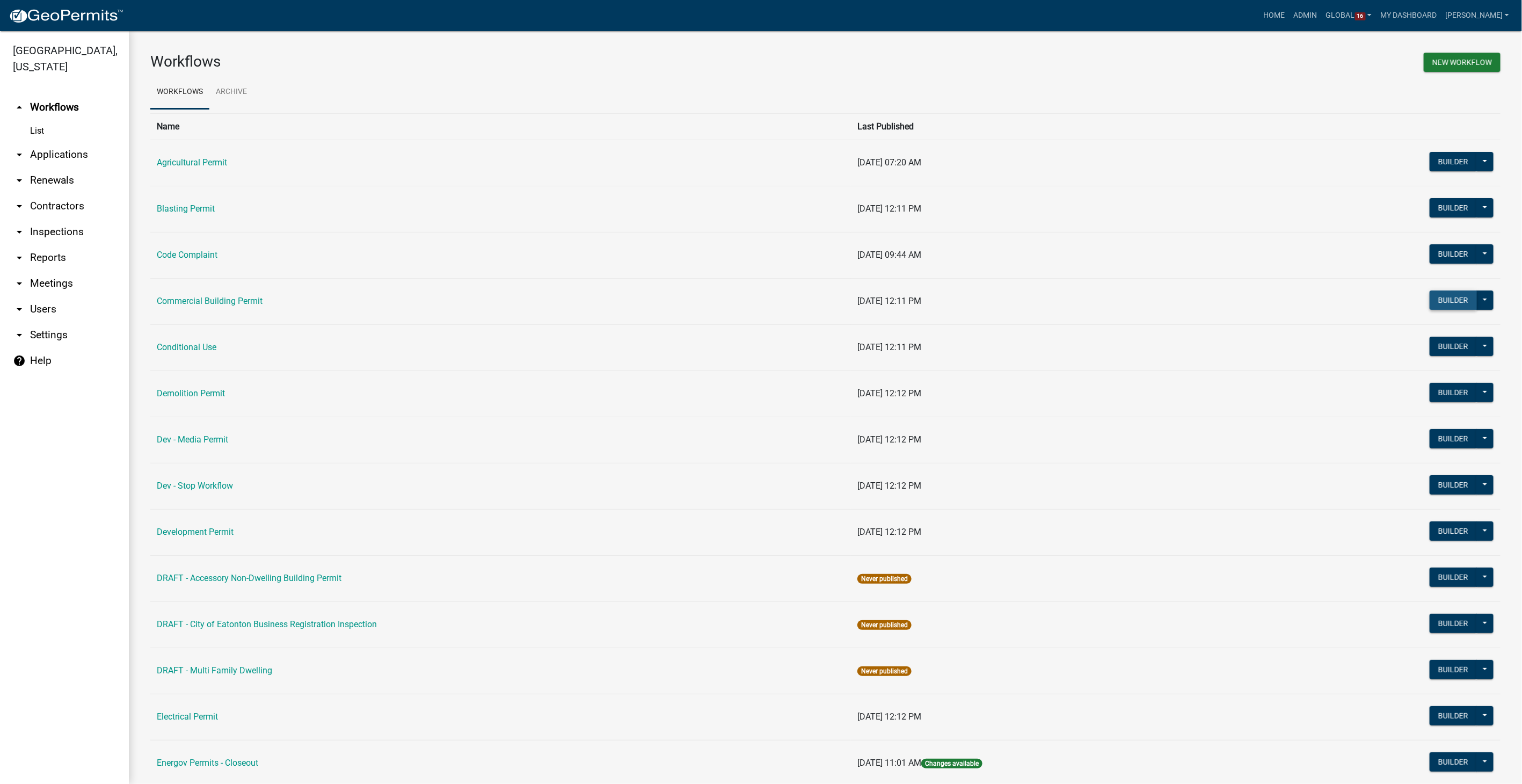
click at [1442, 301] on button "Builder" at bounding box center [1453, 300] width 47 height 19
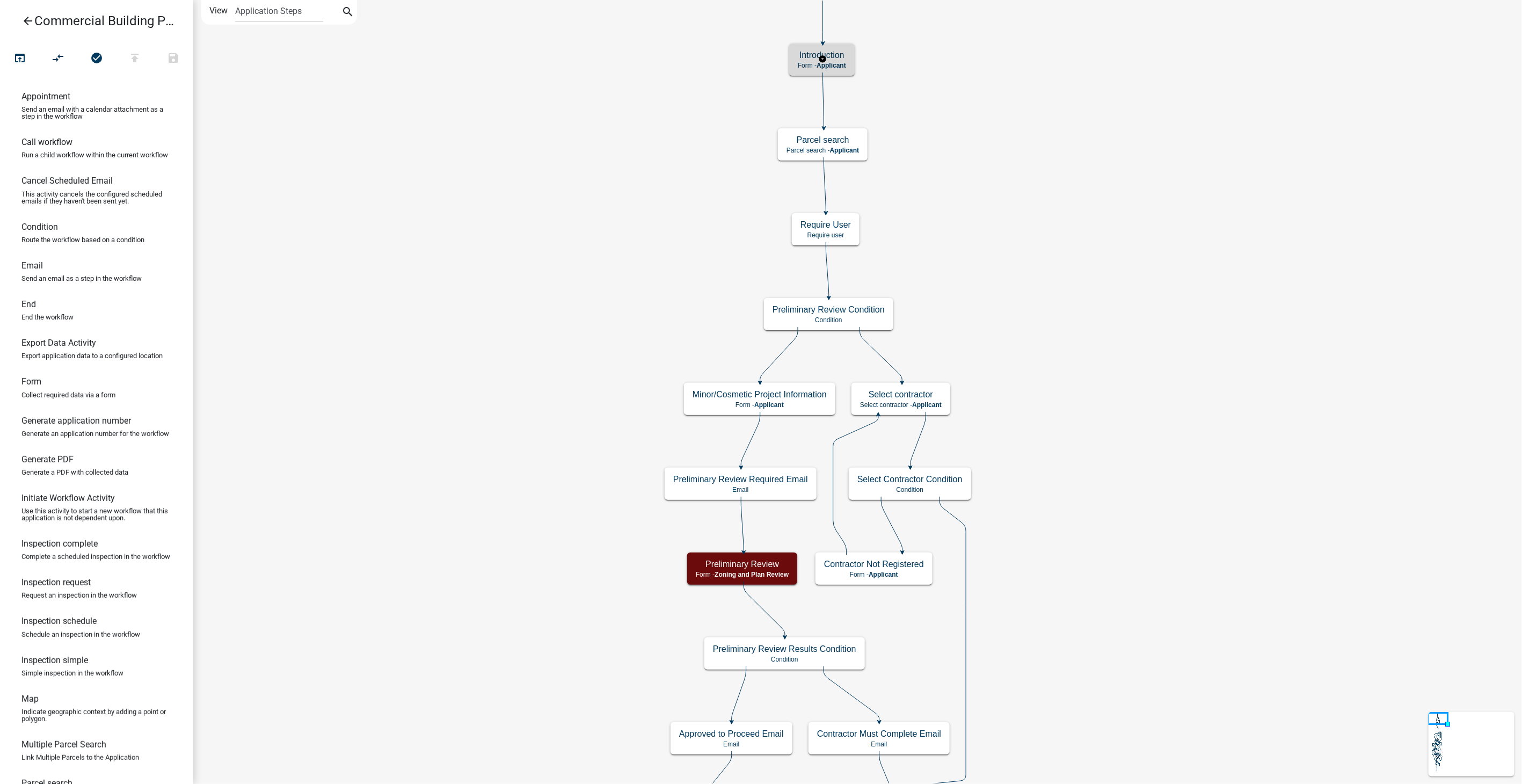
click at [822, 52] on h5 "Introduction" at bounding box center [822, 55] width 48 height 10
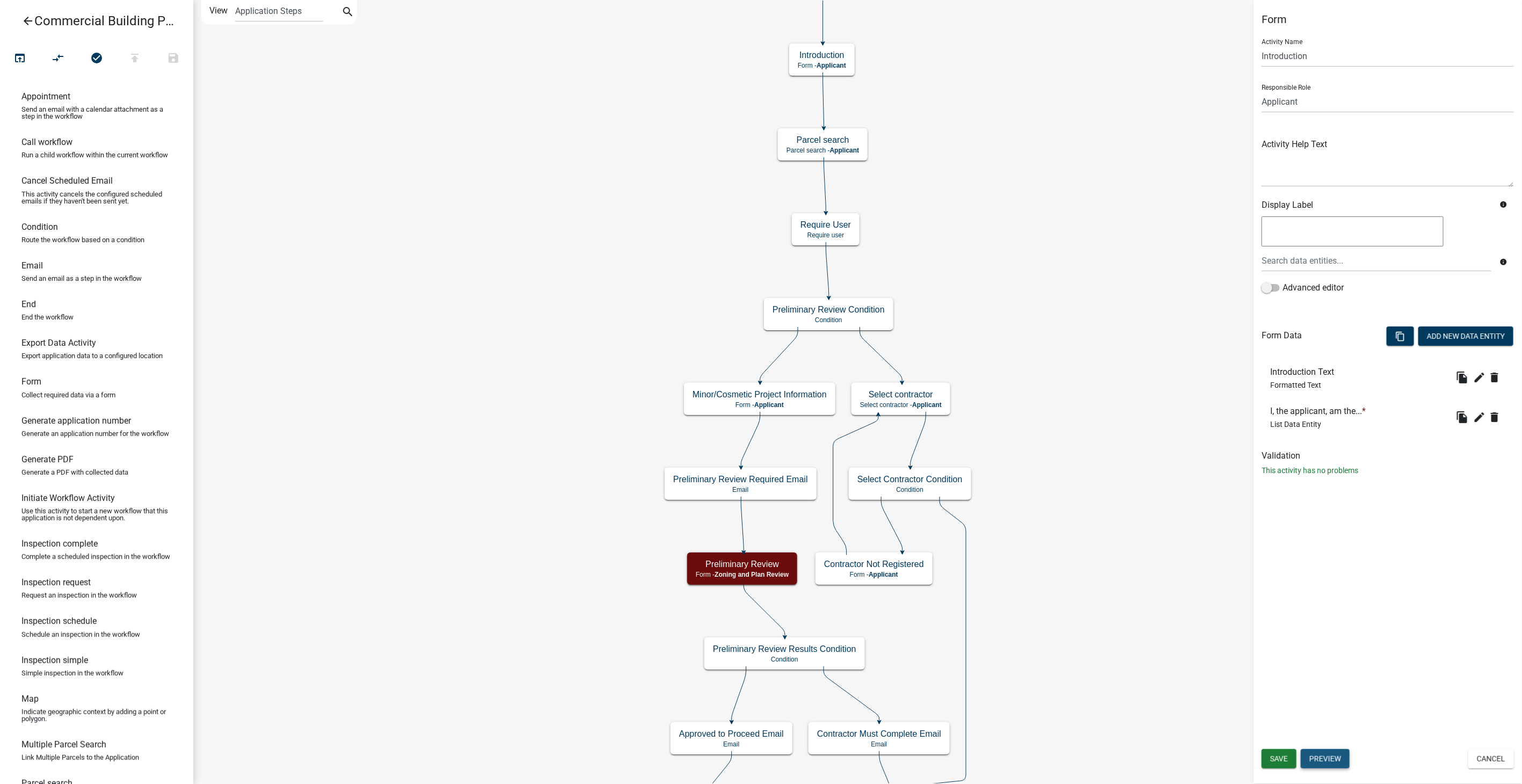
click at [1337, 755] on button "Preview" at bounding box center [1325, 759] width 49 height 19
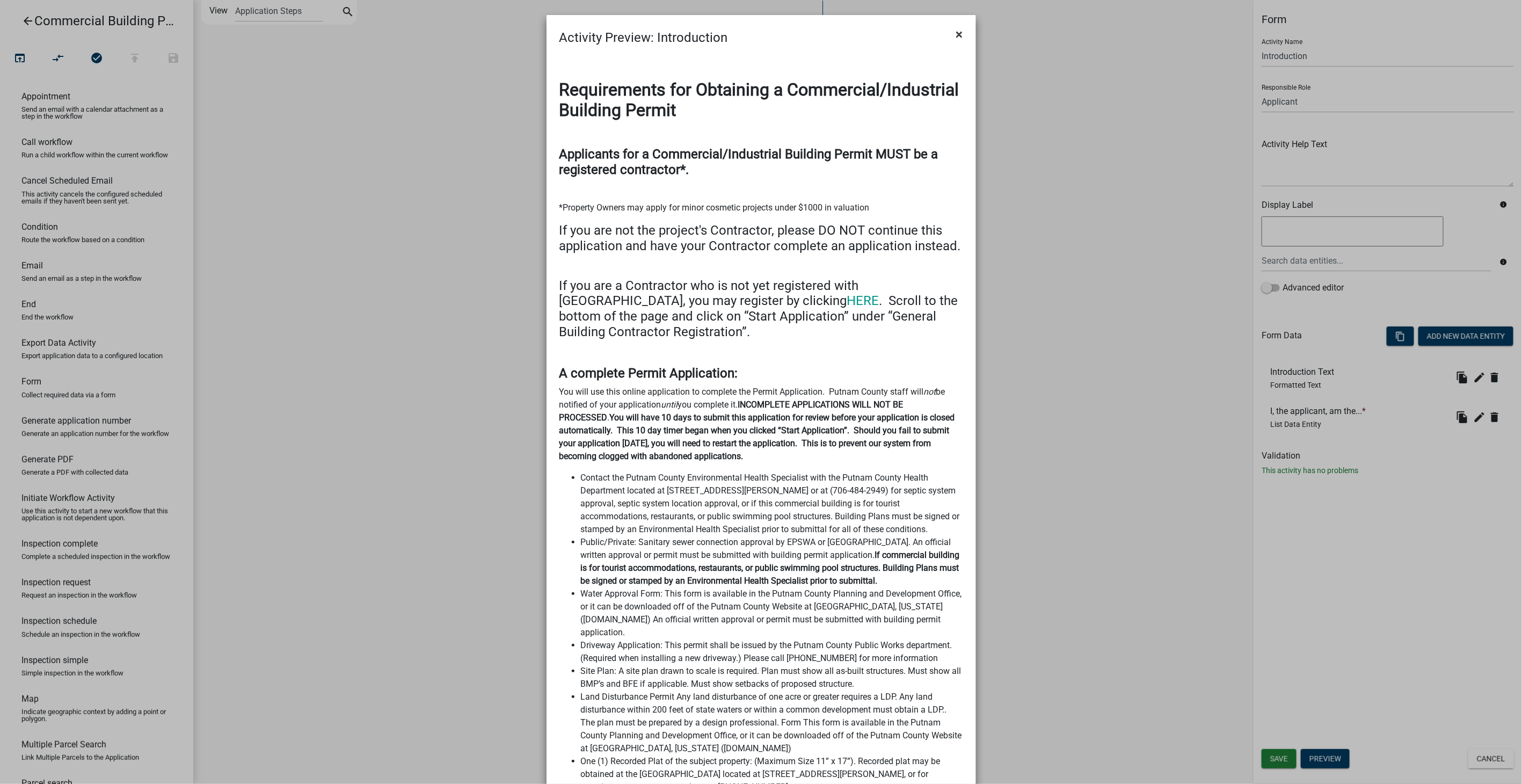
click at [957, 34] on span "×" at bounding box center [960, 34] width 7 height 15
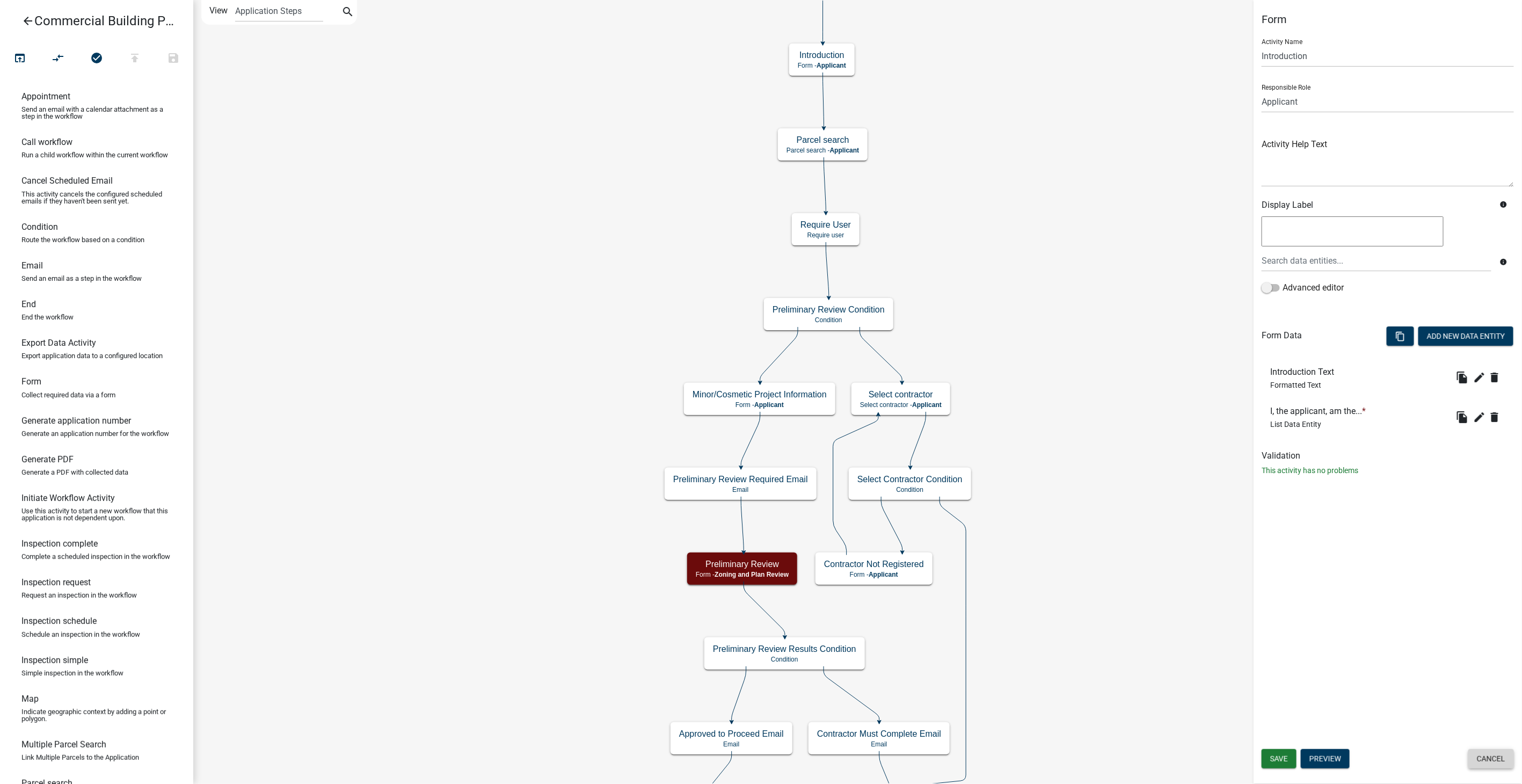
click at [1490, 763] on button "Cancel" at bounding box center [1491, 759] width 45 height 19
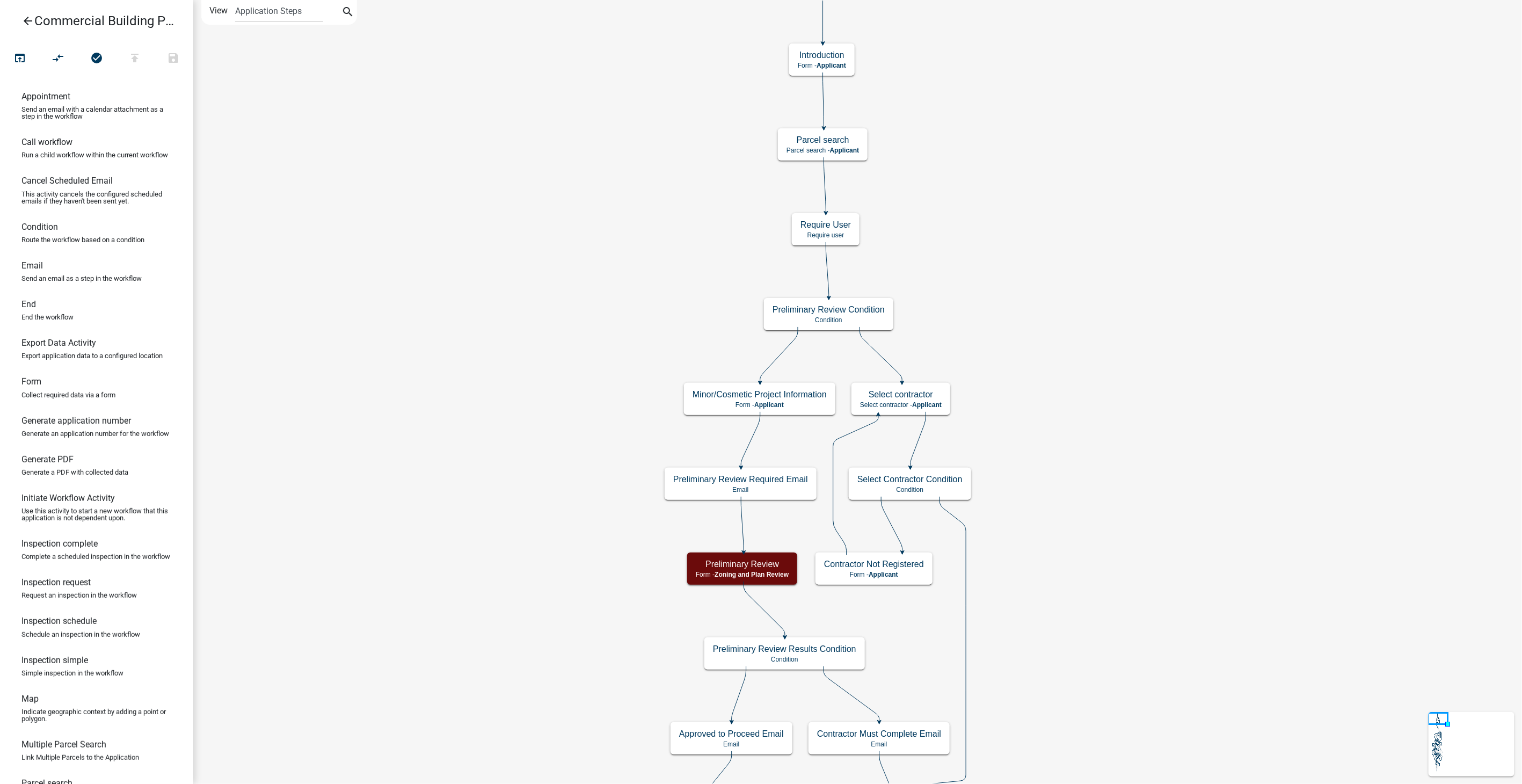
click at [27, 19] on icon "arrow_back" at bounding box center [28, 22] width 13 height 15
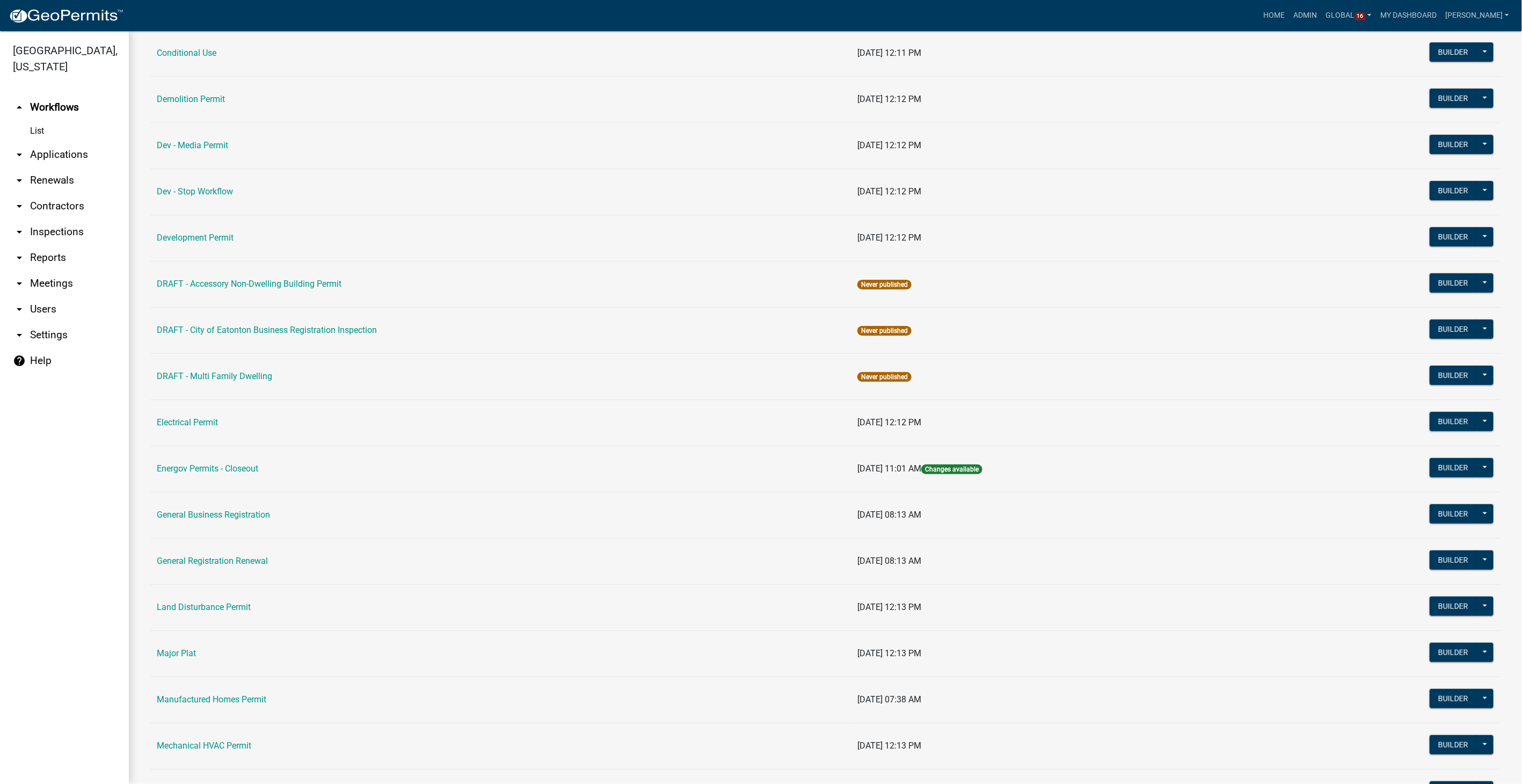
scroll to position [298, 0]
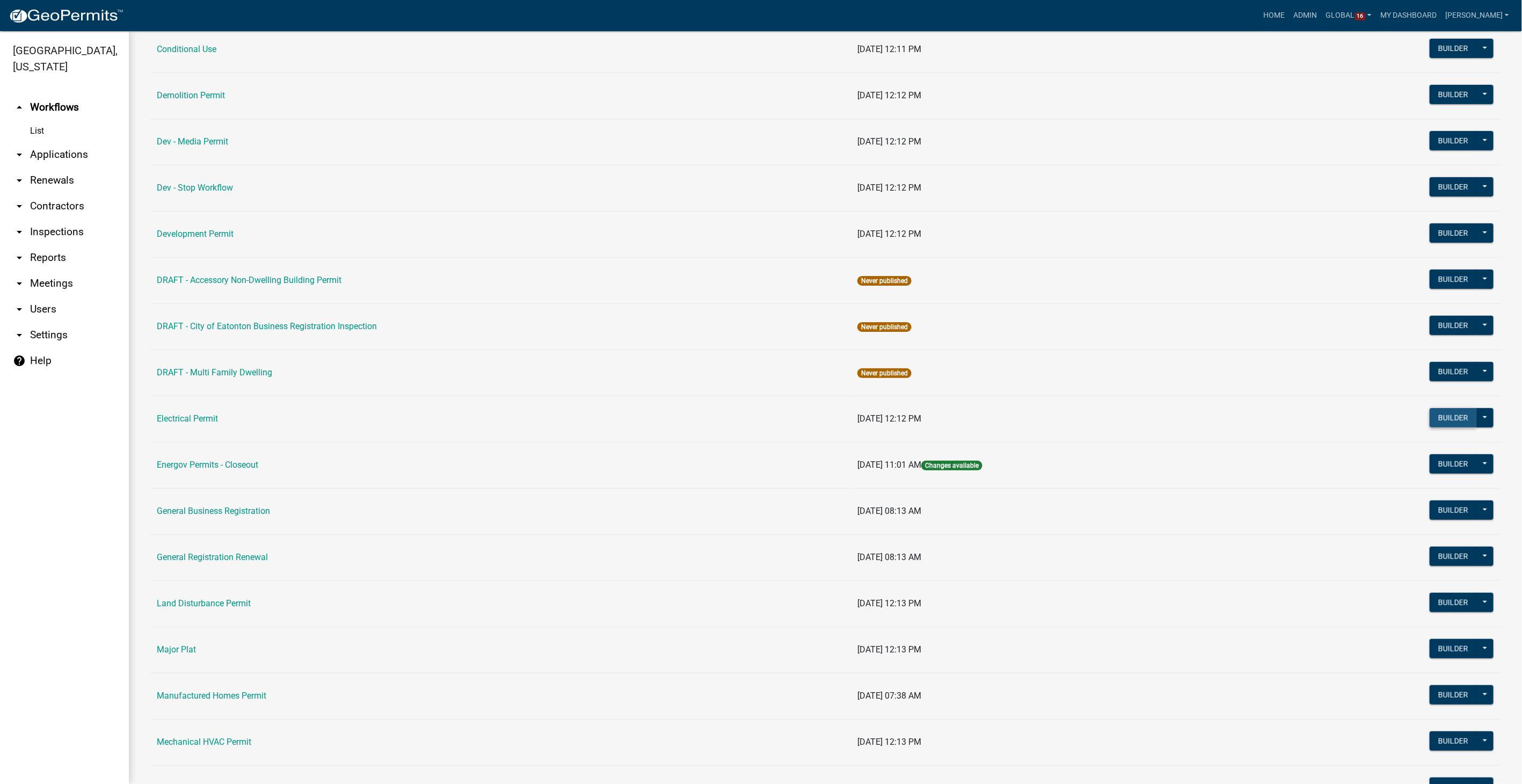
click at [1431, 410] on button "Builder" at bounding box center [1453, 418] width 47 height 19
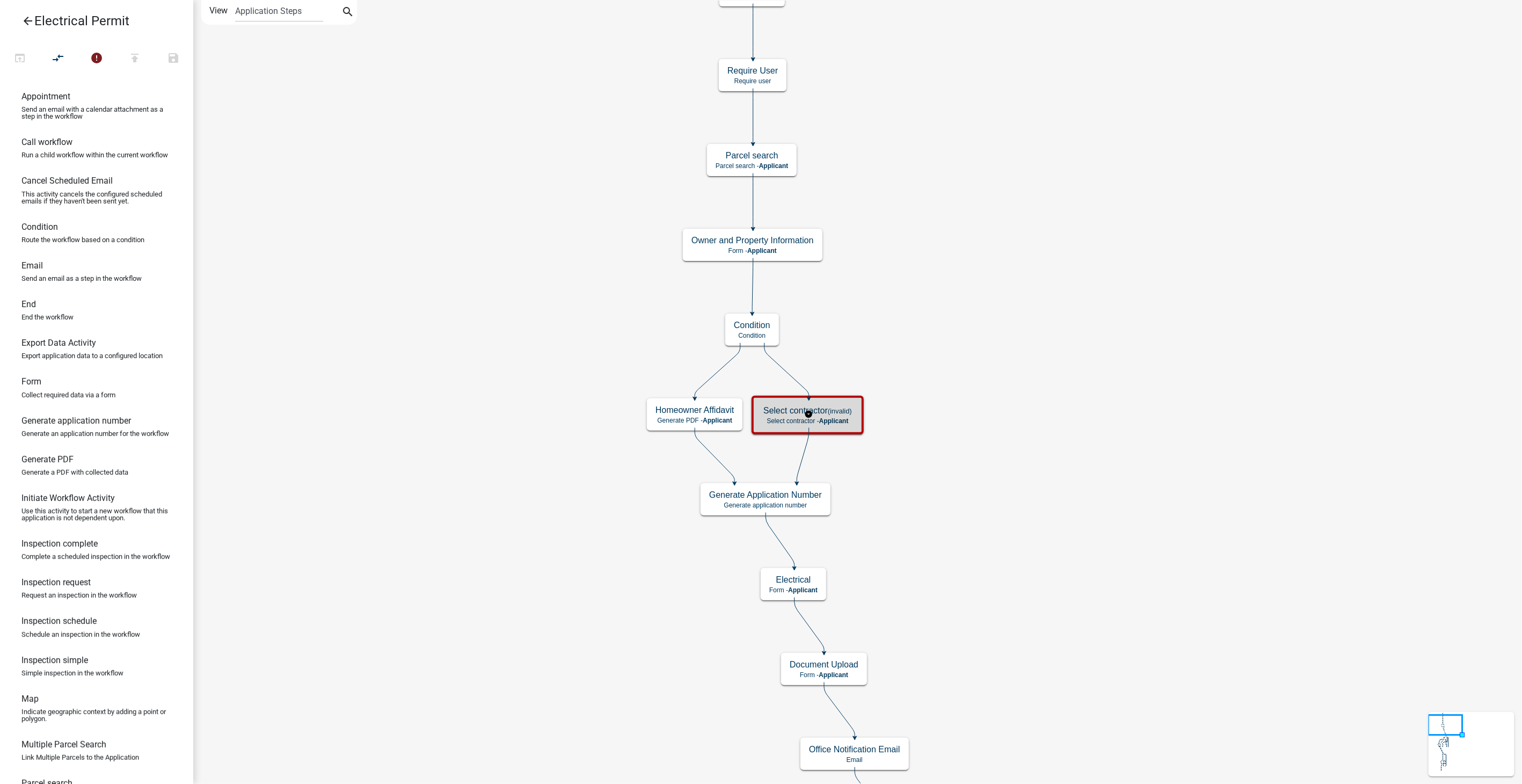
click at [798, 424] on p "Select contractor - Applicant" at bounding box center [808, 421] width 89 height 8
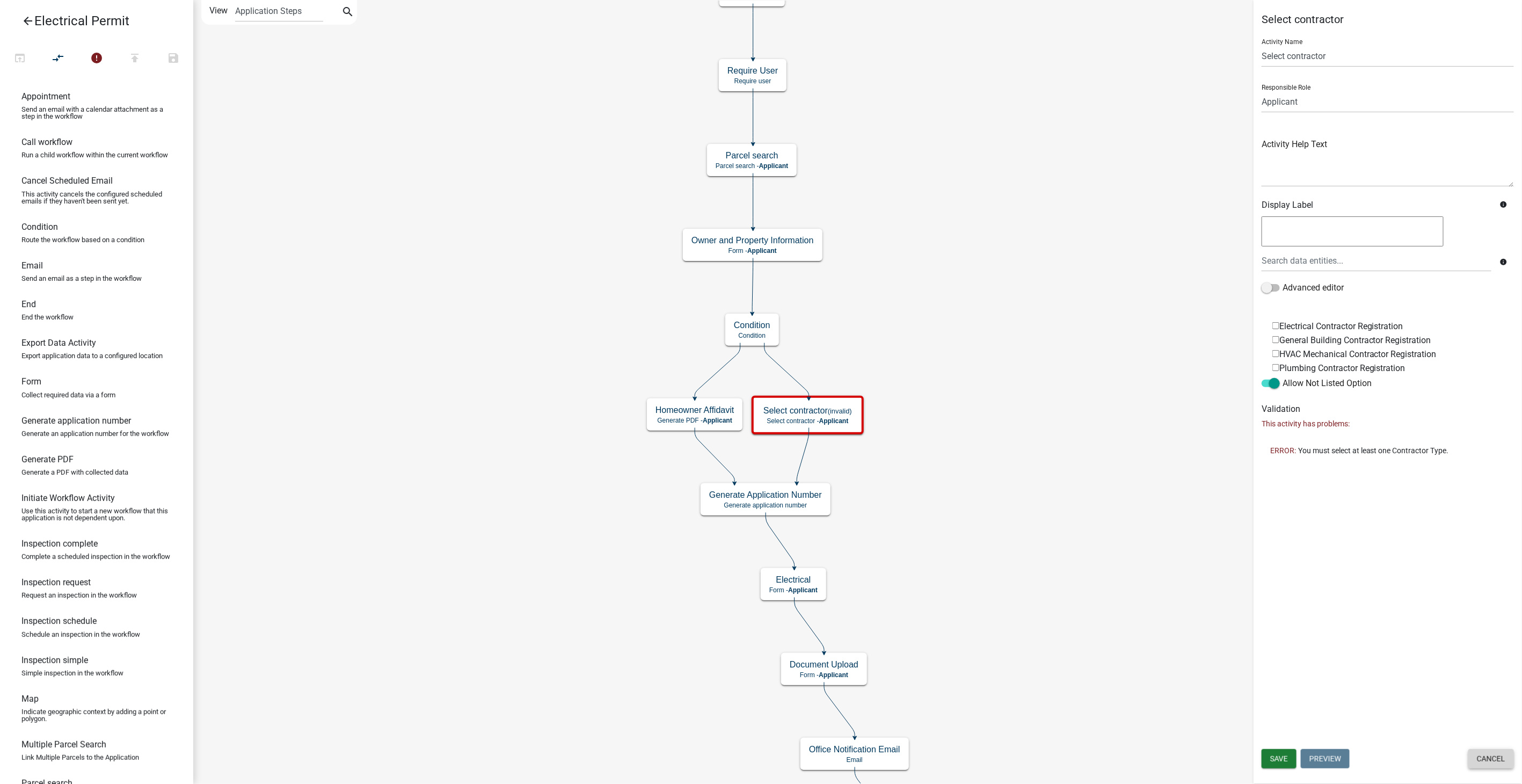
click at [1508, 757] on button "Cancel" at bounding box center [1491, 759] width 45 height 19
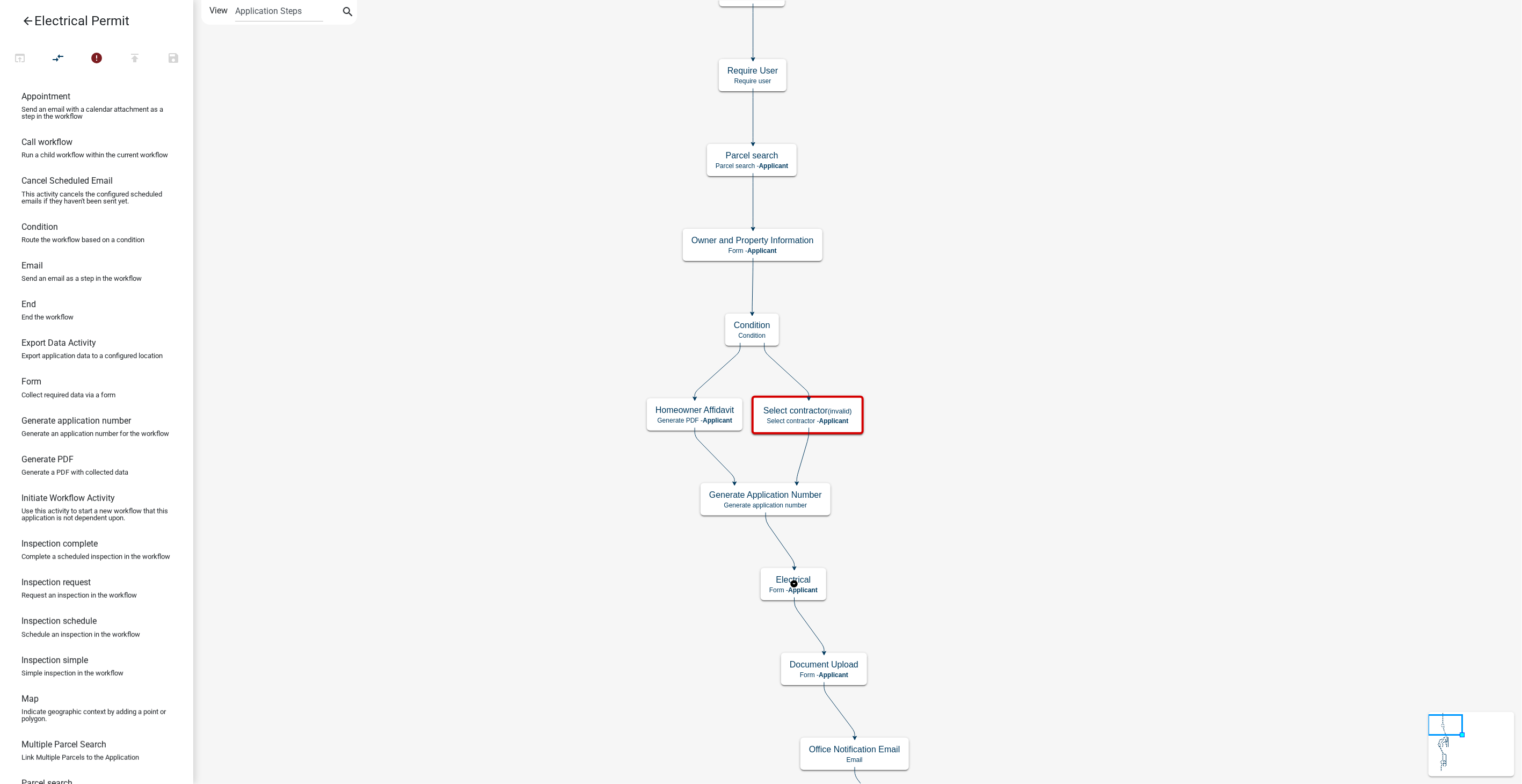
click at [814, 581] on body "Internet Explorer does NOT work with GeoPermits. Get a new browser for more sec…" at bounding box center [761, 392] width 1522 height 784
click at [822, 586] on div "Electrical Form - Applicant" at bounding box center [793, 584] width 66 height 32
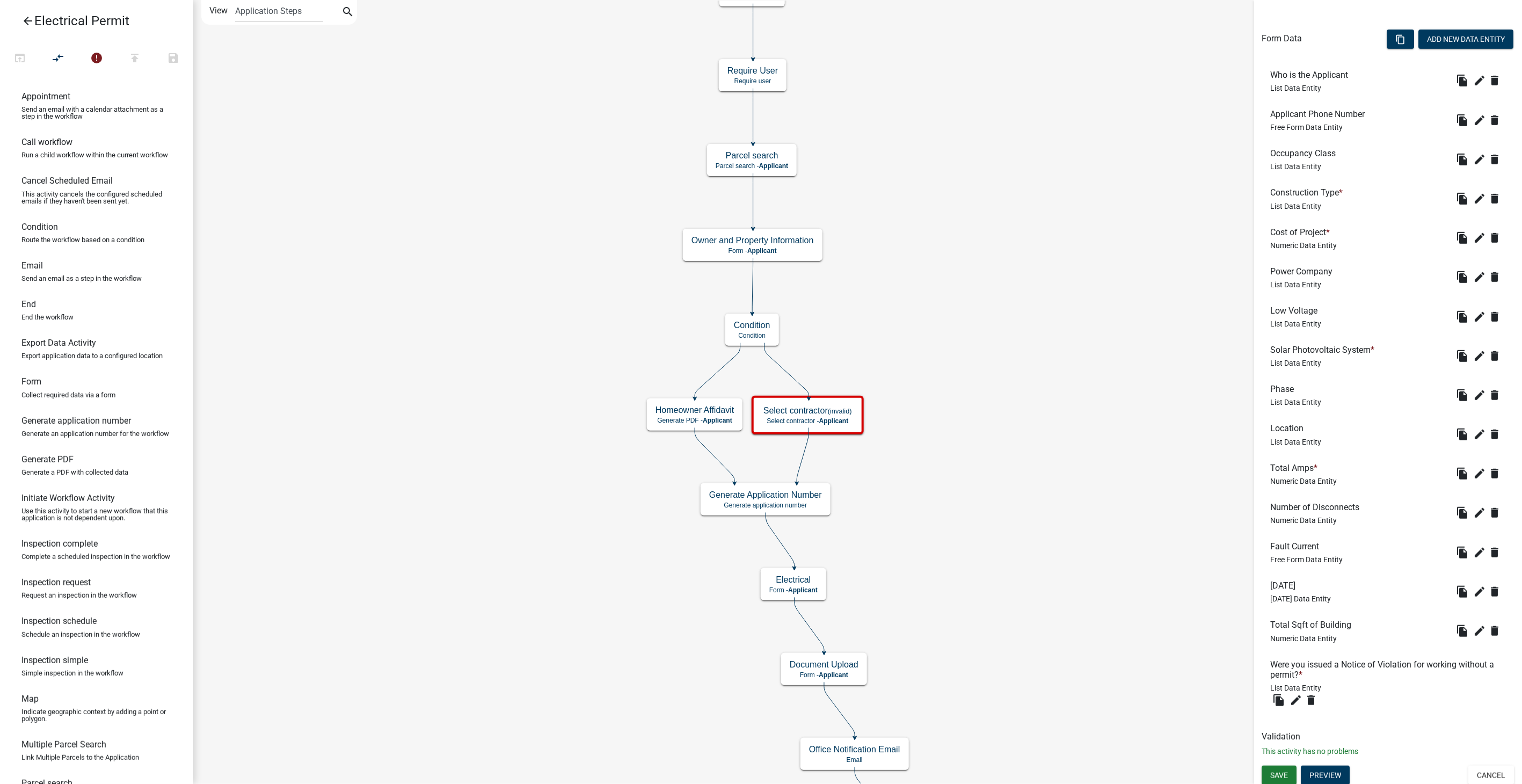
scroll to position [298, 0]
click at [1473, 765] on button "Cancel" at bounding box center [1491, 774] width 45 height 19
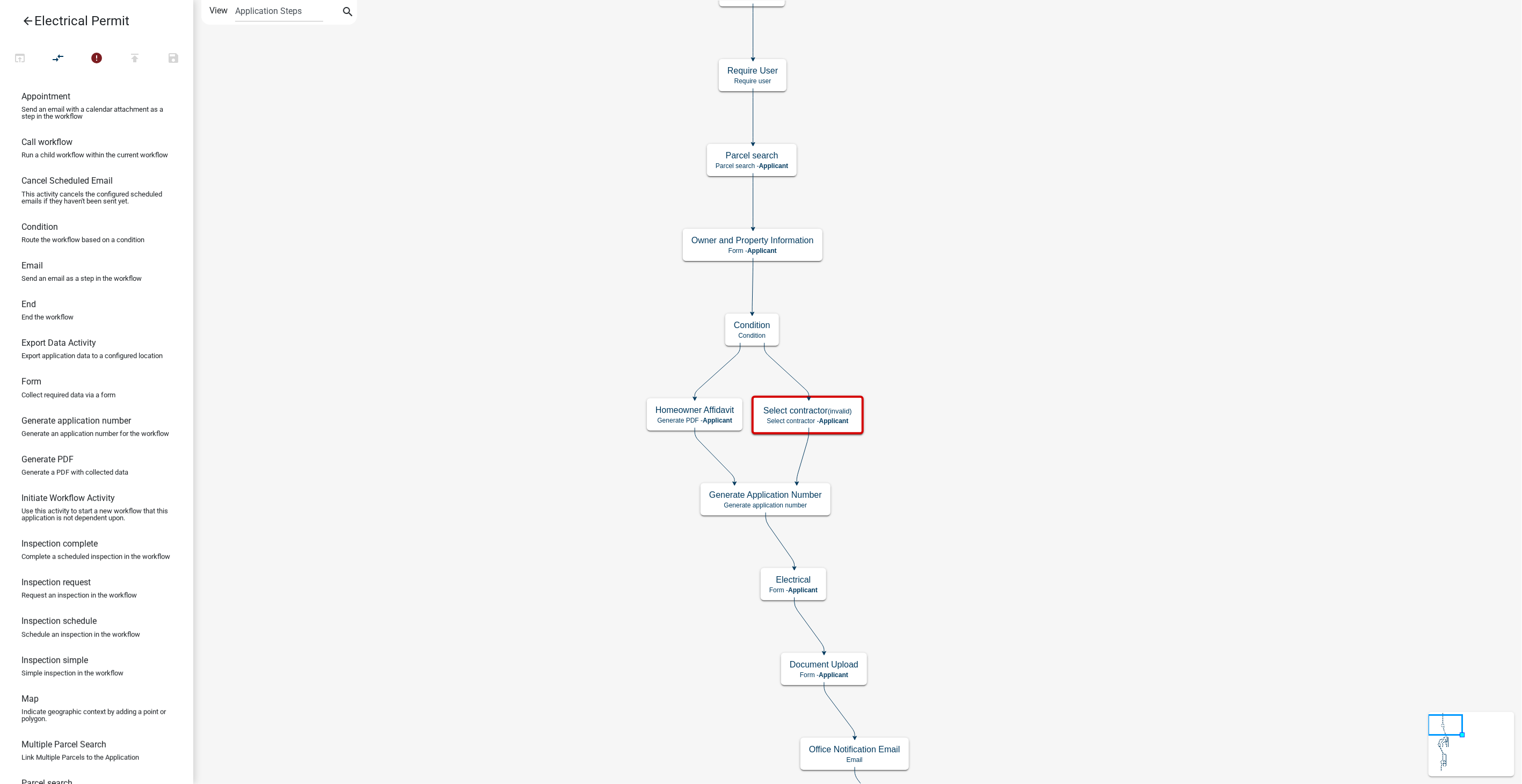
scroll to position [0, 0]
click at [855, 679] on div "Document Upload Form - Applicant" at bounding box center [824, 669] width 86 height 32
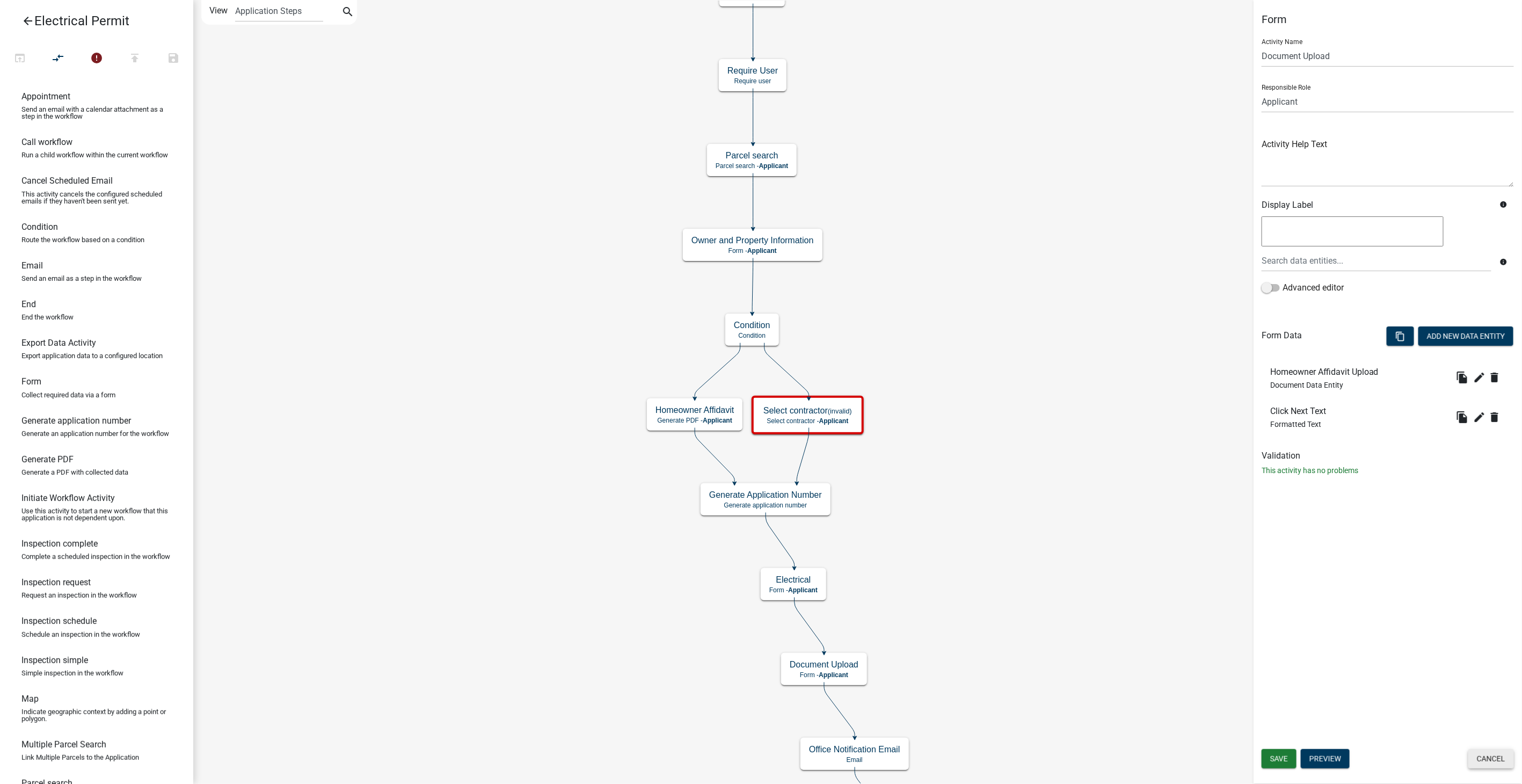
click at [1508, 752] on button "Cancel" at bounding box center [1491, 759] width 45 height 19
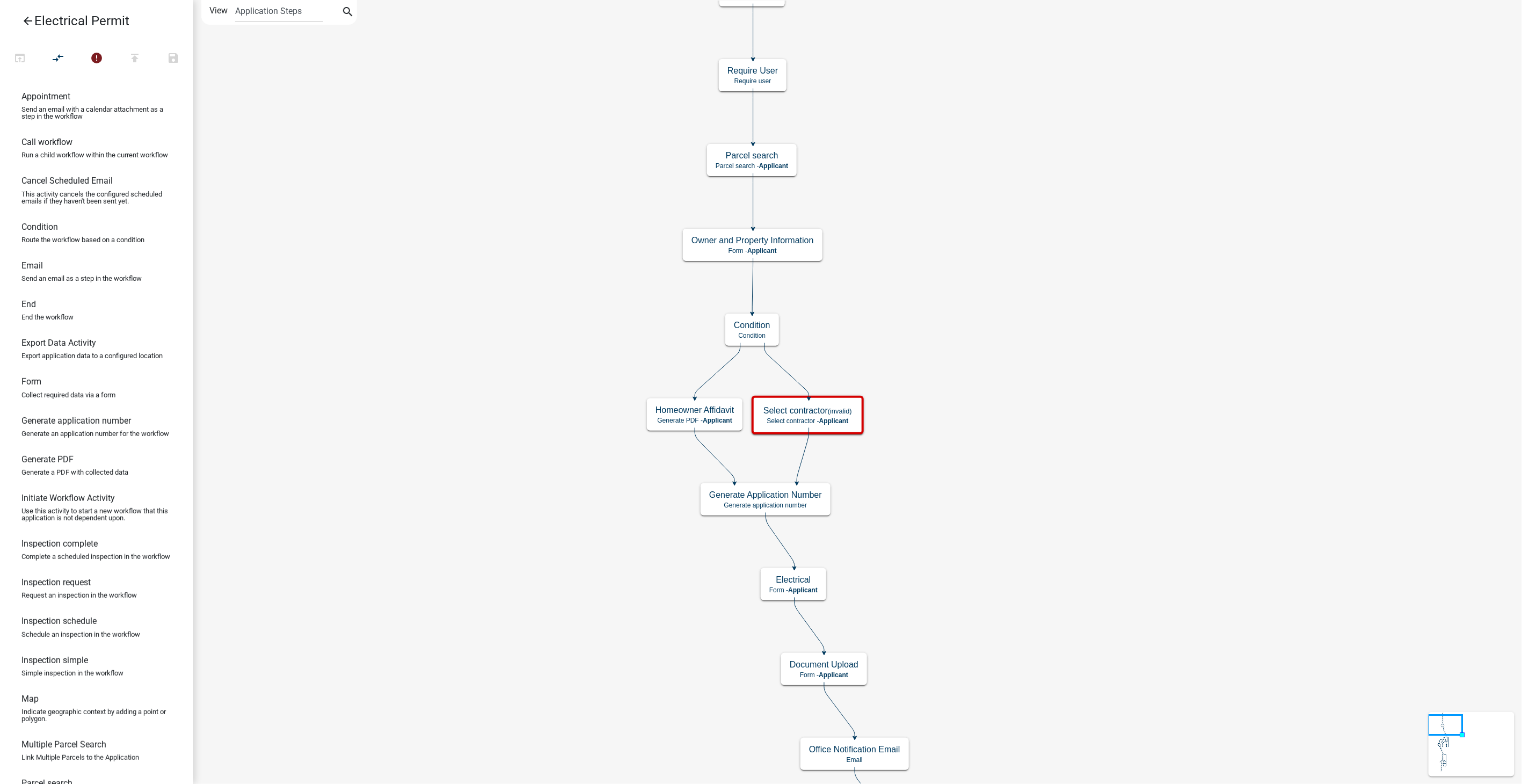
click at [26, 17] on icon "arrow_back" at bounding box center [28, 22] width 13 height 15
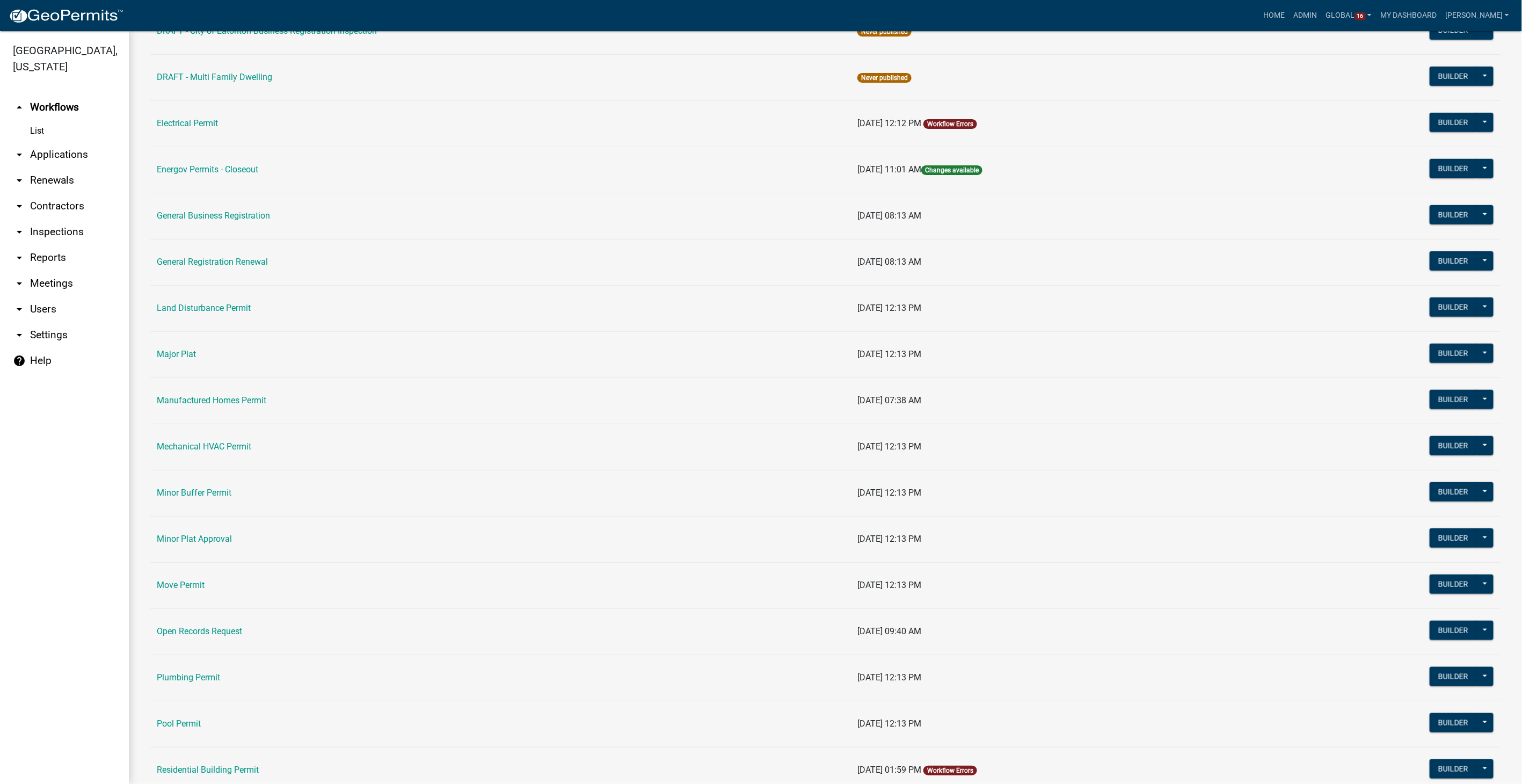
scroll to position [597, 0]
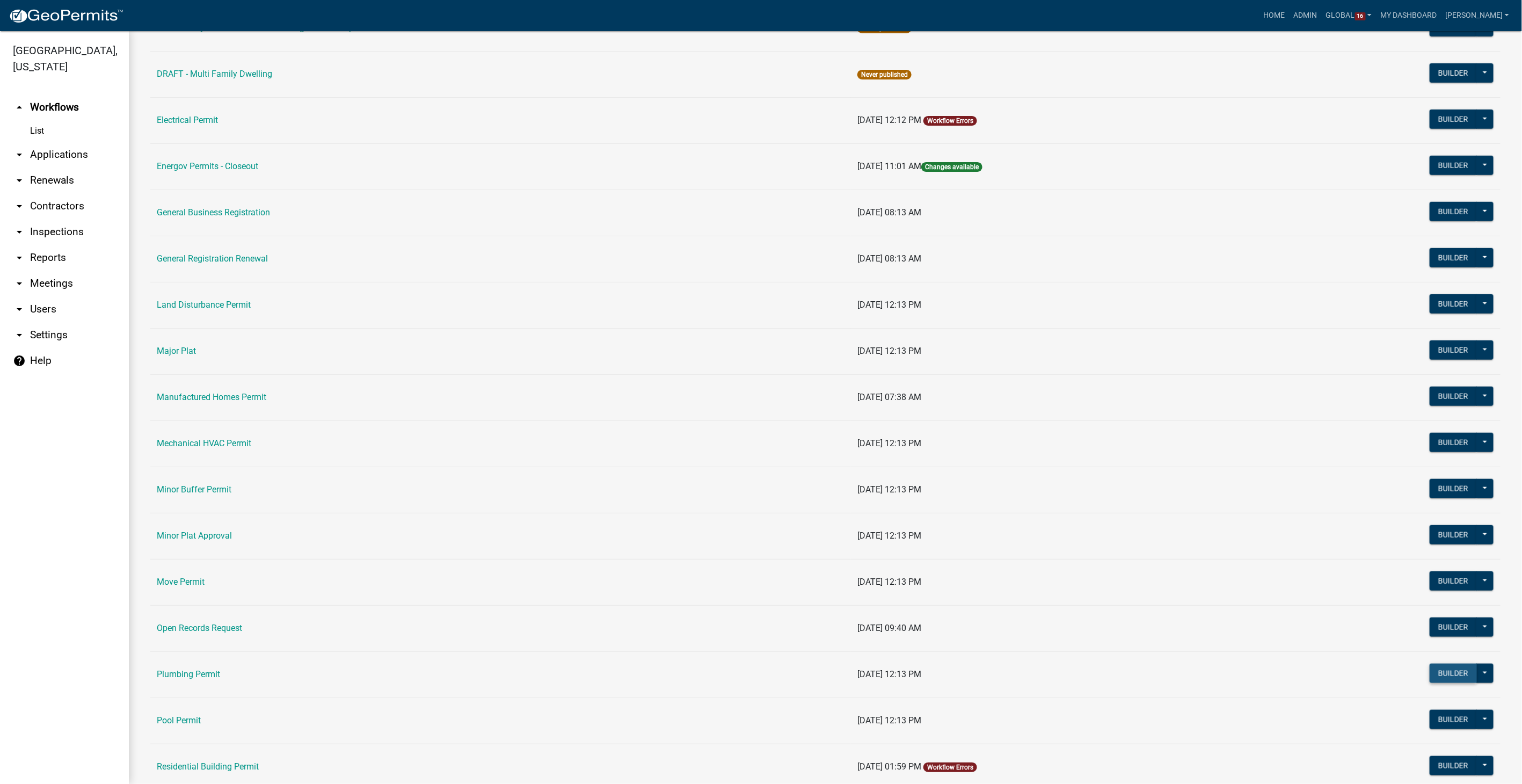
click at [1437, 668] on button "Builder" at bounding box center [1453, 673] width 47 height 19
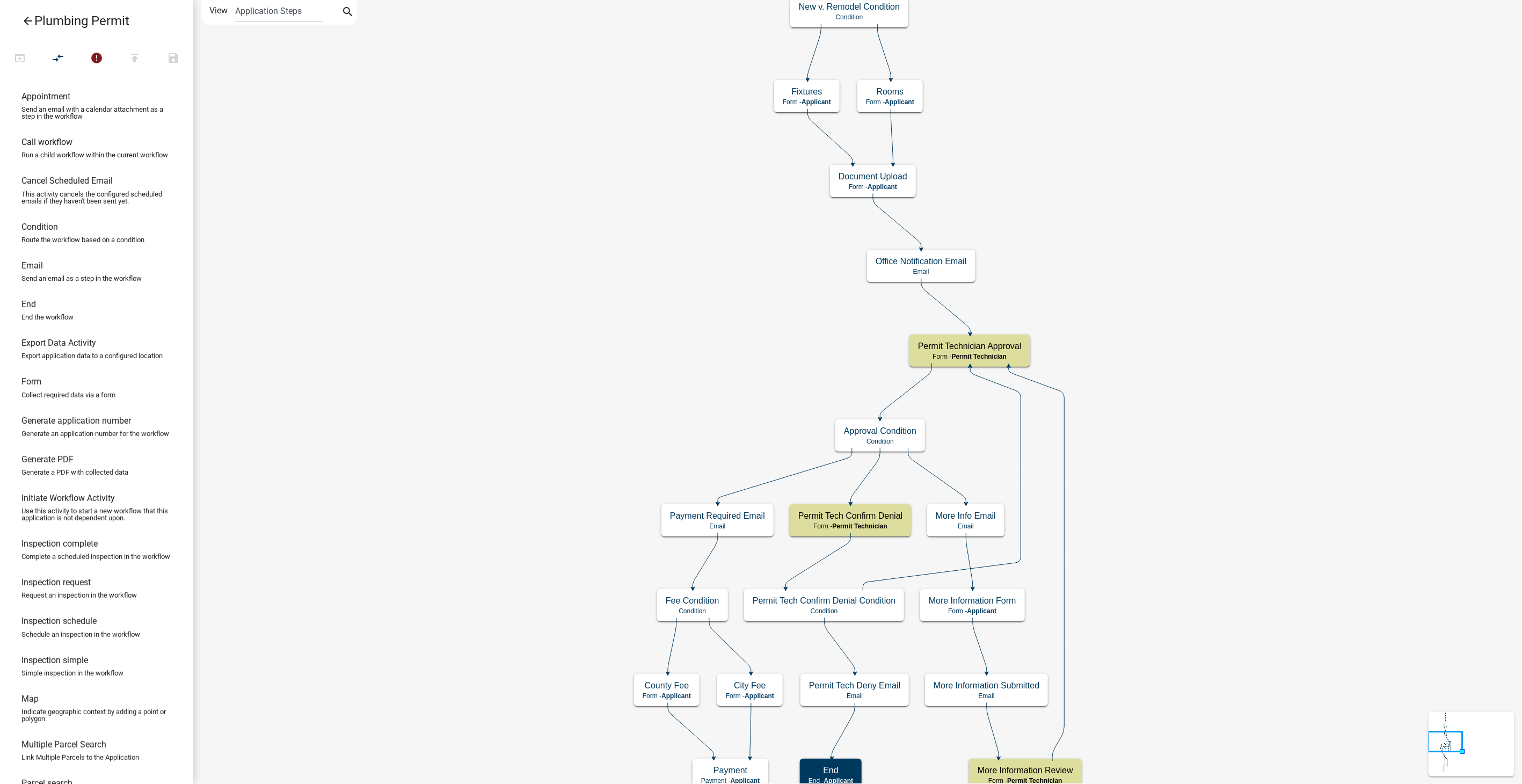
click at [27, 22] on icon "arrow_back" at bounding box center [28, 22] width 13 height 15
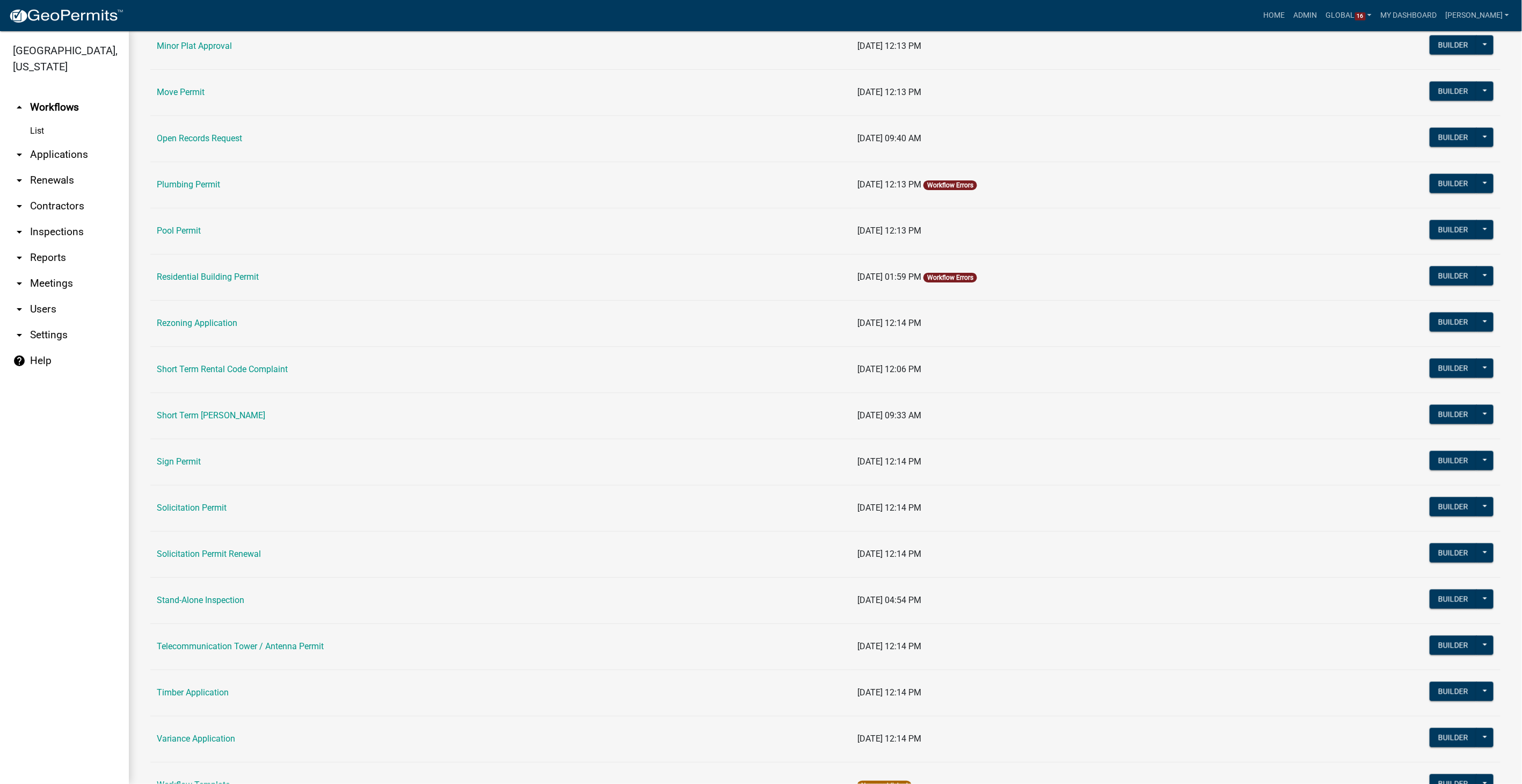
scroll to position [1133, 0]
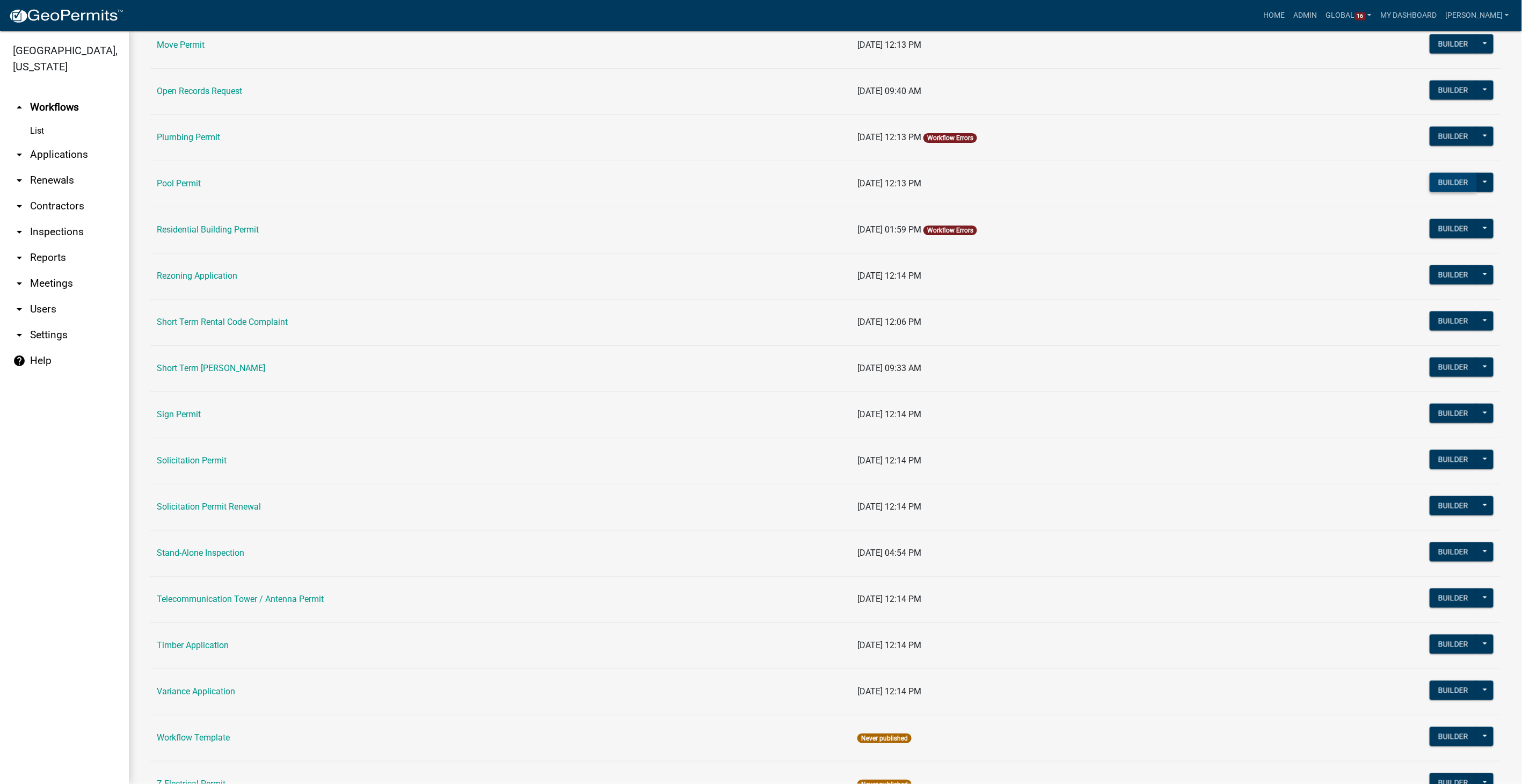
click at [1445, 177] on button "Builder" at bounding box center [1453, 183] width 47 height 19
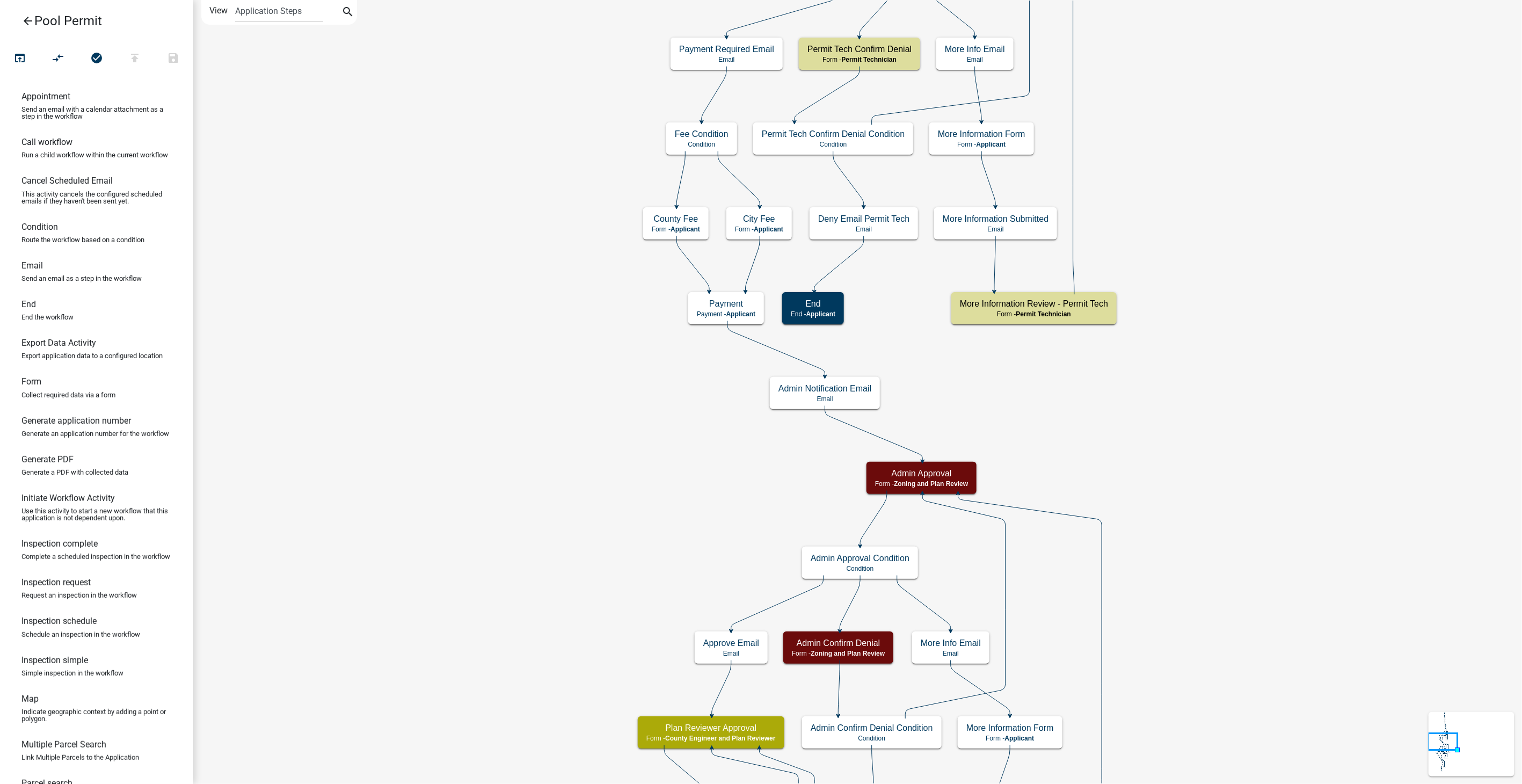
click at [31, 21] on icon "arrow_back" at bounding box center [28, 22] width 13 height 15
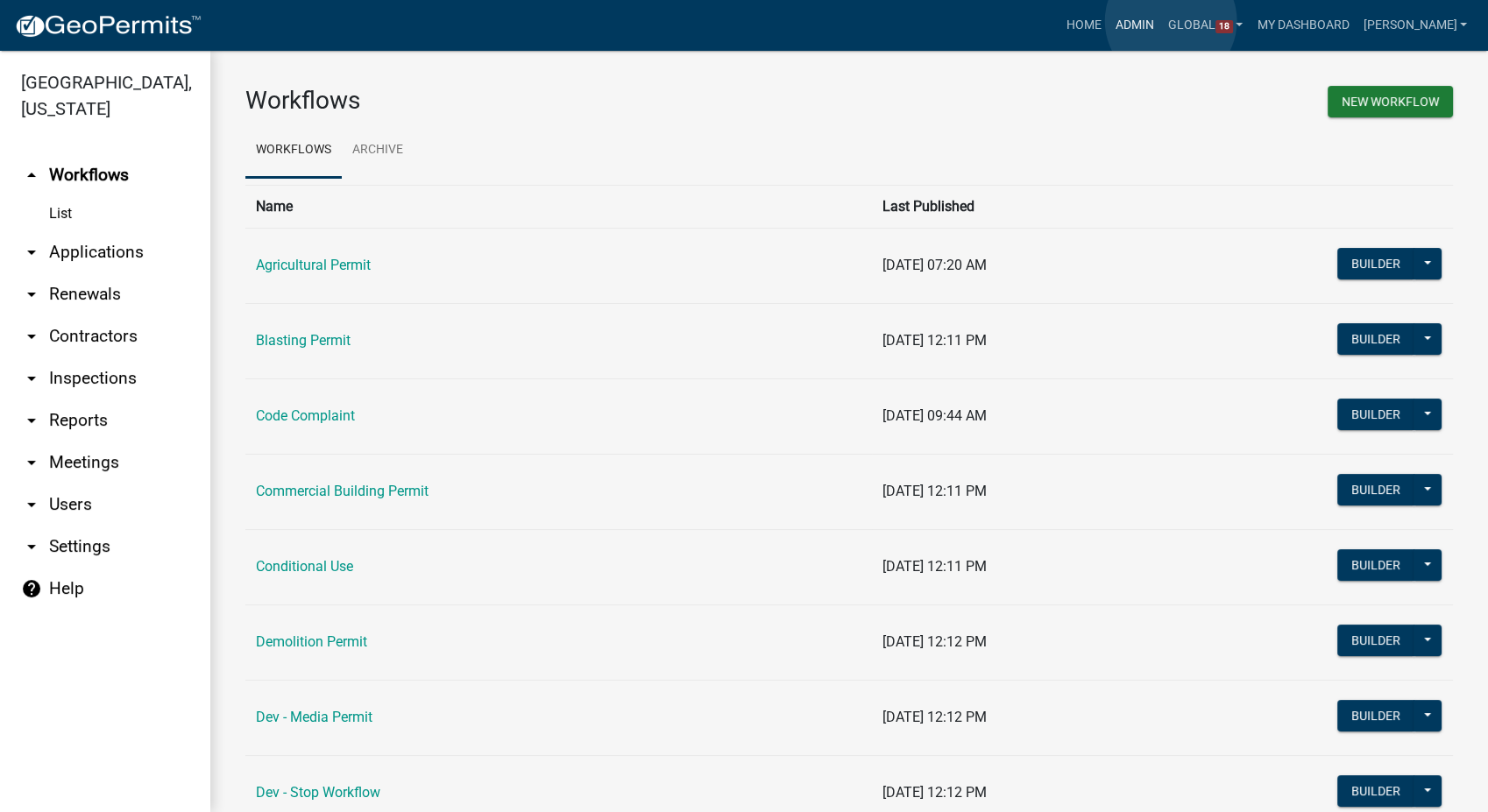
click at [1161, 21] on link "Admin" at bounding box center [1134, 25] width 53 height 34
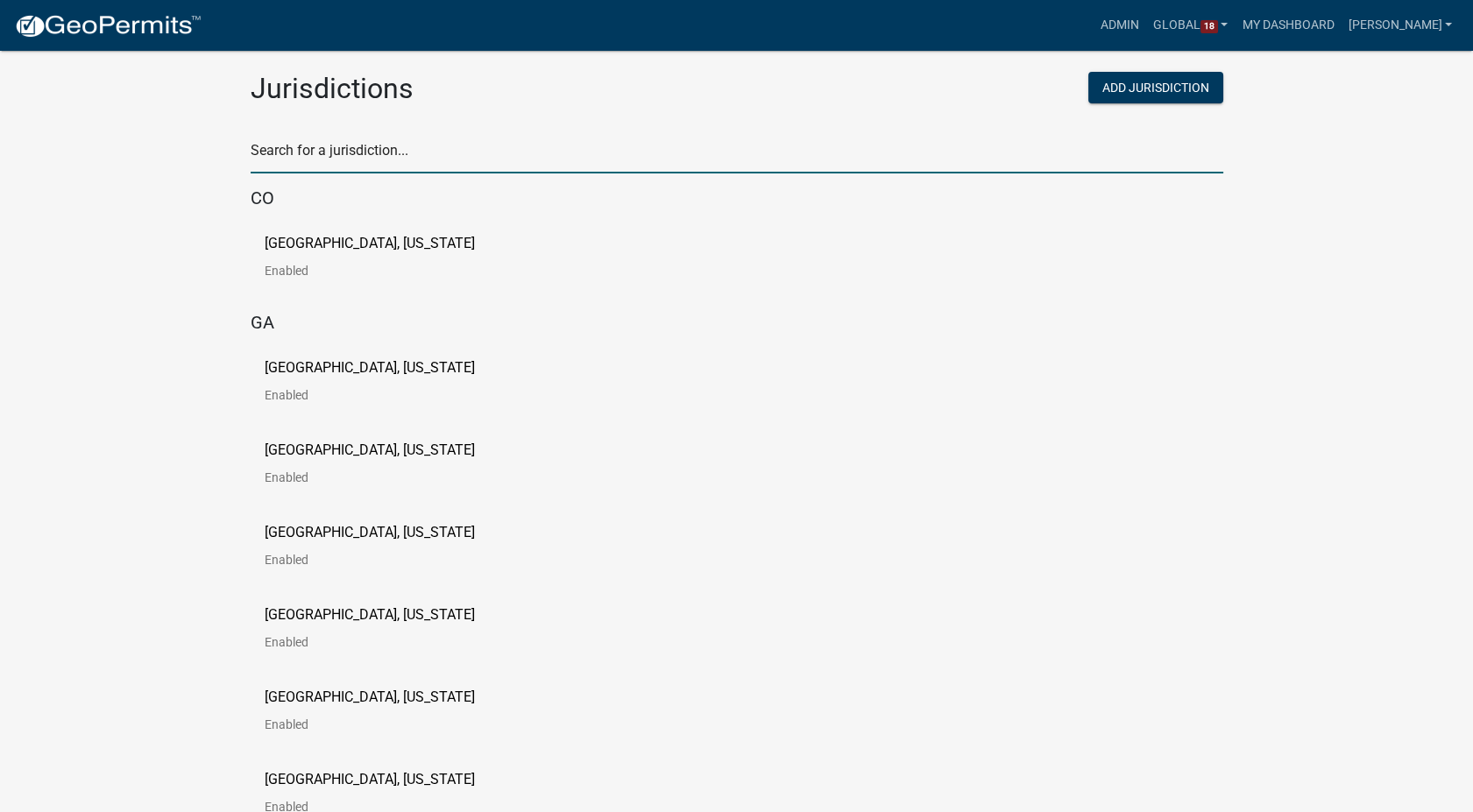
click at [376, 158] on input "text" at bounding box center [737, 155] width 973 height 36
type input "story"
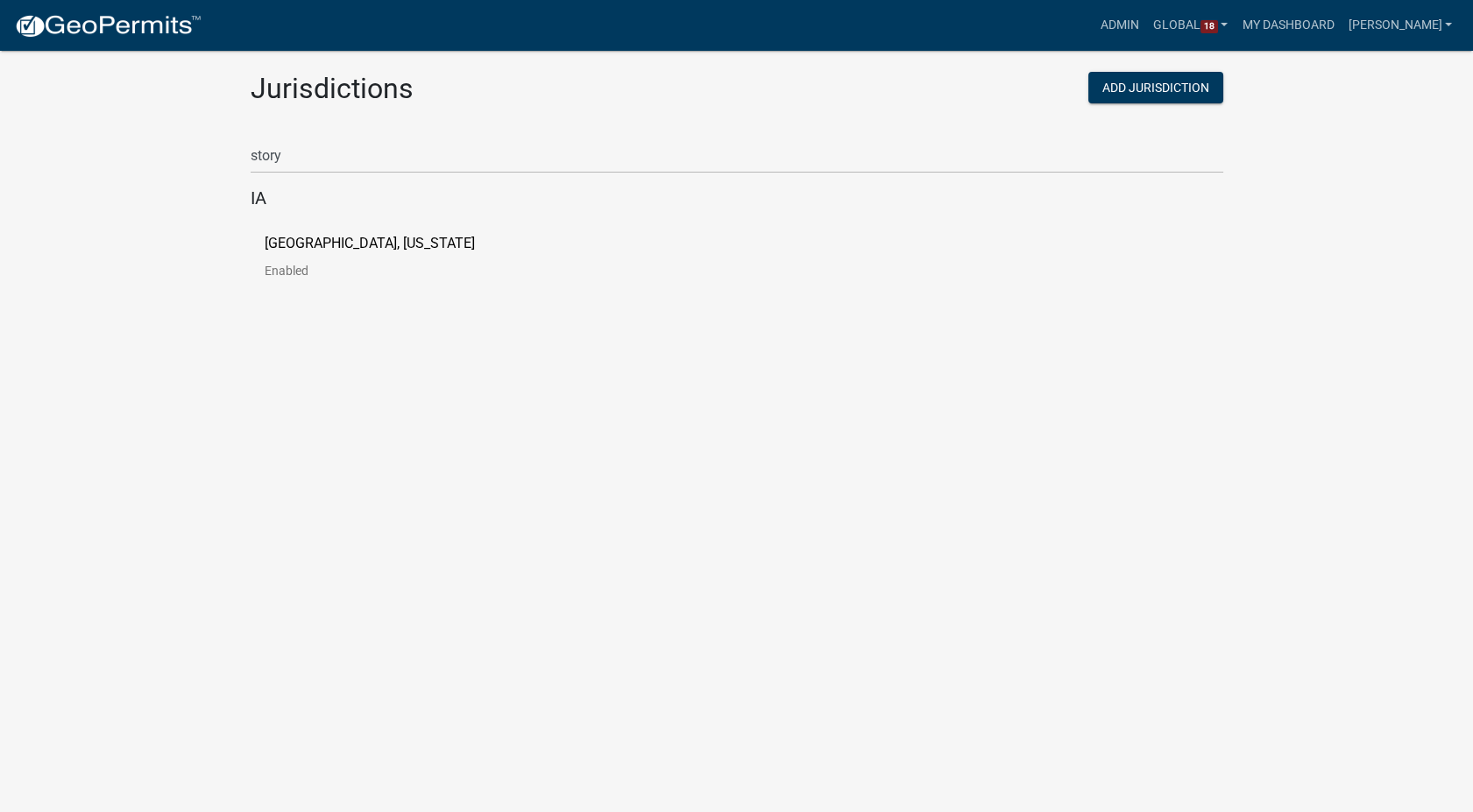
click at [323, 234] on div "[GEOGRAPHIC_DATA], [US_STATE] Enabled" at bounding box center [737, 263] width 973 height 82
click at [312, 237] on p "[GEOGRAPHIC_DATA], [US_STATE]" at bounding box center [369, 243] width 210 height 14
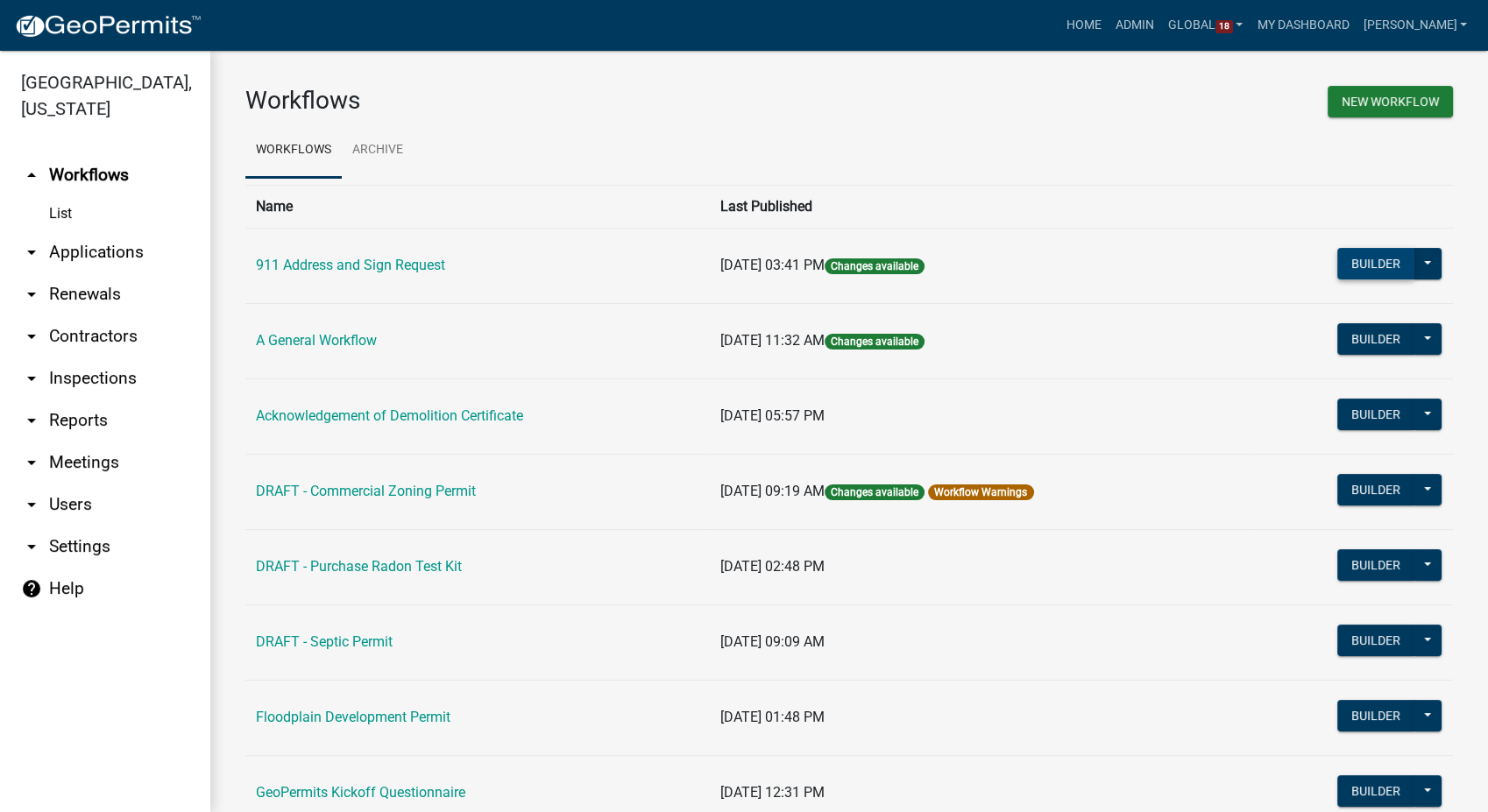
click at [1353, 257] on button "Builder" at bounding box center [1376, 263] width 77 height 32
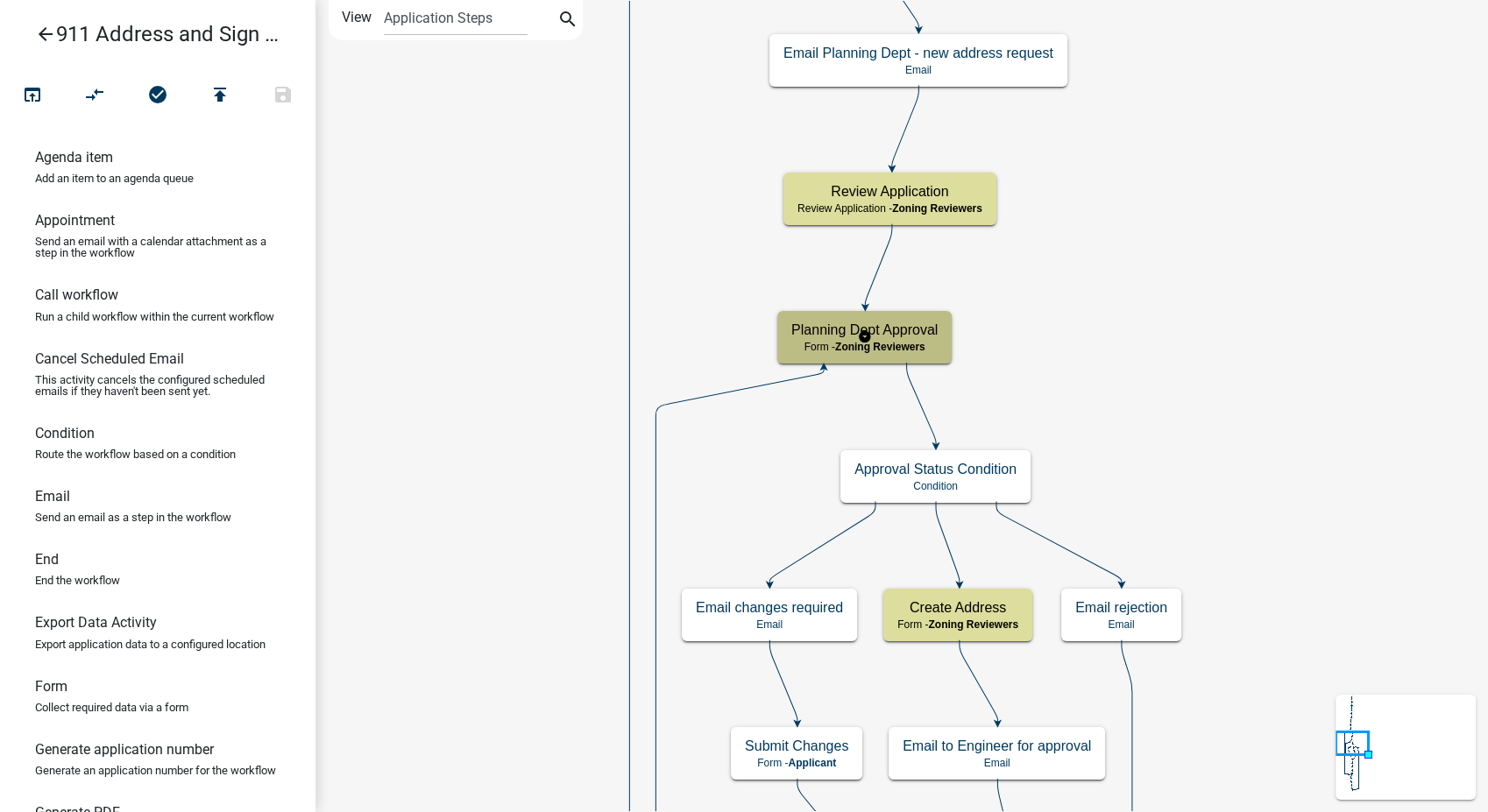
click at [945, 350] on div "Planning Dept Approval Form - Zoning Reviewers" at bounding box center [864, 338] width 175 height 53
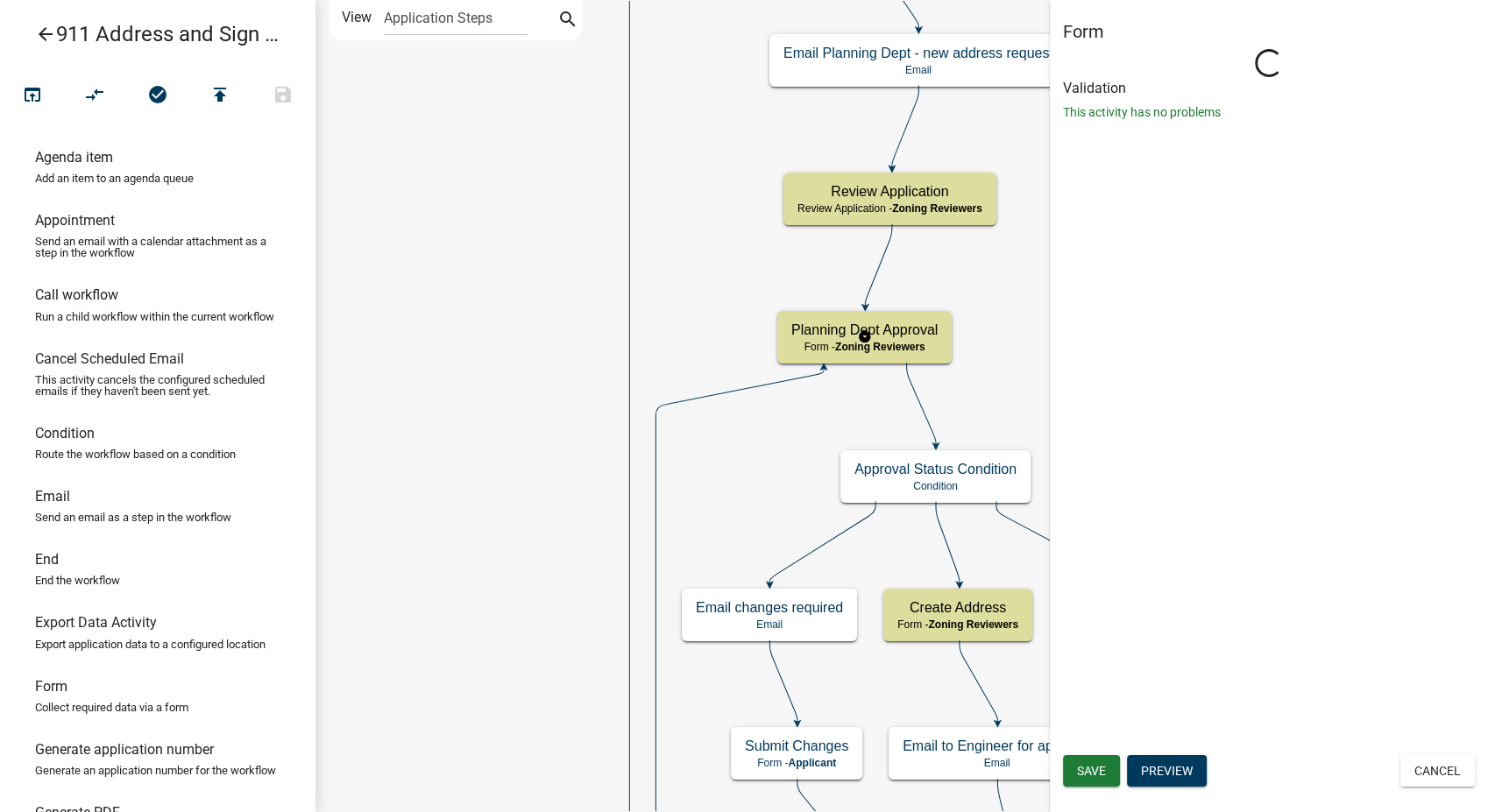
select select "289CA764-5063-4D44-9E26-A723625F811D"
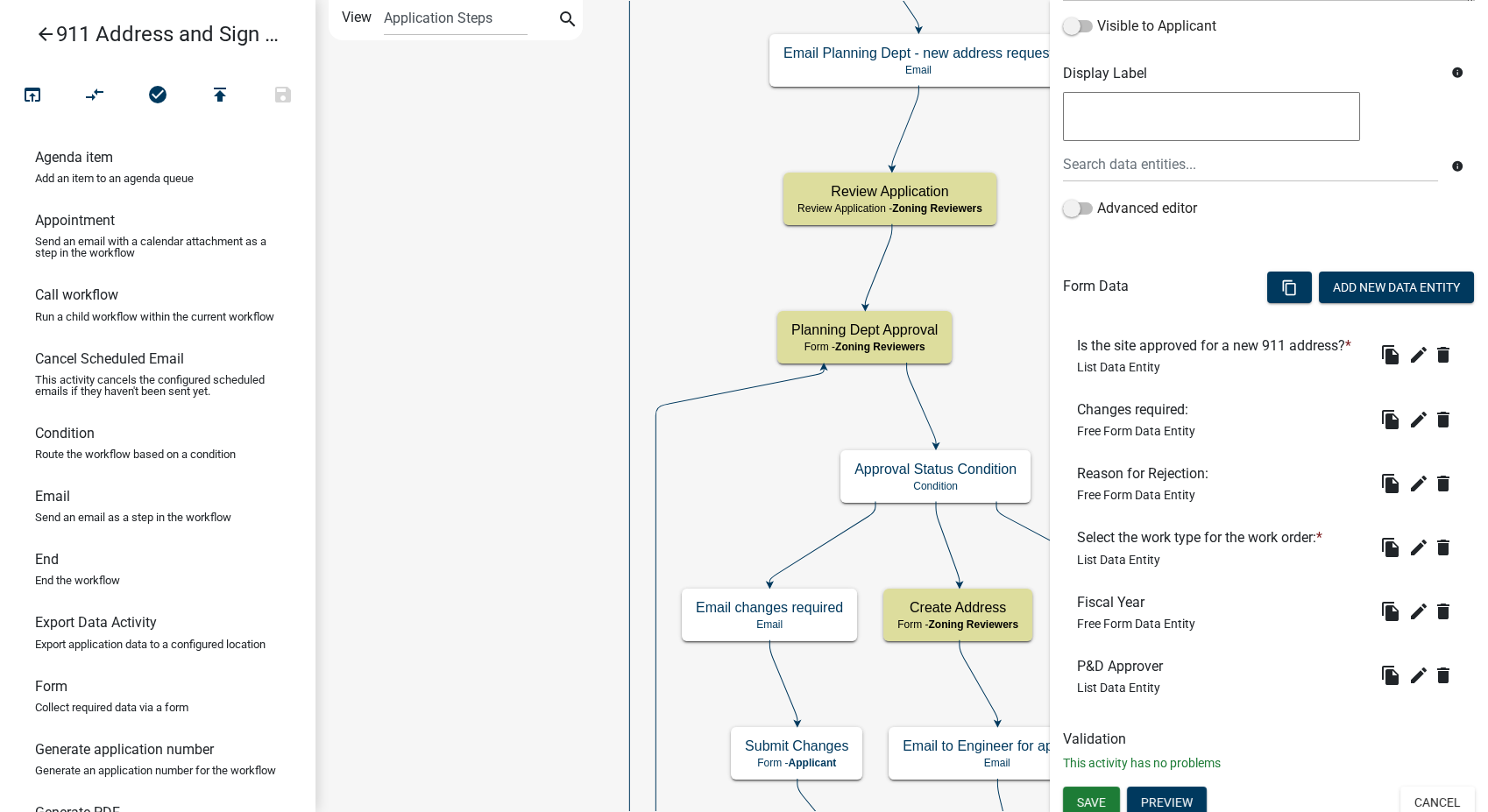
scroll to position [340, 0]
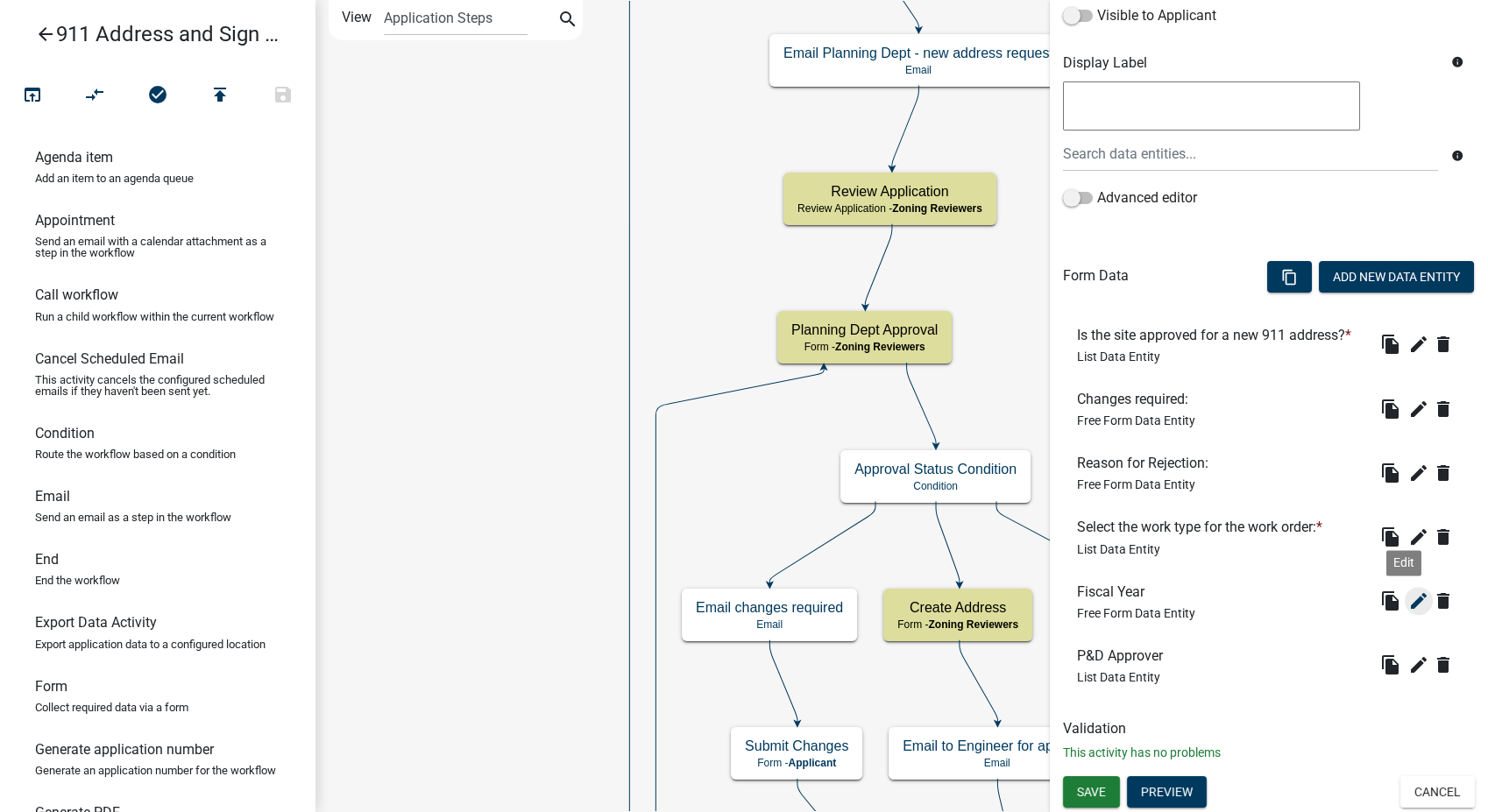
click at [1408, 607] on icon "edit" at bounding box center [1419, 601] width 21 height 21
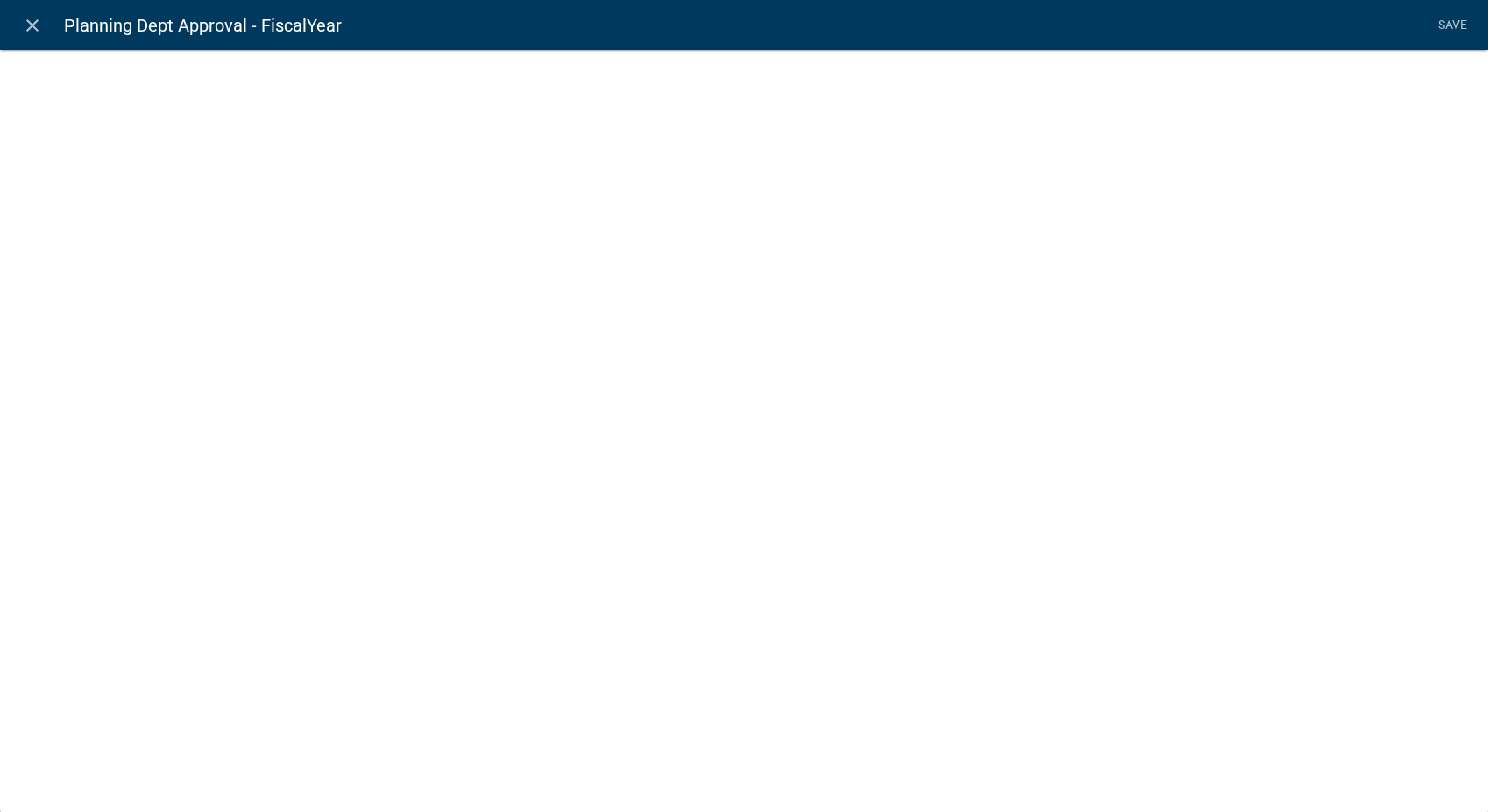
select select
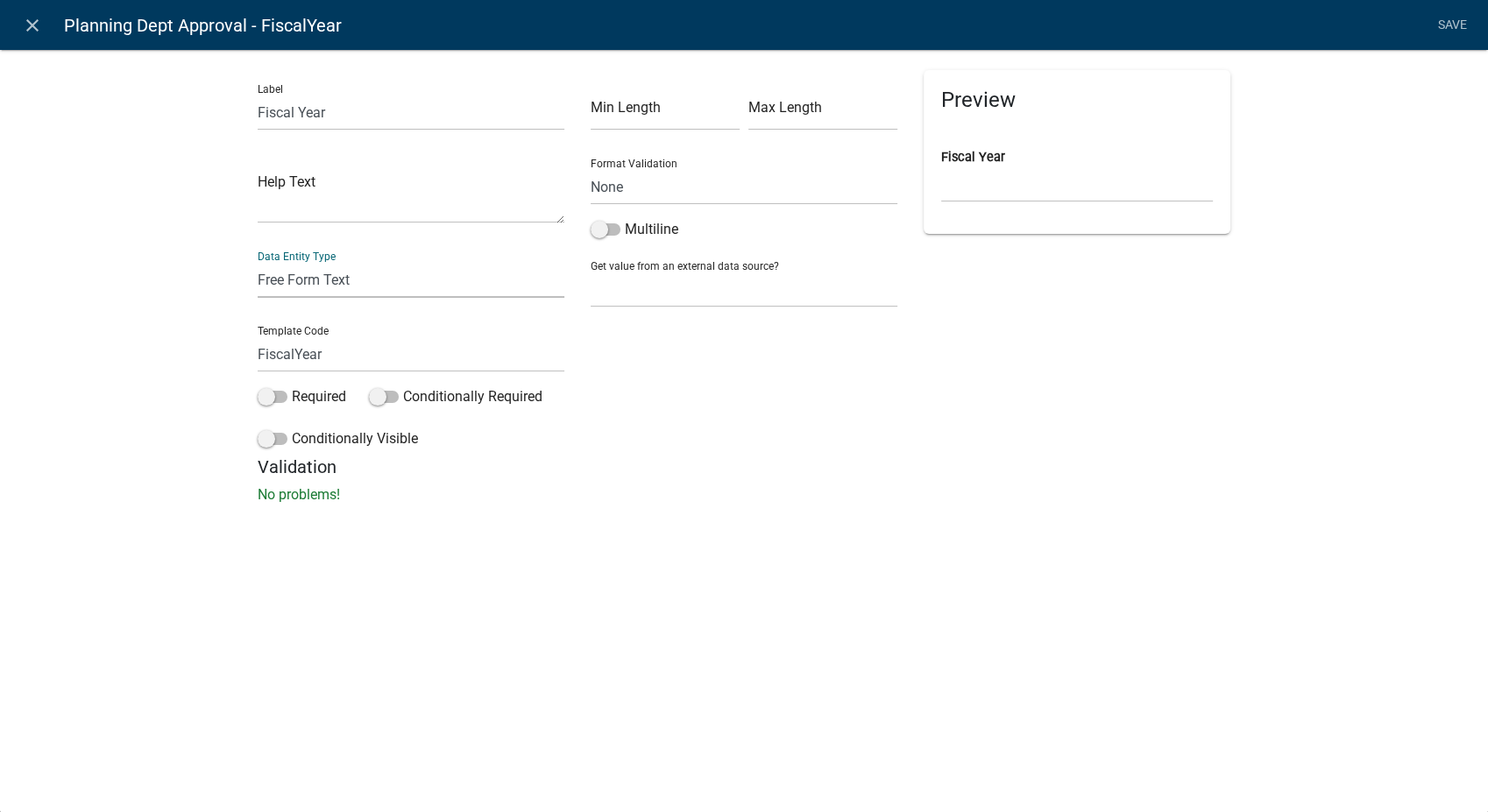
click at [376, 285] on select "Free Form Text Document Display Entity Value Fee Numeric Data Date Map Sketch D…" at bounding box center [411, 280] width 307 height 36
select select "calculated-value"
click at [257, 262] on select "Free Form Text Document Display Entity Value Fee Numeric Data Date Map Sketch D…" at bounding box center [411, 280] width 307 height 36
select select "calculated-value"
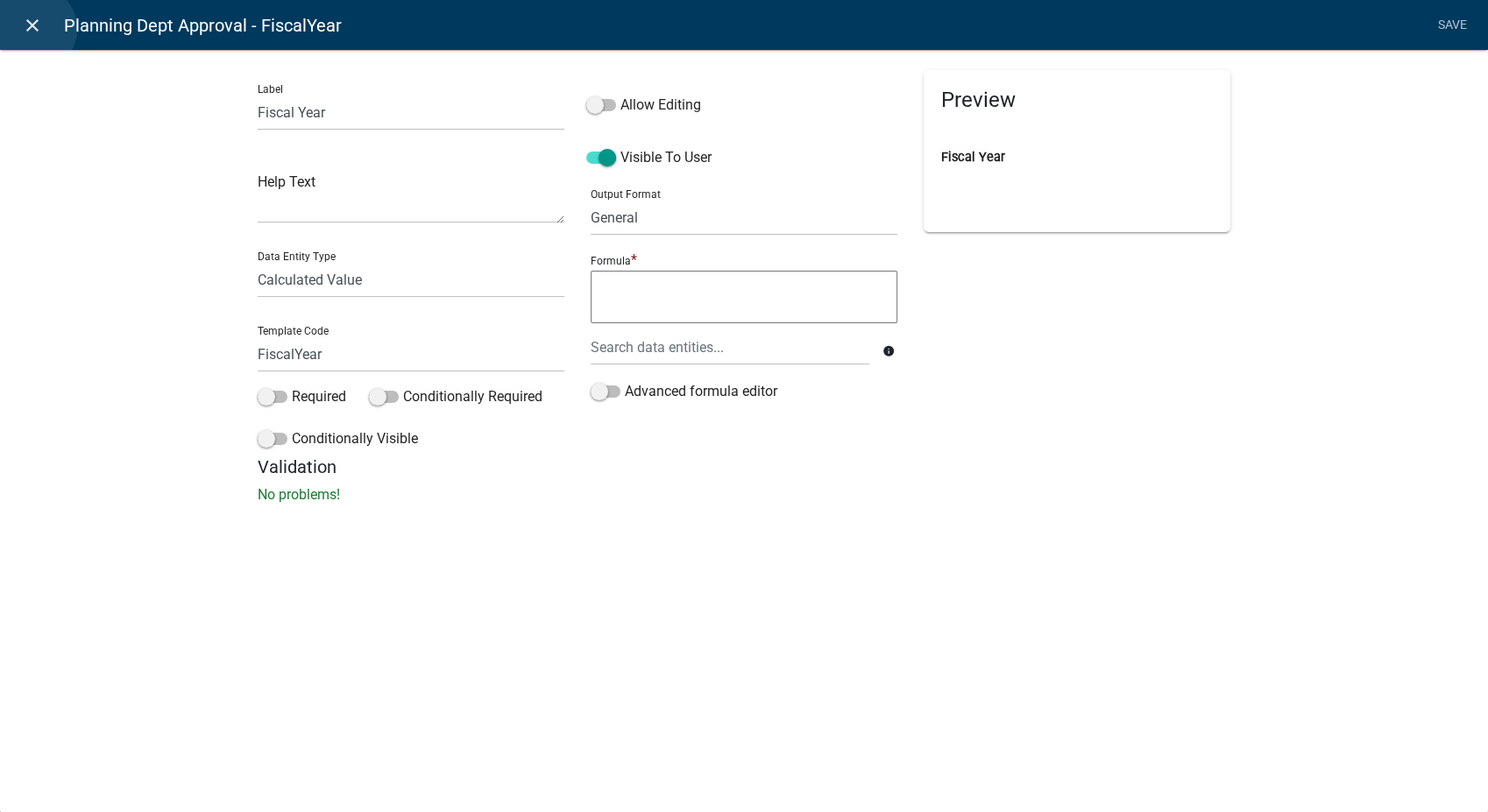
click at [33, 29] on icon "close" at bounding box center [33, 25] width 21 height 21
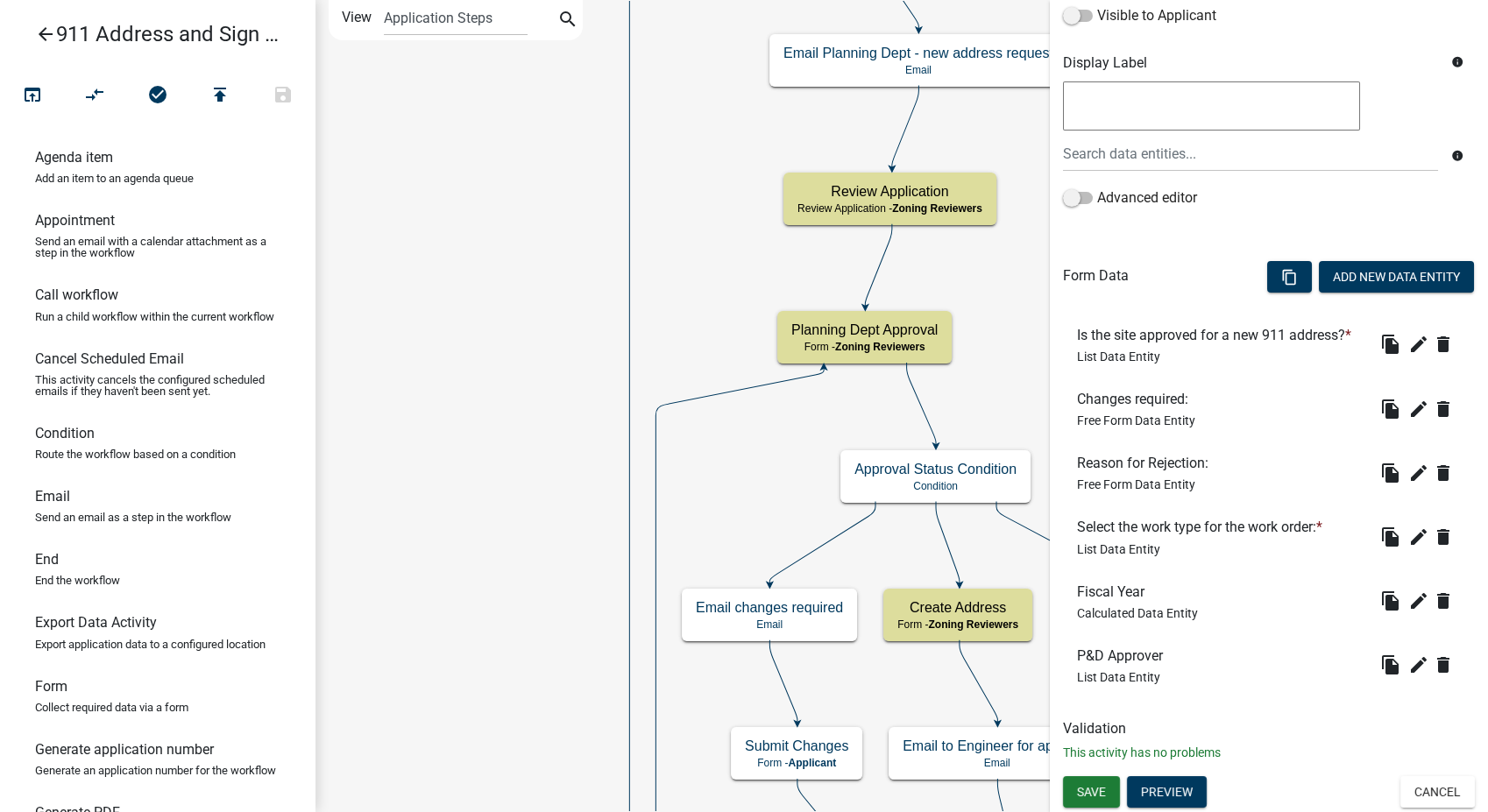
click at [48, 33] on icon "arrow_back" at bounding box center [45, 36] width 21 height 24
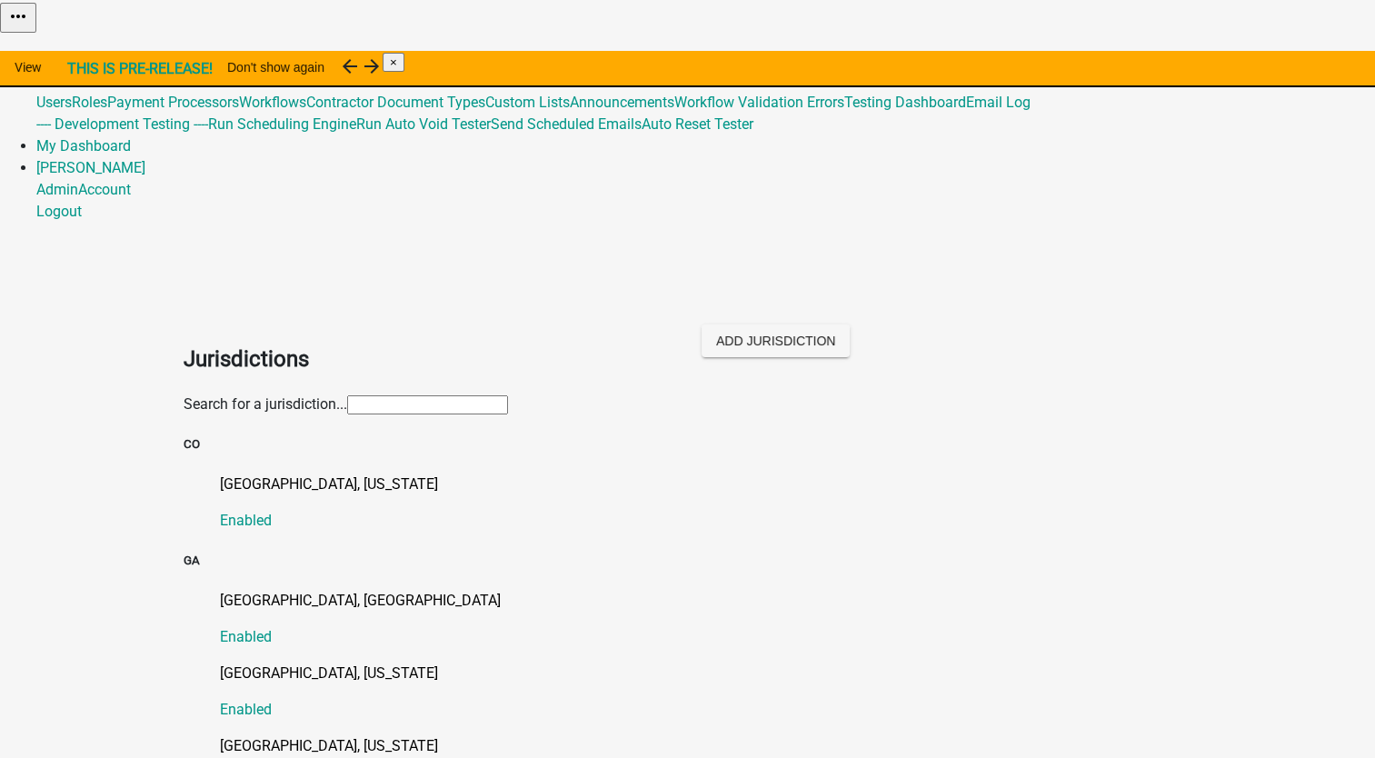
click at [347, 395] on input "text" at bounding box center [427, 404] width 161 height 19
type input "story"
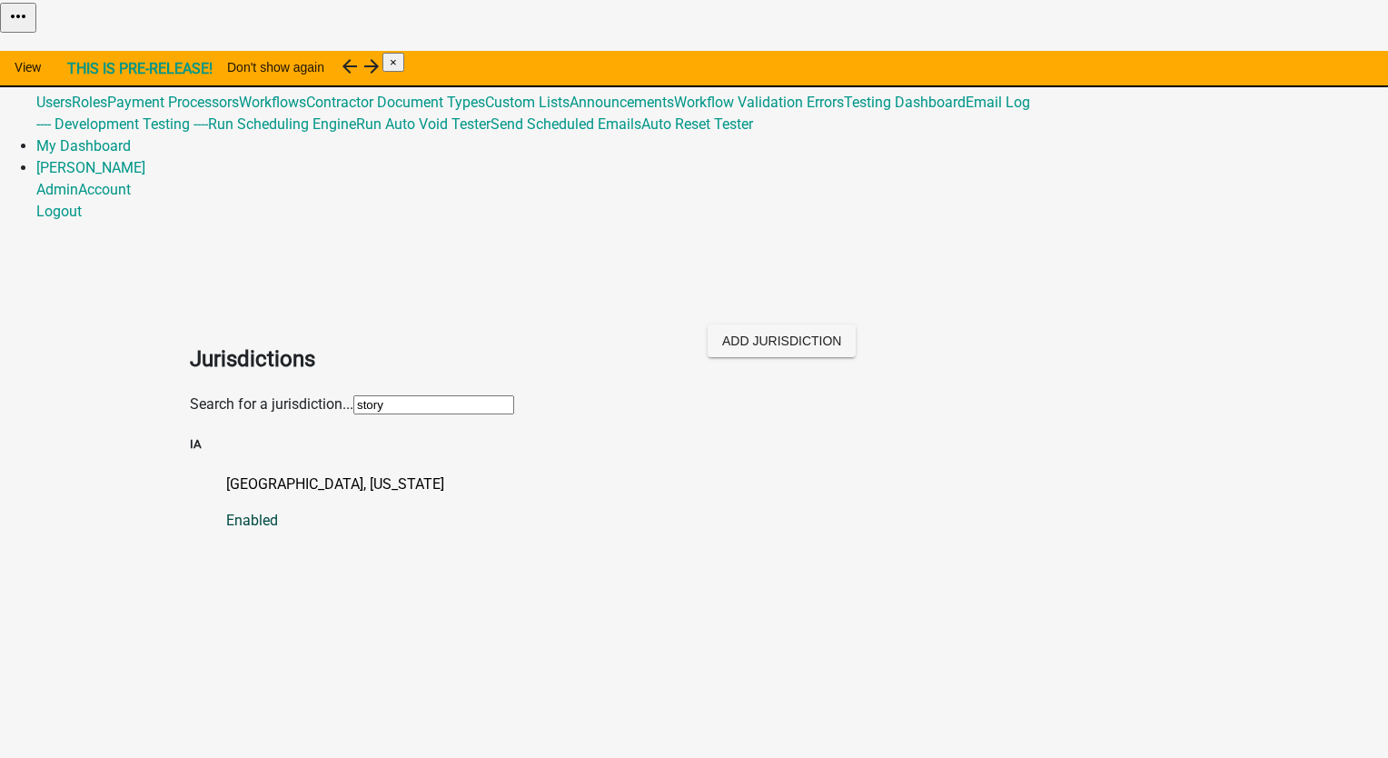
click at [265, 473] on p "[GEOGRAPHIC_DATA], [US_STATE]" at bounding box center [712, 484] width 972 height 22
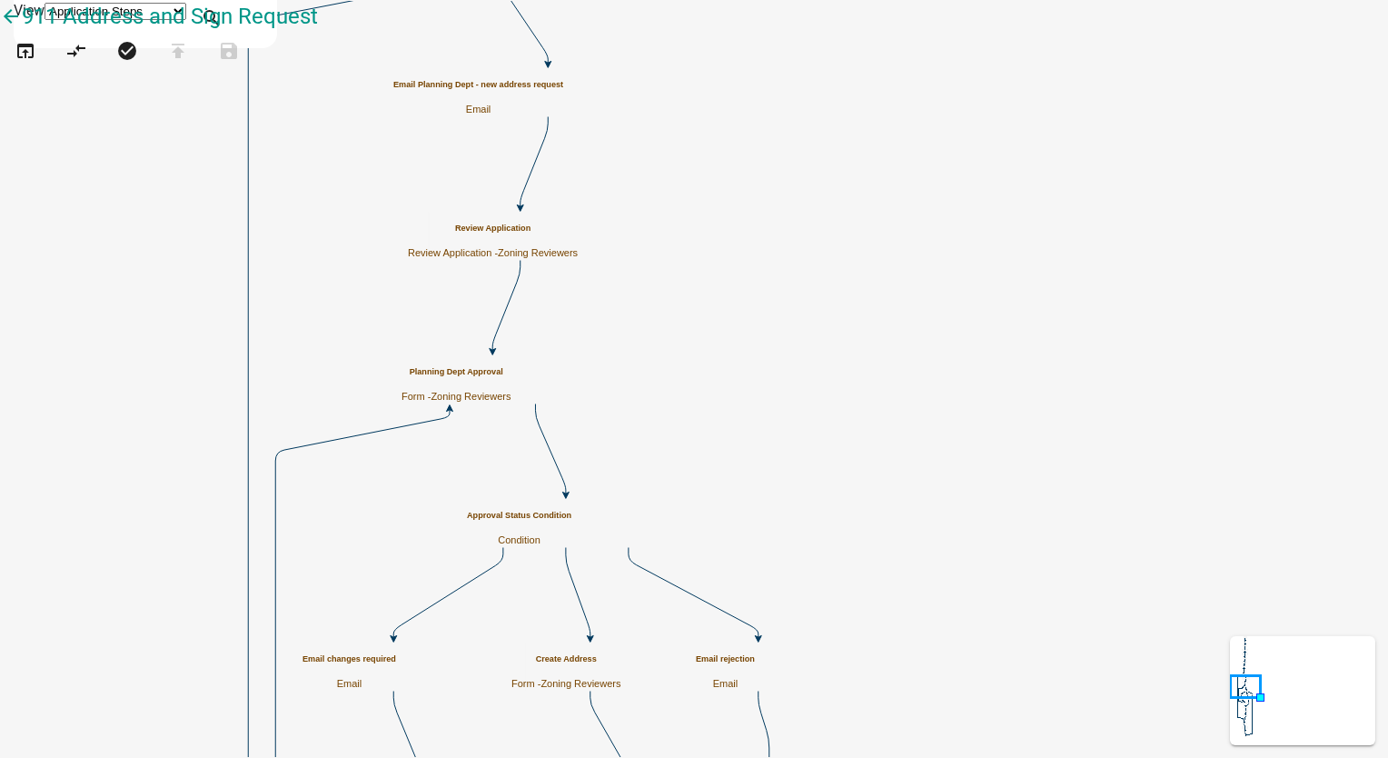
click at [511, 380] on div "Planning Dept Approval Form - Zoning Reviewers" at bounding box center [456, 384] width 109 height 35
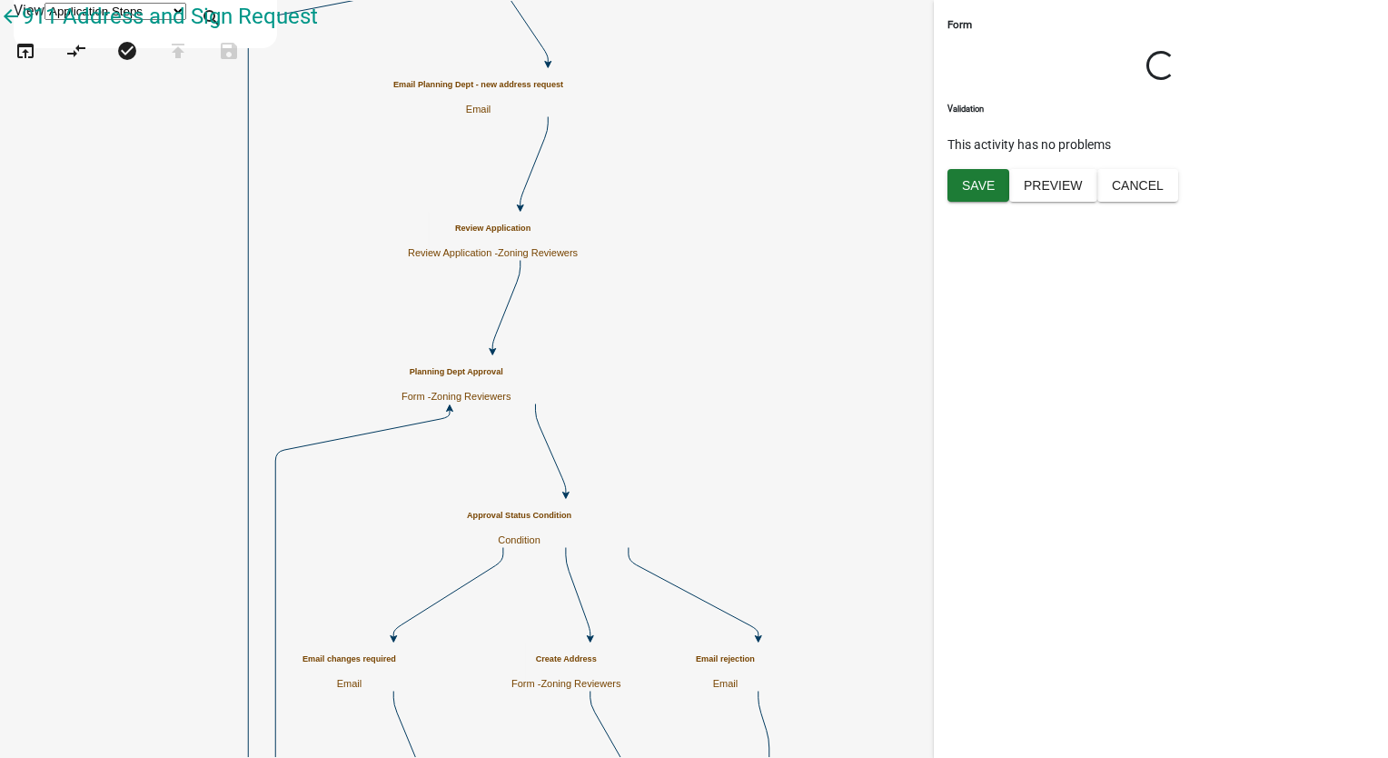
select select "289CA764-5063-4D44-9E26-A723625F811D"
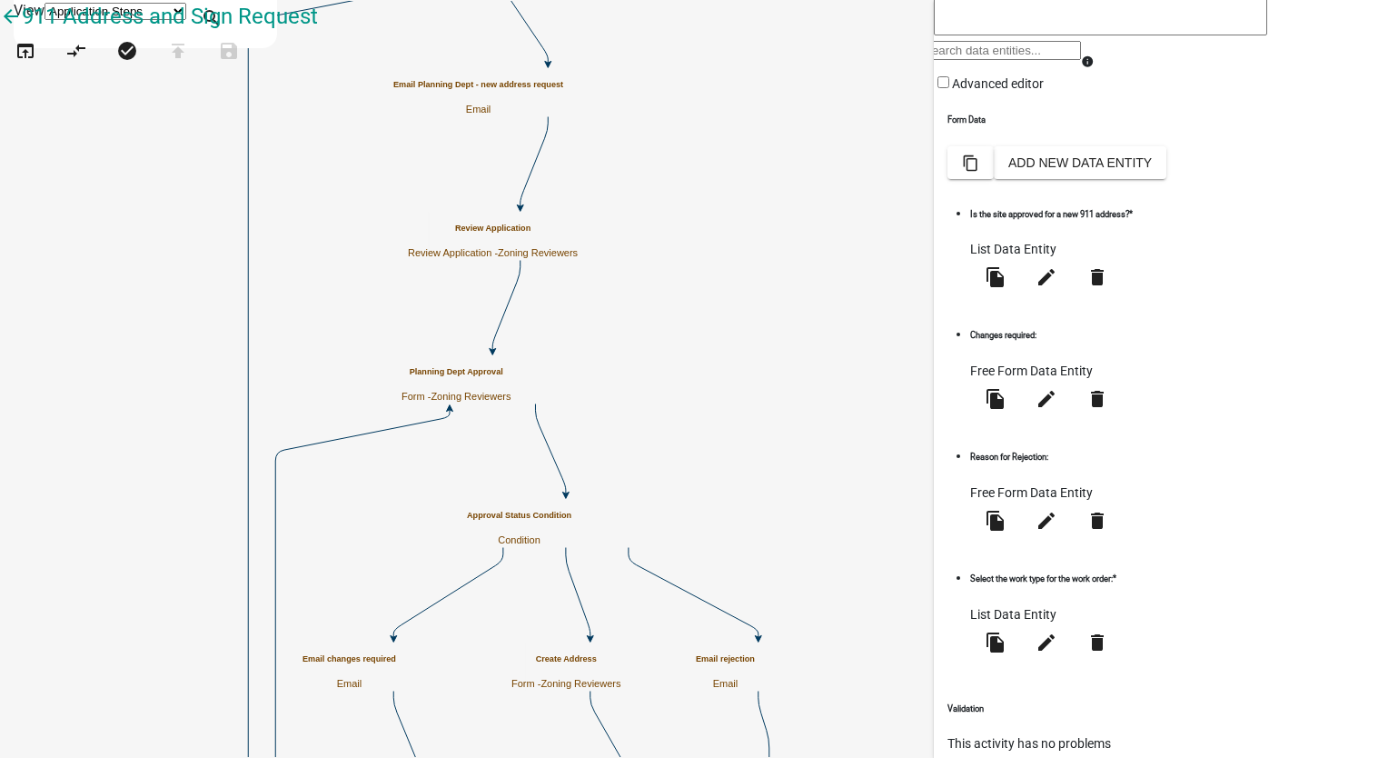
scroll to position [214, 0]
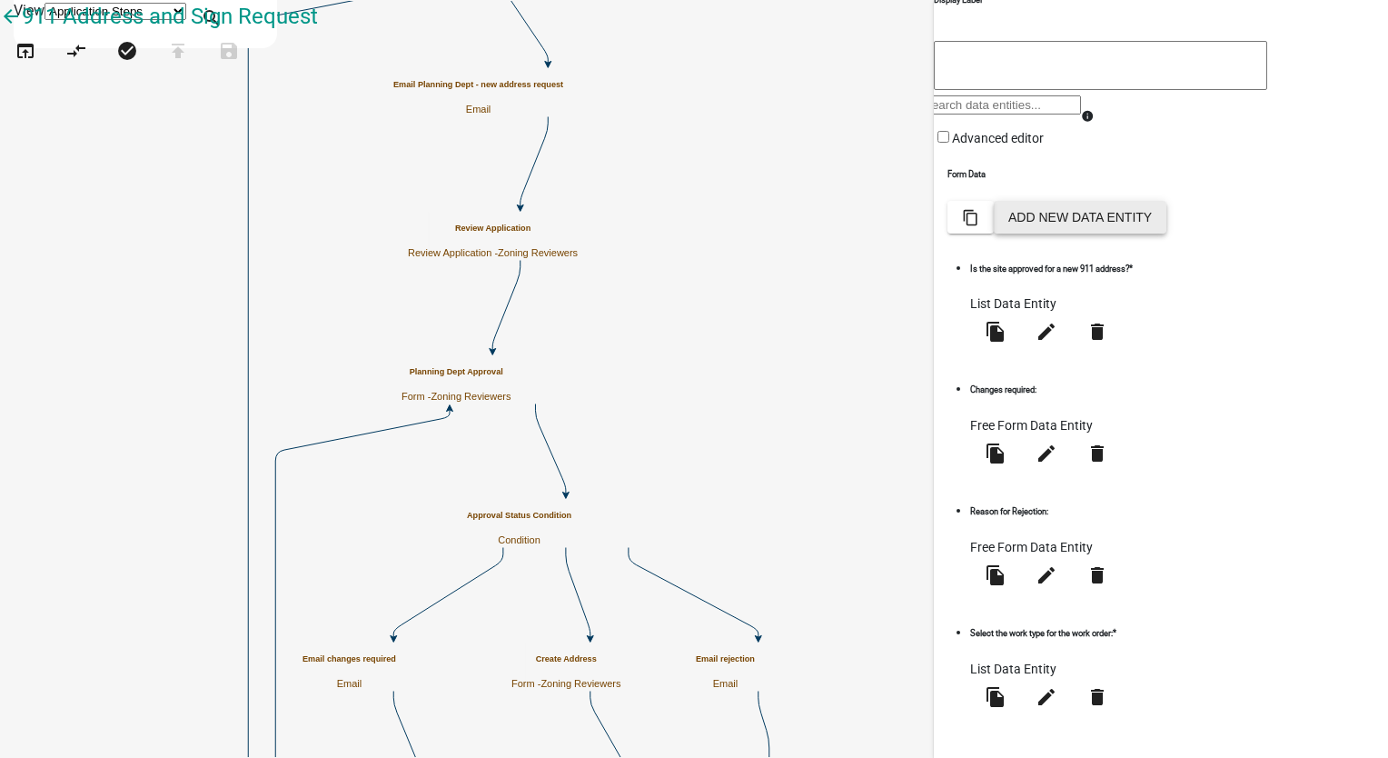
click at [1167, 234] on button "Add New Data Entity" at bounding box center [1080, 217] width 173 height 33
select select
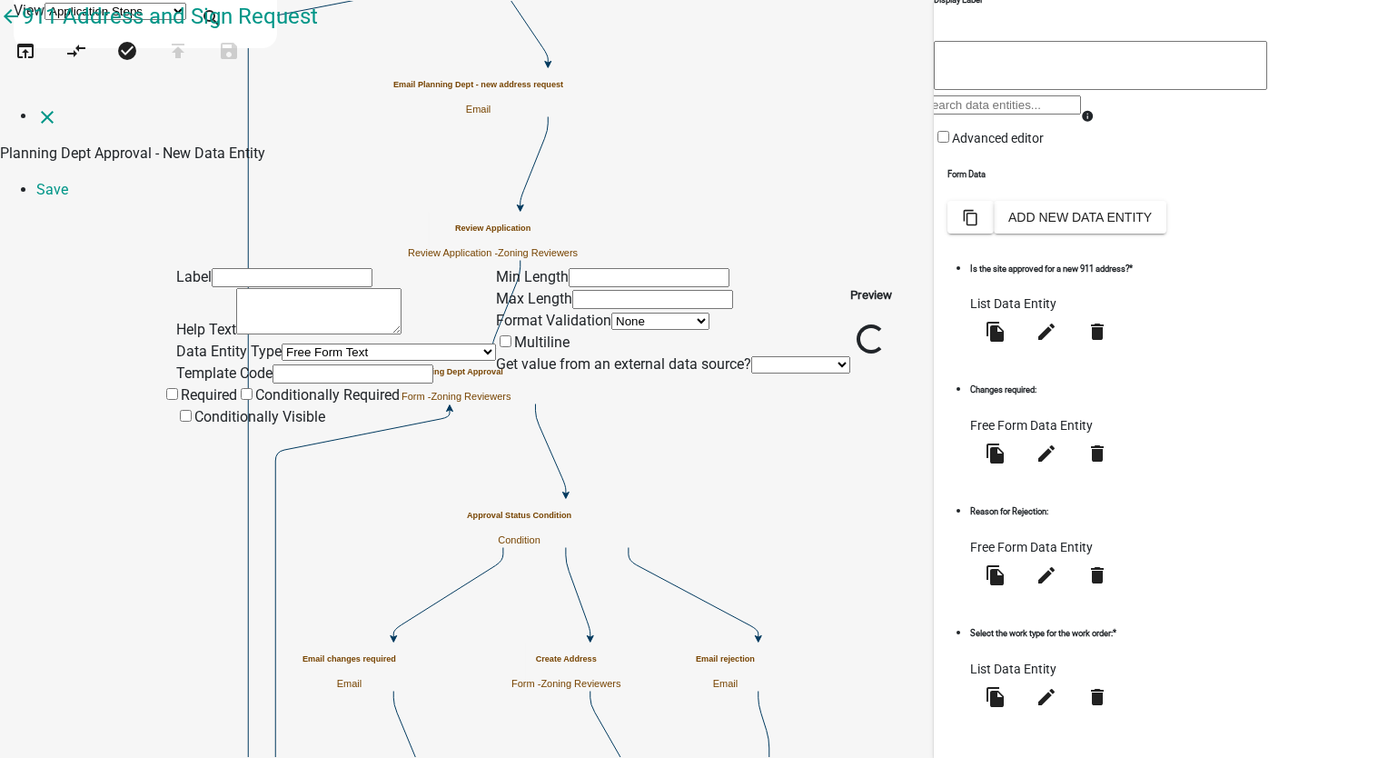
click at [299, 268] on input "text" at bounding box center [292, 277] width 161 height 19
type input "Fiscal Year"
click at [282, 343] on select "Free Form Text Document Display Entity Value Fee Numeric Data Date Map Sketch D…" at bounding box center [389, 351] width 214 height 17
select select "calculated-value"
click at [282, 343] on select "Free Form Text Document Display Entity Value Fee Numeric Data Date Map Sketch D…" at bounding box center [389, 351] width 214 height 17
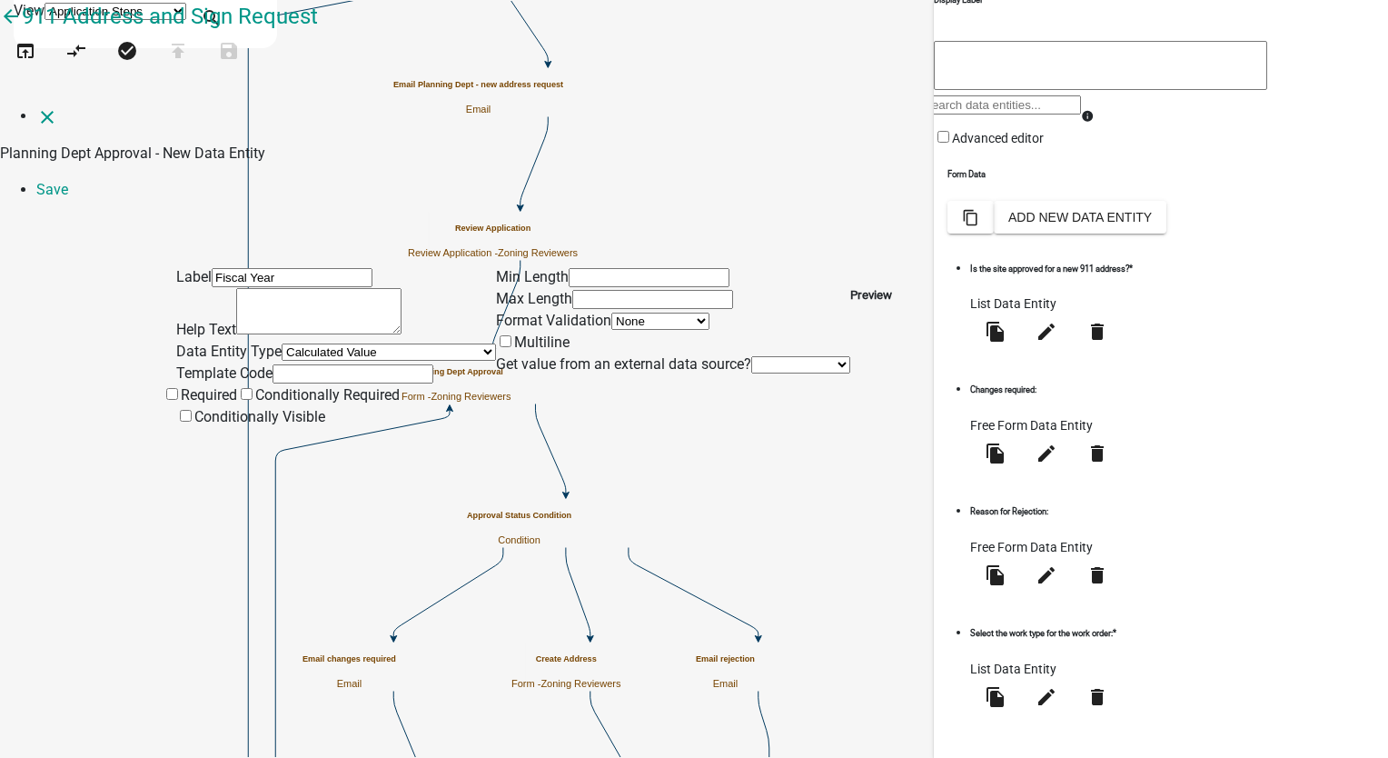
select select "calculated-value"
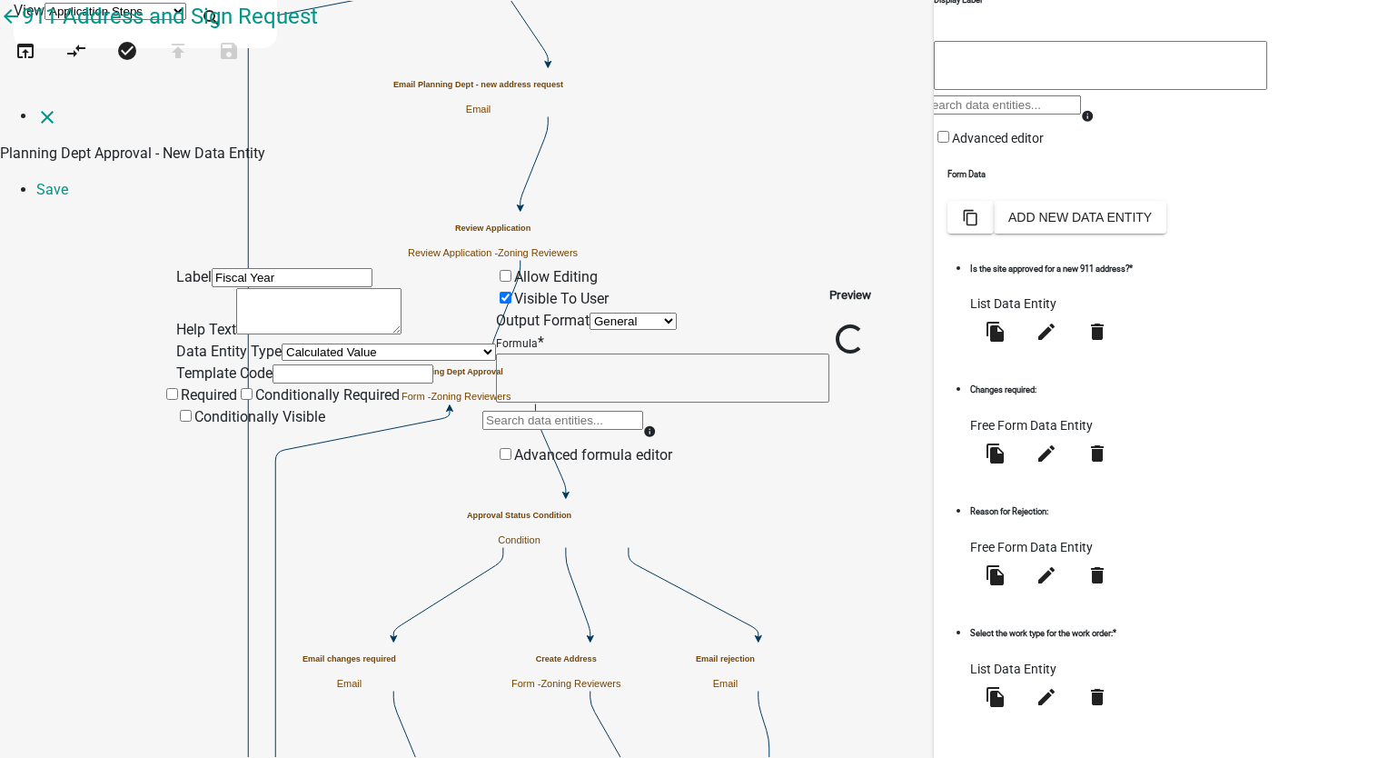
click at [273, 365] on input "text" at bounding box center [353, 373] width 161 height 19
type input "FiscalYear"
click at [556, 353] on textarea at bounding box center [662, 377] width 333 height 49
click at [68, 181] on link "Save" at bounding box center [52, 189] width 32 height 17
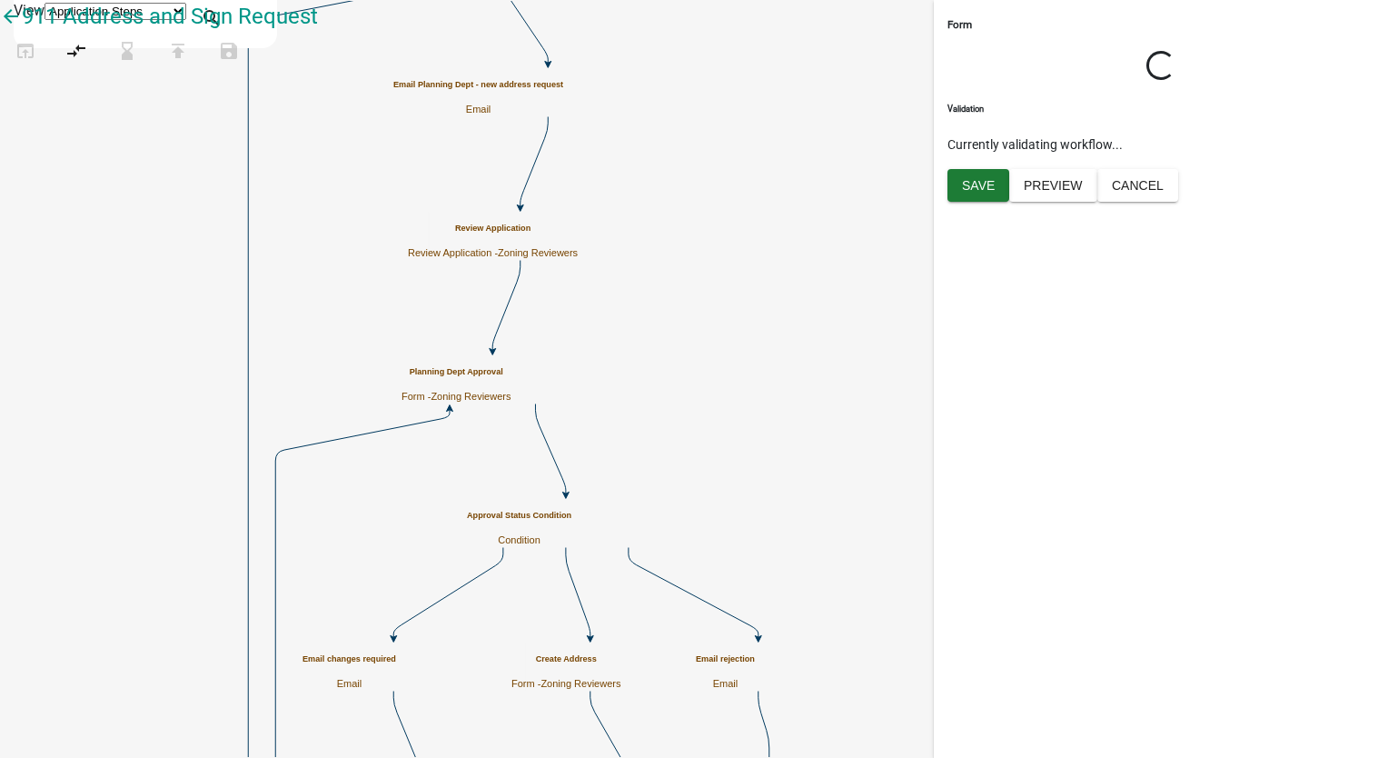
scroll to position [0, 0]
select select "289CA764-5063-4D44-9E26-A723625F811D"
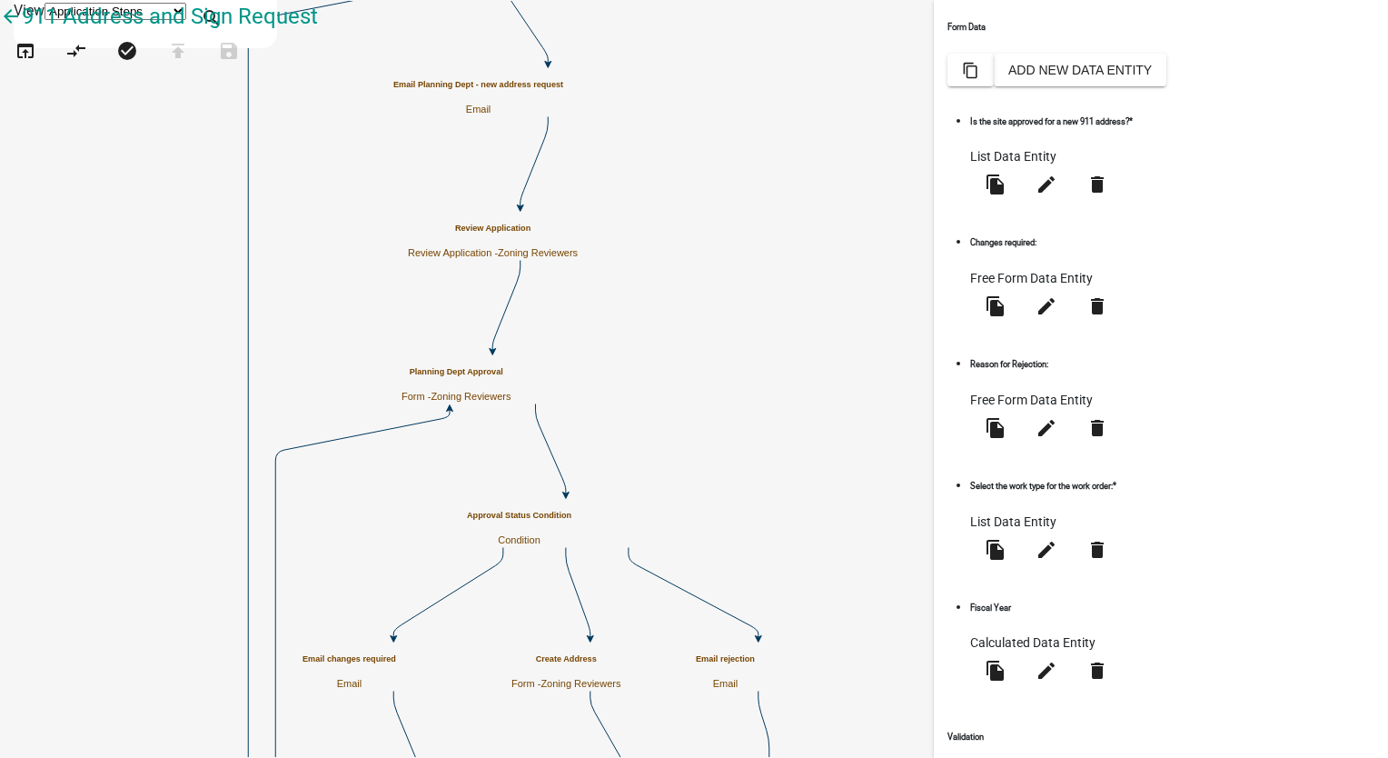
scroll to position [371, 0]
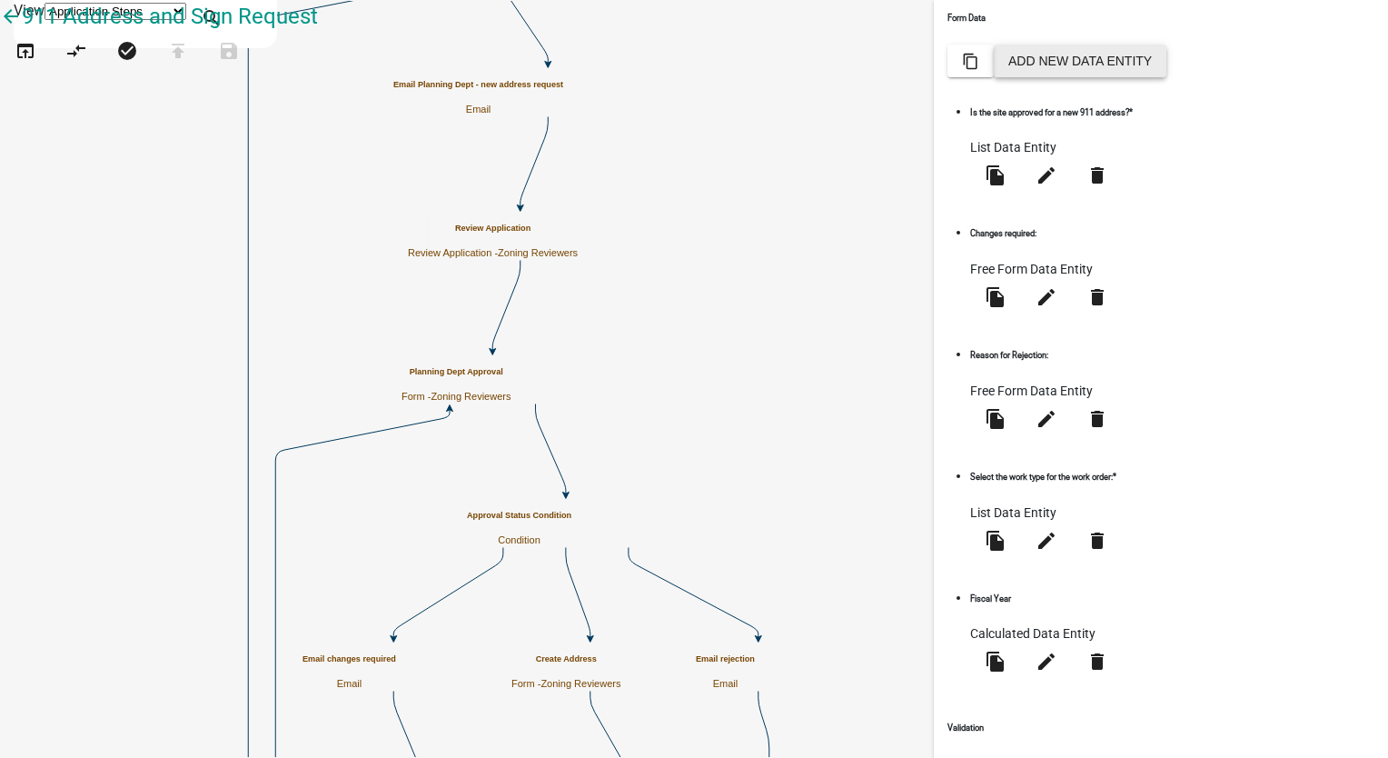
click at [1167, 77] on button "Add New Data Entity" at bounding box center [1080, 61] width 173 height 33
select select
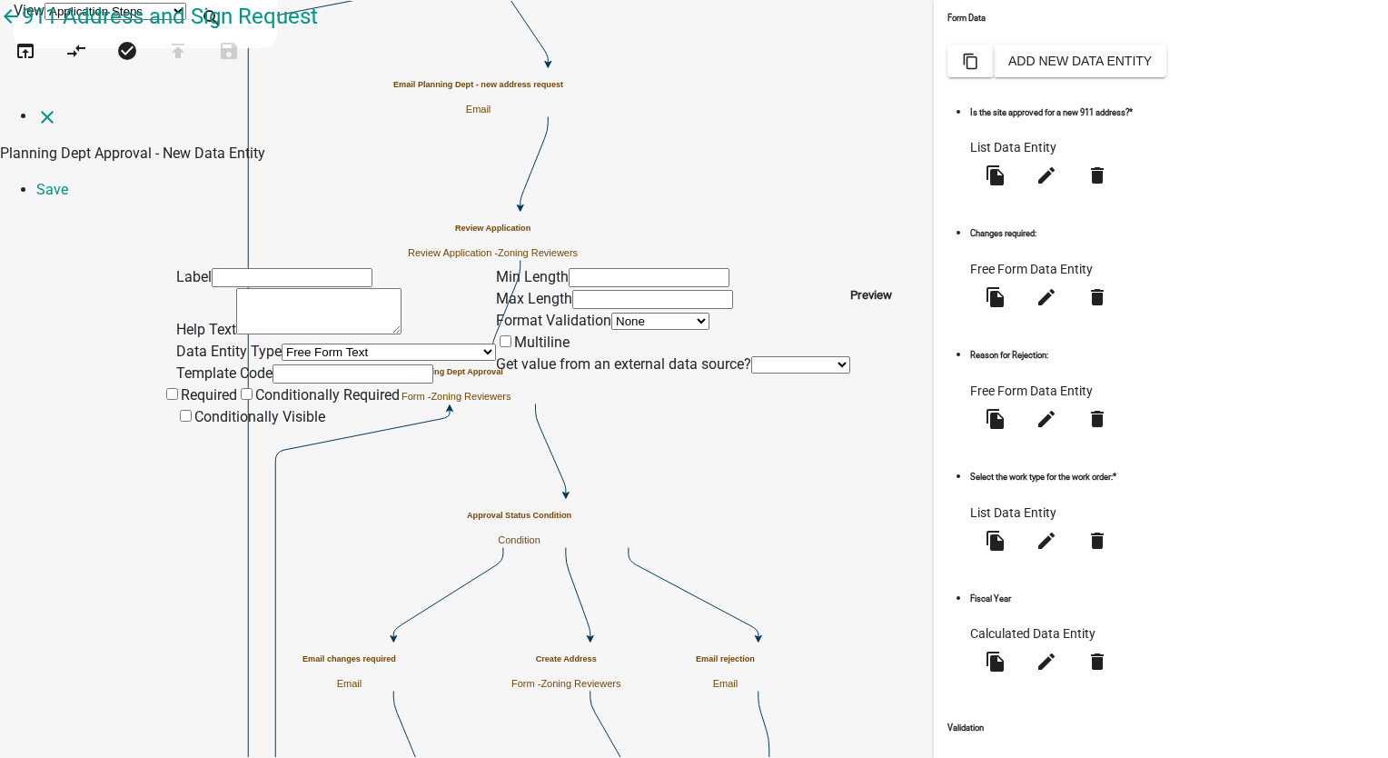
click at [231, 268] on input "text" at bounding box center [292, 277] width 161 height 19
type input "Approval Date"
click at [282, 343] on select "Free Form Text Document Display Entity Value Fee Numeric Data Date Map Sketch D…" at bounding box center [389, 351] width 214 height 17
select select "[DATE]"
click at [282, 343] on select "Free Form Text Document Display Entity Value Fee Numeric Data Date Map Sketch D…" at bounding box center [389, 351] width 214 height 17
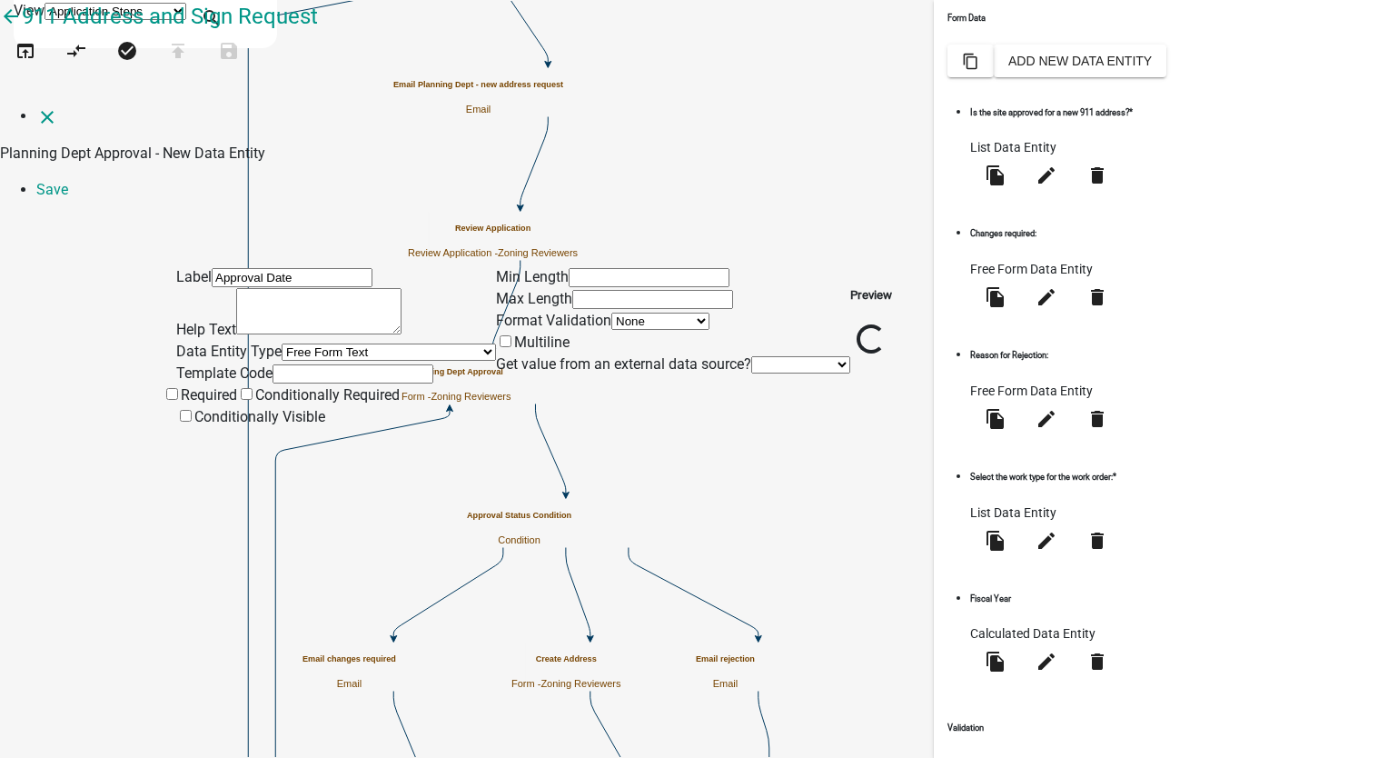
select select "[DATE]"
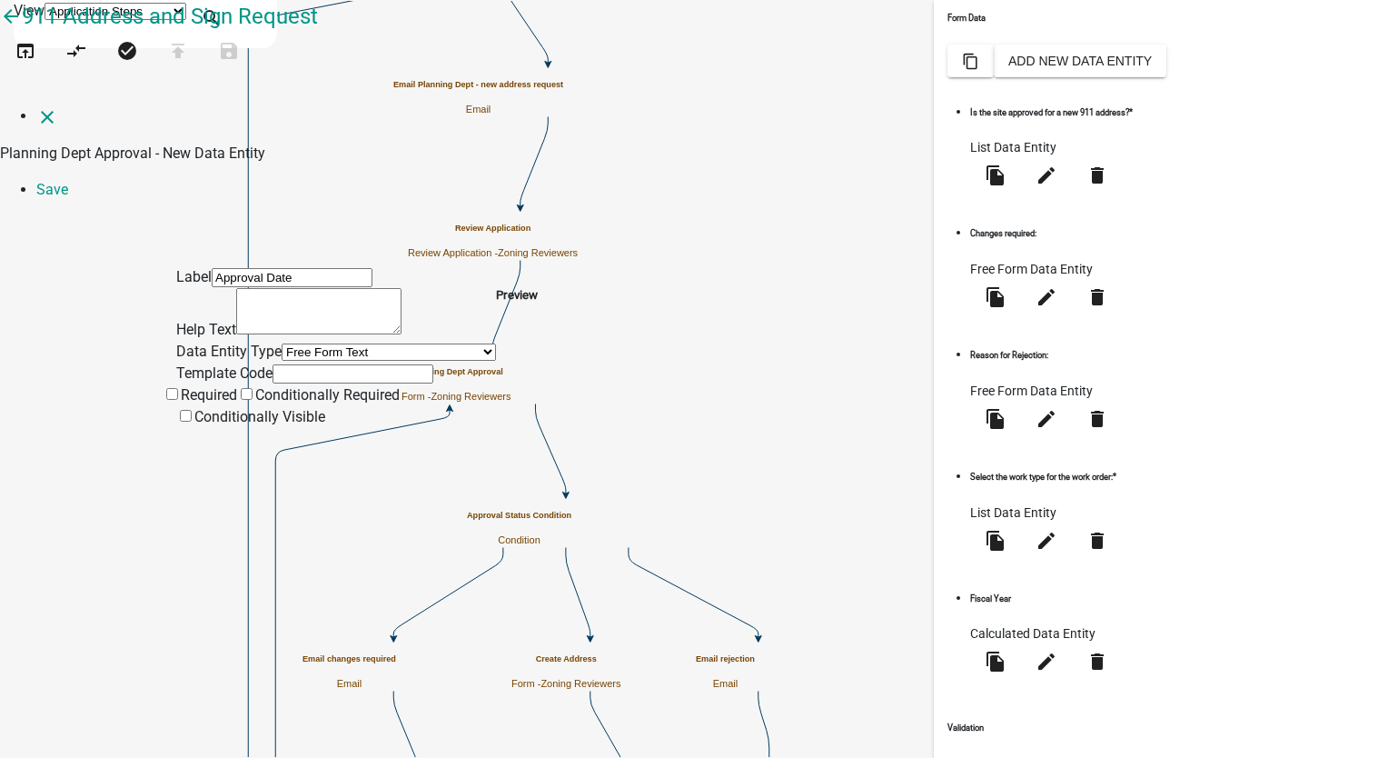
click at [273, 379] on input "text" at bounding box center [353, 373] width 161 height 19
type input "A"
type input "ApprovalDate"
click at [181, 403] on span at bounding box center [181, 394] width 0 height 17
click at [178, 400] on input "Required" at bounding box center [172, 394] width 12 height 12
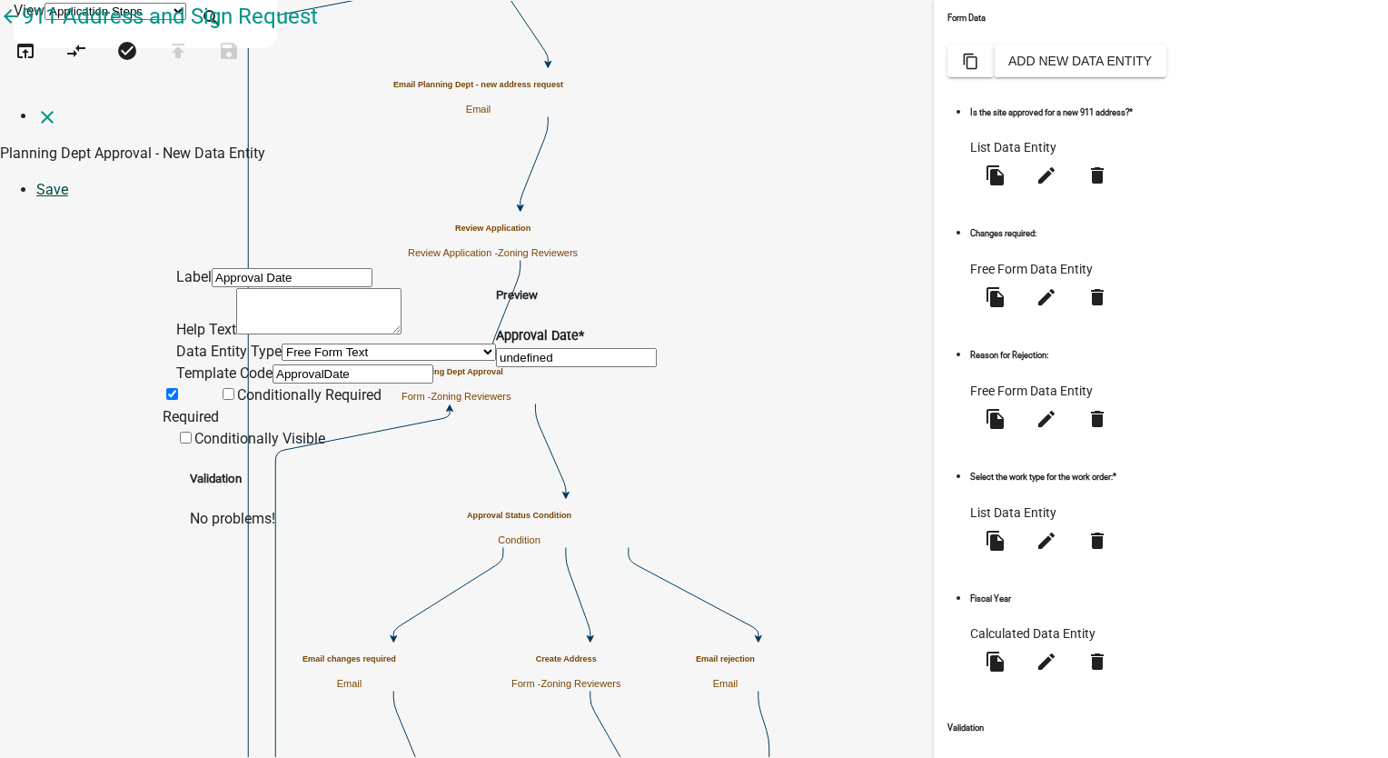
click at [68, 181] on link "Save" at bounding box center [52, 189] width 32 height 17
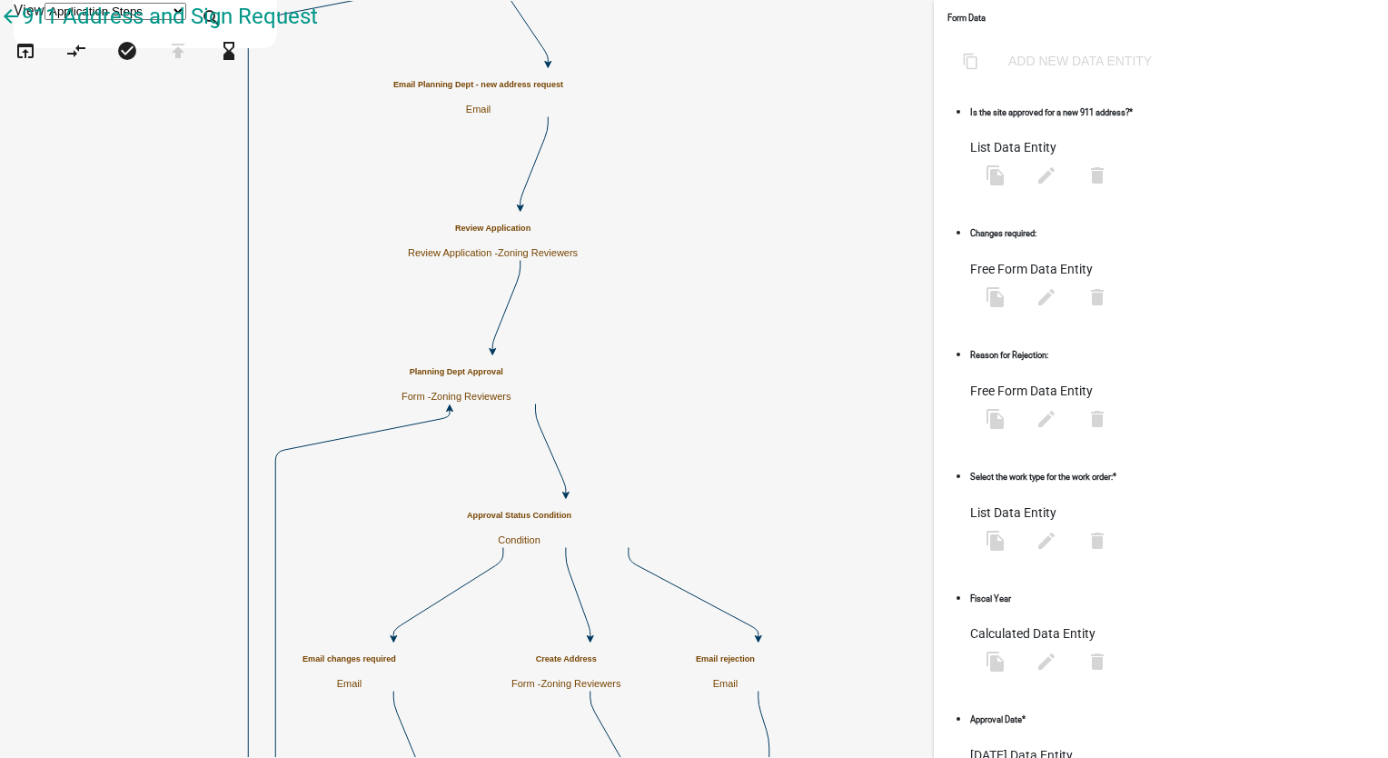
scroll to position [0, 0]
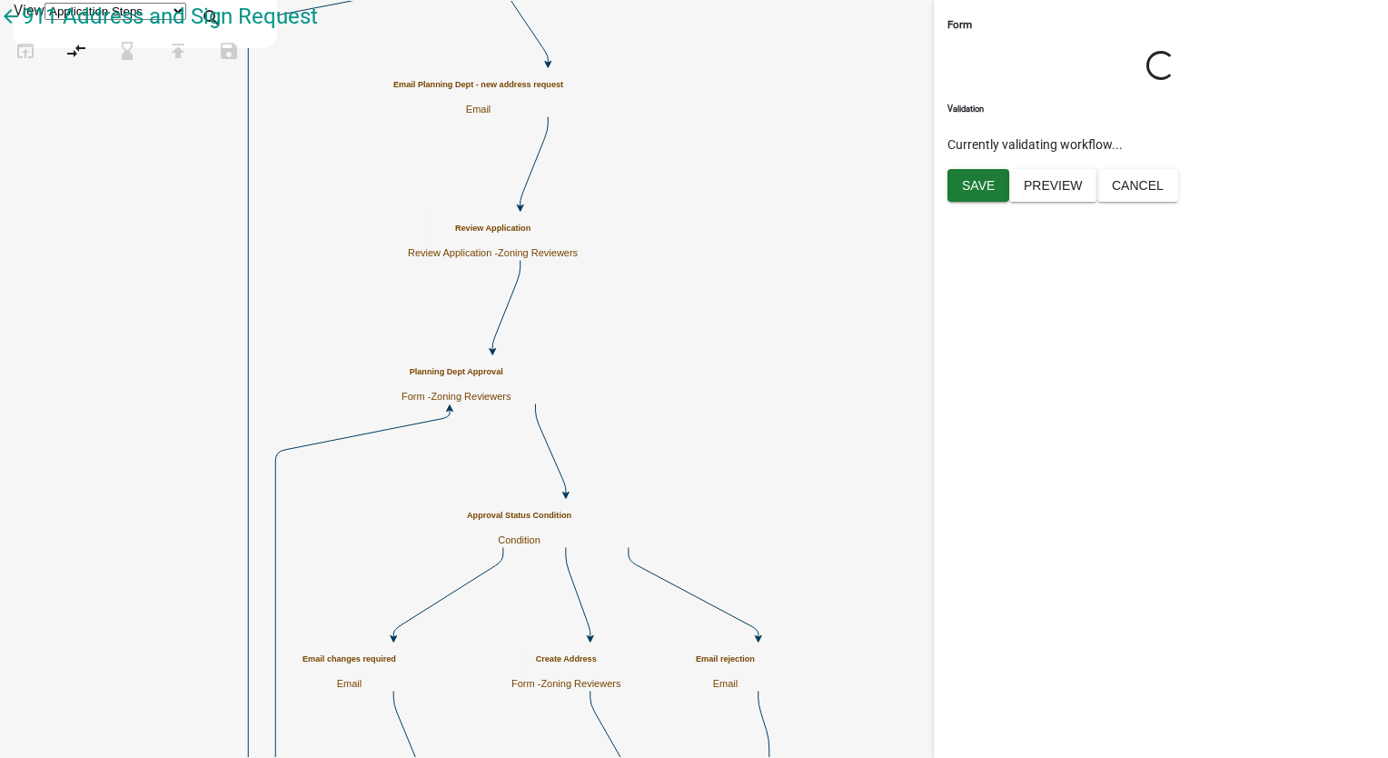
select select "289CA764-5063-4D44-9E26-A723625F811D"
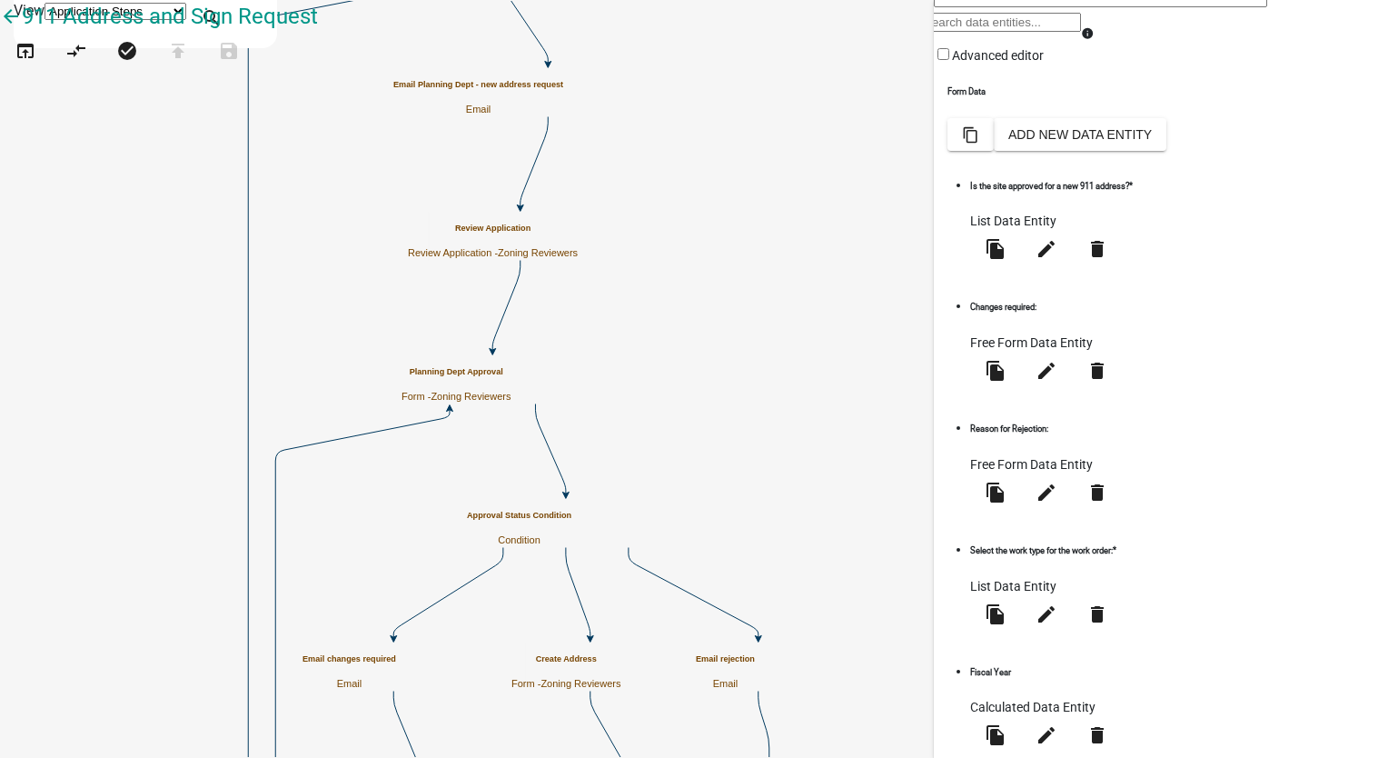
scroll to position [438, 0]
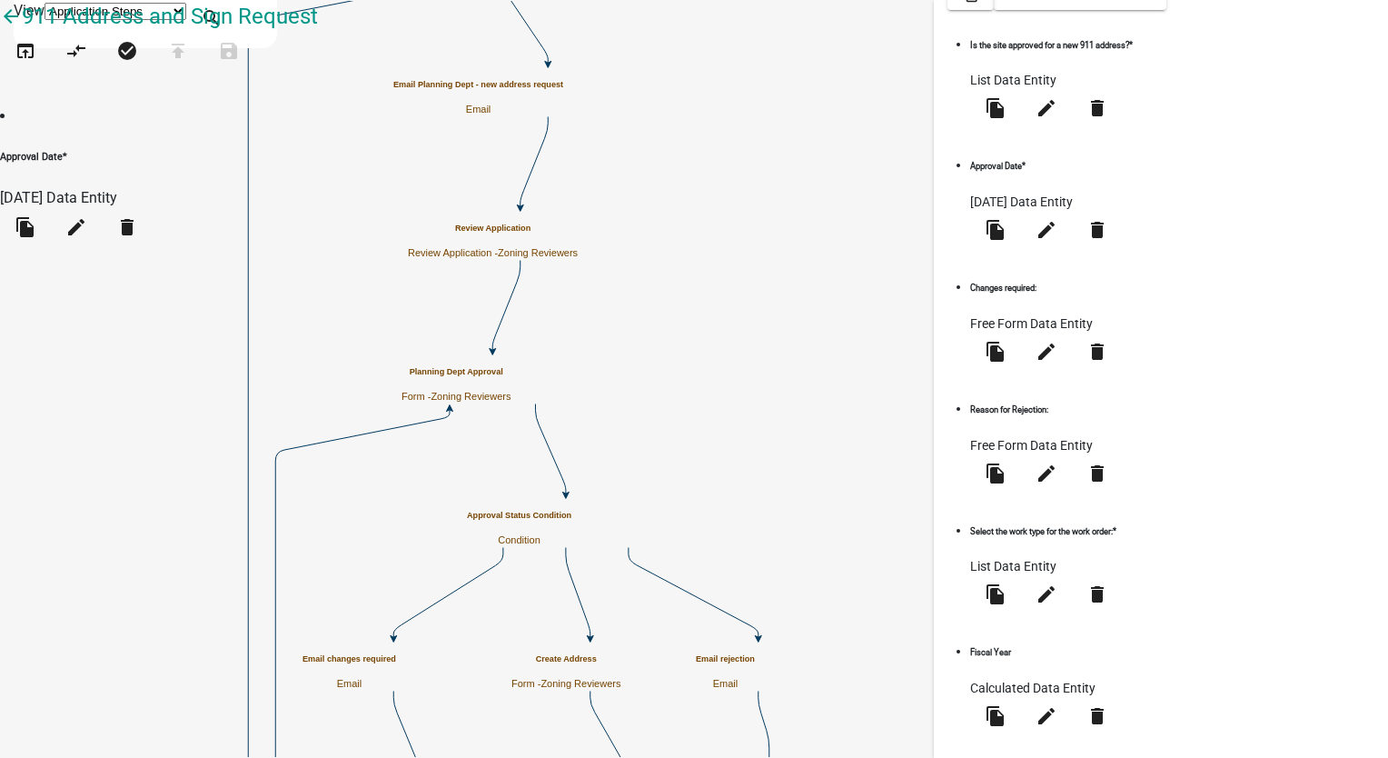
drag, startPoint x: 1003, startPoint y: 598, endPoint x: 997, endPoint y: 317, distance: 280.8
click at [1058, 705] on icon "edit" at bounding box center [1047, 716] width 22 height 22
select select "calculated-value"
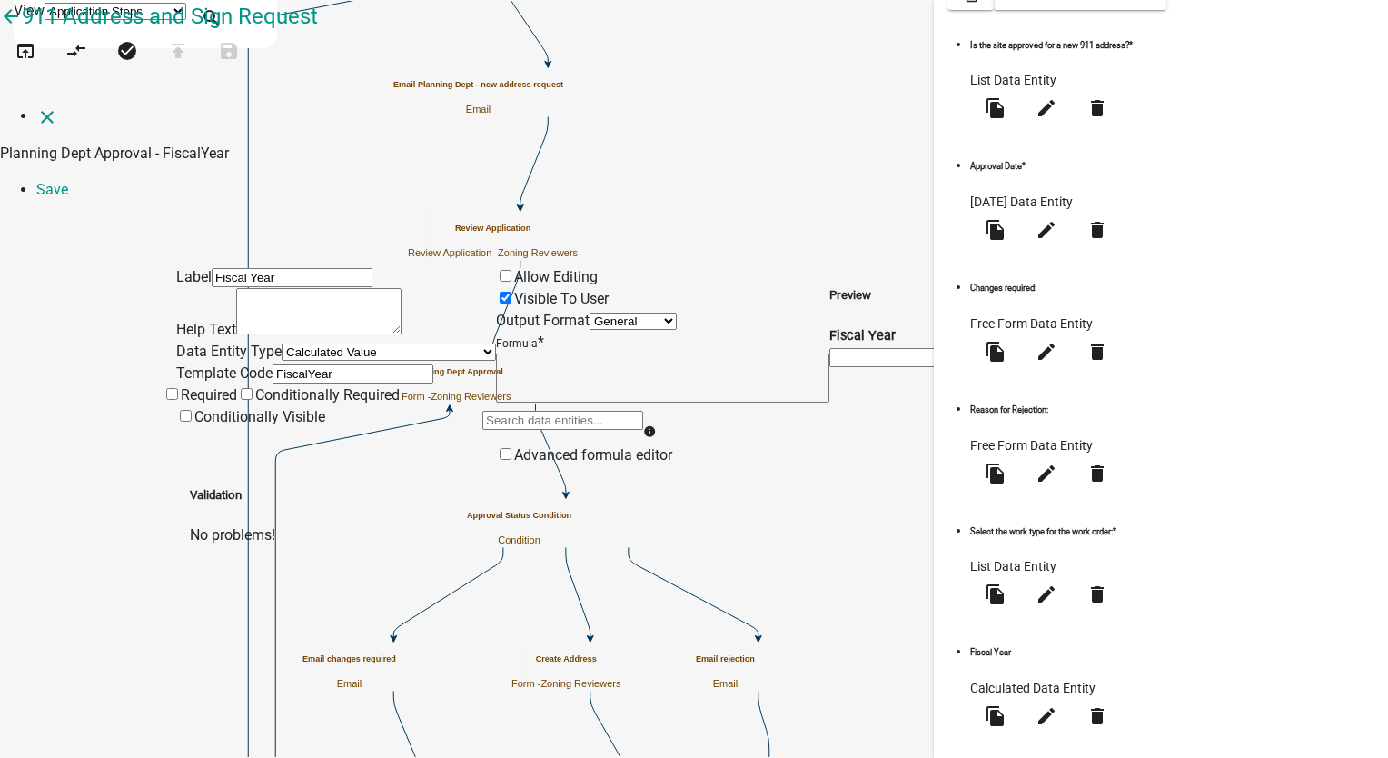
click at [574, 353] on textarea at bounding box center [662, 377] width 333 height 49
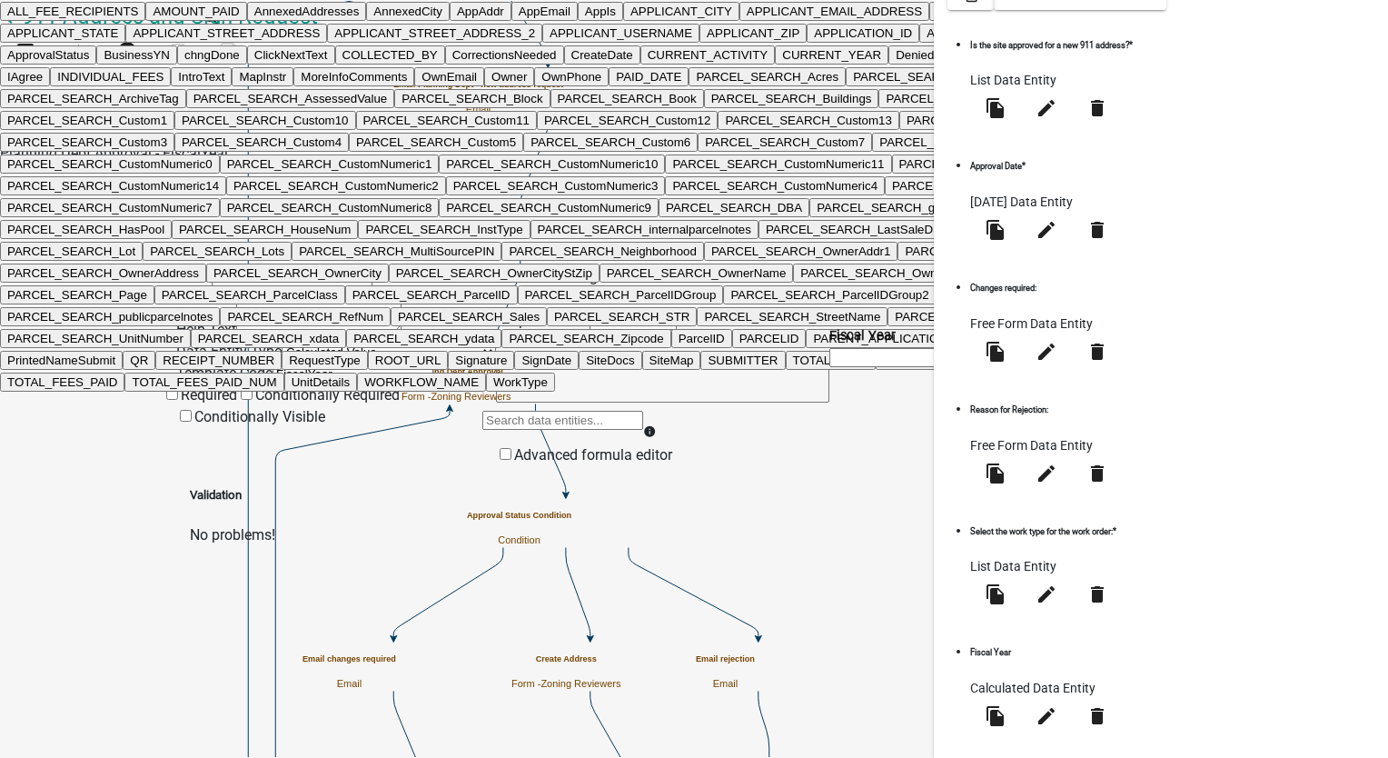
click at [545, 409] on div "ALL_FEE_RECIPIENTS AMOUNT_PAID AnnexedAddresses AnnexedCity AppAddr AppEmail Ap…" at bounding box center [562, 426] width 161 height 35
type input "appr"
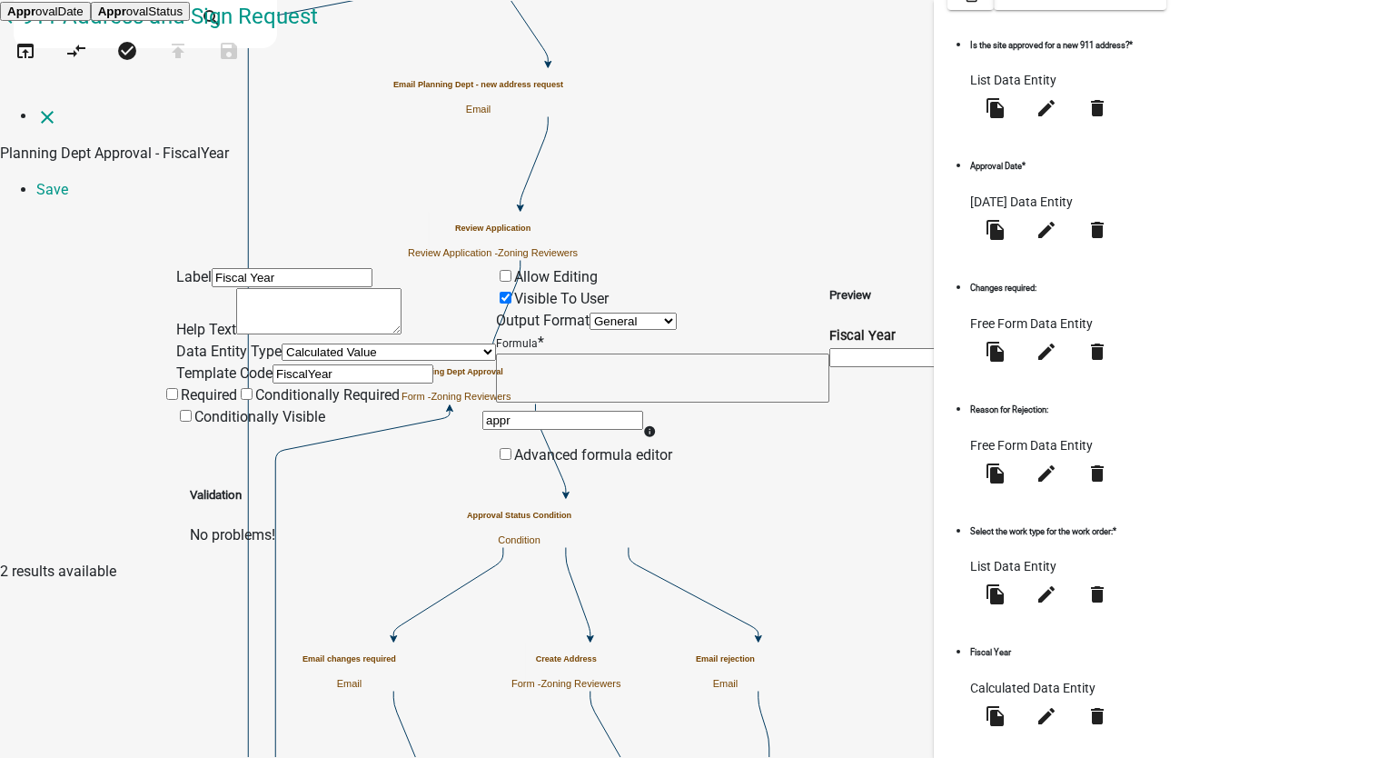
click at [91, 21] on button "Appr ovalDate" at bounding box center [45, 11] width 91 height 19
type textarea "ApprovalDate"
type textarea "ApprovalDate>(YEAR([DATE]()),6,30,1+(YEAR("
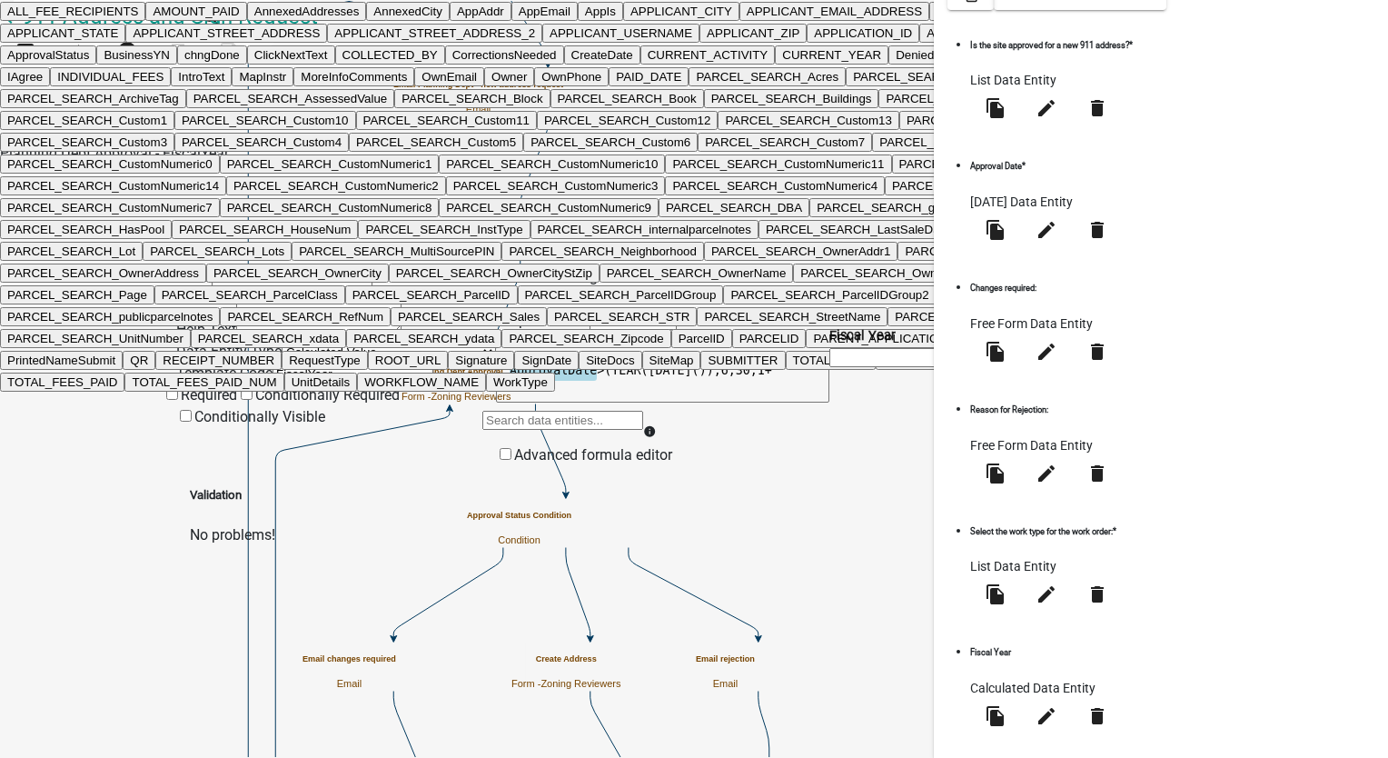
click at [597, 409] on div "ALL_FEE_RECIPIENTS AMOUNT_PAID AnnexedAddresses AnnexedCity AppAddr AppEmail Ap…" at bounding box center [562, 426] width 161 height 35
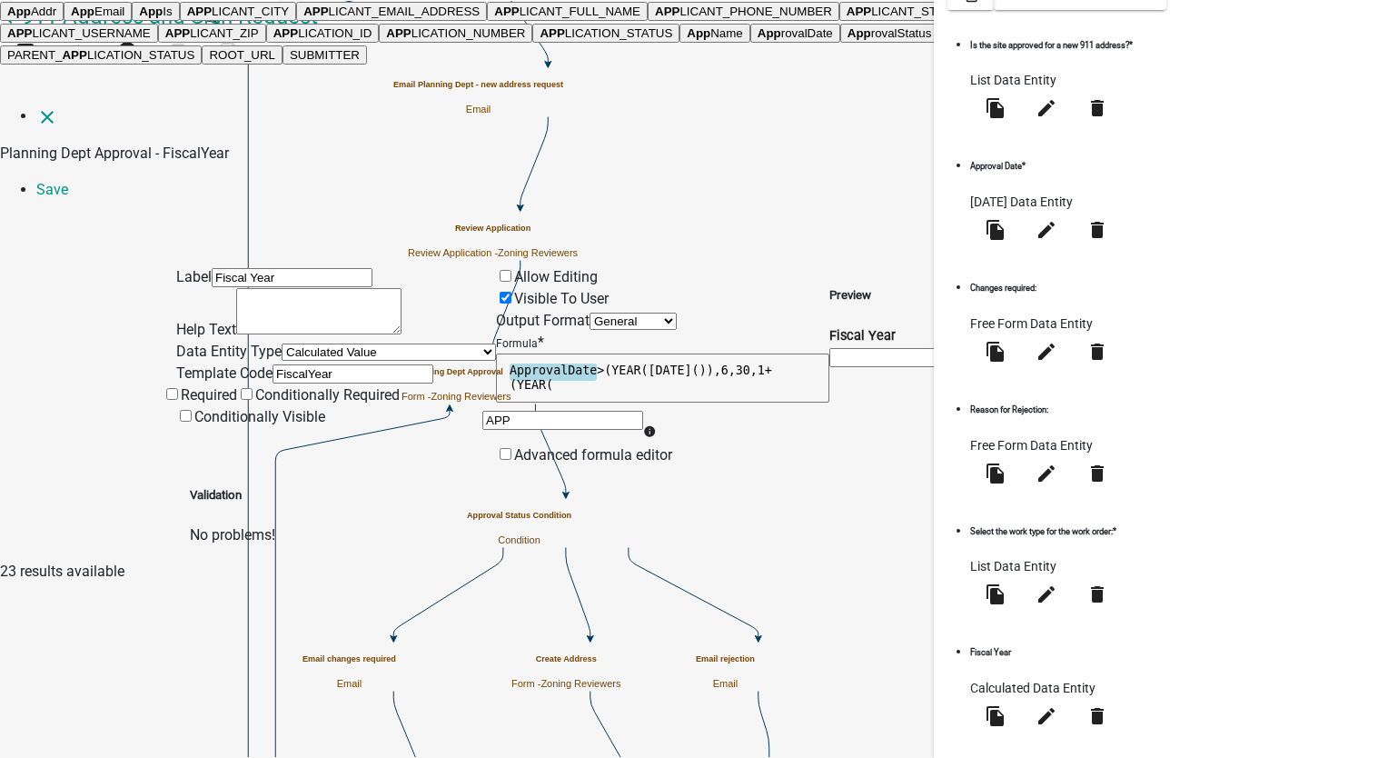
type input "APPR"
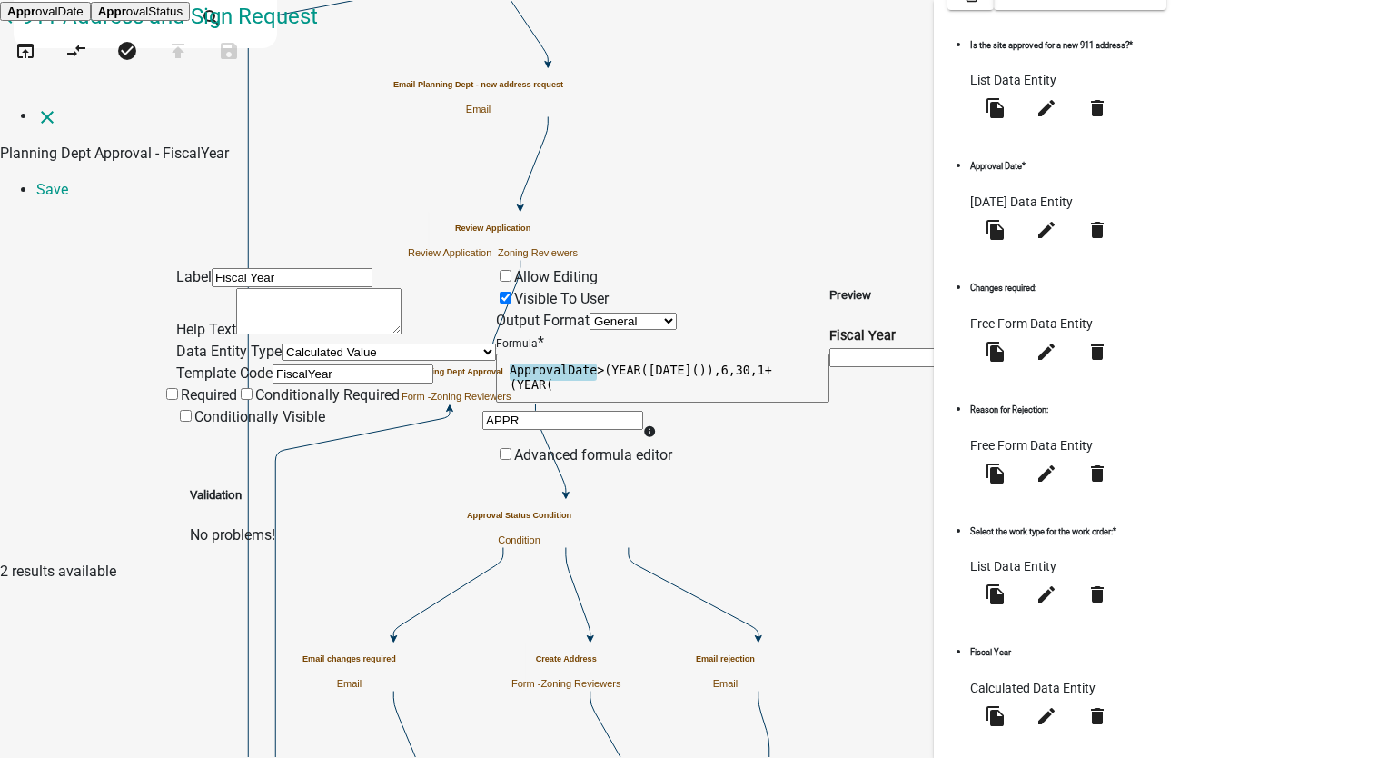
click at [84, 18] on ngb-highlight "Appr ovalDate" at bounding box center [45, 12] width 76 height 14
type textarea "ApprovalDate>(YEAR([DATE]()),6,30,1+(YEAR(ApprovalDate"
click at [713, 353] on textarea "ApprovalDate>(YEAR([DATE]()),6,30,1+(YEAR(ApprovalDate" at bounding box center [662, 377] width 333 height 49
type textarea "ApprovalDate>(YEAR([DATE]()),6,30,1+(YEAR(ApprovalDate)),YEAR("
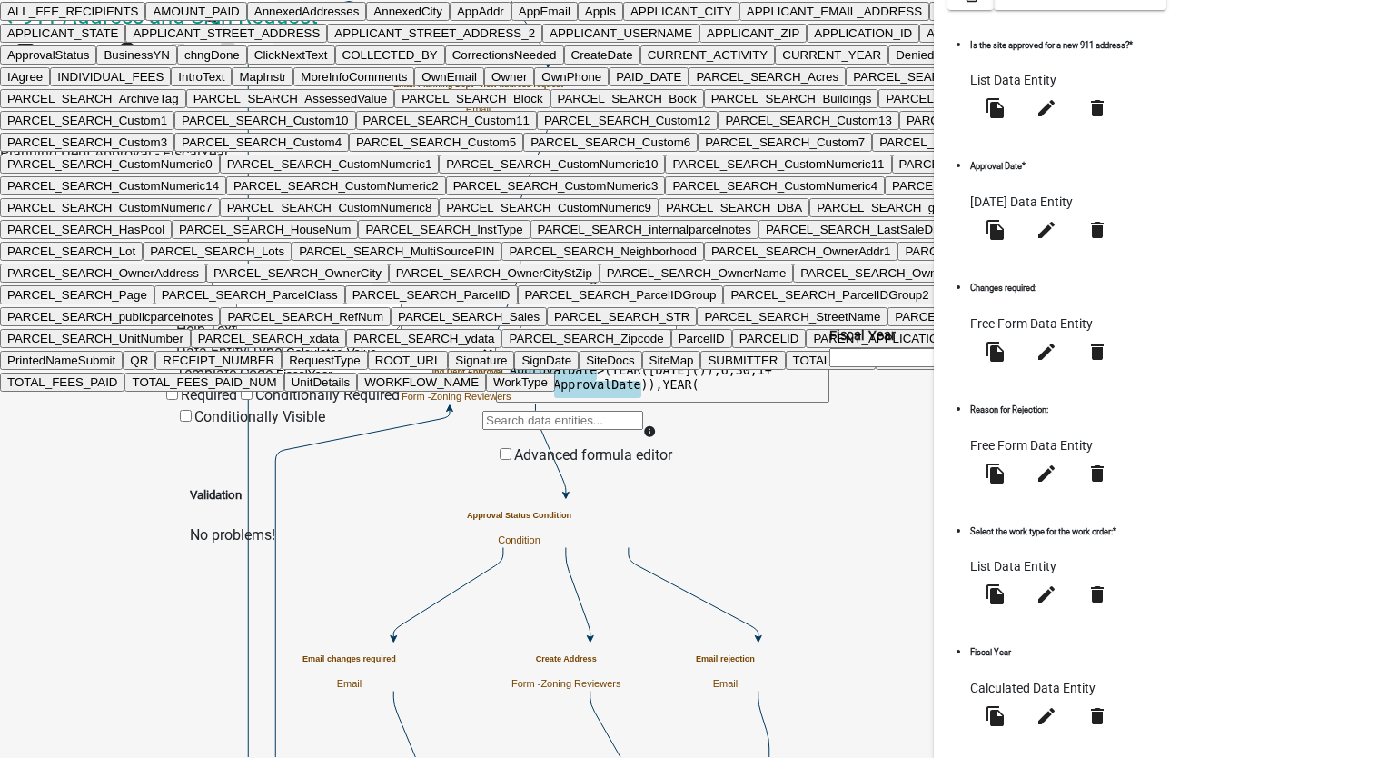
click at [643, 409] on div "ALL_FEE_RECIPIENTS AMOUNT_PAID AnnexedAddresses AnnexedCity AppAddr AppEmail Ap…" at bounding box center [562, 426] width 161 height 35
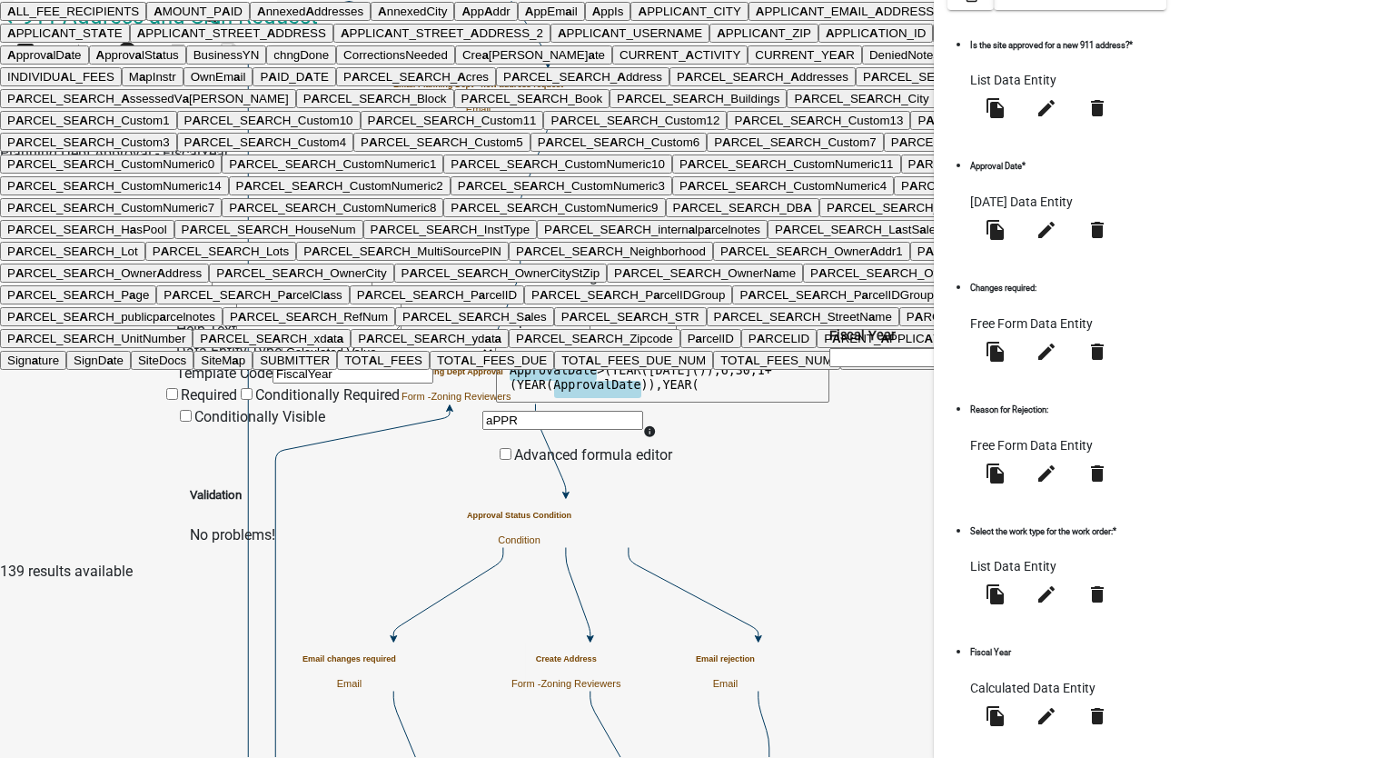
type input "aPPRO"
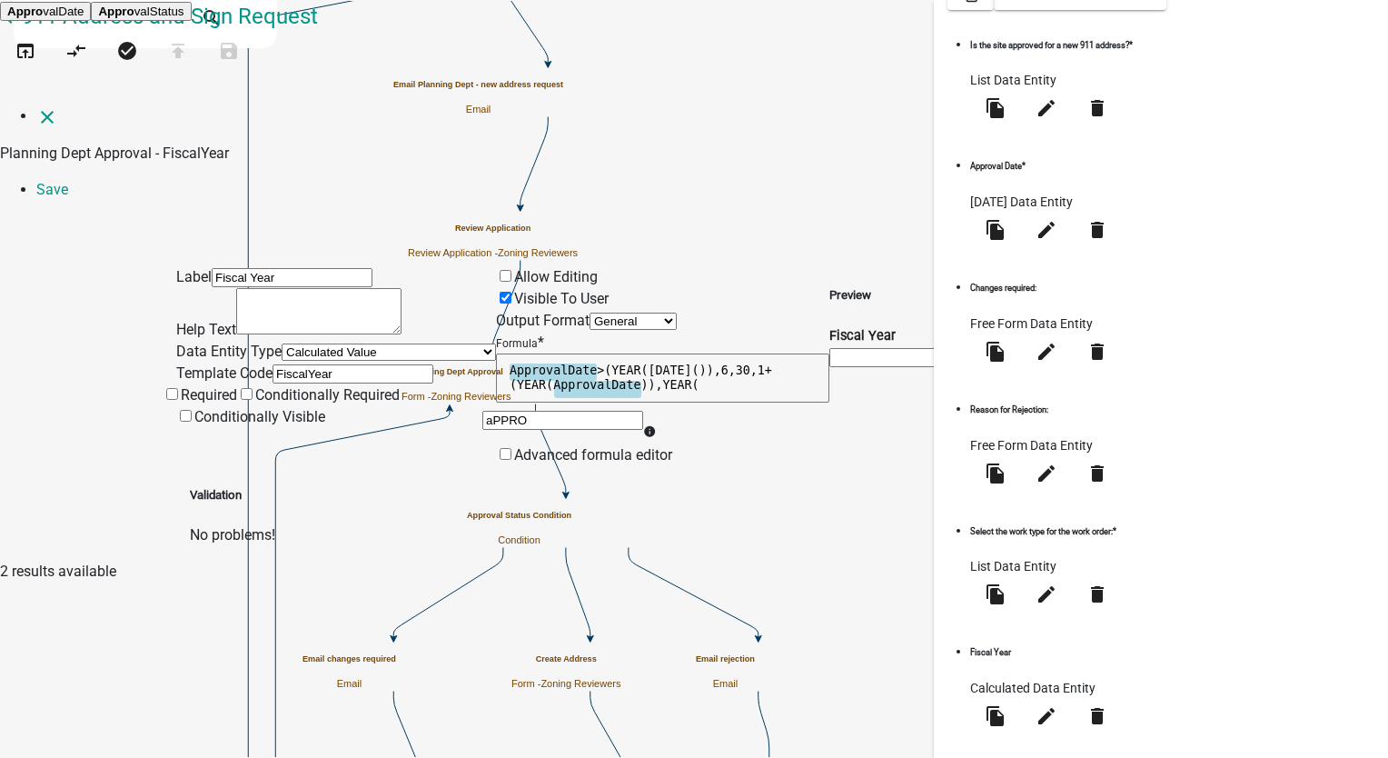
click at [91, 21] on button "Appro valDate" at bounding box center [45, 11] width 91 height 19
type textarea "ApprovalDate>(YEAR([DATE]()),6,30,1+(YEAR(ApprovalDate)),YEAR(ApprovalDate"
click at [830, 353] on textarea "ApprovalDate>(YEAR([DATE]()),6,30,1+(YEAR(ApprovalDate)),YEAR(ApprovalDate" at bounding box center [662, 377] width 333 height 49
type textarea "(ApprovalDate>(YEAR([DATE]()),6,30,1+(YEAR(ApprovalDate)),YEAR(ApprovalDate))"
click at [809, 524] on p "No problems!" at bounding box center [694, 535] width 1009 height 22
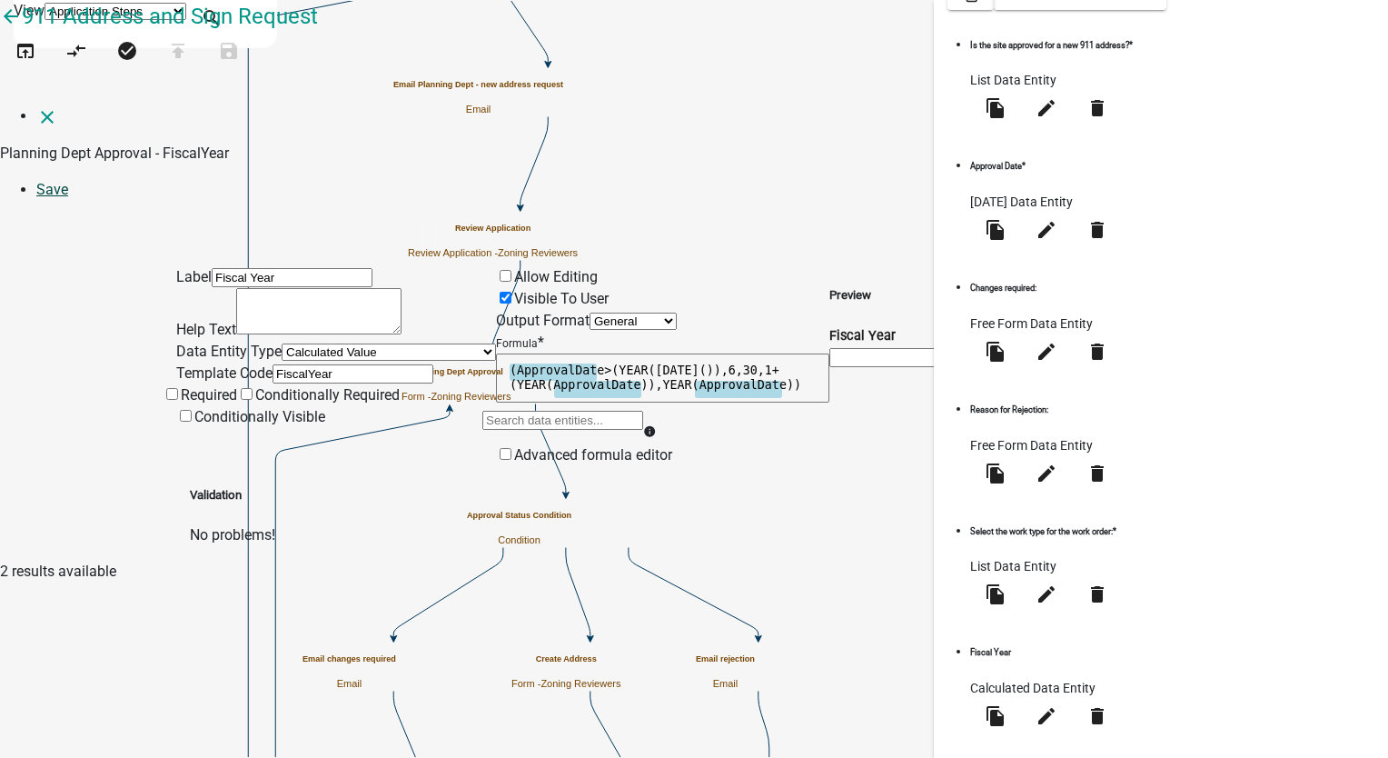
click at [68, 181] on link "Save" at bounding box center [52, 189] width 32 height 17
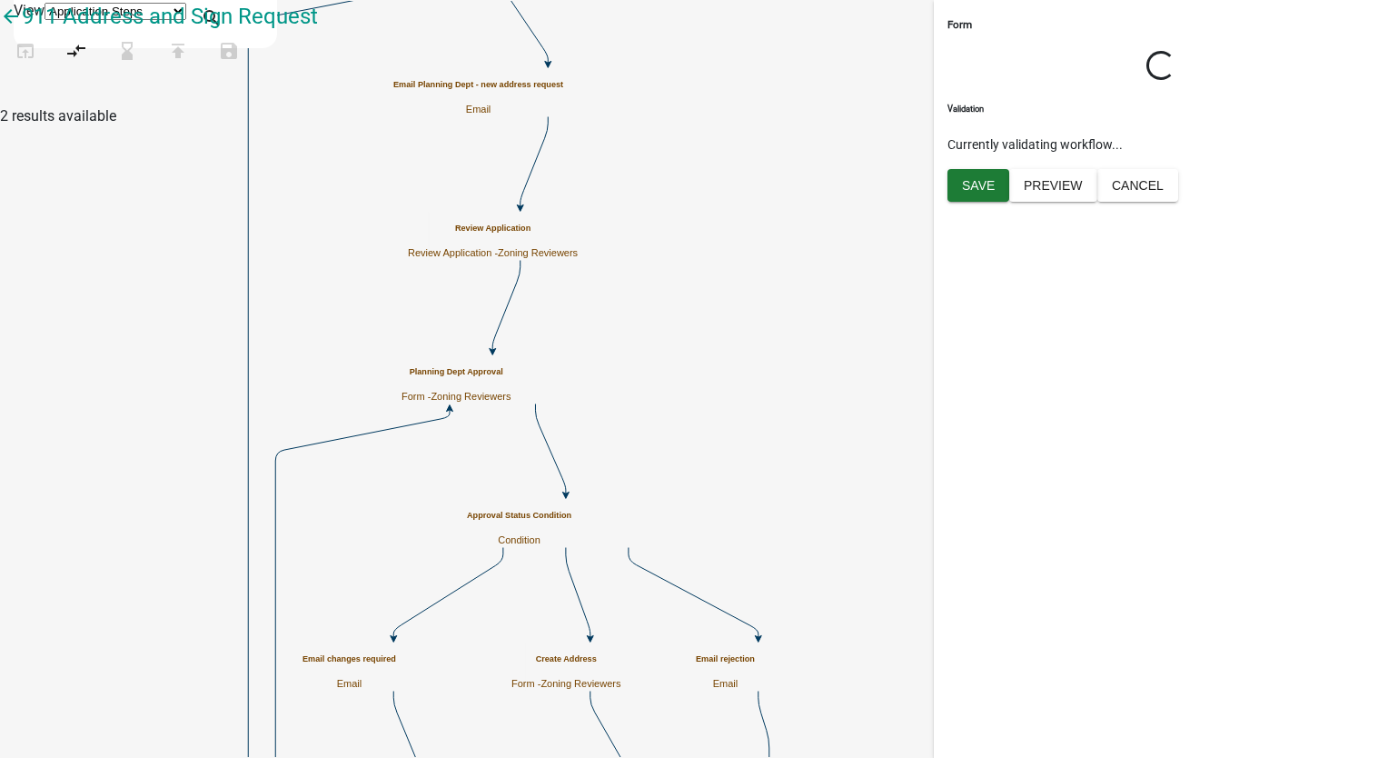
scroll to position [0, 0]
select select "289CA764-5063-4D44-9E26-A723625F811D"
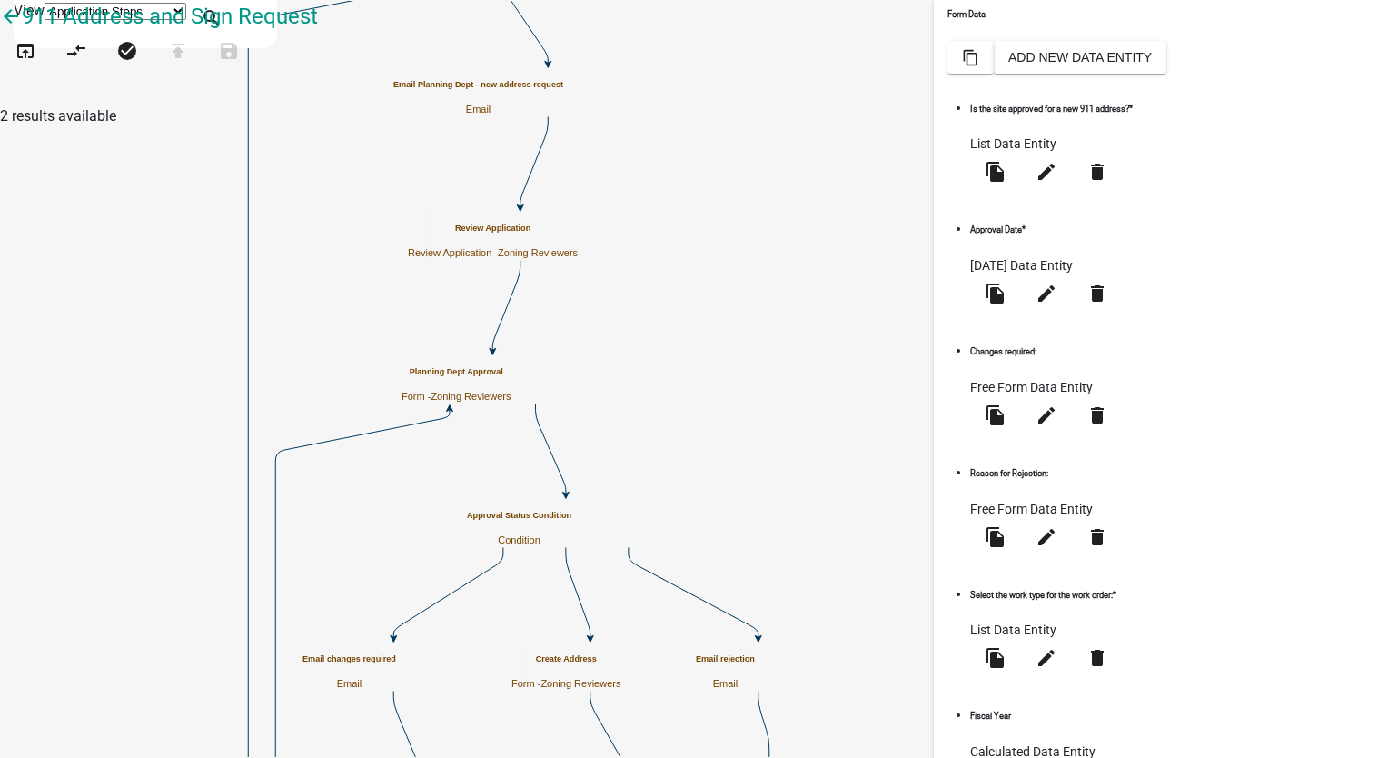
scroll to position [438, 0]
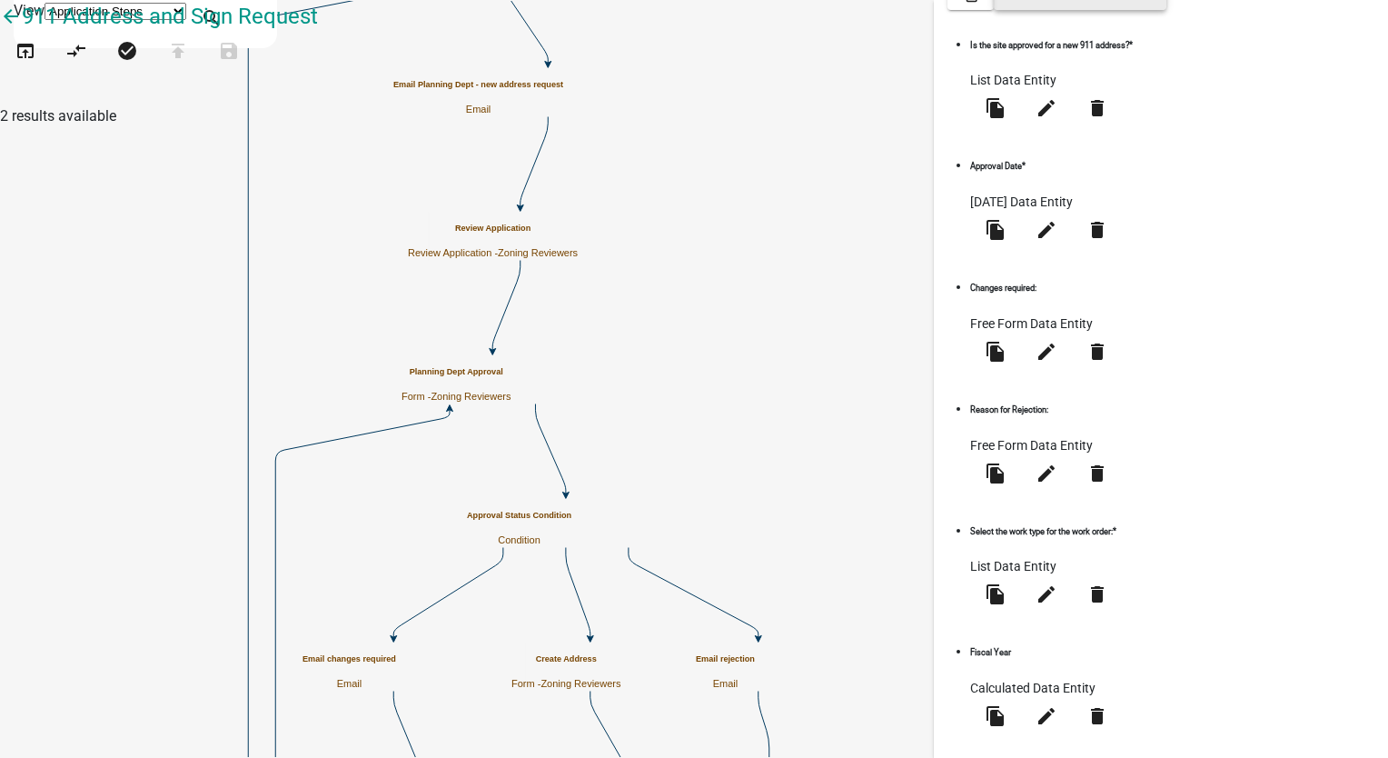
select select
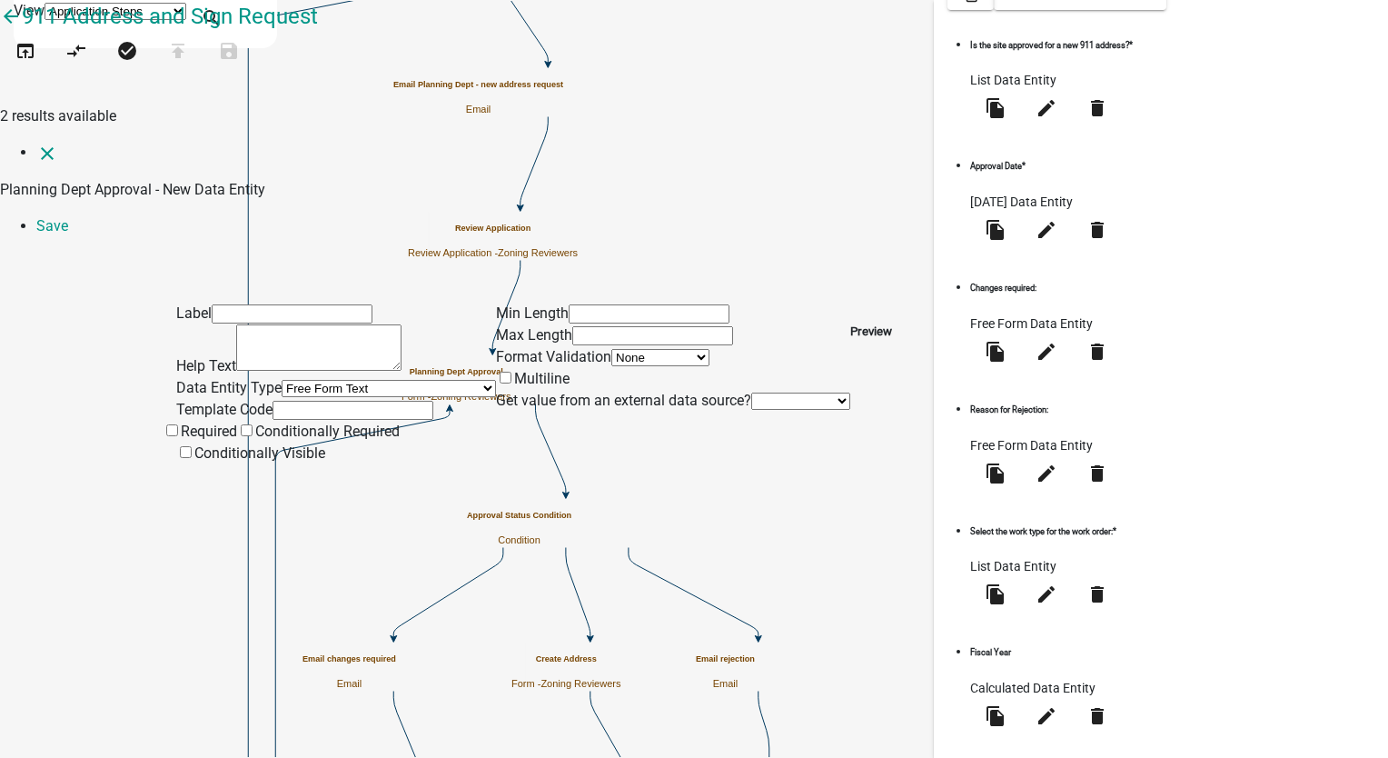
click at [273, 304] on input "text" at bounding box center [292, 313] width 161 height 19
type input "a"
type input "Abbreviated FY"
click at [282, 380] on select "Free Form Text Document Display Entity Value Fee Numeric Data Date Map Sketch D…" at bounding box center [389, 388] width 214 height 17
select select "calculated-value"
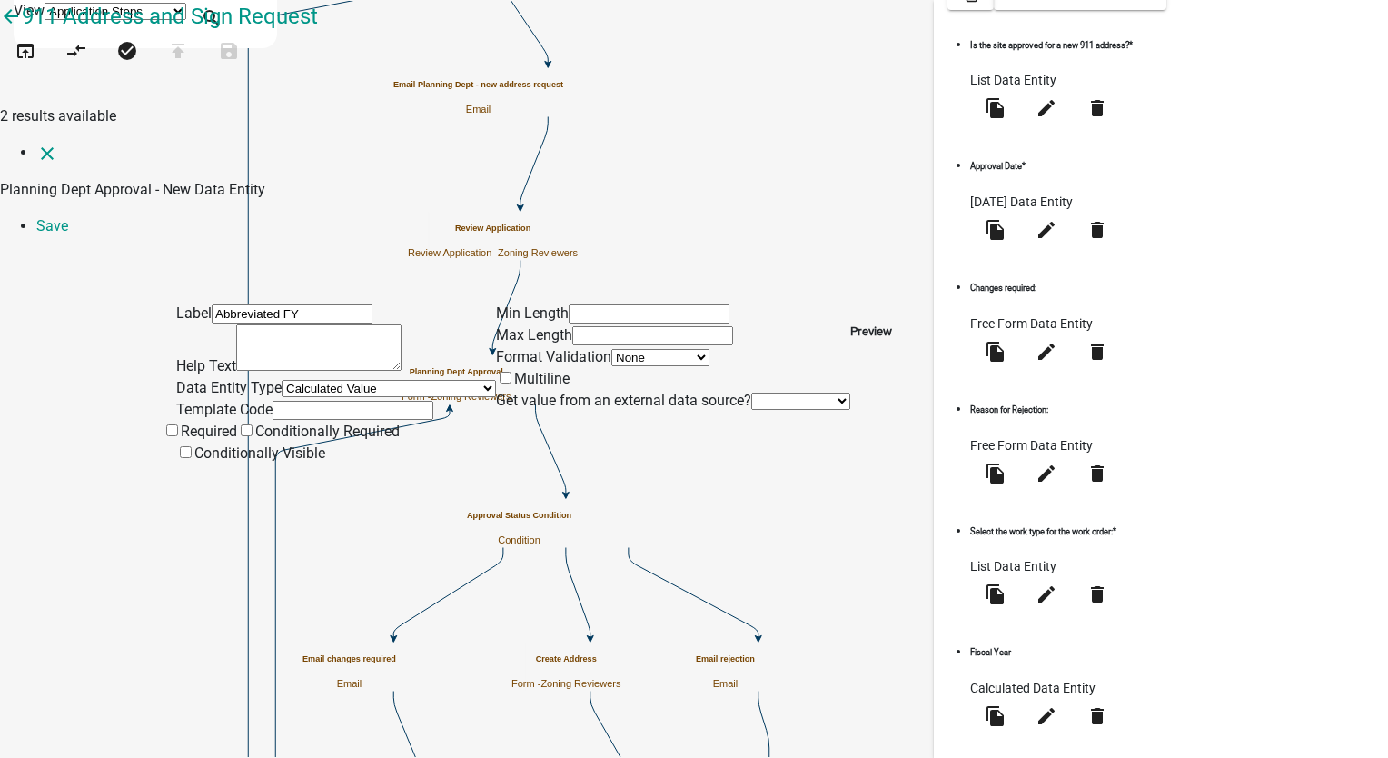
click at [282, 380] on select "Free Form Text Document Display Entity Value Fee Numeric Data Date Map Sketch D…" at bounding box center [389, 388] width 214 height 17
select select "calculated-value"
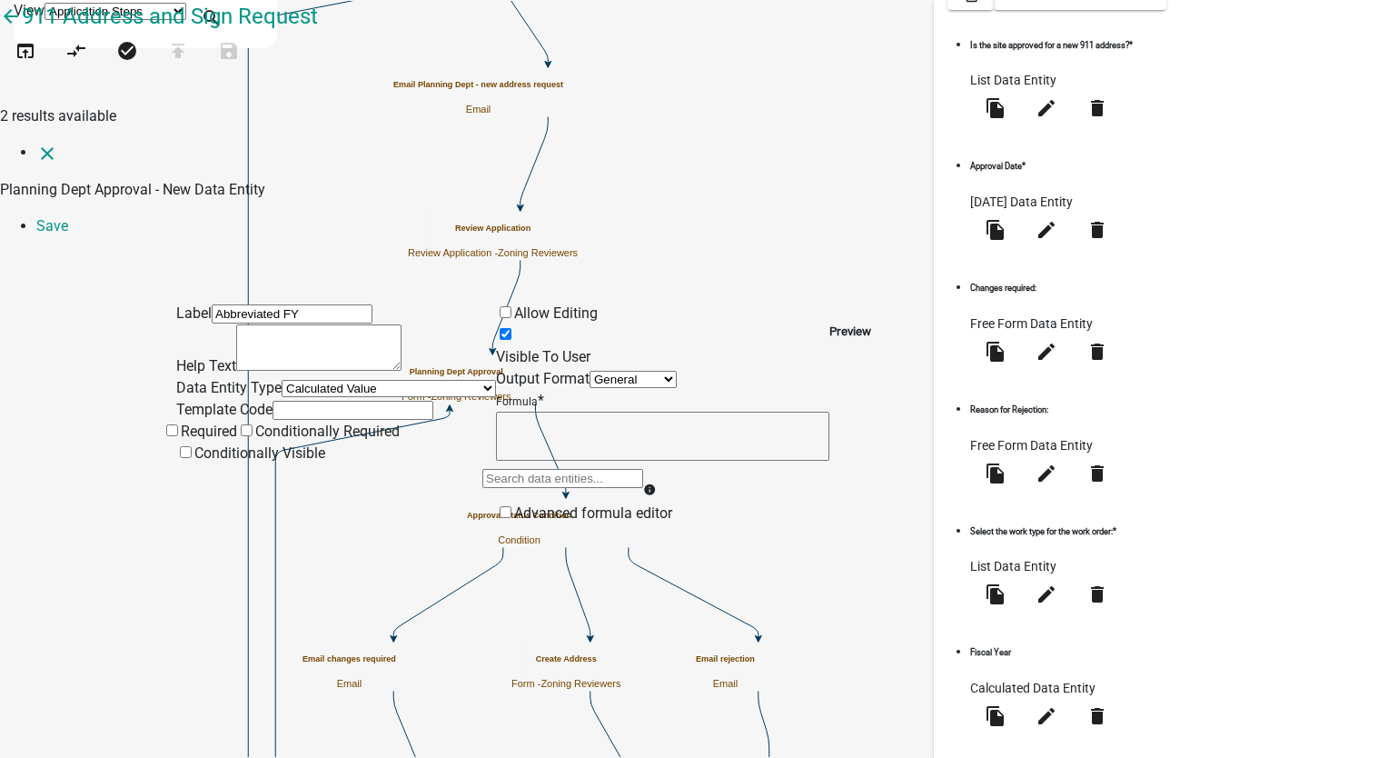
click at [496, 348] on span at bounding box center [496, 356] width 0 height 17
click at [512, 328] on input "Visible To User" at bounding box center [506, 334] width 12 height 12
click at [273, 401] on input "text" at bounding box center [353, 410] width 161 height 19
type input "AbbreviatedFiscalYear"
click at [583, 412] on textarea at bounding box center [662, 436] width 333 height 49
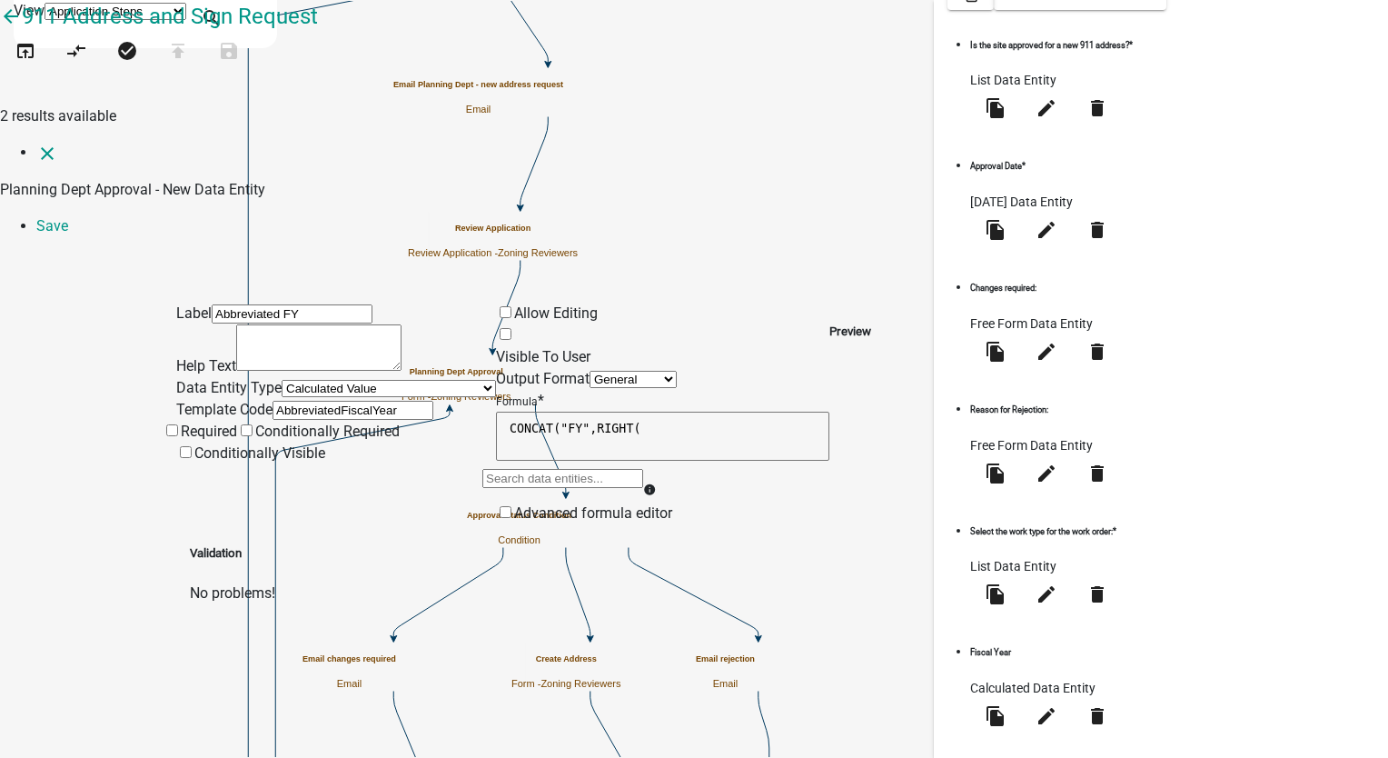
click at [696, 412] on textarea "CONCAT("FY",RIGHT(" at bounding box center [662, 436] width 333 height 49
type textarea "CONCAT("FY",RIGHT("
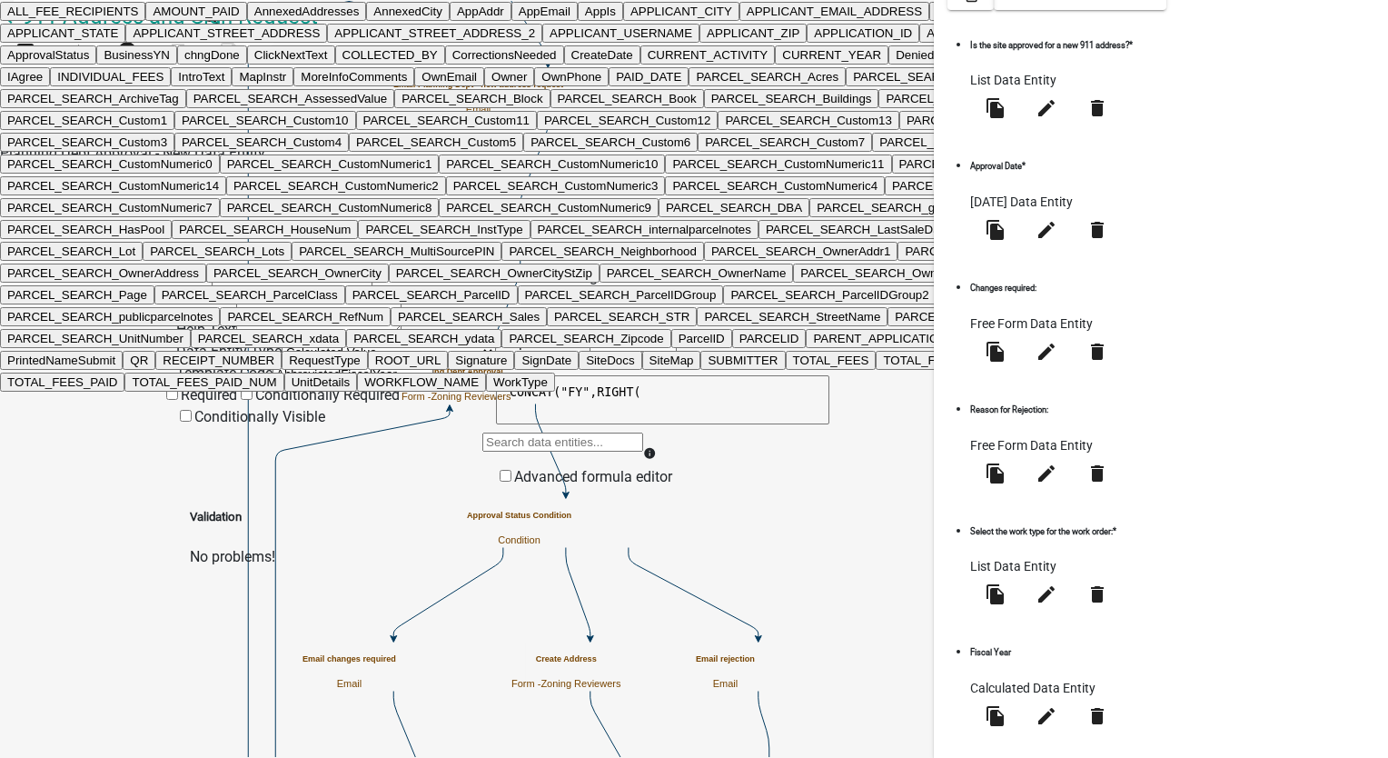
click at [643, 431] on div "ALL_FEE_RECIPIENTS AMOUNT_PAID AnnexedAddresses AnnexedCity AppAddr AppEmail Ap…" at bounding box center [562, 448] width 161 height 35
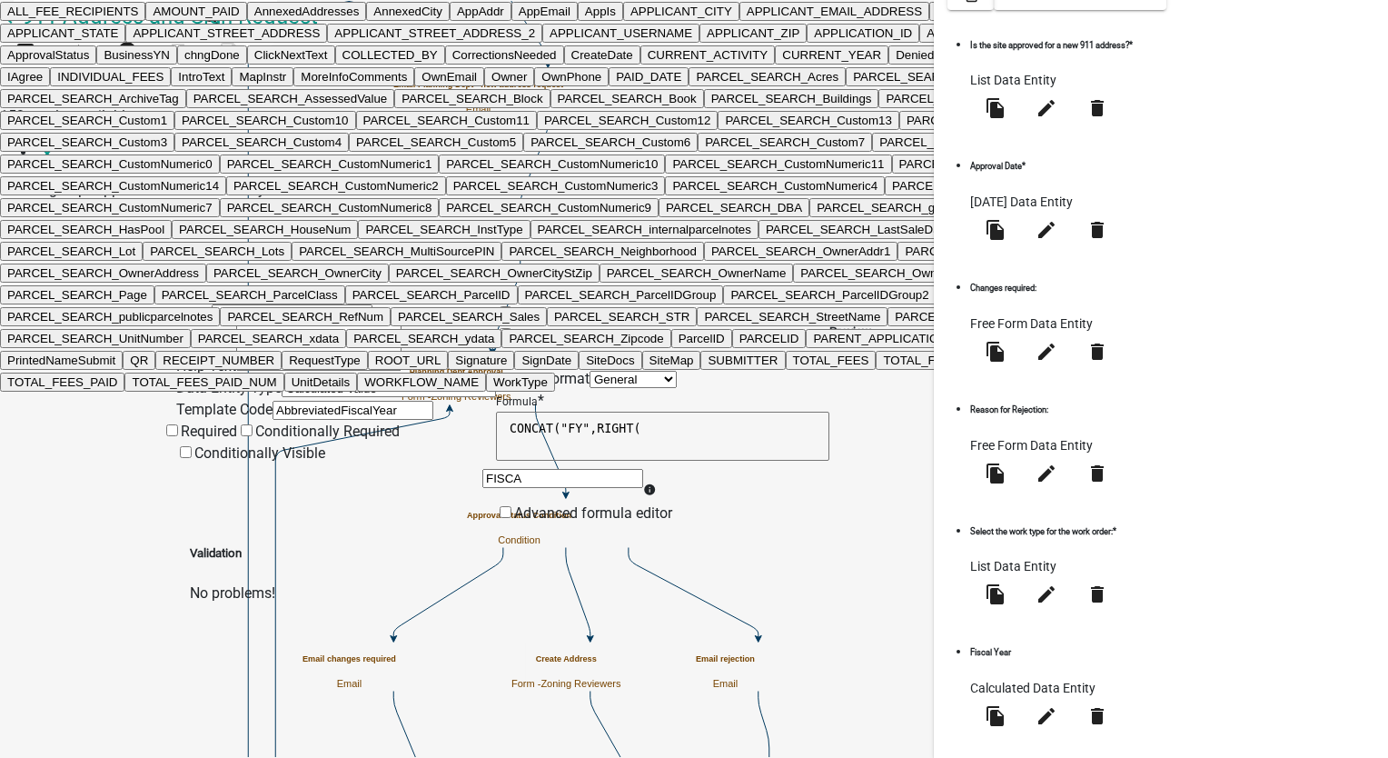
type input "FISCAL"
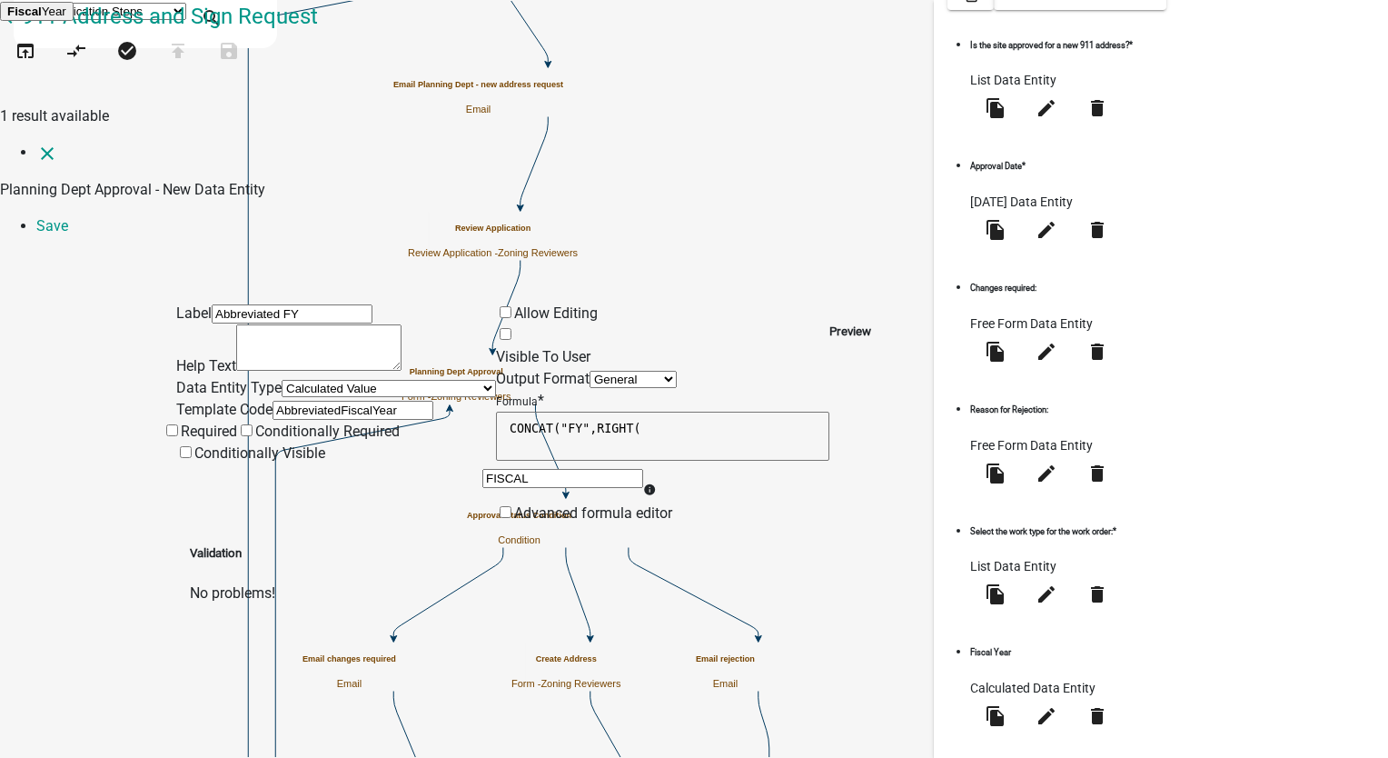
click at [74, 21] on button "Fiscal Year" at bounding box center [37, 11] width 74 height 19
type textarea "CONCAT("FY",RIGHT(FiscalYear"
click at [764, 412] on textarea "CONCAT("FY",RIGHT(FiscalYear" at bounding box center [662, 436] width 333 height 49
type textarea "CONCAT("FY",RIGHT(FiscalYear,2))"
click at [68, 217] on link "Save" at bounding box center [52, 225] width 32 height 17
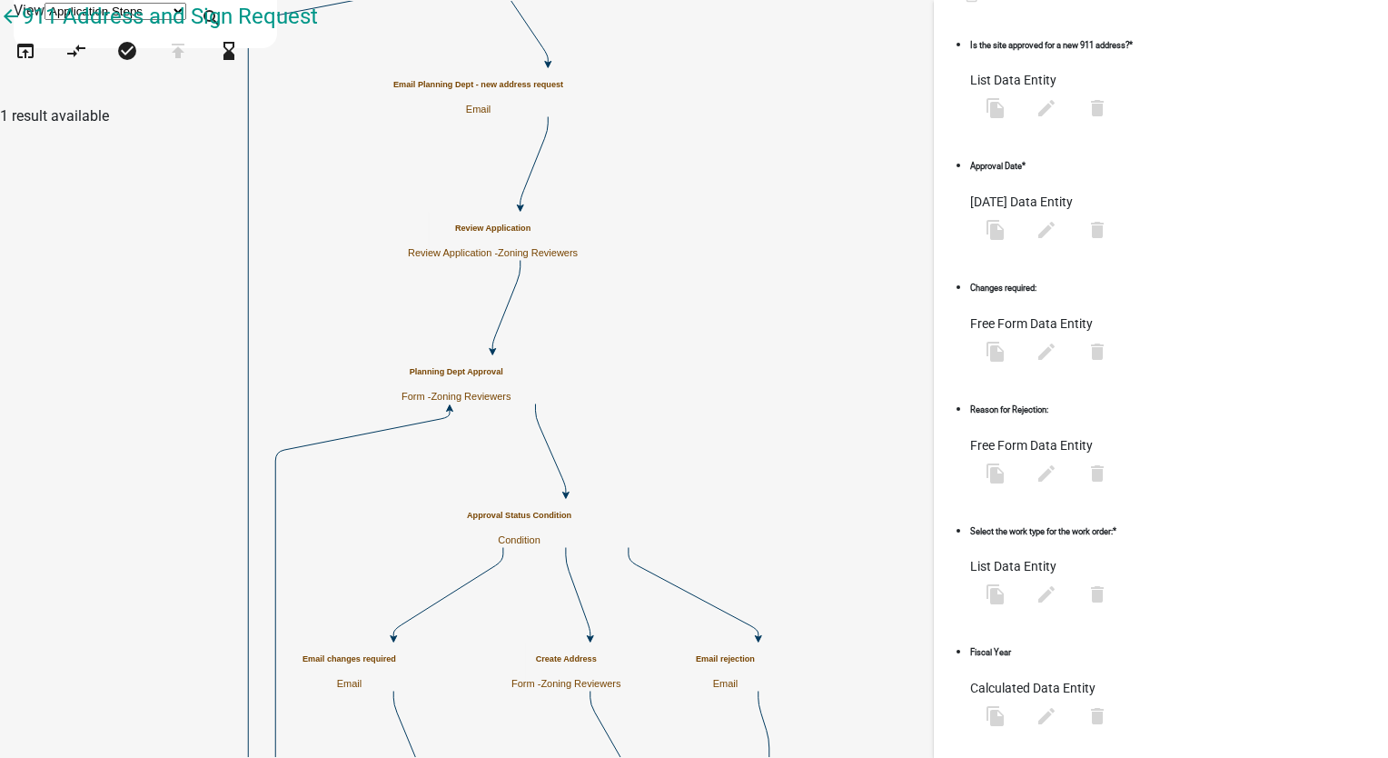
scroll to position [0, 0]
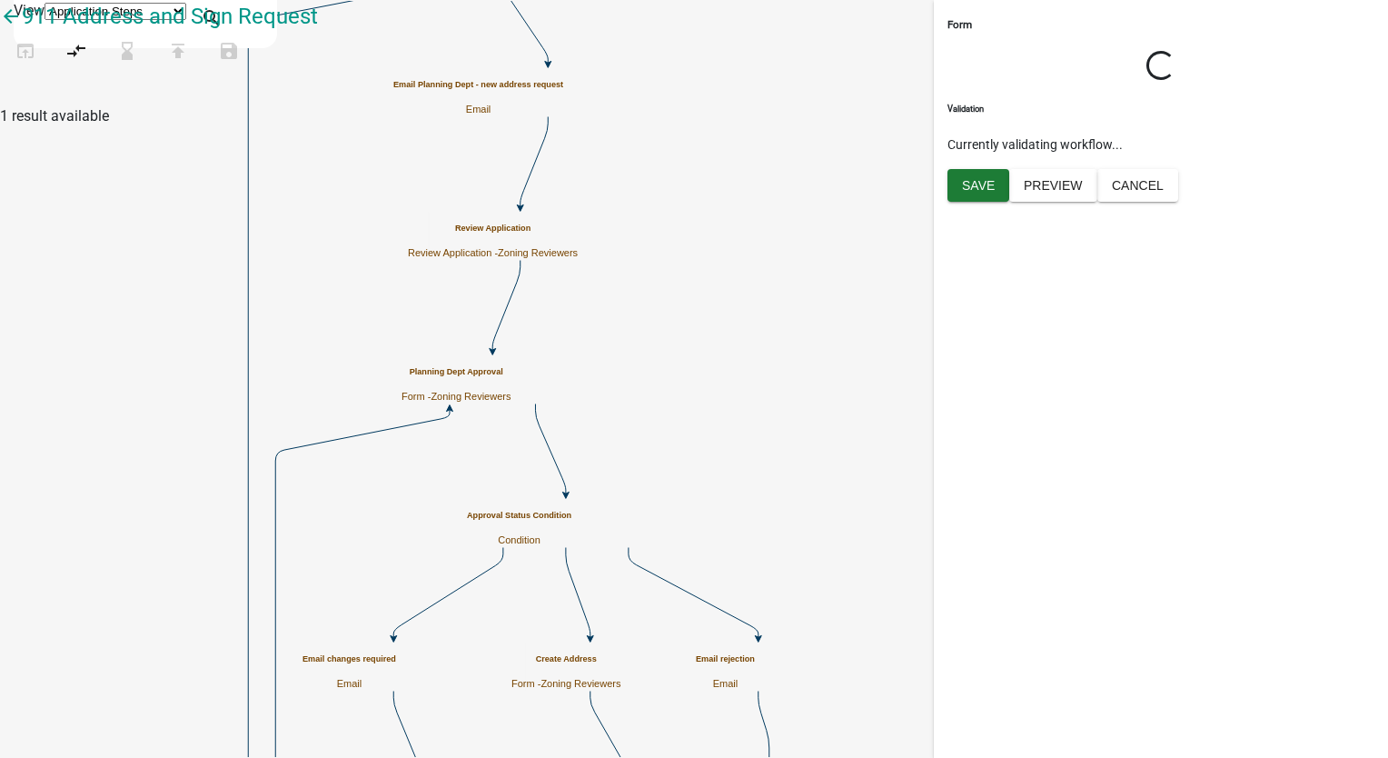
select select "289CA764-5063-4D44-9E26-A723625F811D"
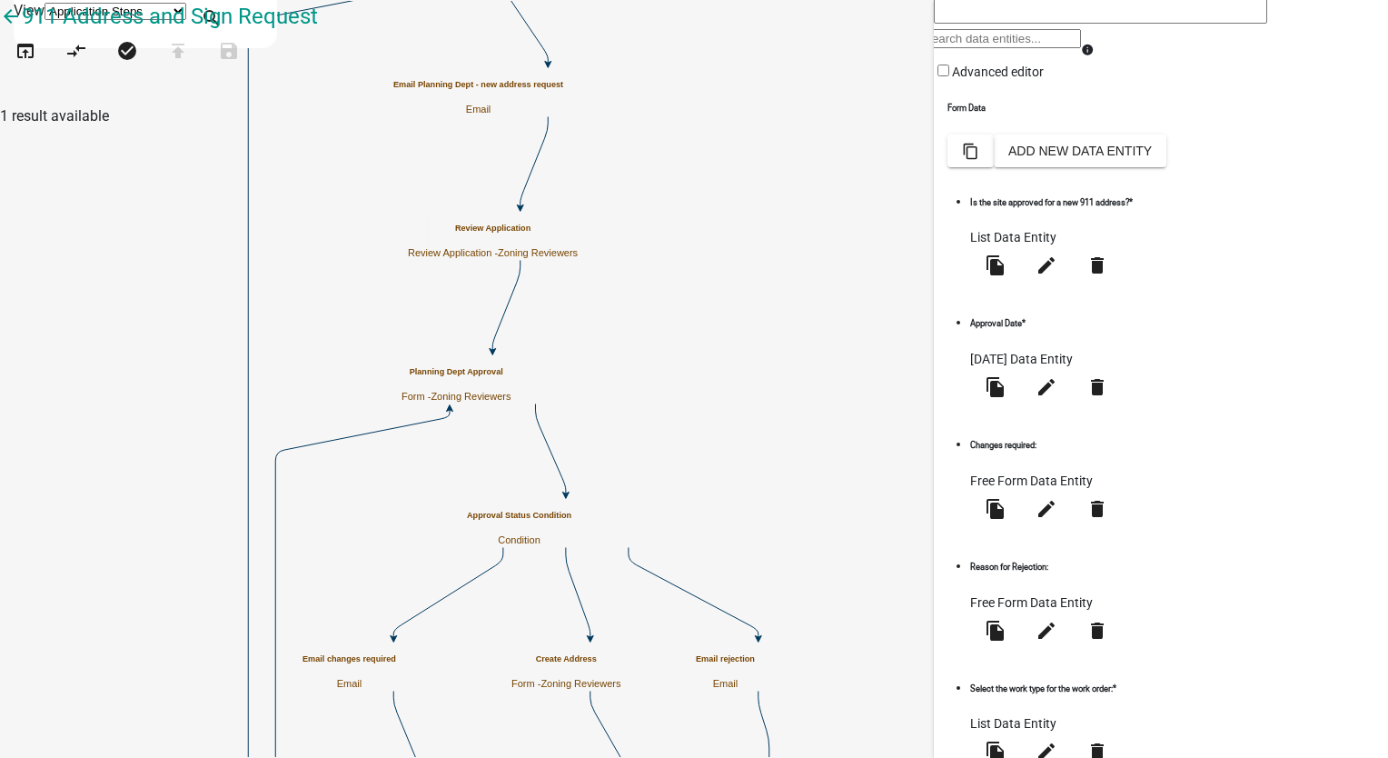
scroll to position [504, 0]
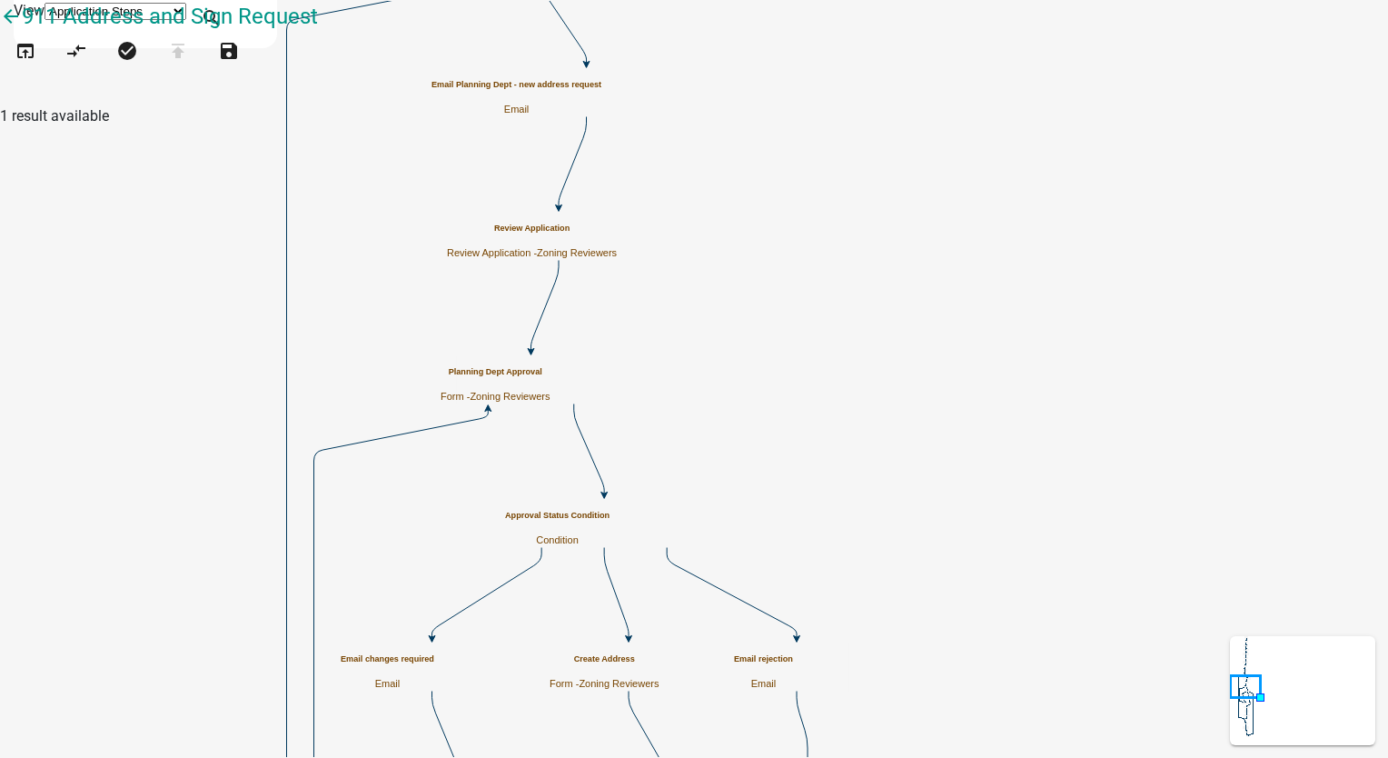
scroll to position [0, 0]
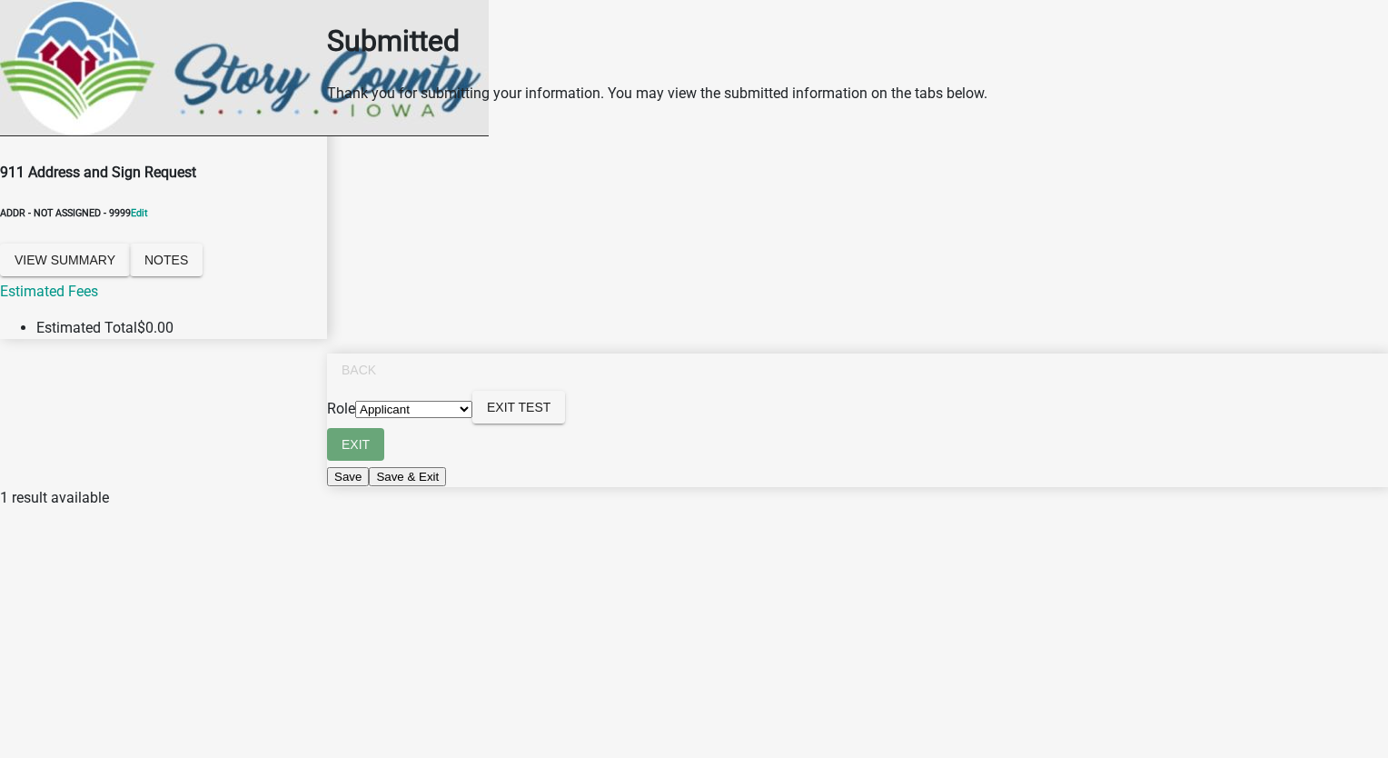
click at [472, 418] on select "Applicant Admin Zoning Reviewers P&D Admin Engineer" at bounding box center [413, 409] width 117 height 17
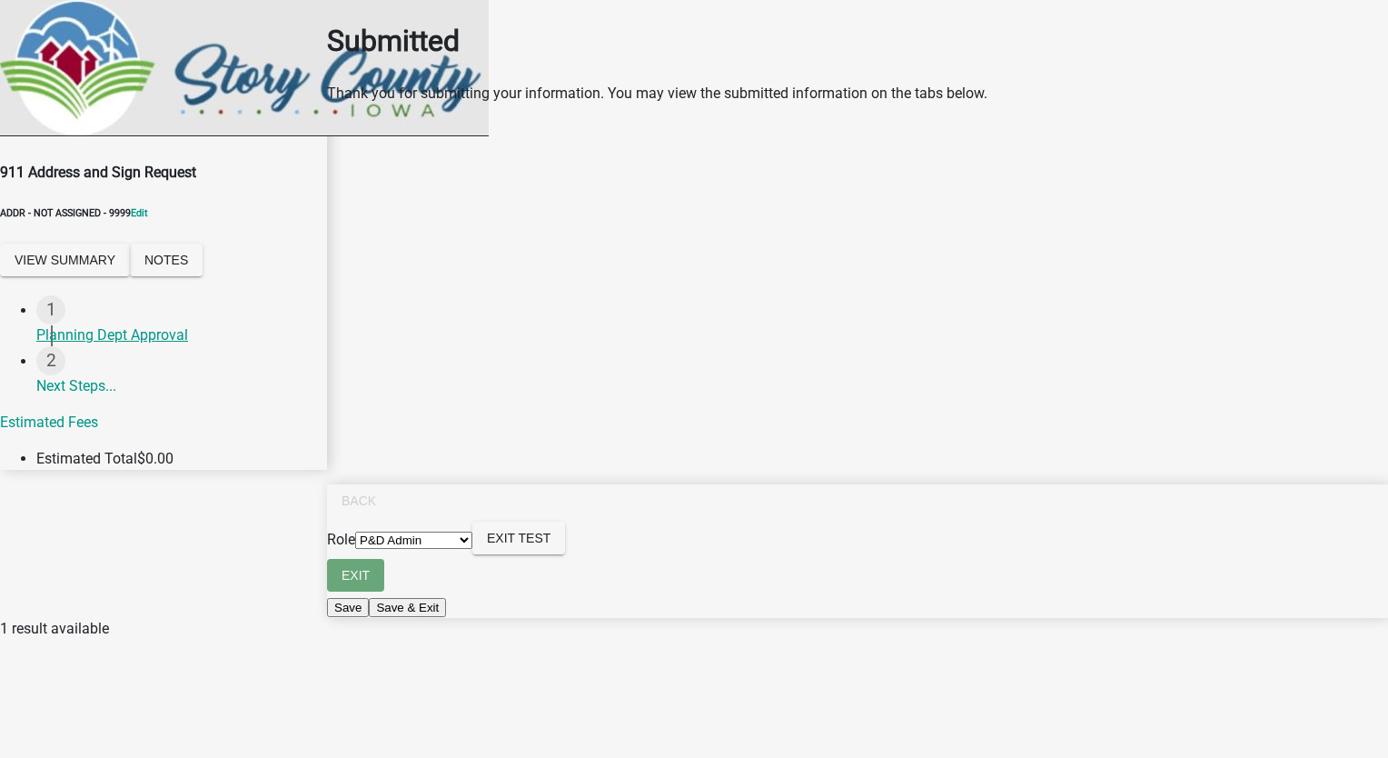
click at [472, 549] on select "Applicant Admin Zoning Reviewers P&D Admin Engineer" at bounding box center [413, 540] width 117 height 17
select select "289ca764-5063-4d44-9e26-a723625f811d"
click at [472, 549] on select "Applicant Admin Zoning Reviewers P&D Admin Engineer" at bounding box center [413, 540] width 117 height 17
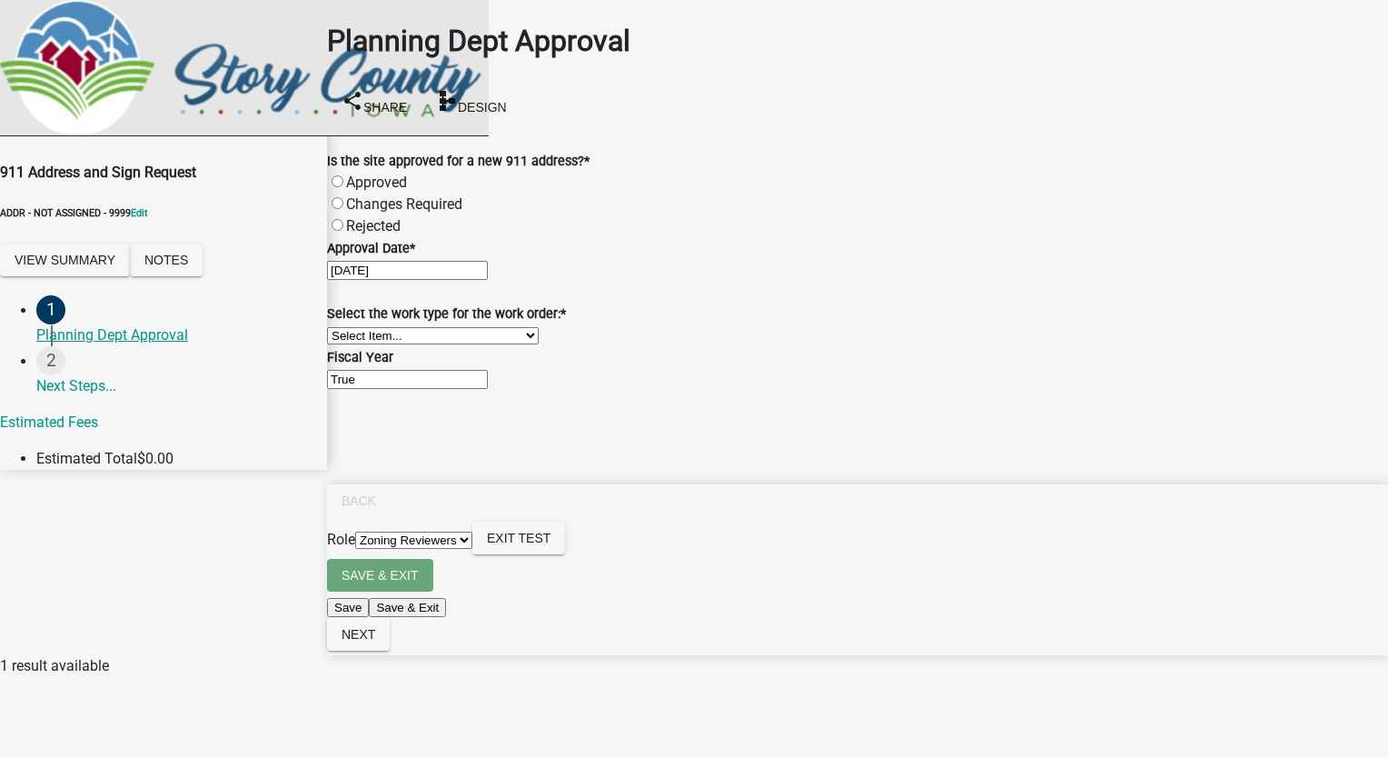
click at [355, 174] on label "Approved" at bounding box center [376, 182] width 61 height 17
click at [343, 175] on input "Approved" at bounding box center [338, 181] width 12 height 12
radio input "true"
click at [551, 545] on span "Exit Test" at bounding box center [519, 538] width 64 height 15
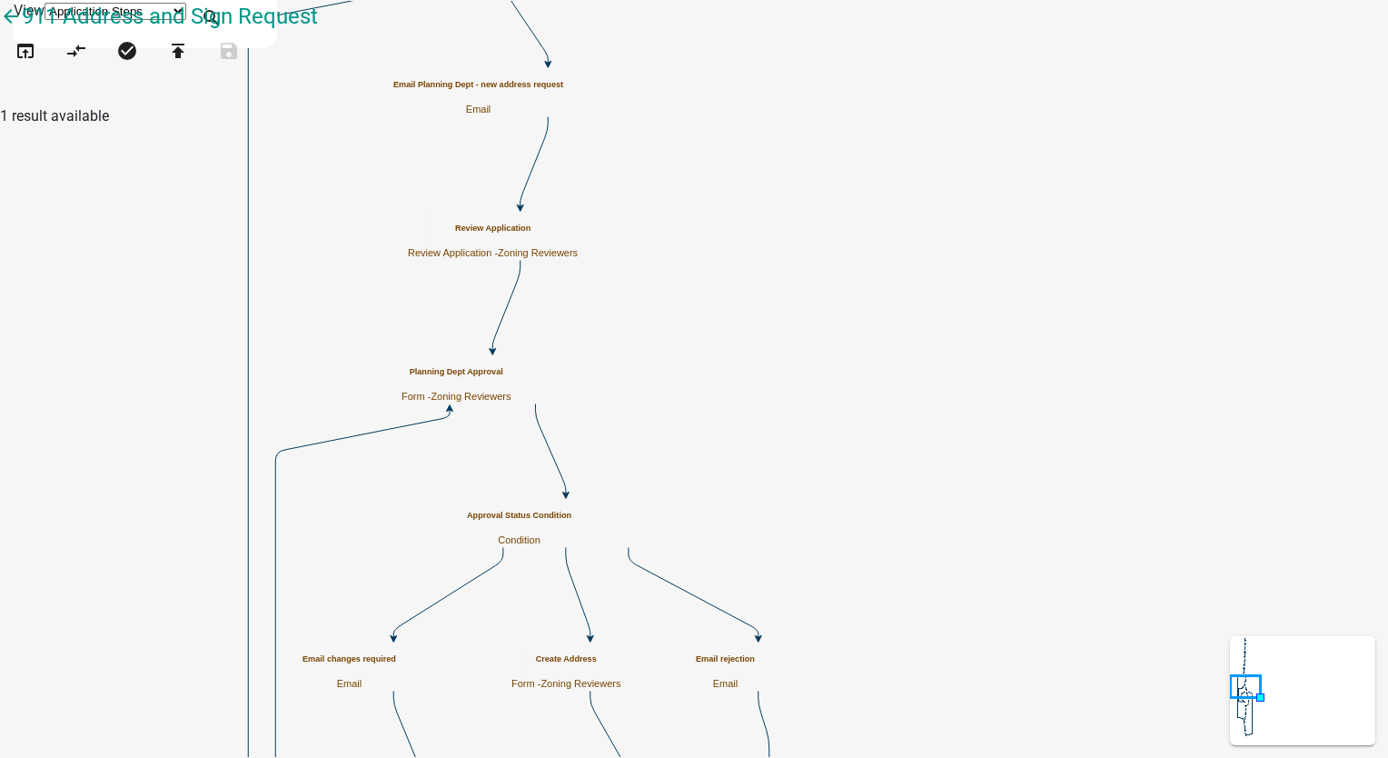
click at [511, 391] on span "Zoning Reviewers" at bounding box center [471, 396] width 80 height 11
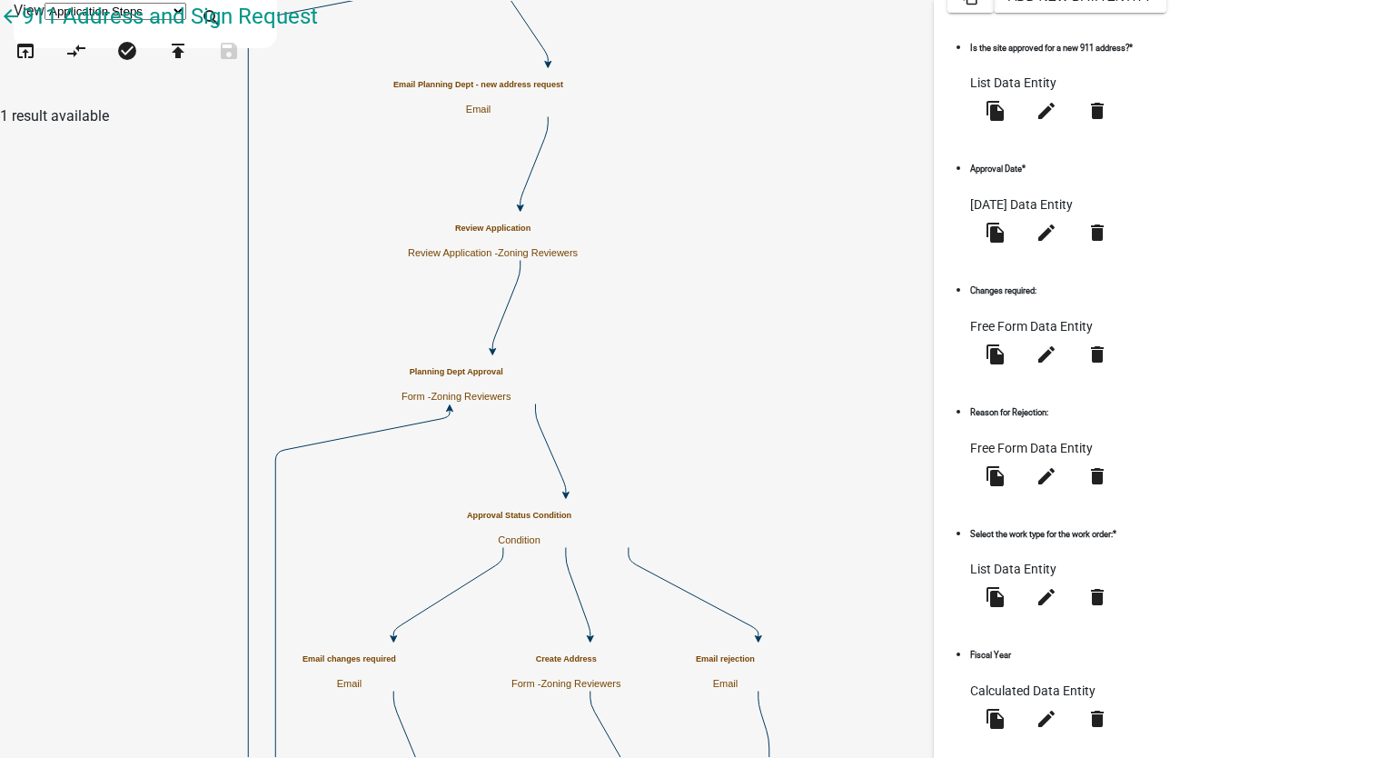
scroll to position [454, 0]
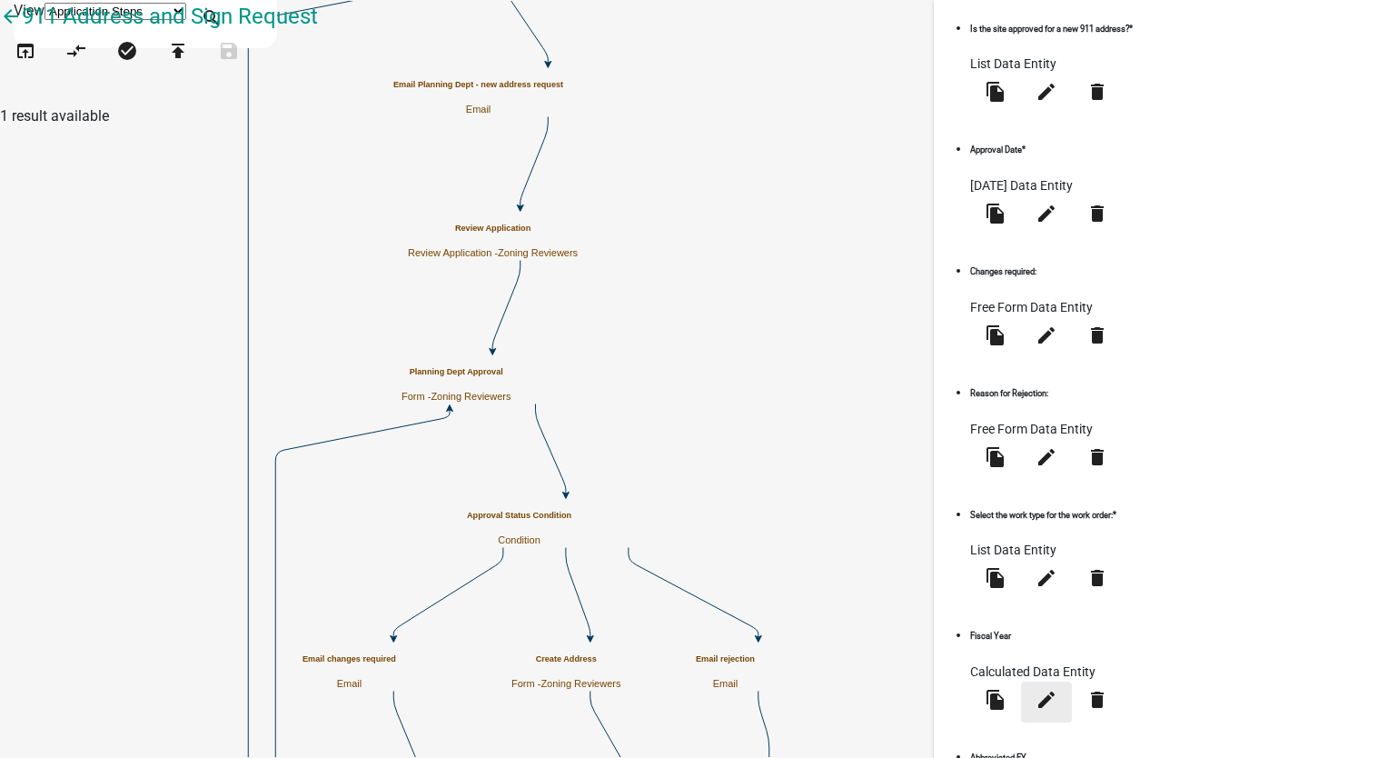
click at [1058, 689] on icon "edit" at bounding box center [1047, 700] width 22 height 22
select select "calculated-value"
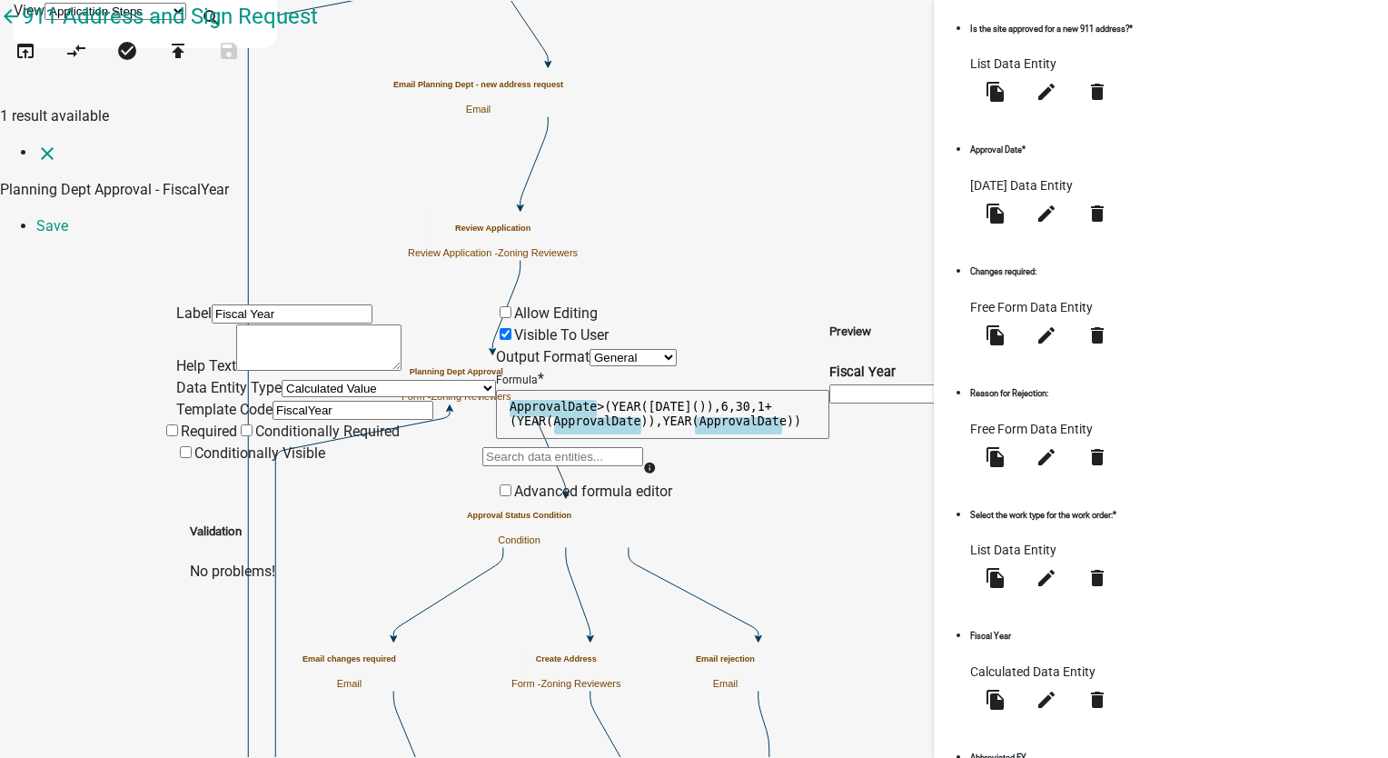
click at [548, 390] on textarea "ApprovalDate>(YEAR([DATE]()),6,30,1+(YEAR(ApprovalDate)),YEAR(ApprovalDate))" at bounding box center [662, 414] width 333 height 49
type textarea "F>(YEAR([DATE]()),6,30,1+(YEAR(ApprovalDate)),YEAR(ApprovalDate)"
drag, startPoint x: 830, startPoint y: 323, endPoint x: 533, endPoint y: 292, distance: 298.7
click at [533, 368] on div "Formula * F>(YEAR([DATE]()),6,30,1+(YEAR( ApprovalDate )),YEAR( ApprovalDate ) …" at bounding box center [662, 424] width 333 height 113
type textarea "IF("
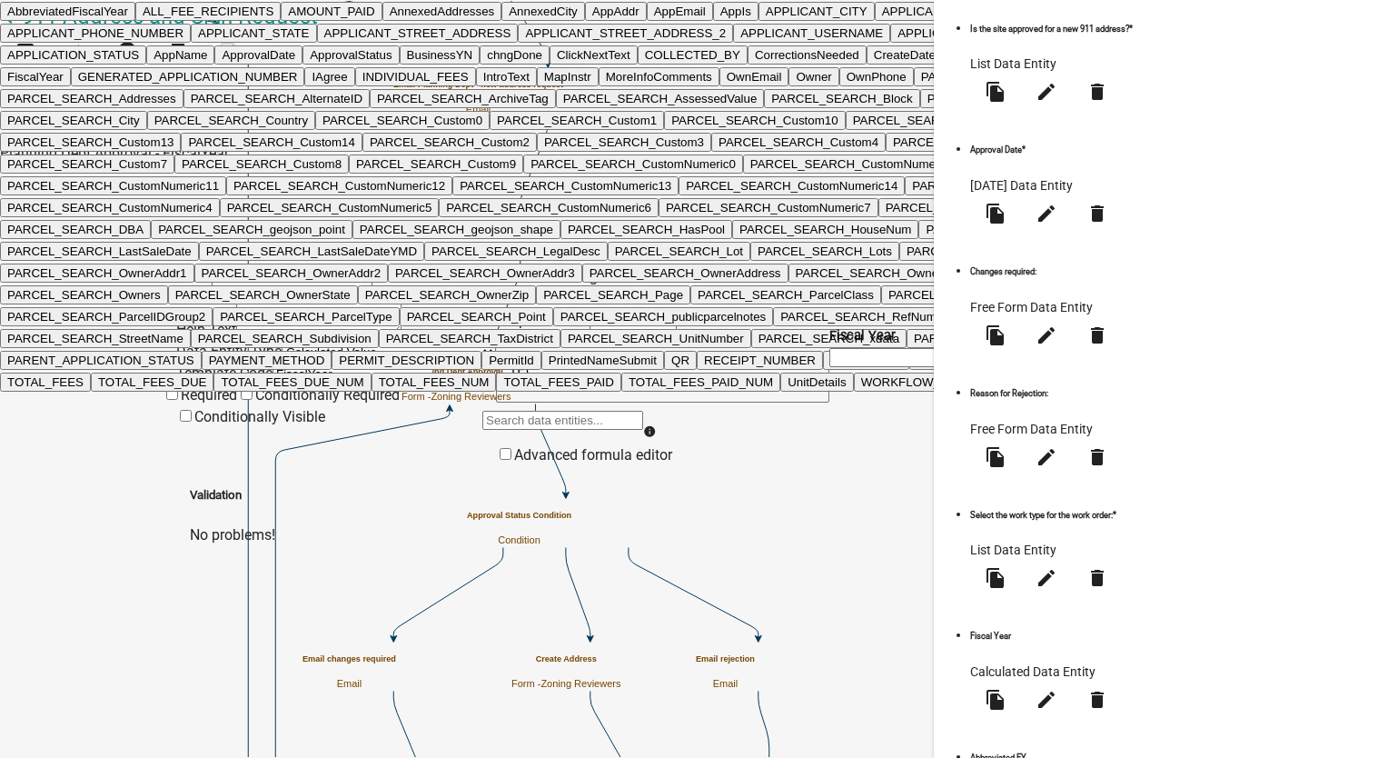
click at [563, 409] on div "AbbreviatedFiscalYear ALL_FEE_RECIPIENTS AMOUNT_PAID AnnexedAddresses AnnexedCi…" at bounding box center [562, 426] width 161 height 35
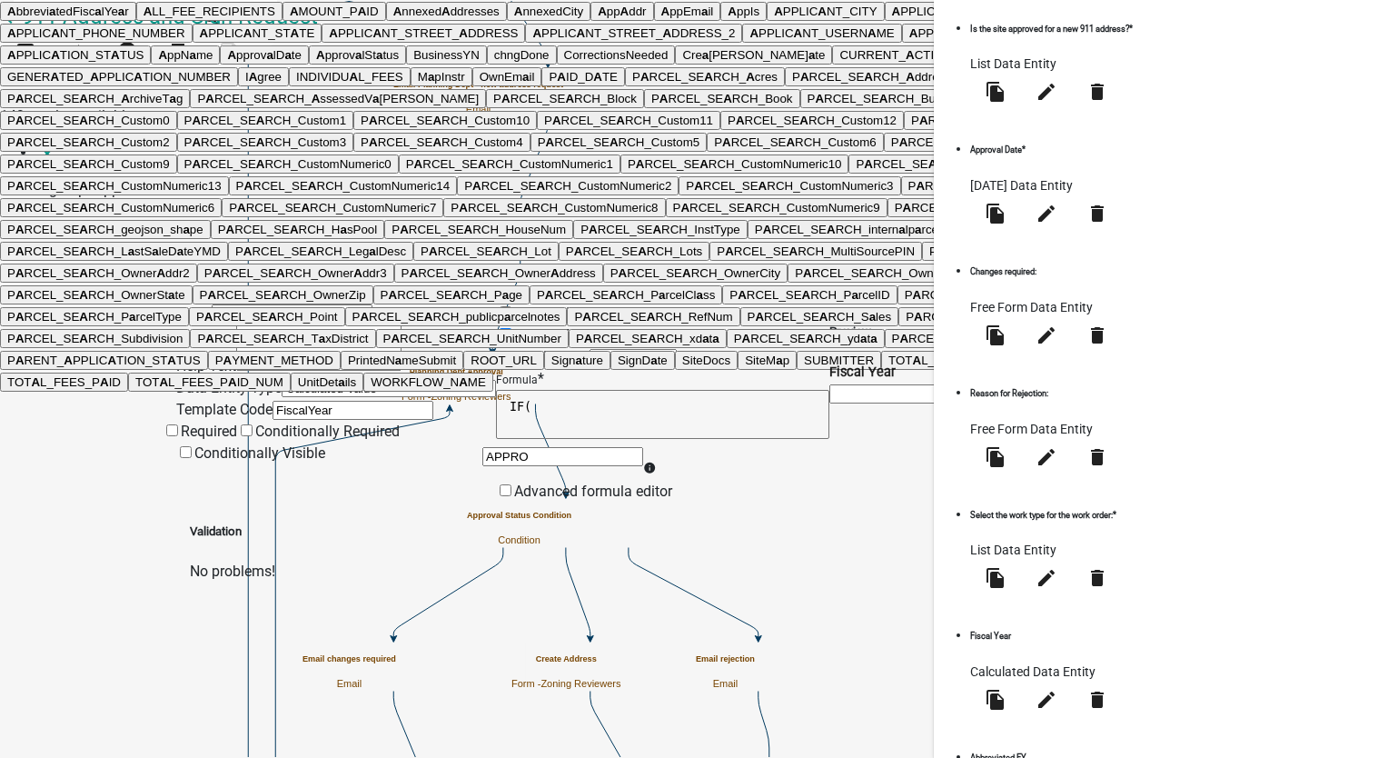
type input "APPROV"
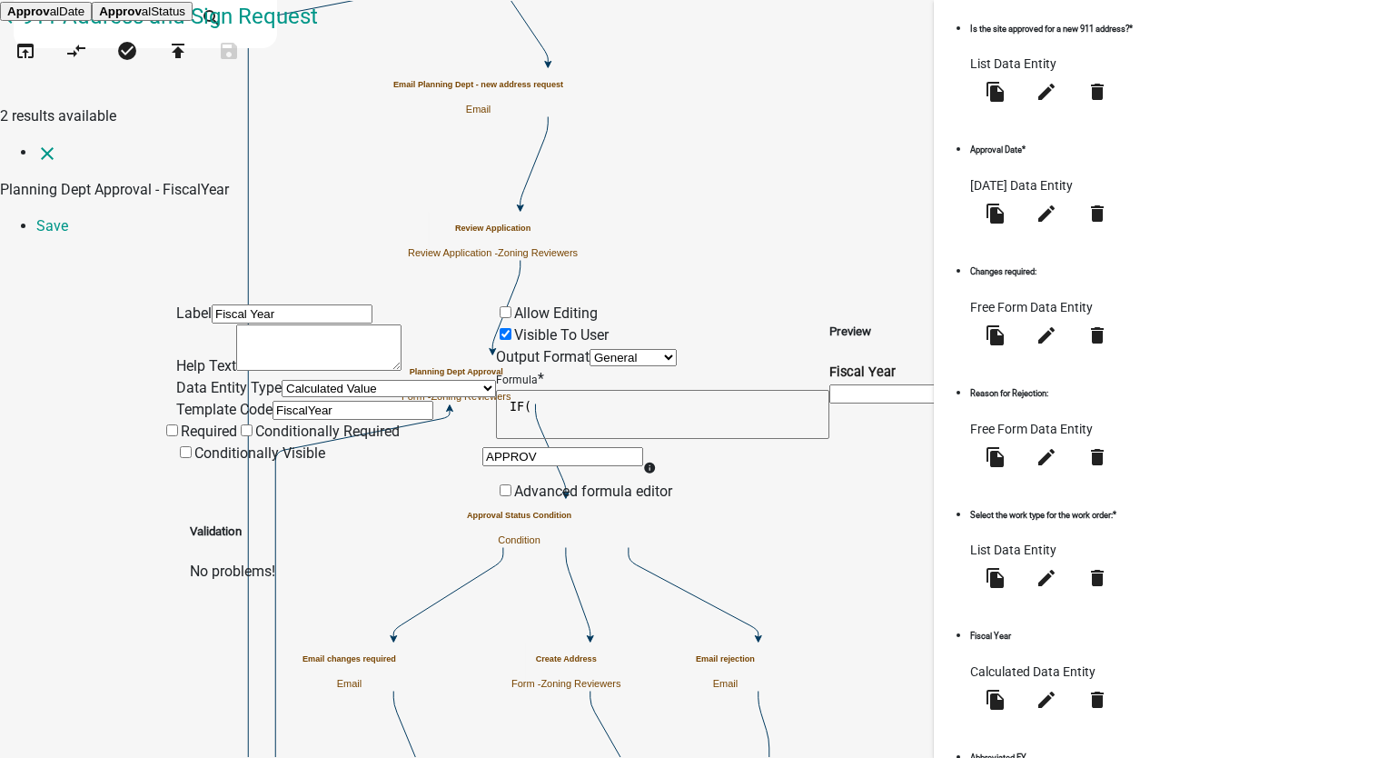
click at [50, 18] on span "Approv" at bounding box center [28, 12] width 43 height 14
type textarea "IF(ApprovalDate"
click at [674, 390] on textarea "IF(ApprovalDate" at bounding box center [662, 414] width 333 height 49
type textarea "IF(ApprovalDate>DATE(YEAR([DATE]()),6,30,1+(YEAR("
click at [629, 445] on div at bounding box center [562, 462] width 161 height 35
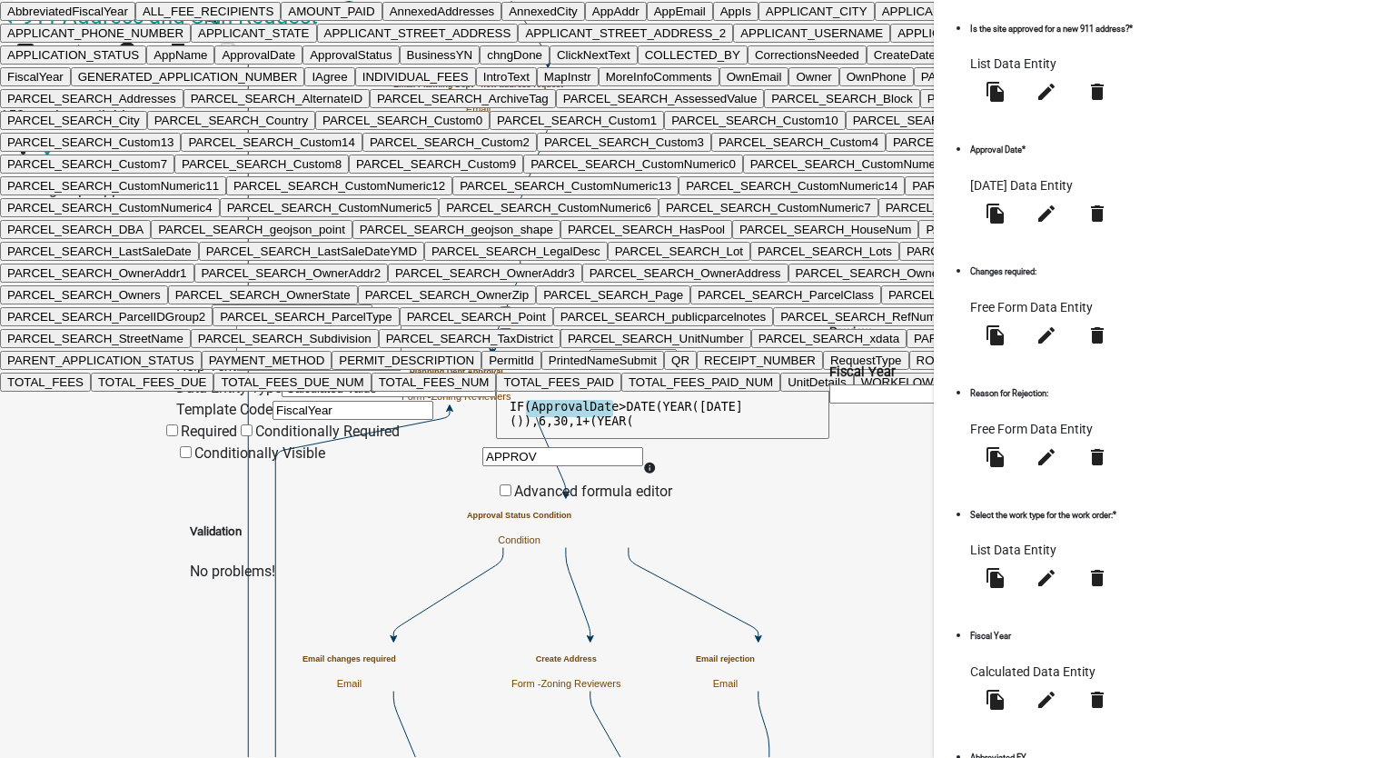
type input "APPROVE"
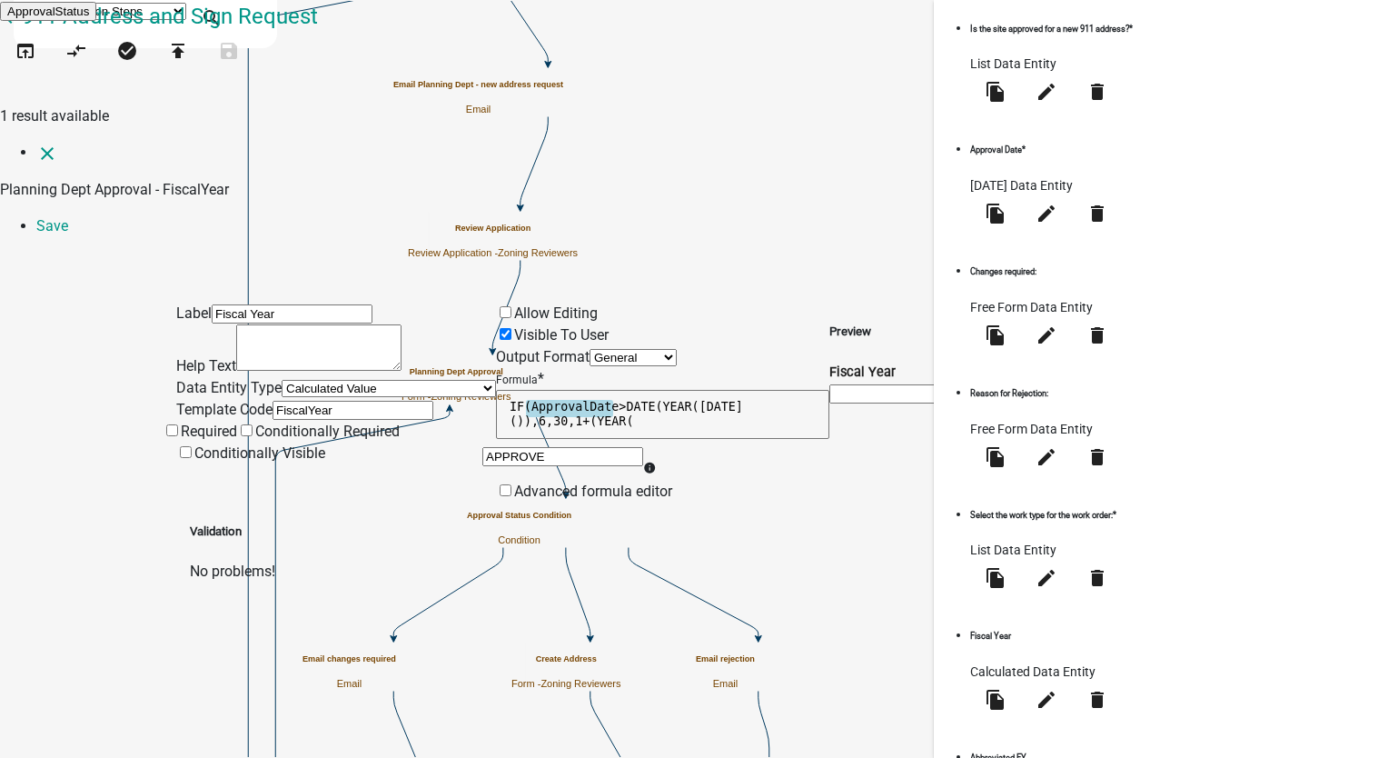
click at [89, 18] on ngb-highlight "ApprovalStatus" at bounding box center [48, 12] width 82 height 14
type textarea "IF(ApprovalDate>DATE(YEAR([DATE]()),6,30,1+(YEAR(ApprovalStatus"
click at [637, 445] on div at bounding box center [562, 462] width 161 height 35
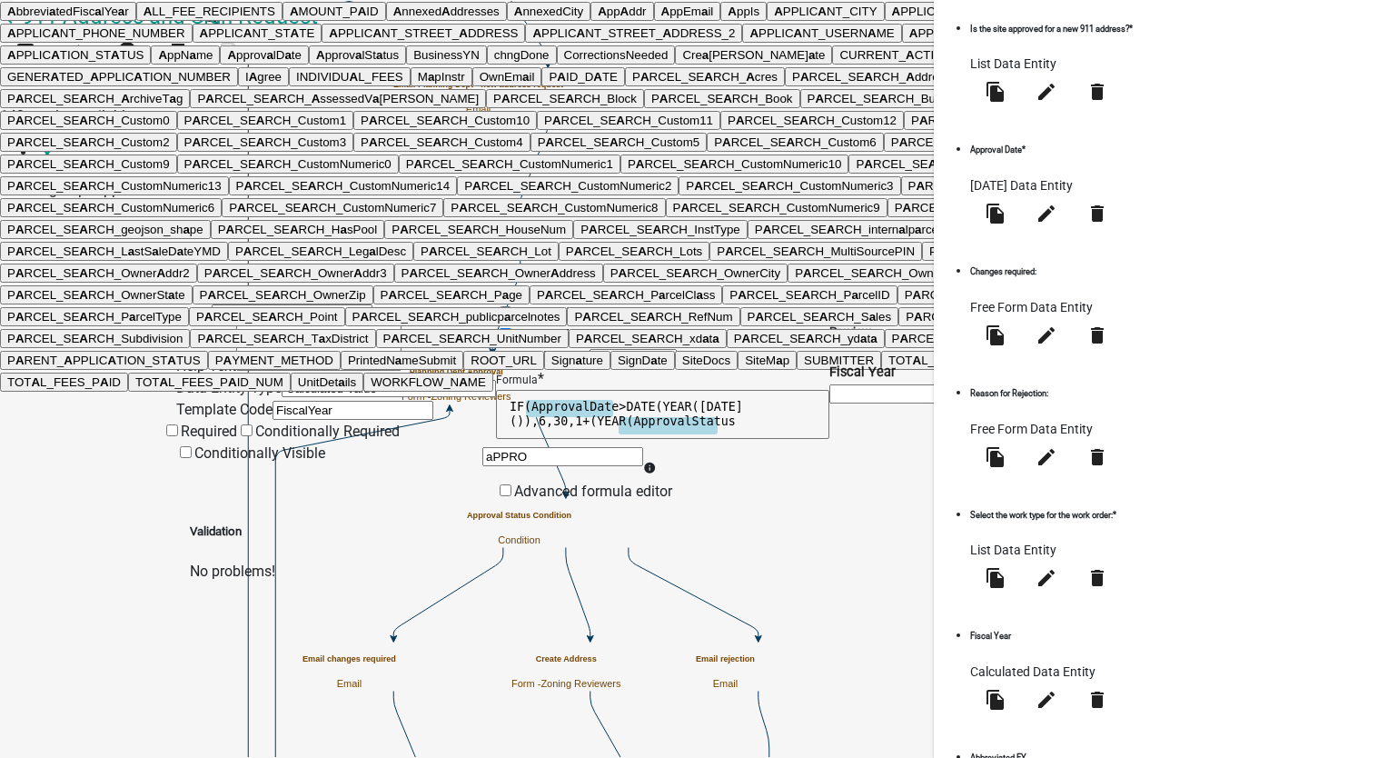
type input "aPPROV"
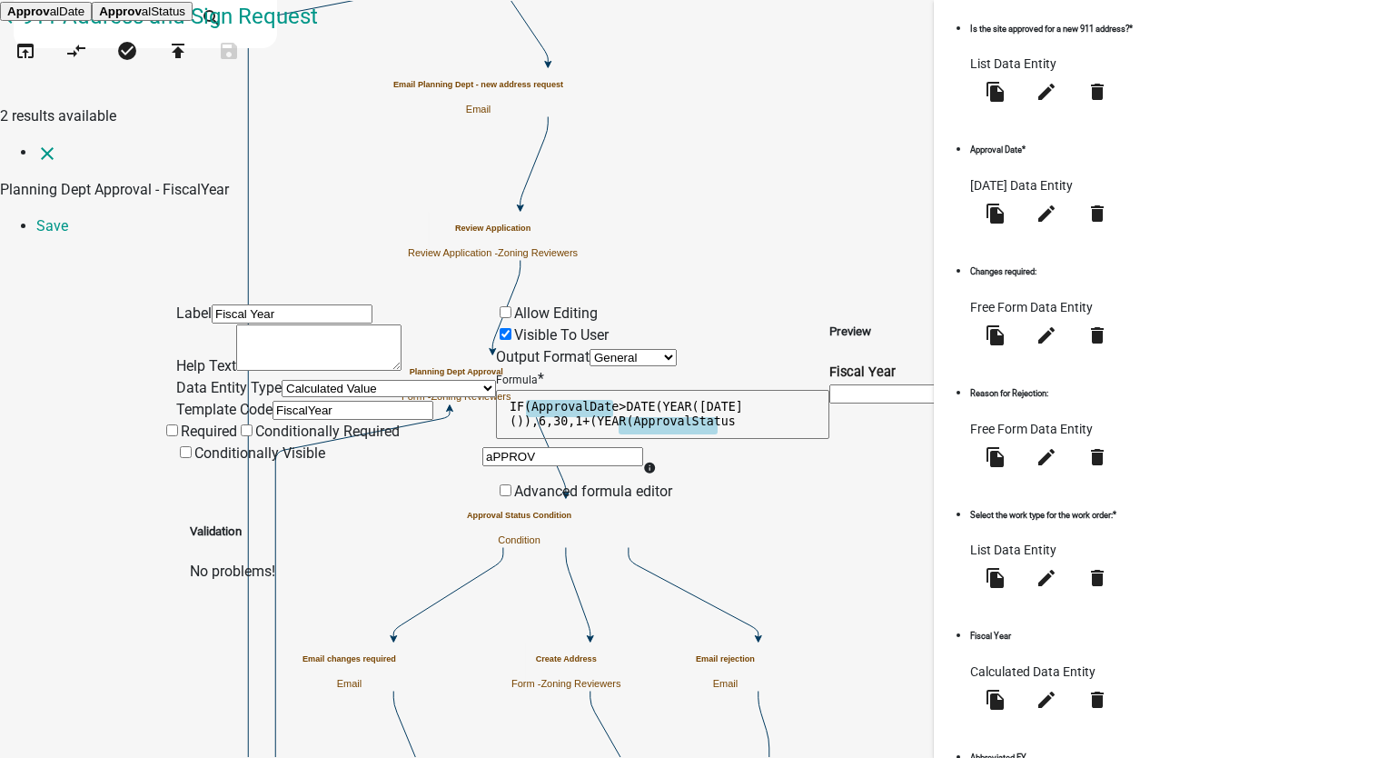
click at [92, 21] on button "Approv alDate" at bounding box center [46, 11] width 92 height 19
type textarea "IF(ApprovalDate>DATE(YEAR([DATE]()),6,30,1+(YEAR(ApprovalStatusApprovalDate"
click at [709, 390] on textarea "IF(ApprovalDate>DATE(YEAR([DATE]()),6,30,1+(YEAR(ApprovalStatusApprovalDate" at bounding box center [662, 414] width 333 height 49
click at [699, 390] on textarea "IF(ApprovalDate>DATE(YEAR([DATE]()),6,30,1+(YEAR(ApprovalDate" at bounding box center [662, 414] width 333 height 49
type textarea "IF(ApprovalDate>DATE(YEAR([DATE]()),6,30,1+(YEAR(ApprovalDate)),YEAR("
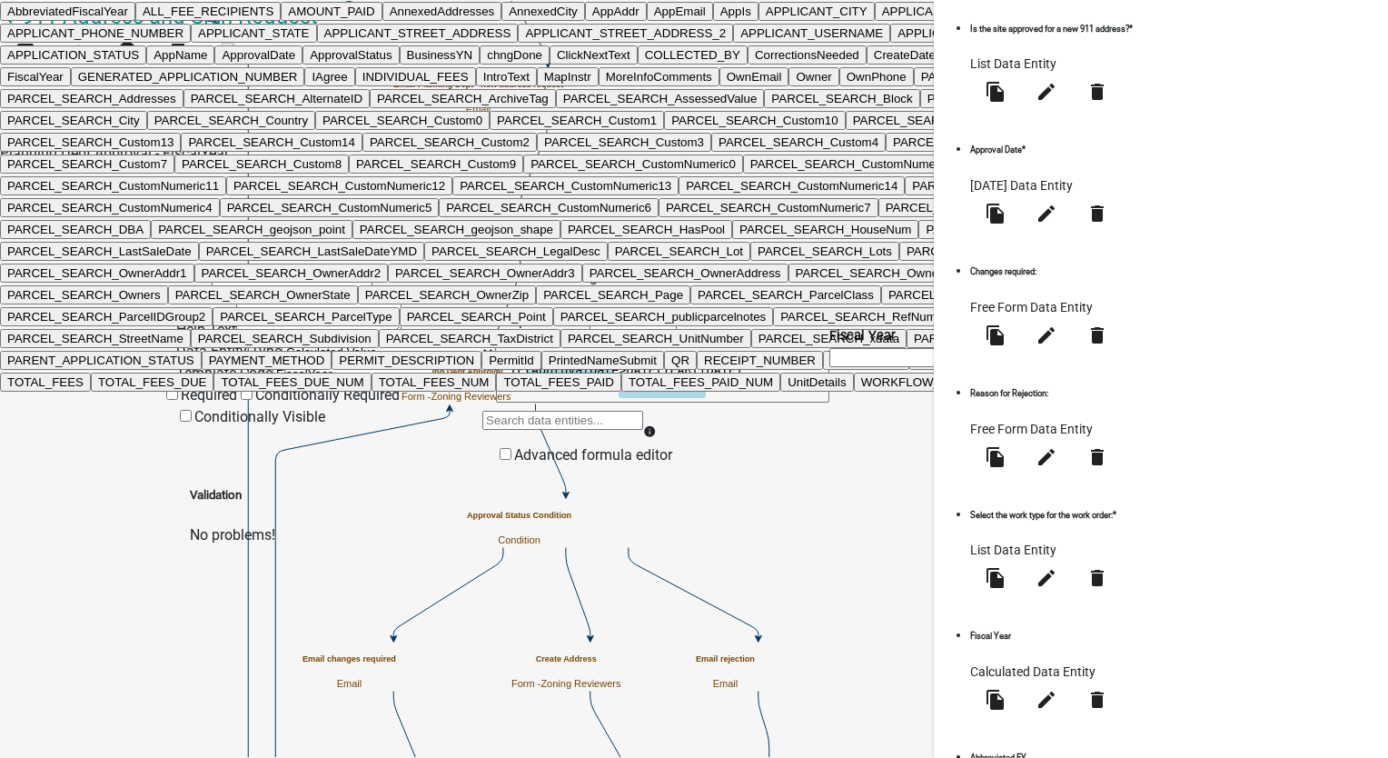
click at [643, 409] on div "AbbreviatedFiscalYear ALL_FEE_RECIPIENTS AMOUNT_PAID AnnexedAddresses AnnexedCi…" at bounding box center [562, 426] width 161 height 35
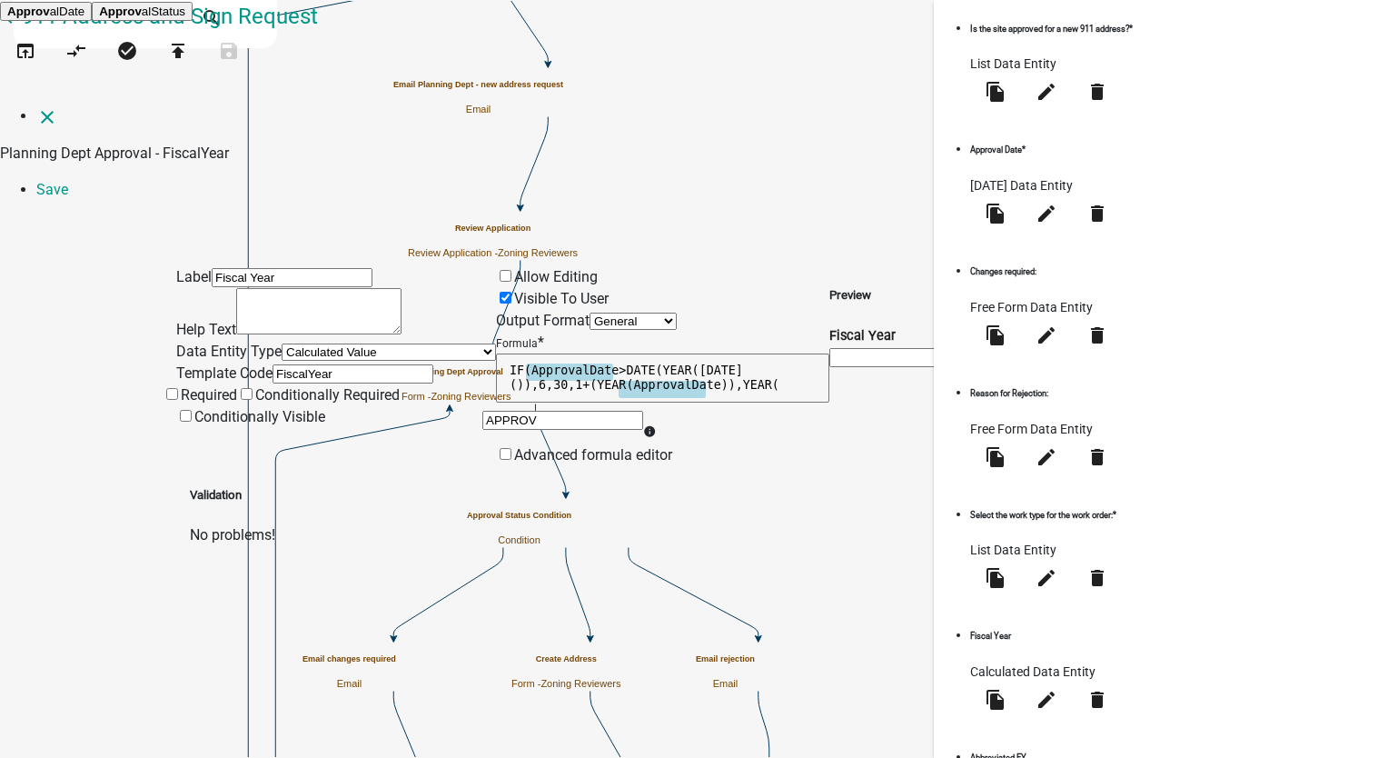
type input "APPROVA"
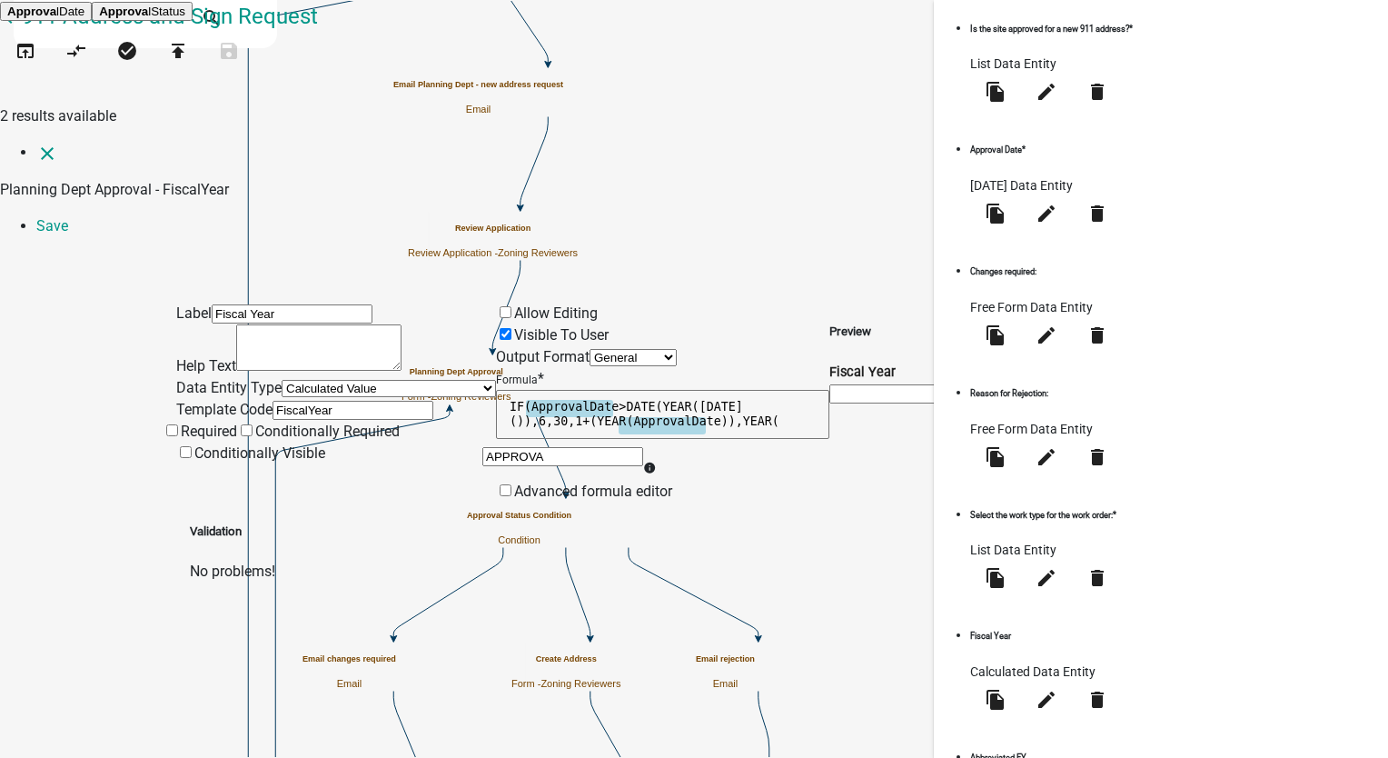
click at [56, 18] on span "Approva" at bounding box center [31, 12] width 49 height 14
type textarea "IF(ApprovalDate>DATE(YEAR([DATE]()),6,30,1+(YEAR(ApprovalDate)),YEAR(ApprovalDa…"
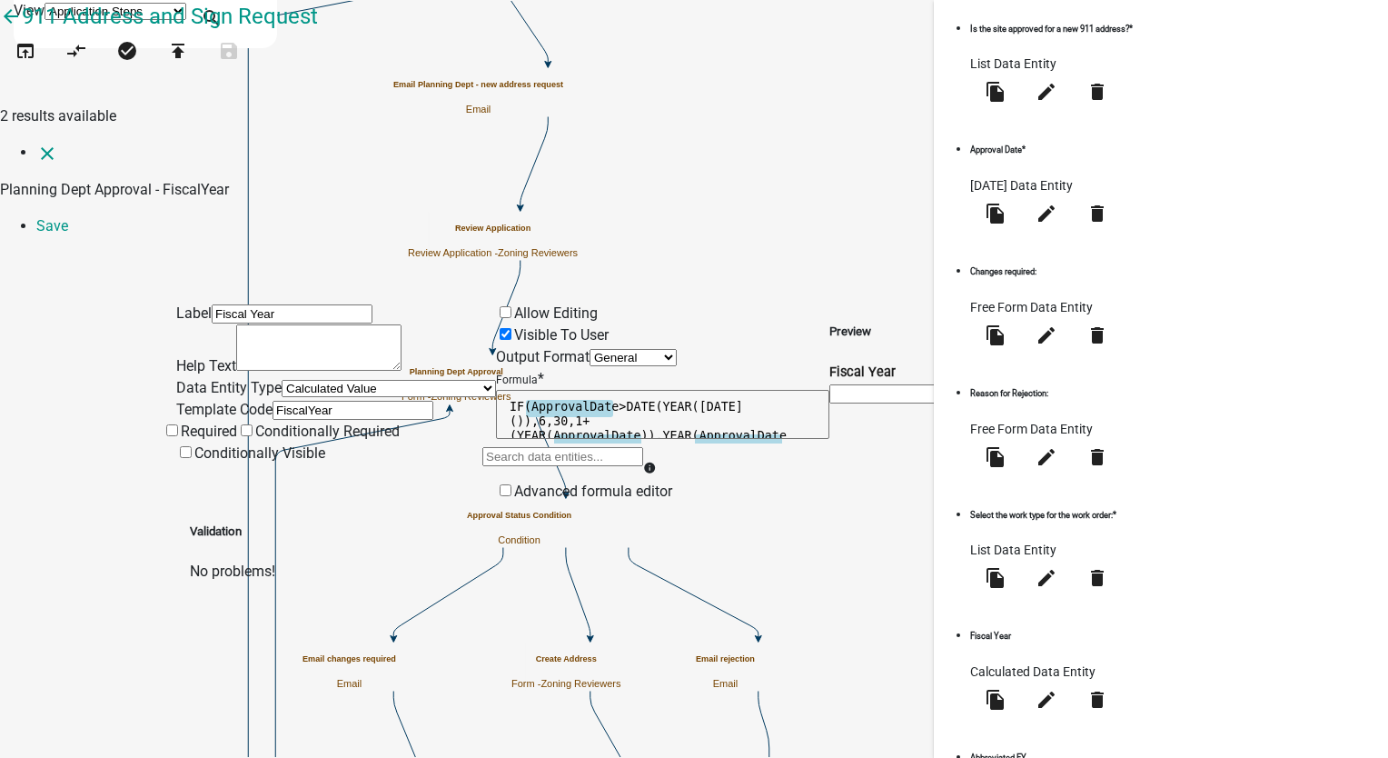
click at [830, 390] on textarea "IF(ApprovalDate>DATE(YEAR([DATE]()),6,30,1+(YEAR(ApprovalDate)),YEAR(ApprovalDa…" at bounding box center [662, 414] width 333 height 49
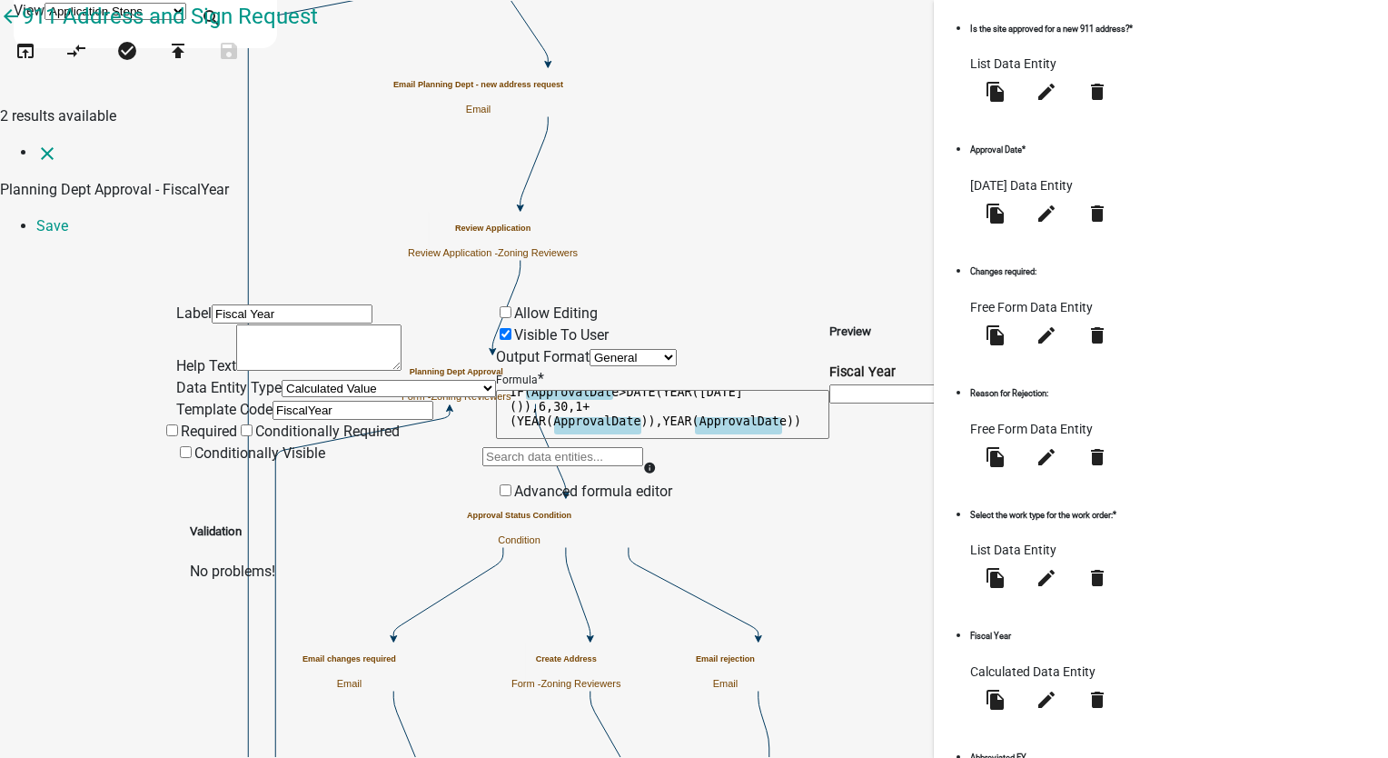
scroll to position [0, 0]
type textarea "IF(ApprovalDate>DATE(YEAR([DATE]()),6,30,1+(YEAR(ApprovalDate)),YEAR(ApprovalDa…"
click at [68, 217] on link "Save" at bounding box center [52, 225] width 32 height 17
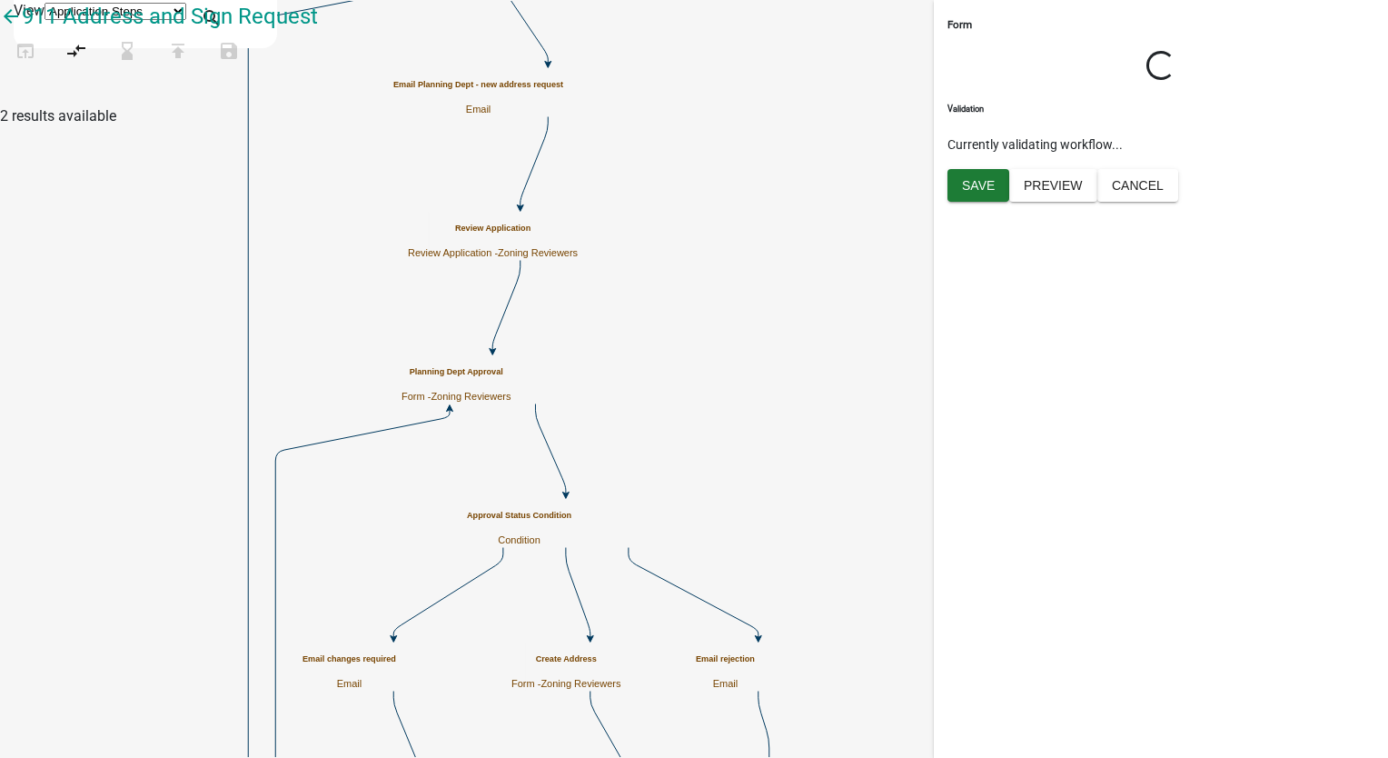
select select "289CA764-5063-4D44-9E26-A723625F811D"
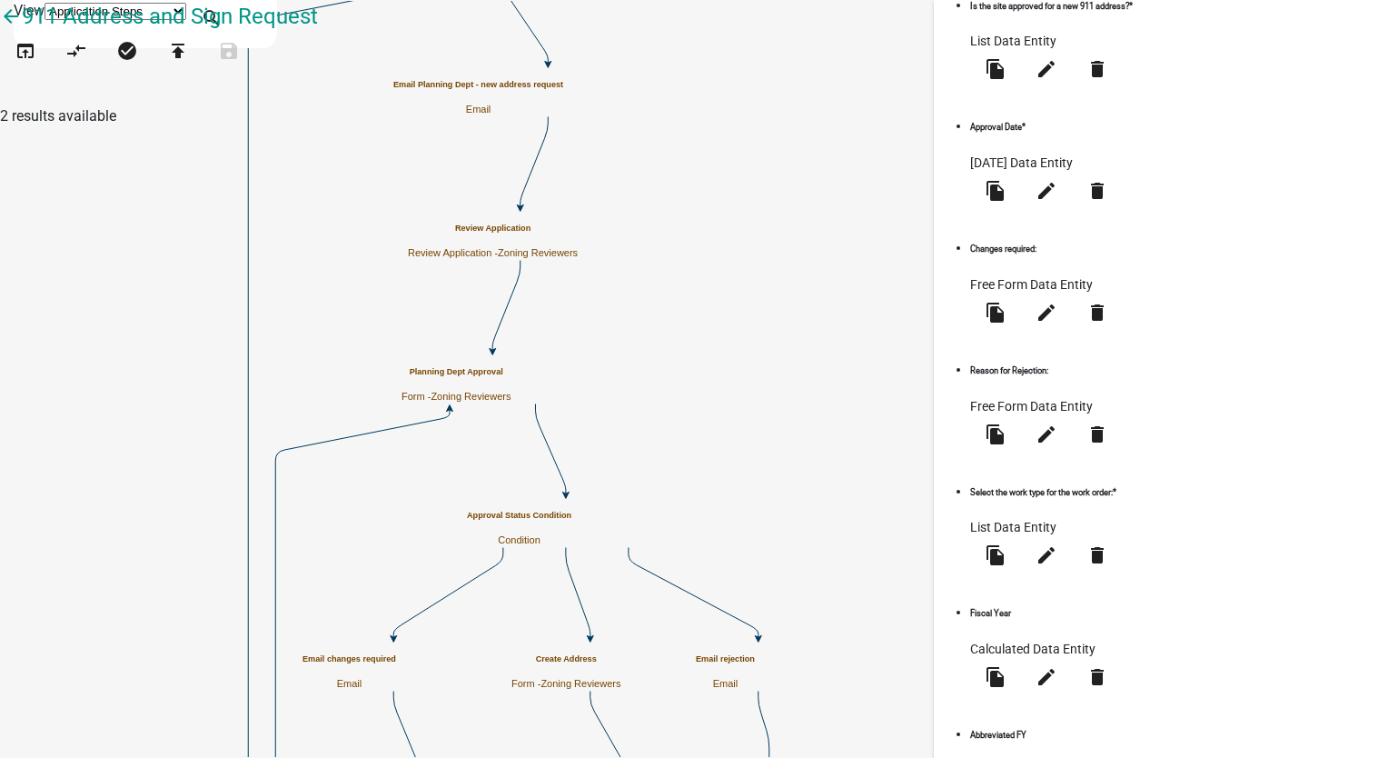
scroll to position [504, 0]
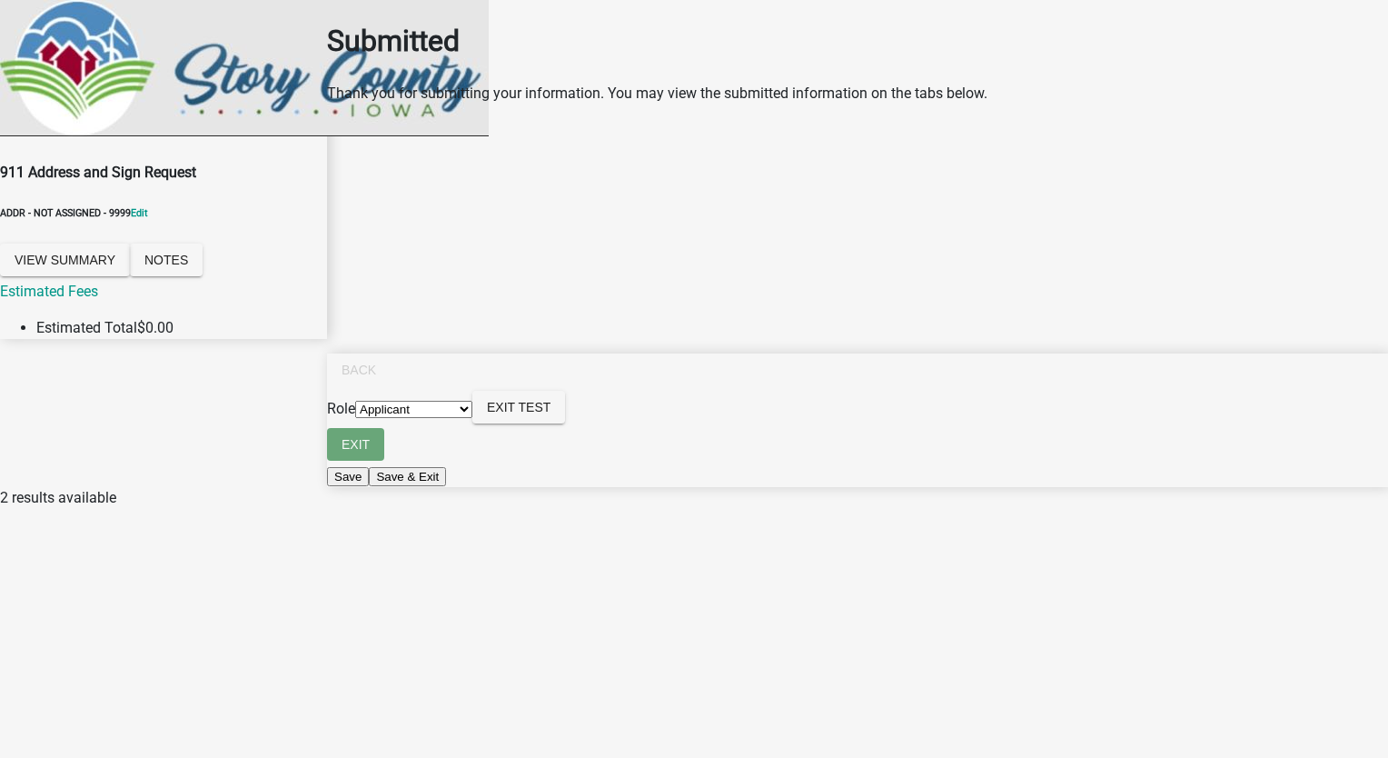
click at [472, 418] on select "Applicant Admin Zoning Reviewers P&D Admin Engineer" at bounding box center [413, 409] width 117 height 17
select select "289ca764-5063-4d44-9e26-a723625f811d"
click at [472, 418] on select "Applicant Admin Zoning Reviewers P&D Admin Engineer" at bounding box center [413, 409] width 117 height 17
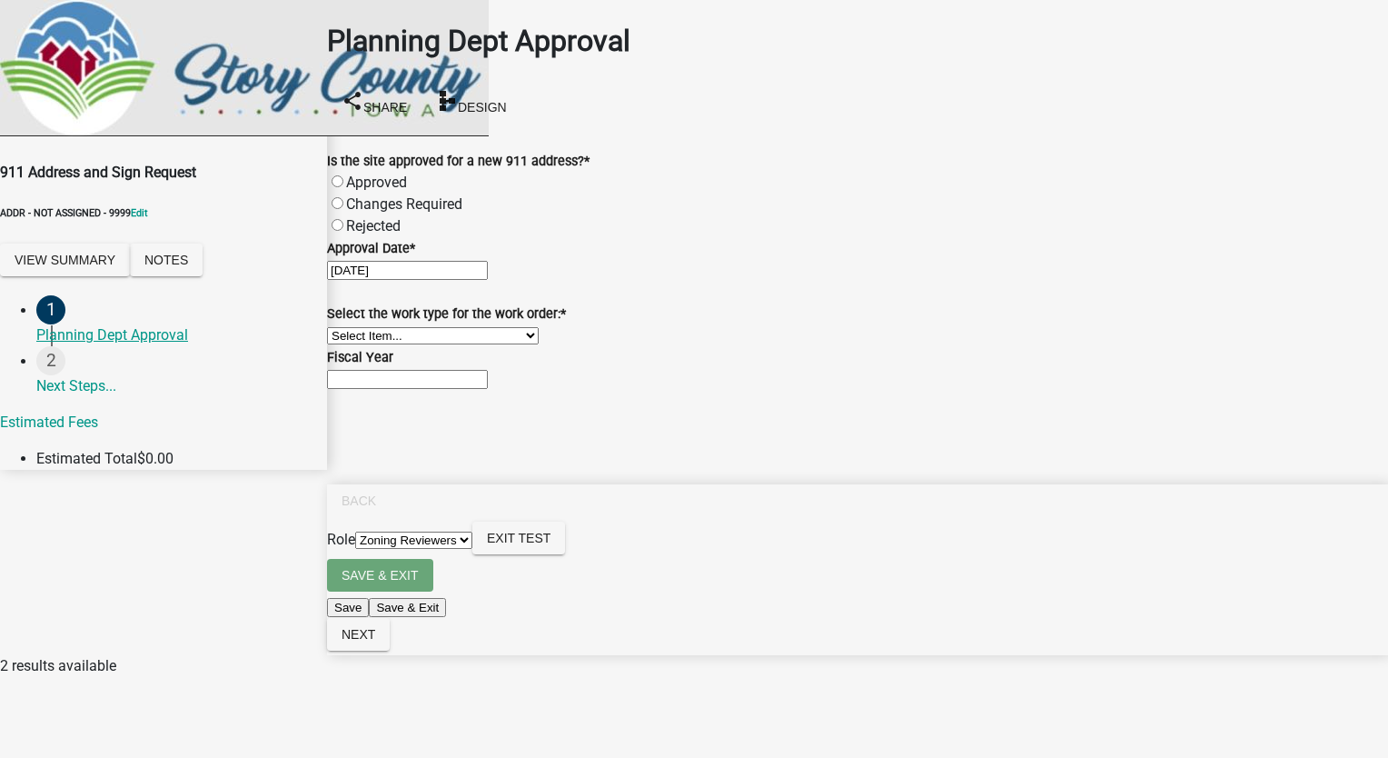
click at [358, 174] on label "Approved" at bounding box center [376, 182] width 61 height 17
click at [343, 175] on input "Approved" at bounding box center [338, 181] width 12 height 12
radio input "true"
click at [407, 389] on input "Fiscal Year" at bounding box center [407, 379] width 161 height 19
click at [565, 554] on button "Exit Test" at bounding box center [518, 538] width 93 height 33
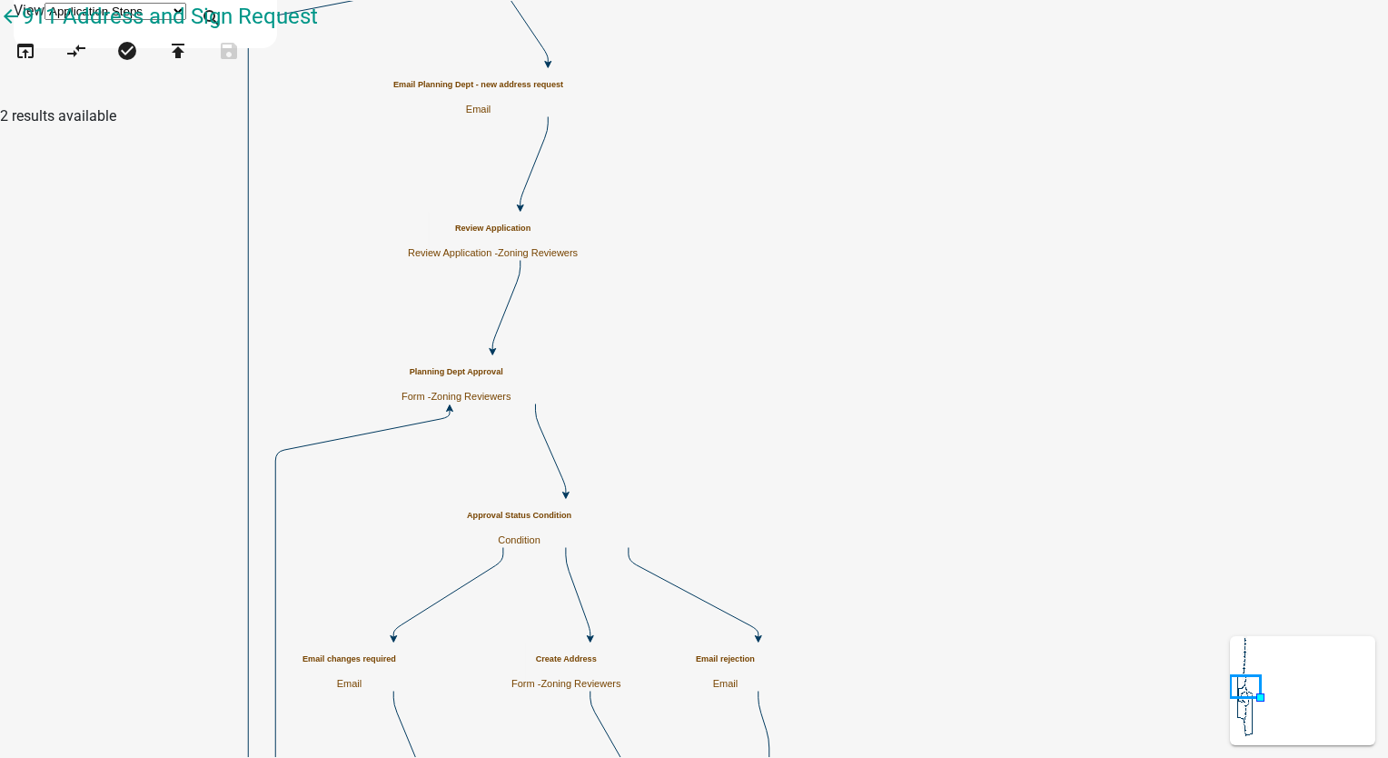
click at [511, 367] on h5 "Planning Dept Approval" at bounding box center [456, 372] width 109 height 10
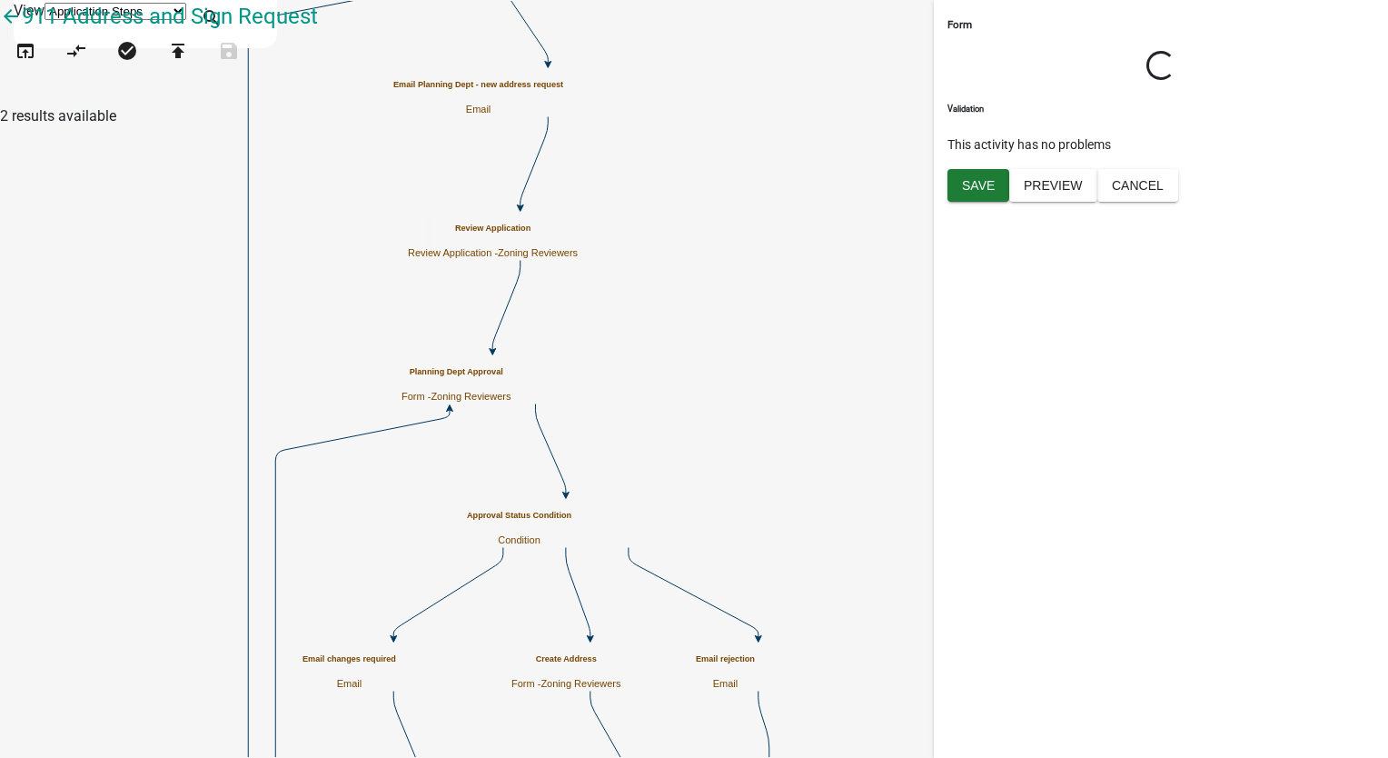
select select "289CA764-5063-4D44-9E26-A723625F811D"
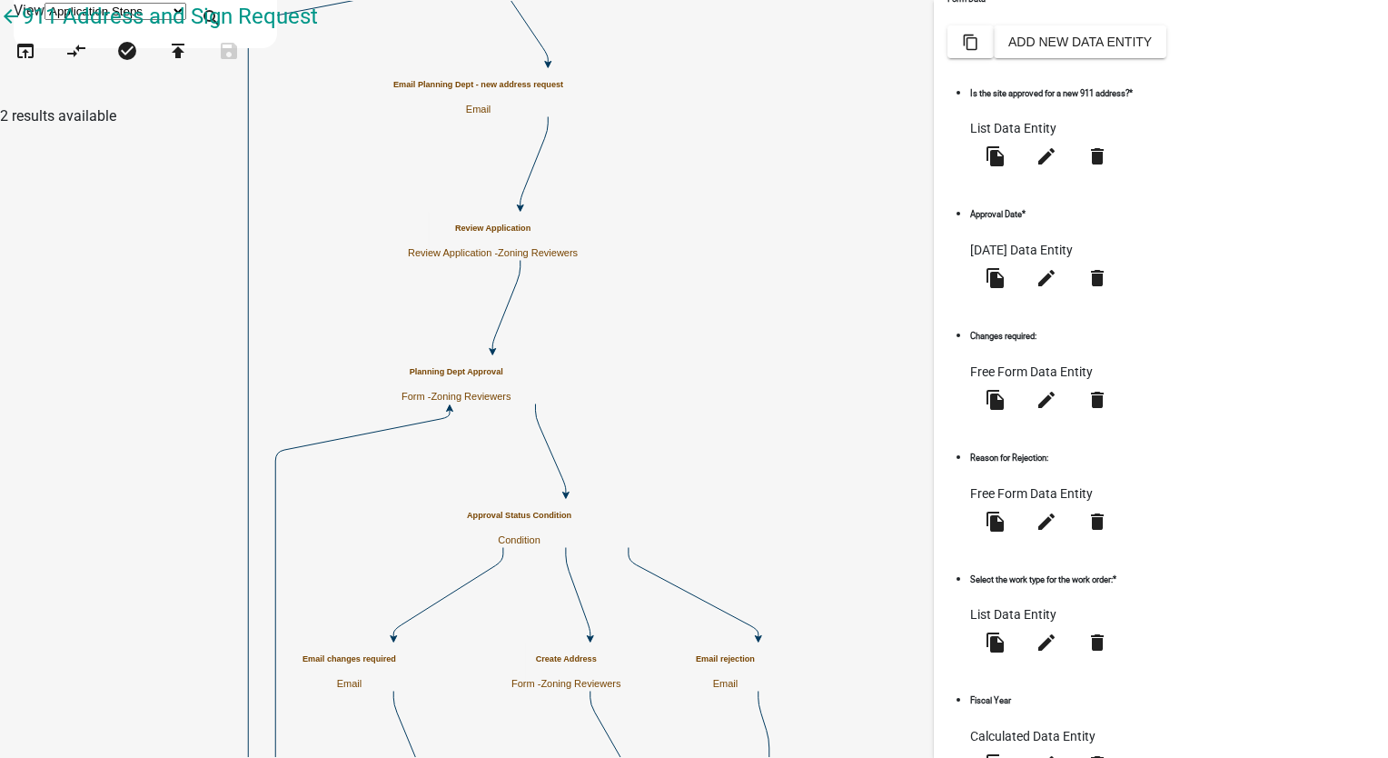
scroll to position [504, 0]
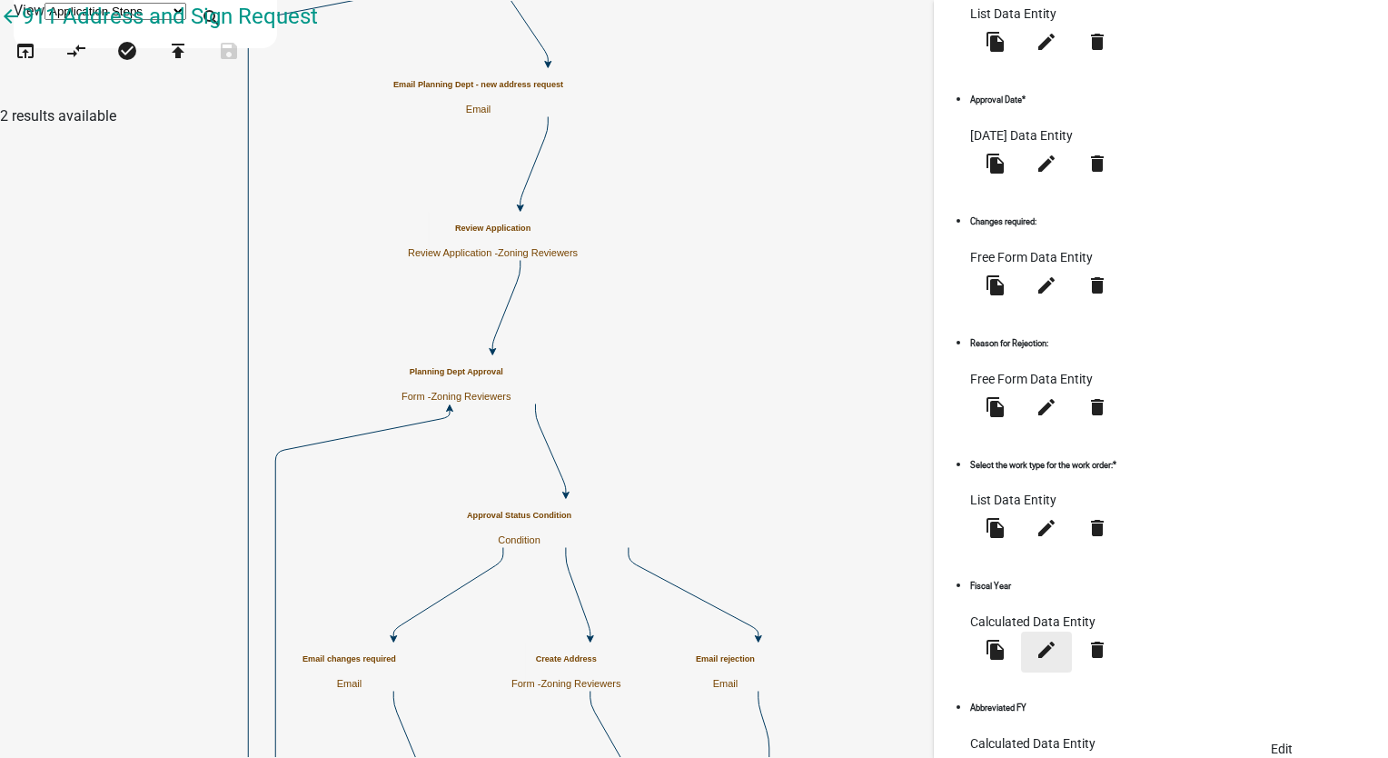
click at [1058, 639] on icon "edit" at bounding box center [1047, 650] width 22 height 22
select select "calculated-value"
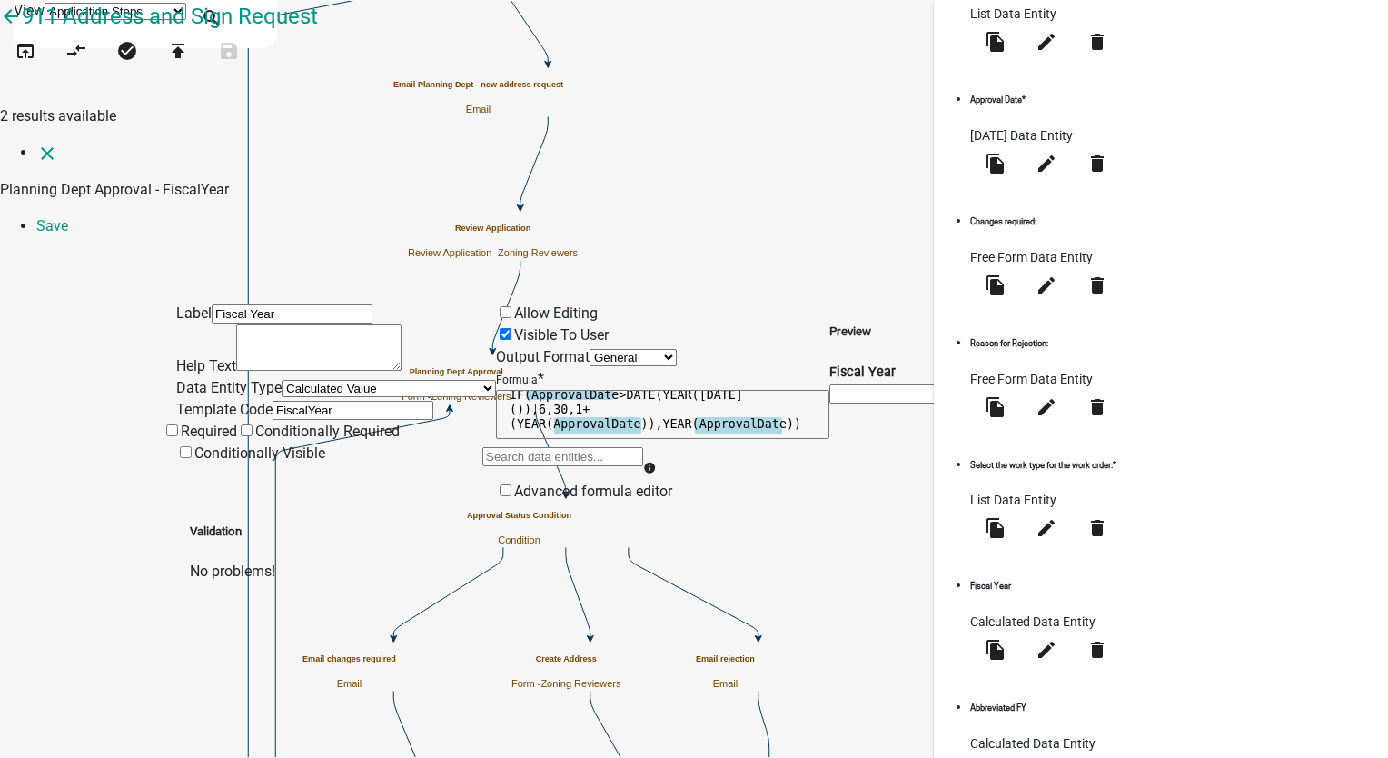
scroll to position [0, 0]
click at [36, 143] on icon "close" at bounding box center [47, 154] width 22 height 22
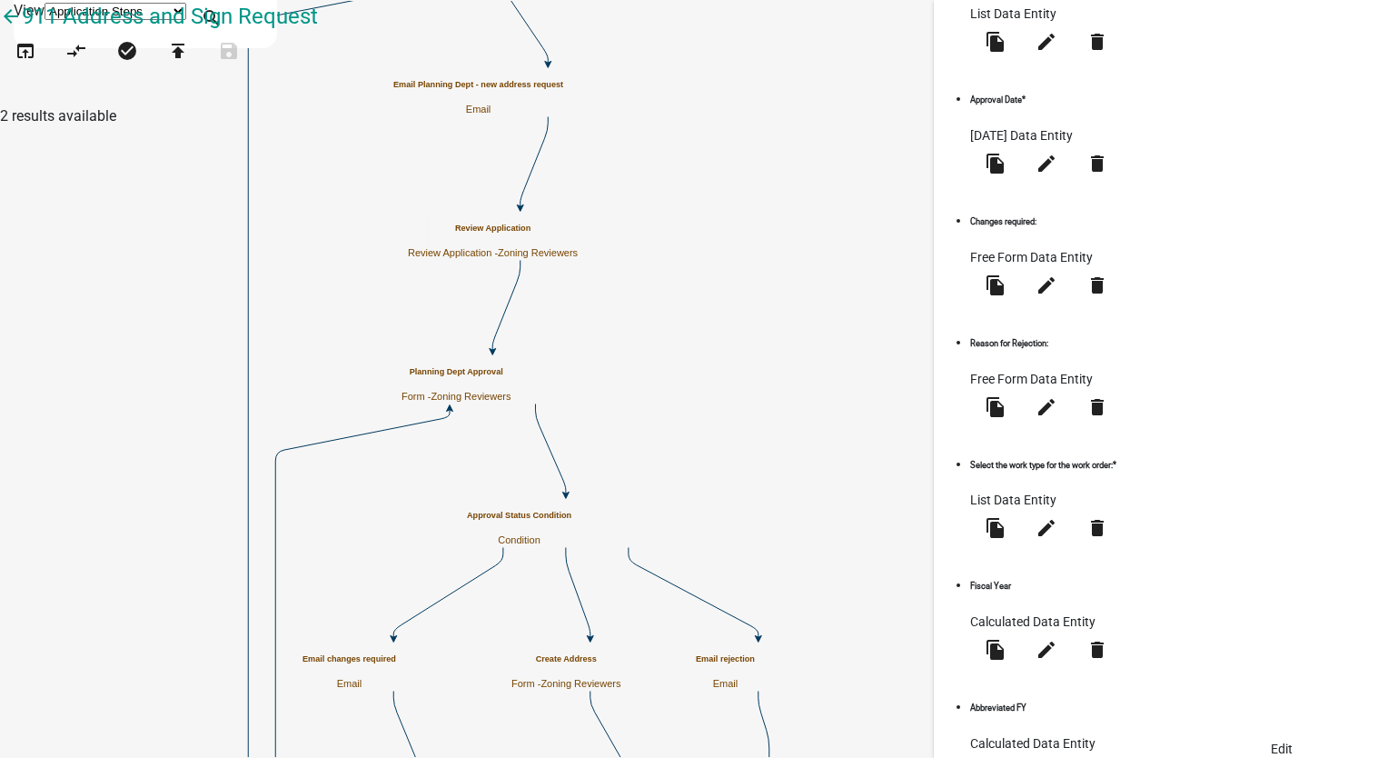
click at [1058, 757] on icon "edit" at bounding box center [1047, 771] width 22 height 22
select select "calculated-value"
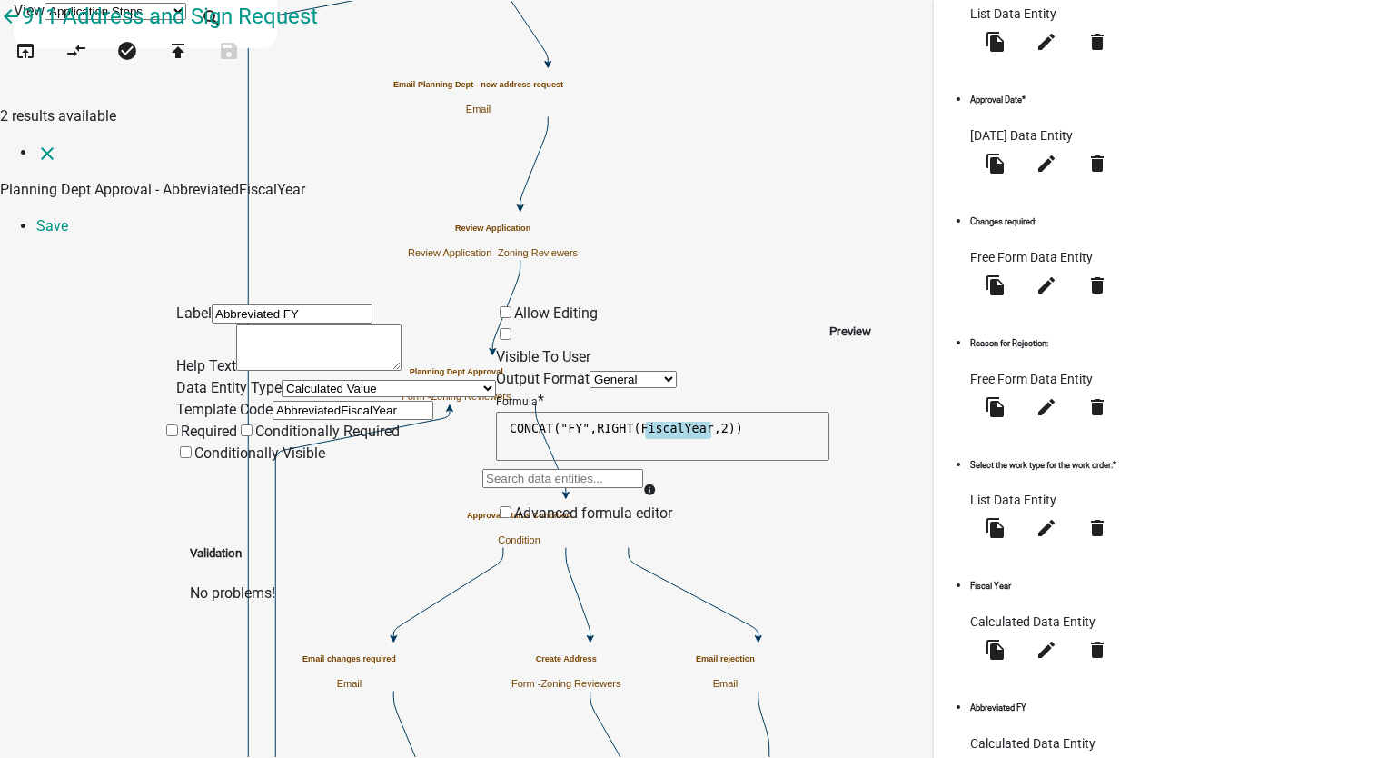
click at [496, 348] on span at bounding box center [496, 356] width 0 height 17
click at [512, 328] on input "Visible To User" at bounding box center [506, 334] width 12 height 12
click at [68, 217] on link "Save" at bounding box center [52, 225] width 32 height 17
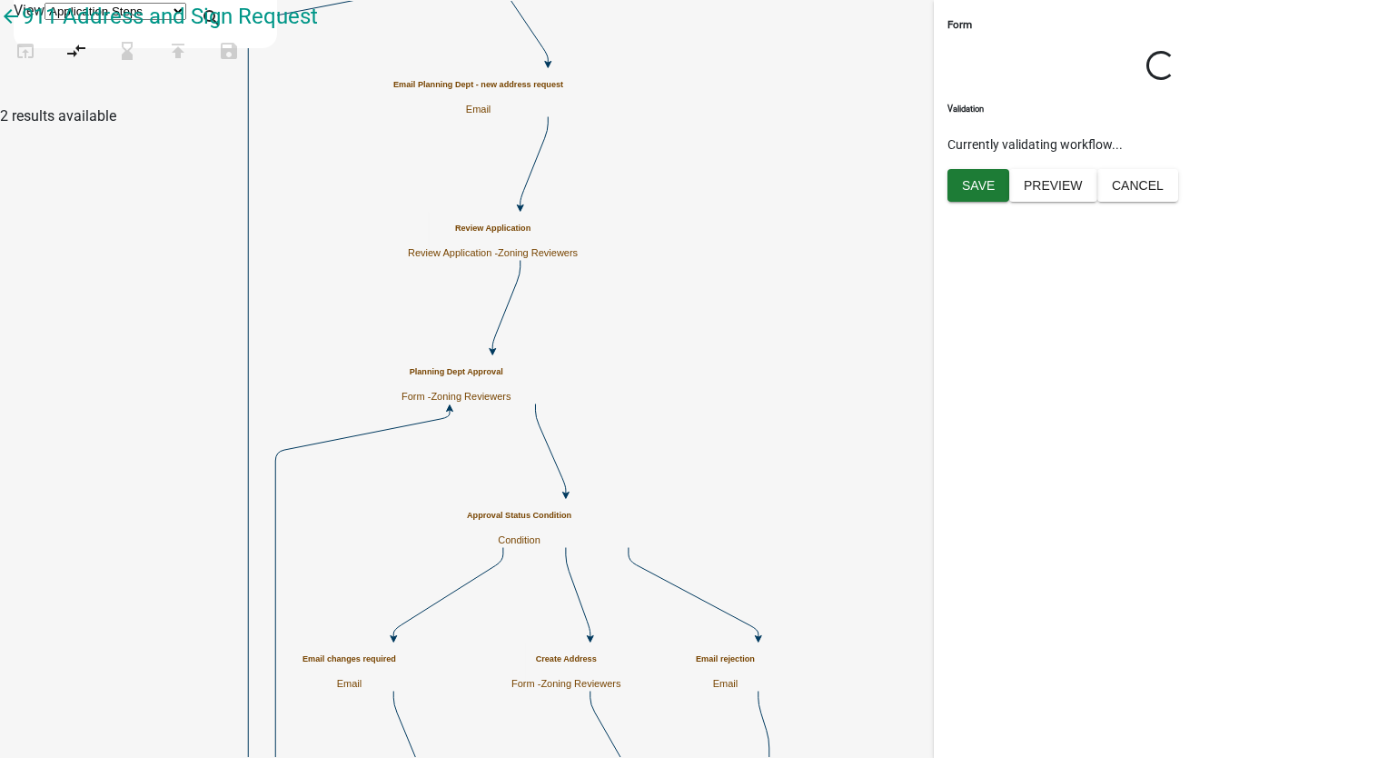
select select "289CA764-5063-4D44-9E26-A723625F811D"
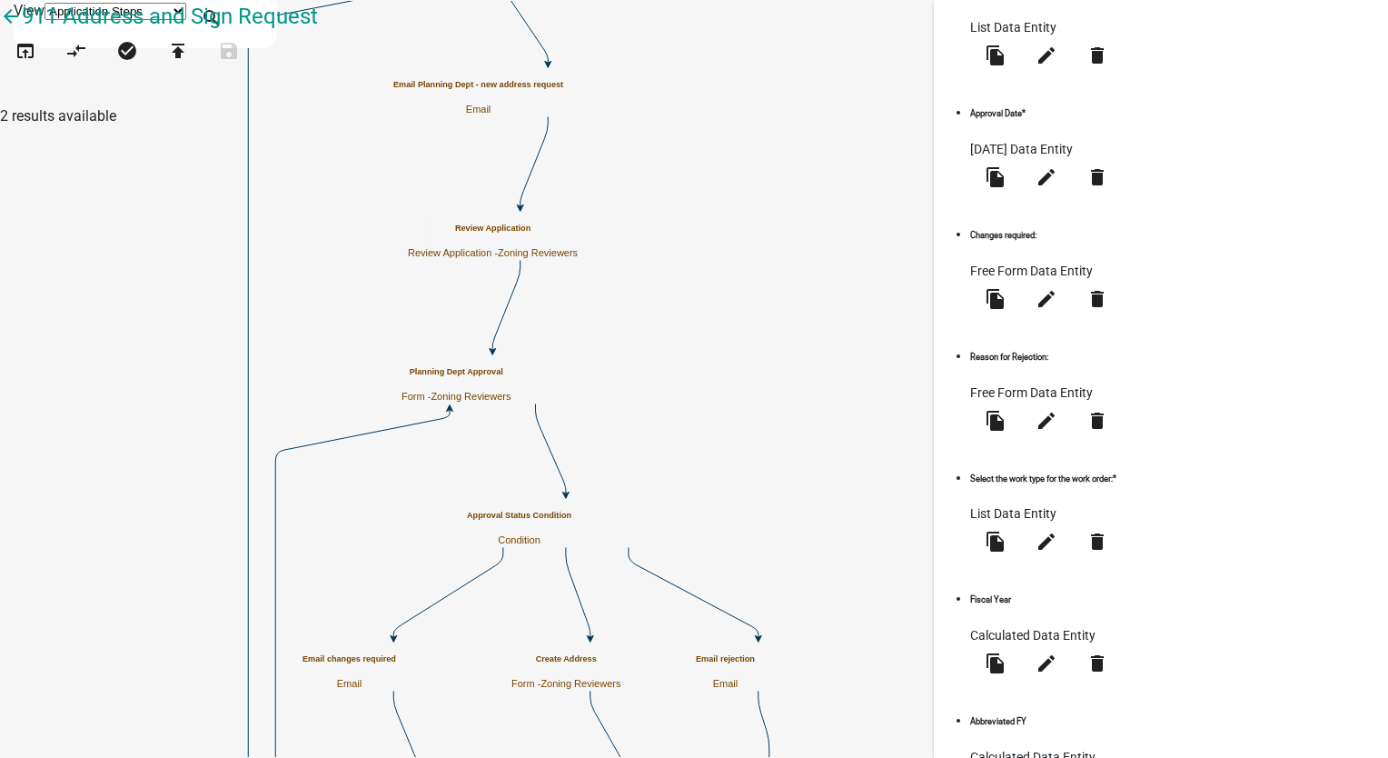
scroll to position [504, 0]
